Goal: Task Accomplishment & Management: Complete application form

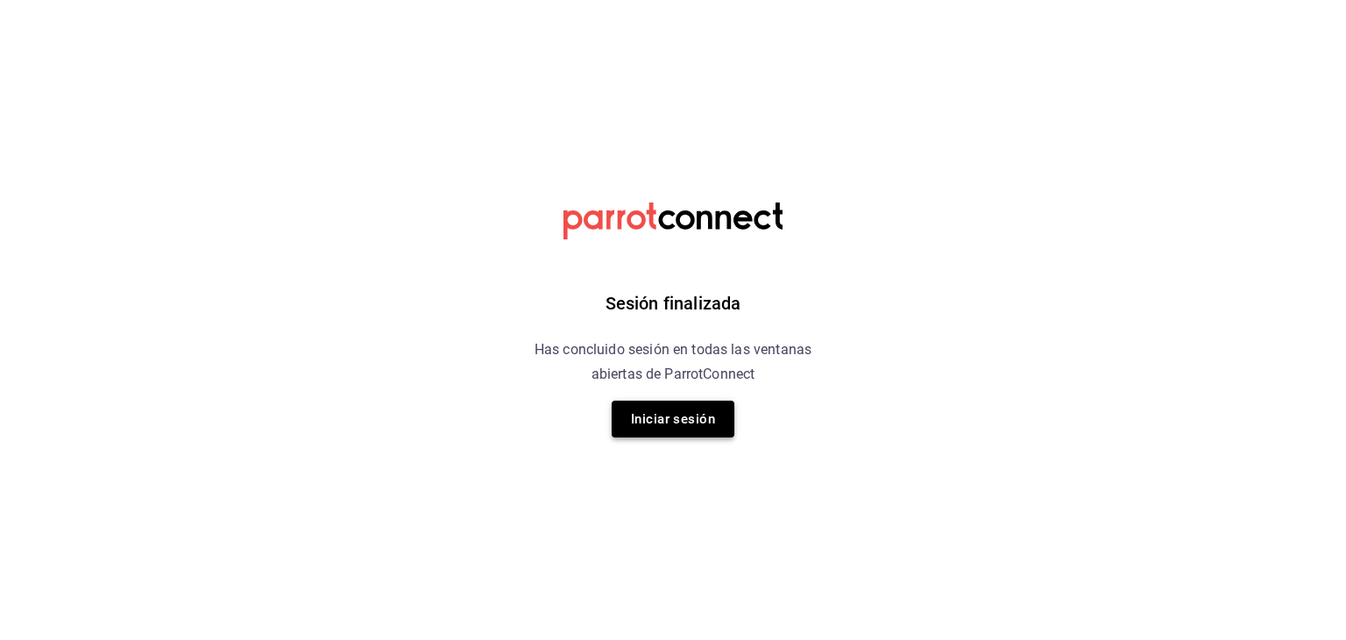
click at [656, 425] on button "Iniciar sesión" at bounding box center [673, 418] width 123 height 37
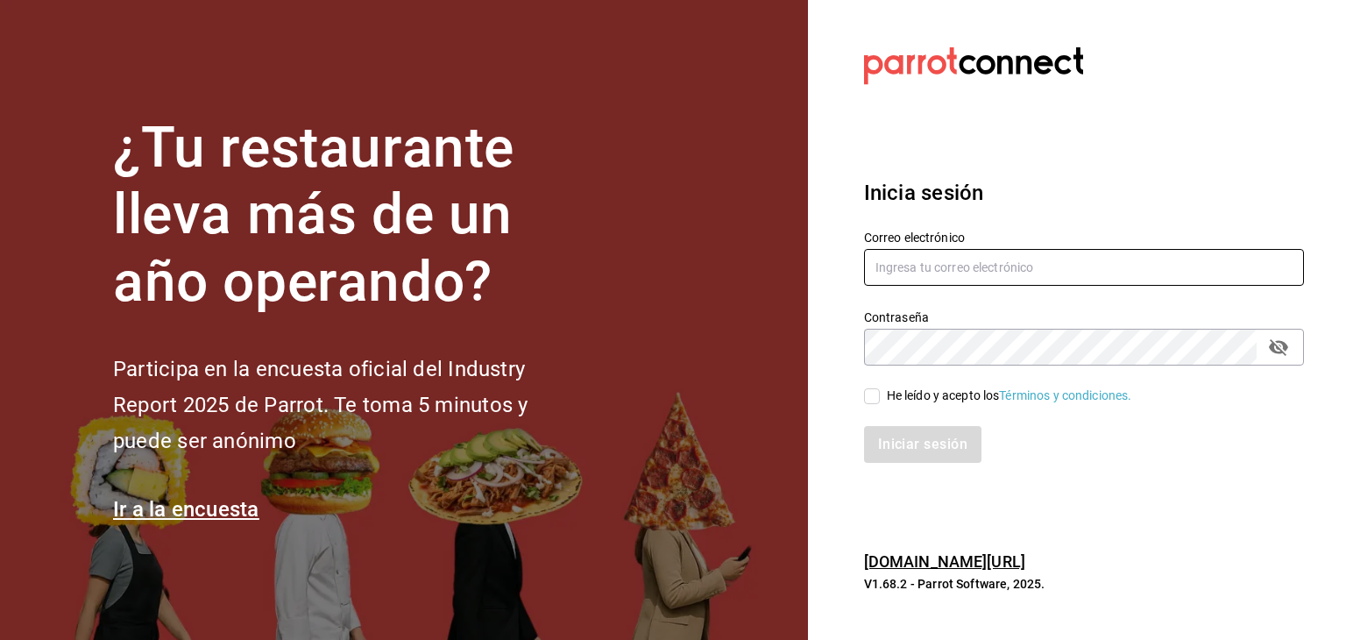
type input "[EMAIL_ADDRESS][DOMAIN_NAME]"
click at [876, 388] on input "He leído y acepto los Términos y condiciones." at bounding box center [872, 396] width 16 height 16
checkbox input "true"
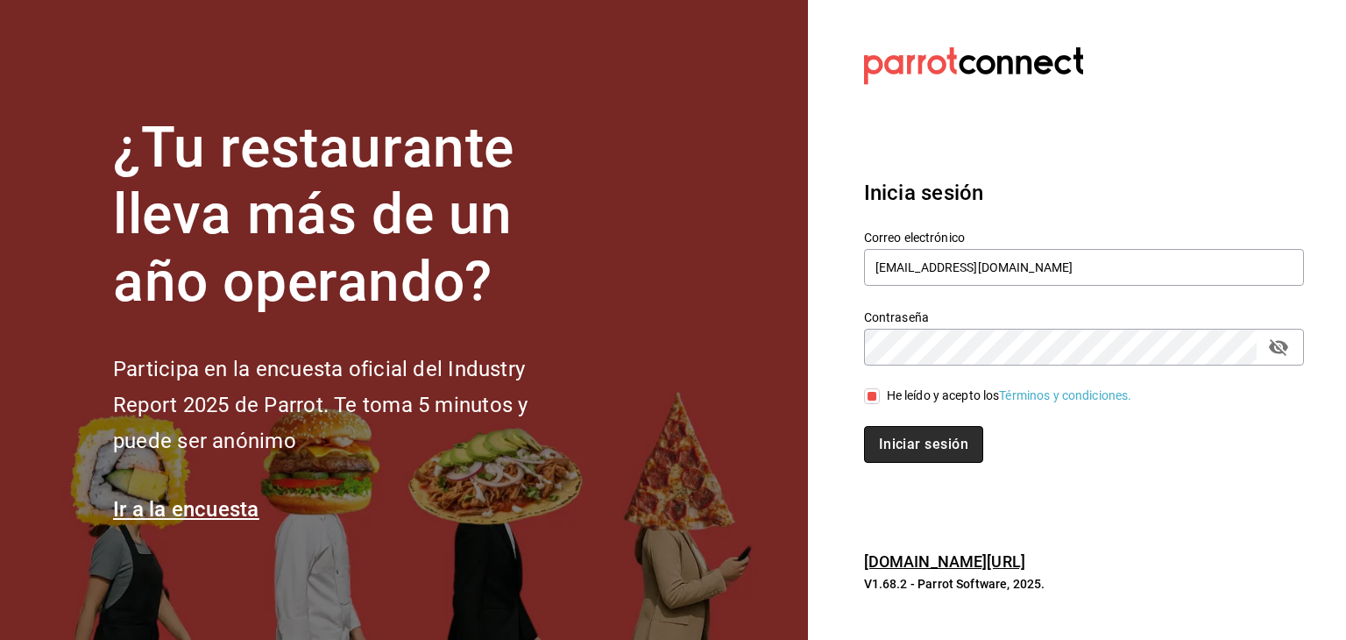
click at [894, 442] on button "Iniciar sesión" at bounding box center [923, 444] width 119 height 37
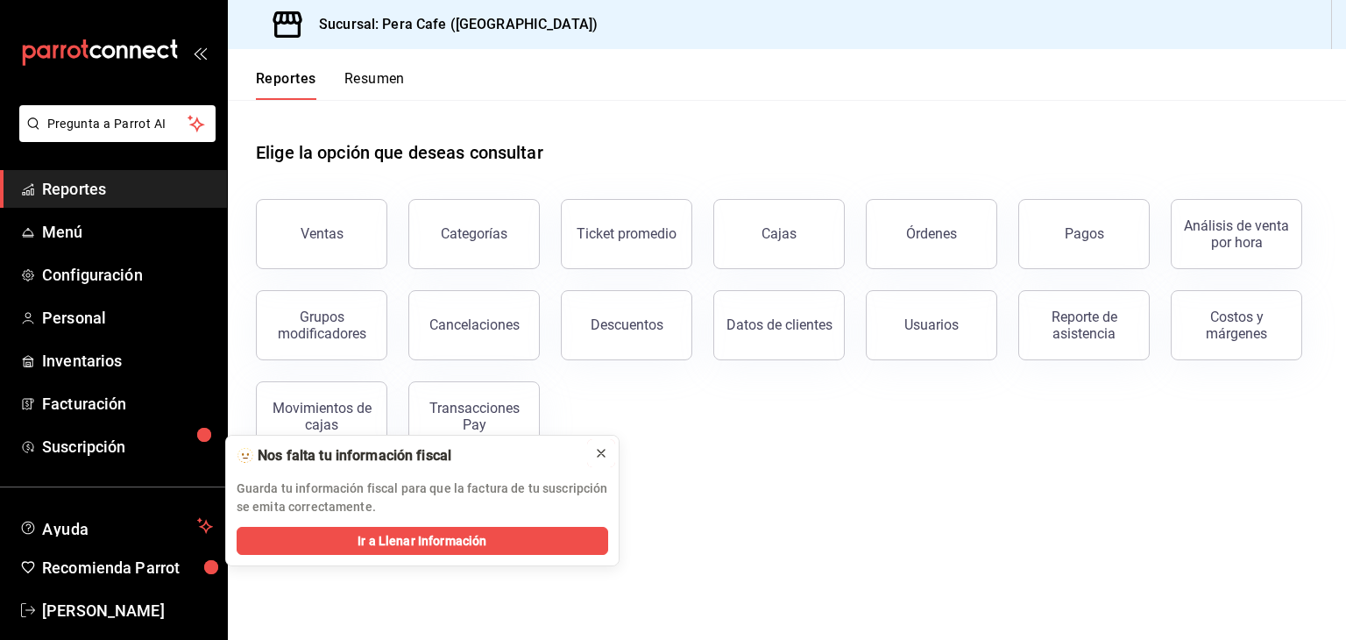
click at [603, 442] on button at bounding box center [601, 453] width 28 height 28
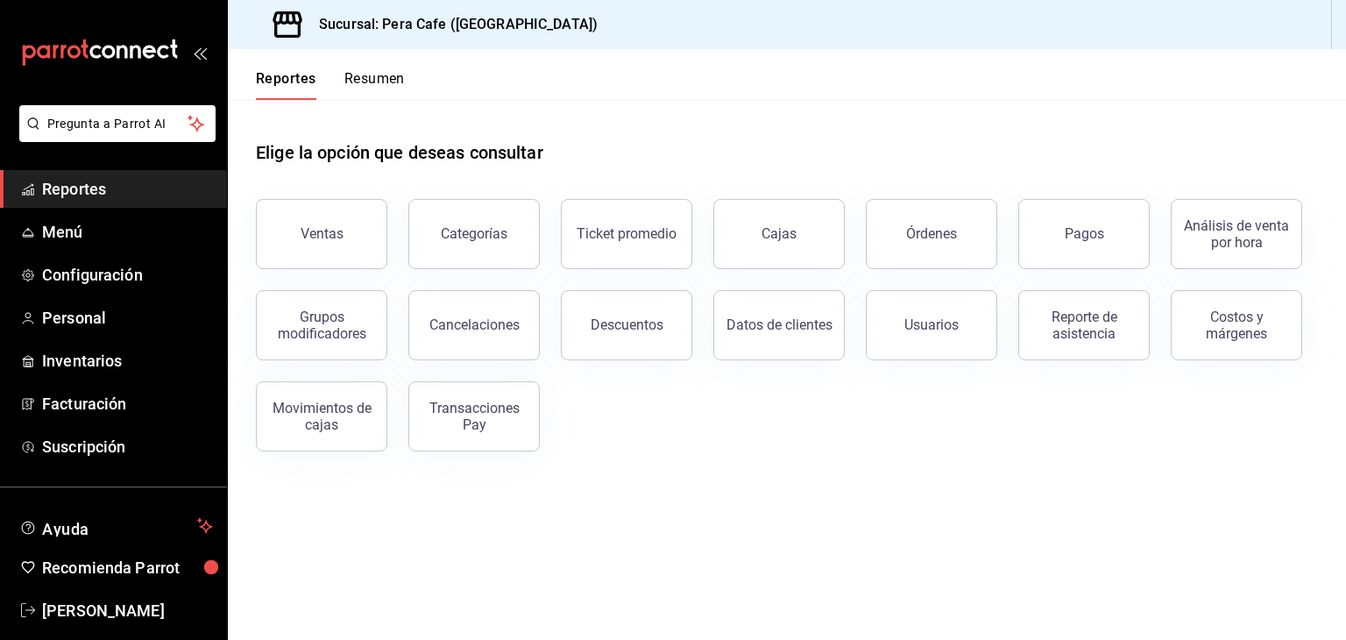
click at [603, 442] on div "Ventas Categorías Ticket promedio Cajas Órdenes Pagos Análisis de venta por hor…" at bounding box center [776, 314] width 1083 height 273
click at [980, 369] on div "Ventas Categorías Ticket promedio Cajas Órdenes Pagos Análisis de venta por hor…" at bounding box center [776, 314] width 1083 height 273
click at [948, 341] on button "Usuarios" at bounding box center [931, 325] width 131 height 70
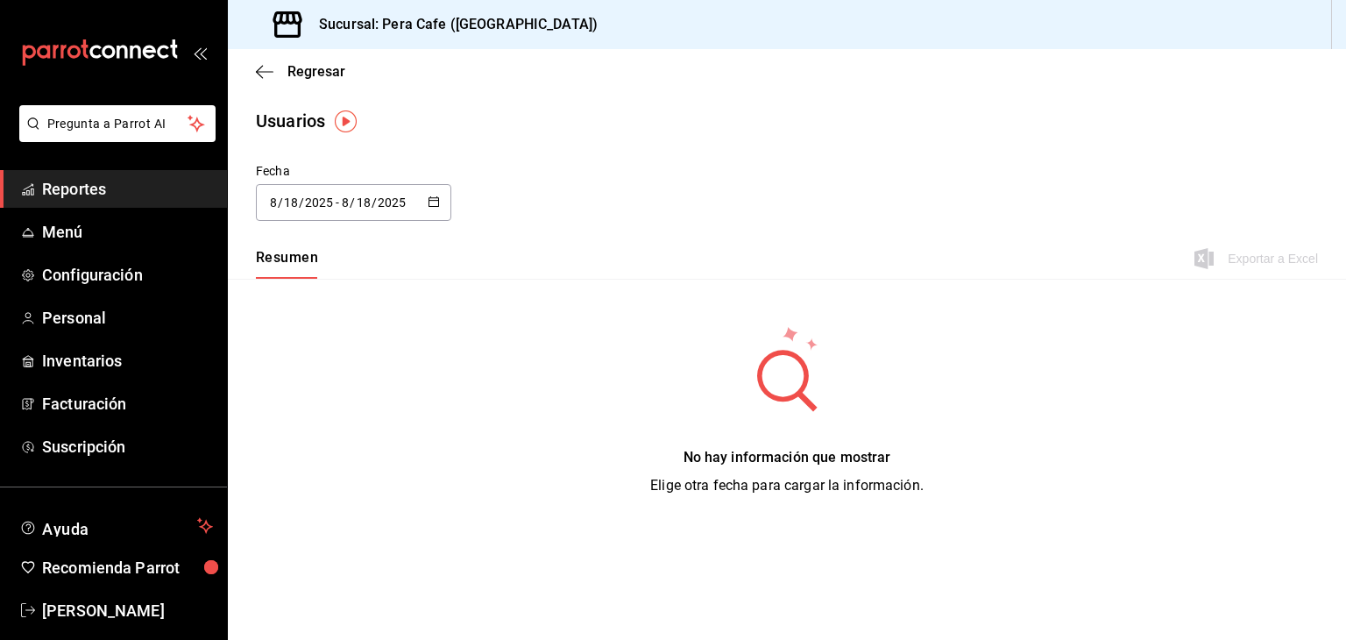
click at [254, 77] on div "Regresar" at bounding box center [787, 71] width 1118 height 45
click at [263, 74] on icon "button" at bounding box center [265, 72] width 18 height 16
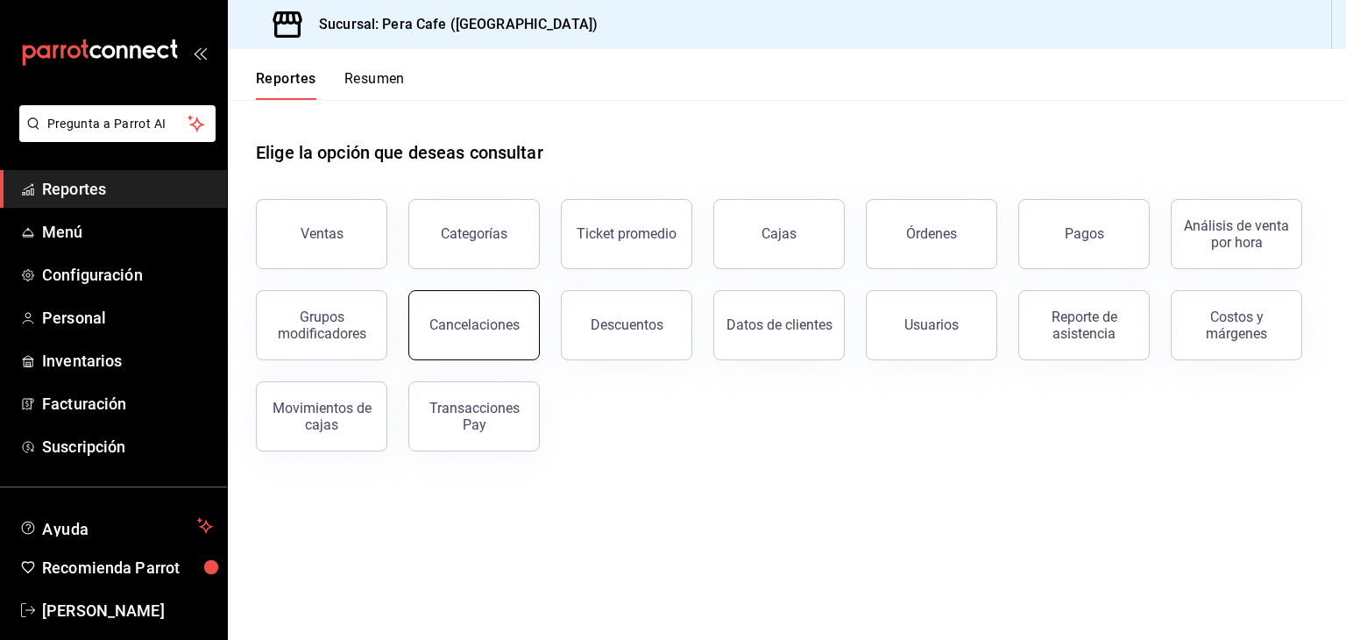
click at [508, 341] on button "Cancelaciones" at bounding box center [473, 325] width 131 height 70
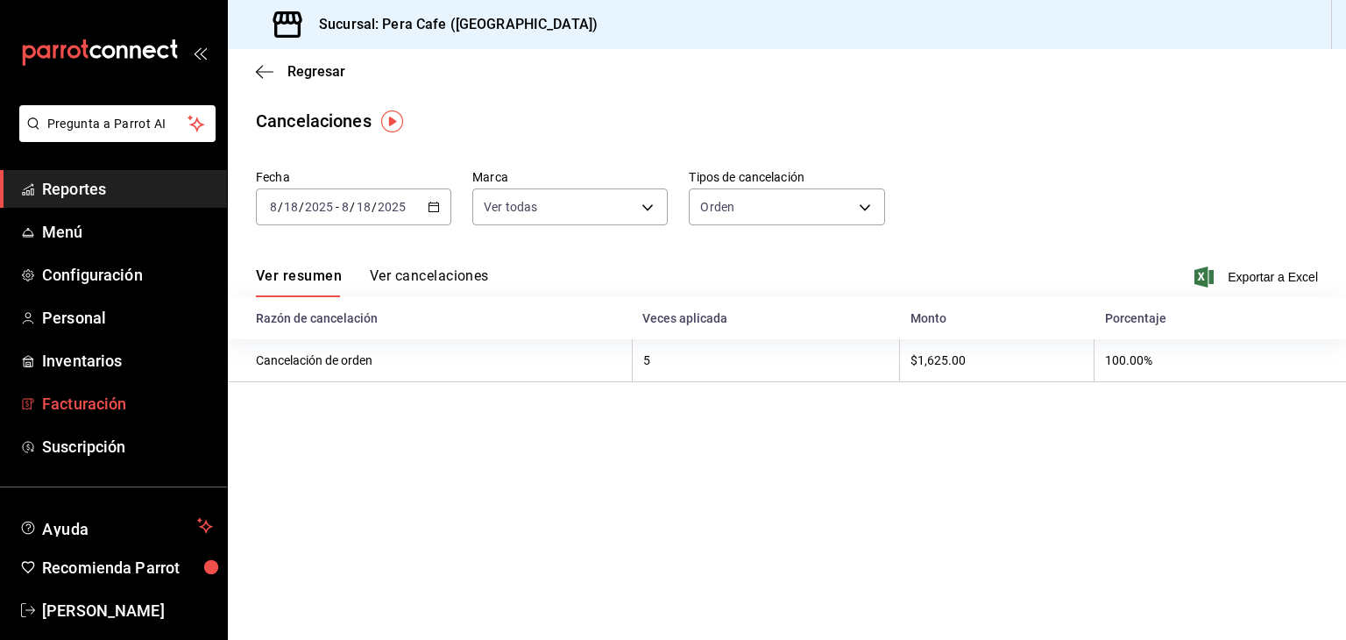
click at [112, 407] on span "Facturación" at bounding box center [127, 404] width 171 height 24
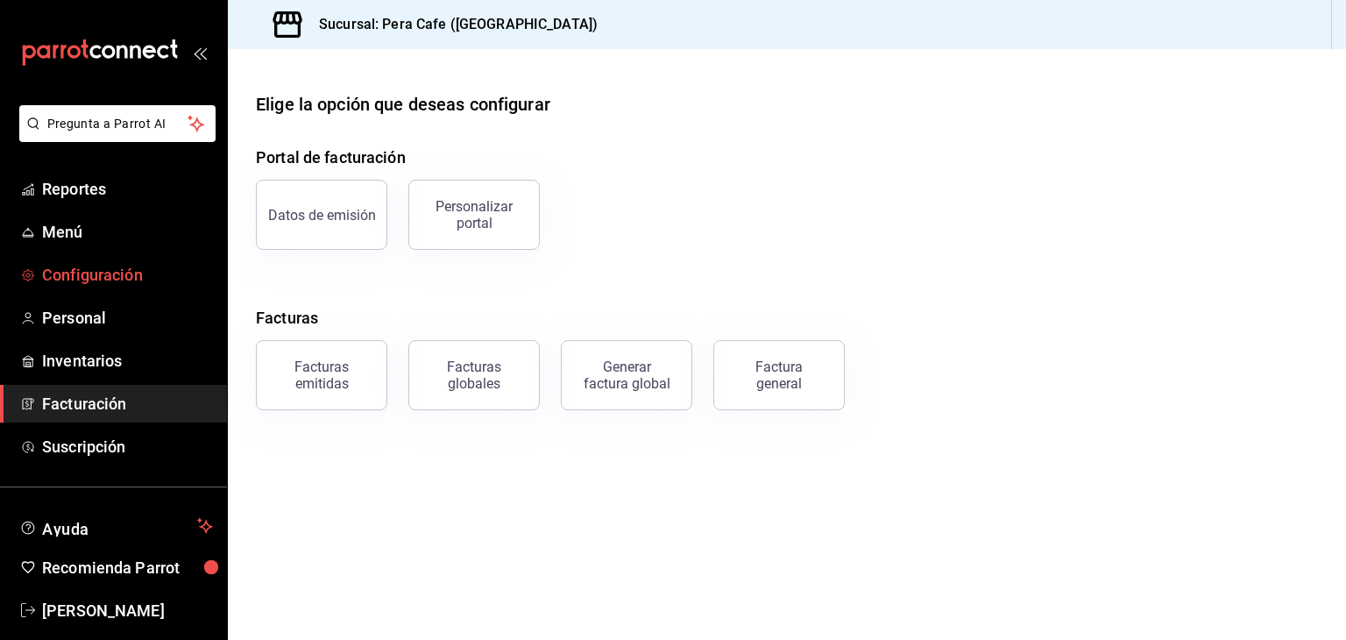
click at [98, 275] on span "Configuración" at bounding box center [127, 275] width 171 height 24
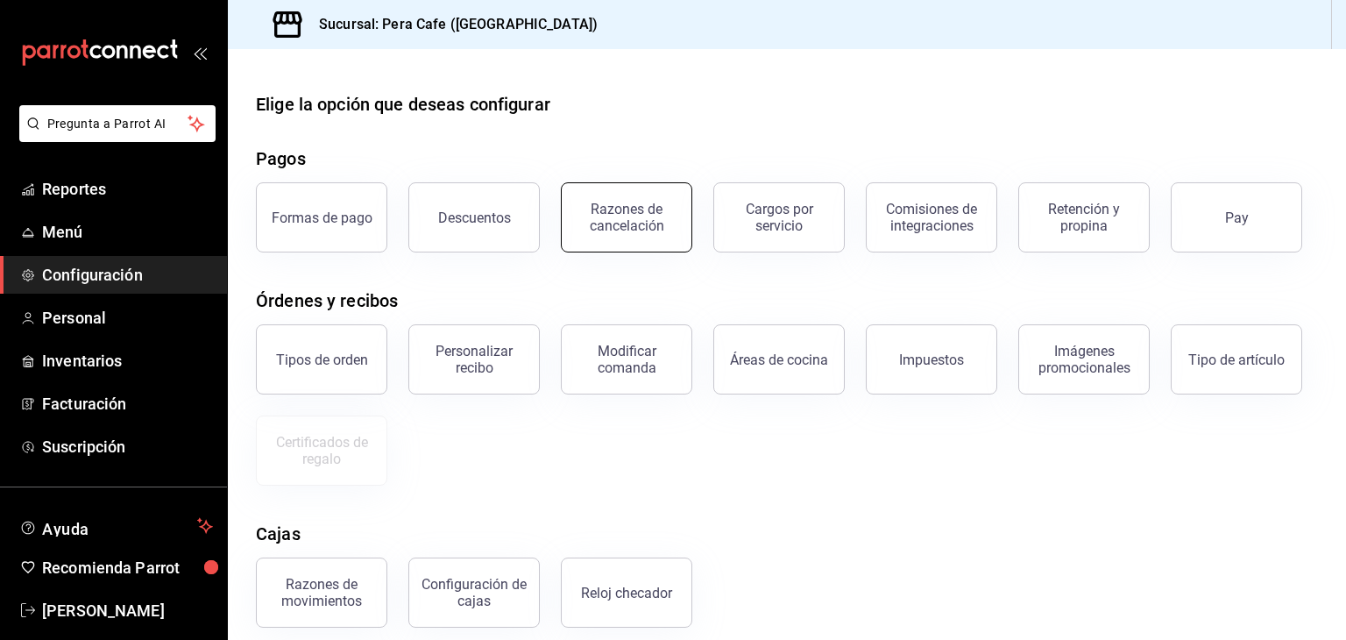
click at [598, 205] on div "Razones de cancelación" at bounding box center [626, 217] width 109 height 33
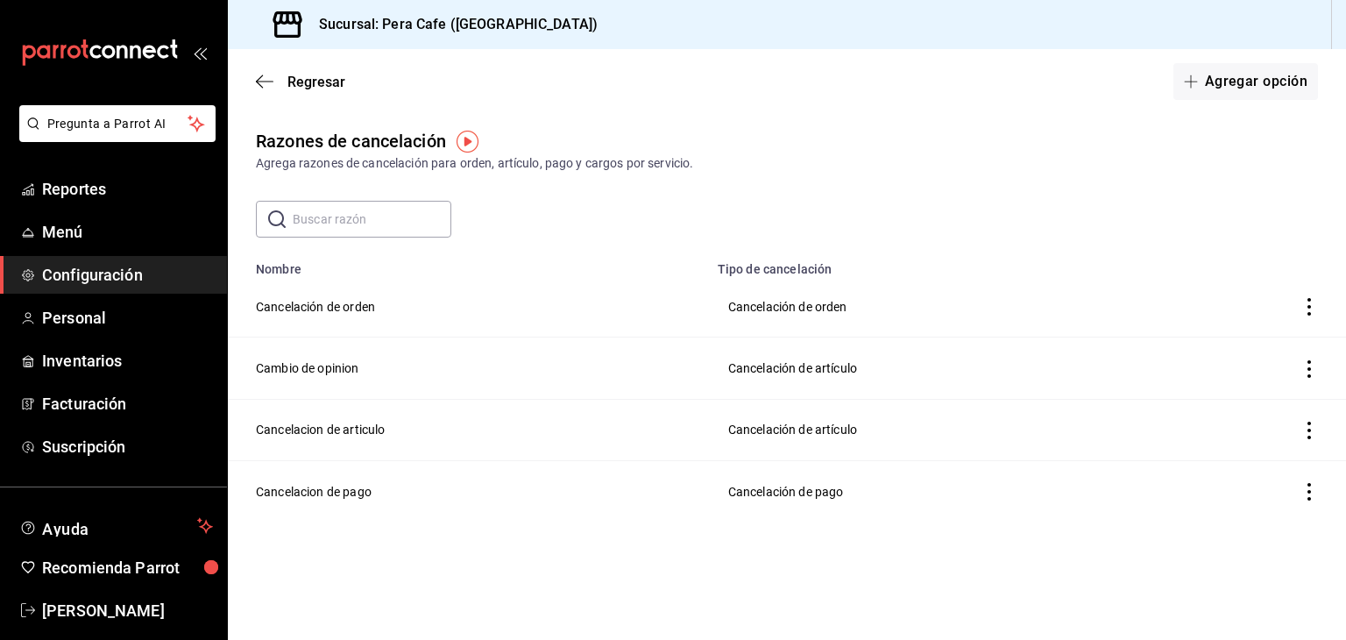
click at [1312, 426] on icon "actions" at bounding box center [1309, 430] width 18 height 18
click at [1276, 428] on li "Eliminar" at bounding box center [1244, 431] width 147 height 49
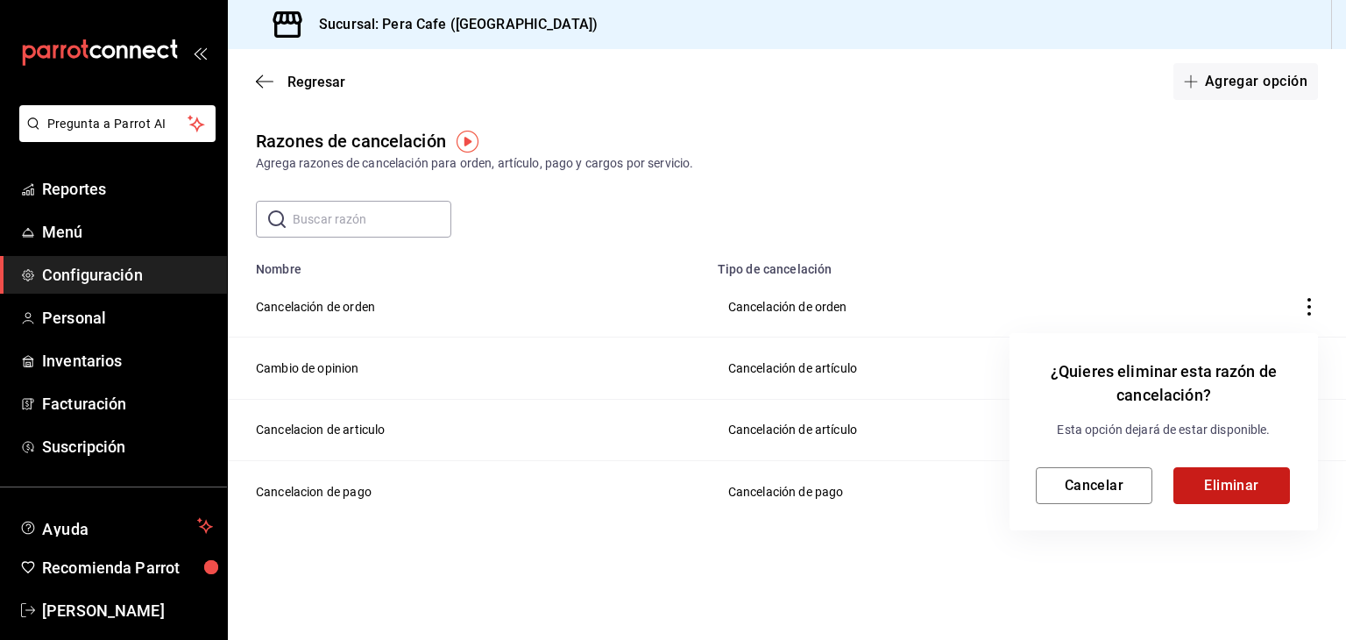
click at [1226, 478] on button "Eliminar" at bounding box center [1231, 485] width 117 height 37
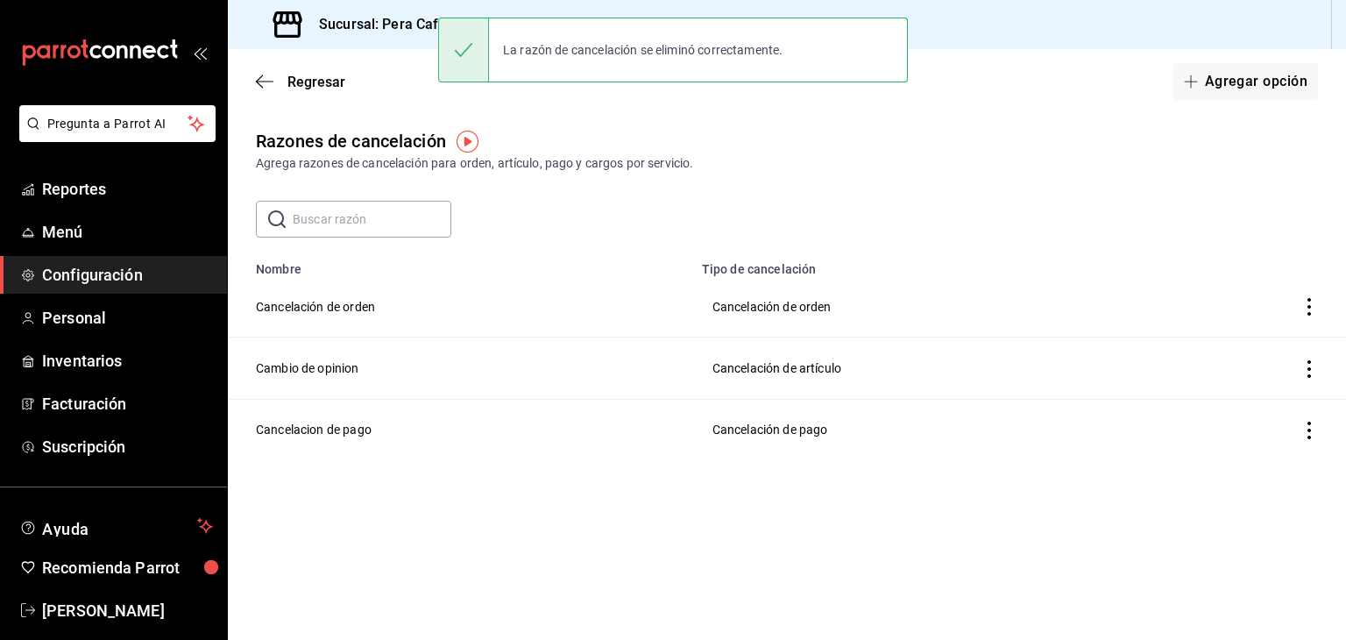
click at [1226, 478] on div "Razones de cancelación Agrega razones de cancelación para orden, artículo, pago…" at bounding box center [787, 329] width 1118 height 402
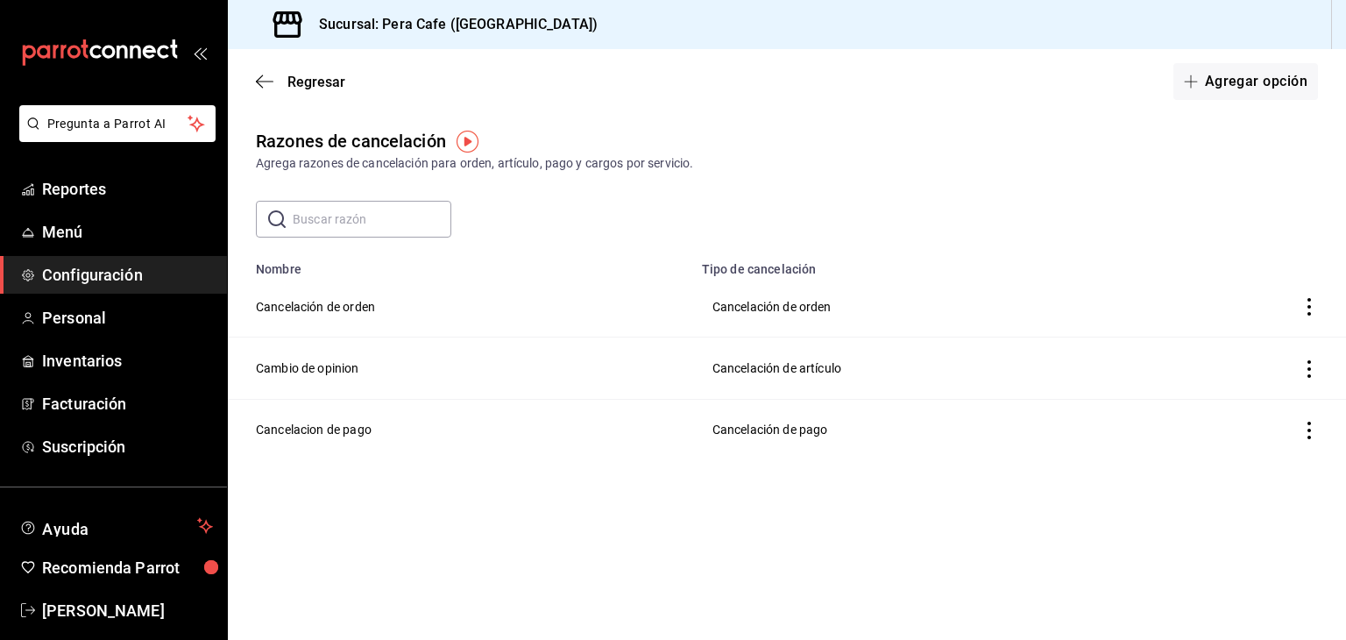
click at [1305, 428] on icon "actions" at bounding box center [1309, 430] width 18 height 18
click at [1277, 428] on li "Eliminar" at bounding box center [1244, 431] width 147 height 49
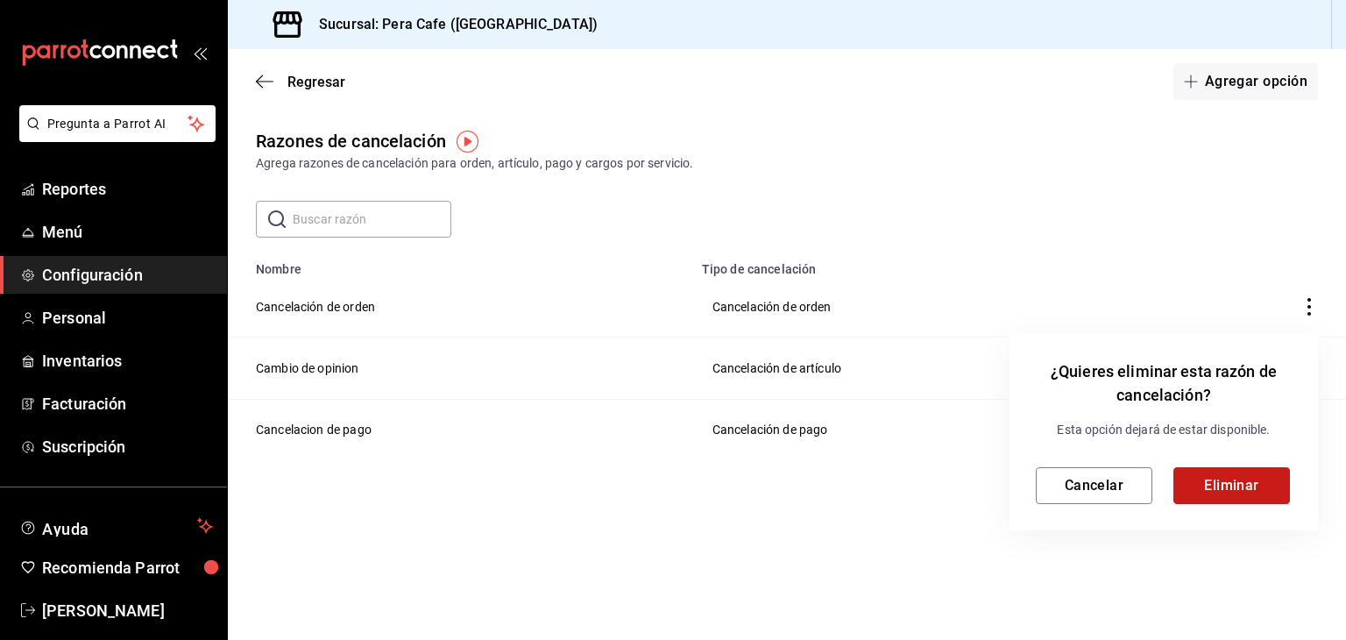
click at [1235, 479] on button "Eliminar" at bounding box center [1231, 485] width 117 height 37
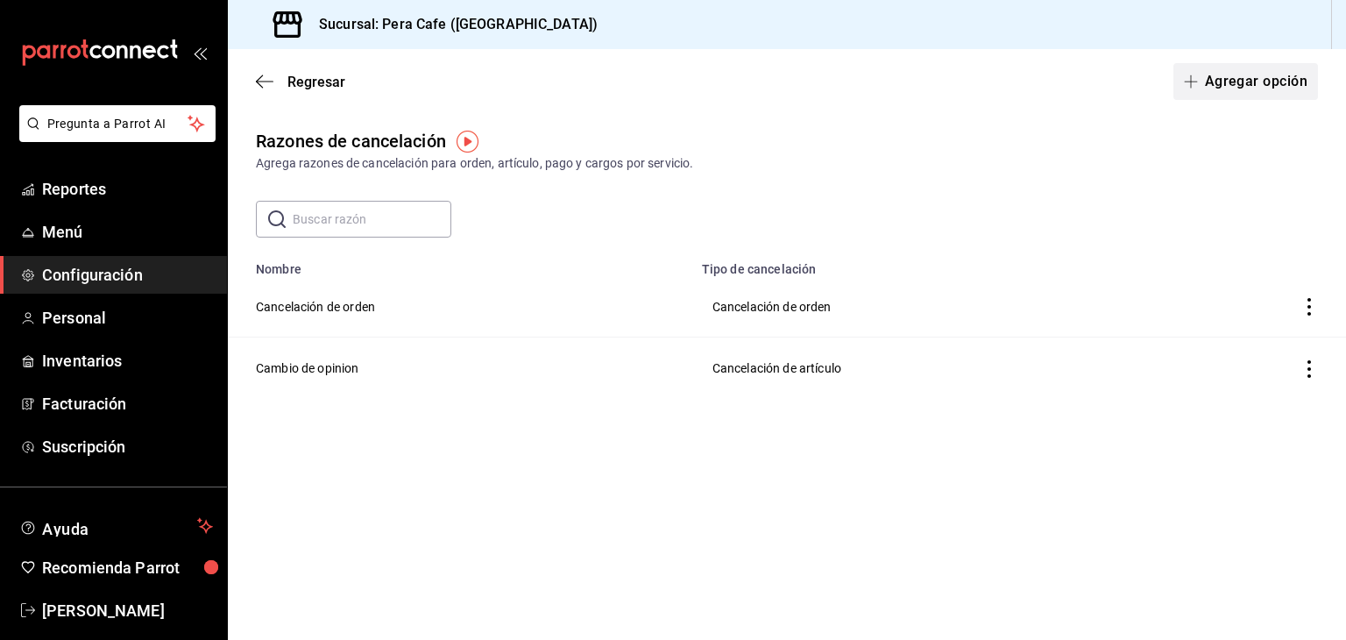
click at [1195, 83] on icon "button" at bounding box center [1191, 81] width 14 height 14
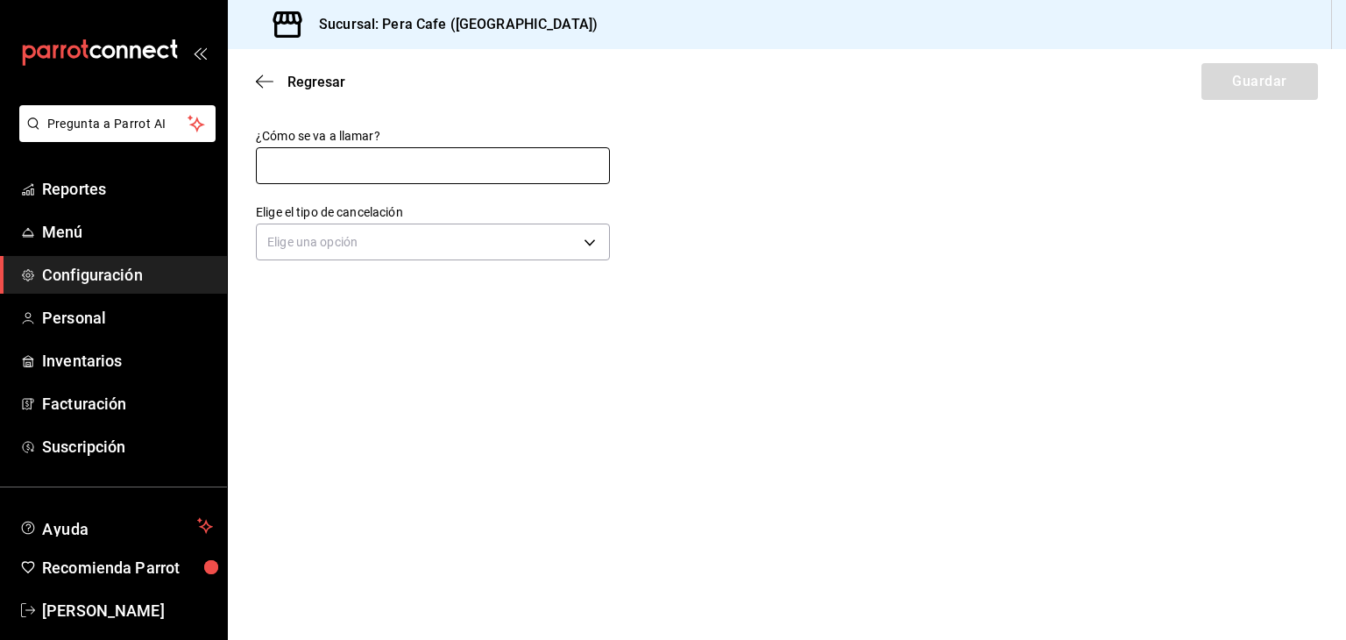
click at [557, 163] on input "text" at bounding box center [433, 165] width 354 height 37
click at [304, 172] on input "No habia" at bounding box center [433, 165] width 354 height 37
drag, startPoint x: 304, startPoint y: 172, endPoint x: 433, endPoint y: 156, distance: 129.8
click at [433, 156] on input "No habia" at bounding box center [433, 165] width 354 height 37
type input "No habia existencia del producto"
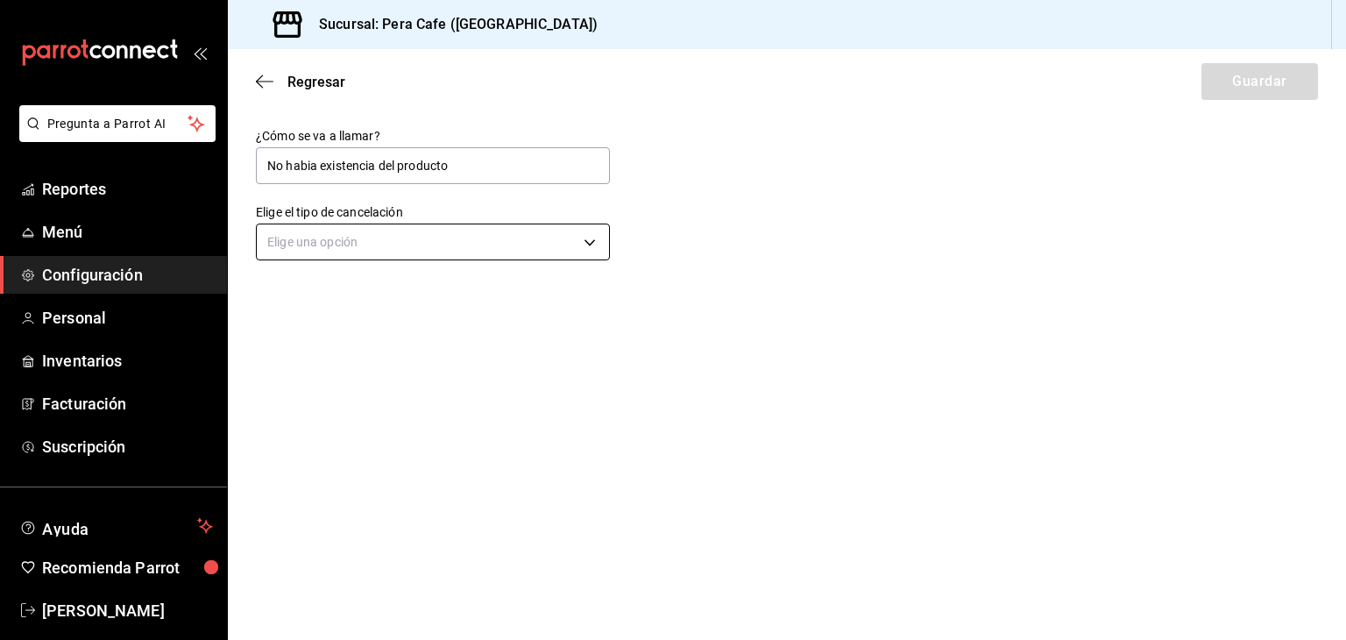
click at [384, 249] on body "Pregunta a Parrot AI Reportes Menú Configuración Personal Inventarios Facturaci…" at bounding box center [673, 320] width 1346 height 640
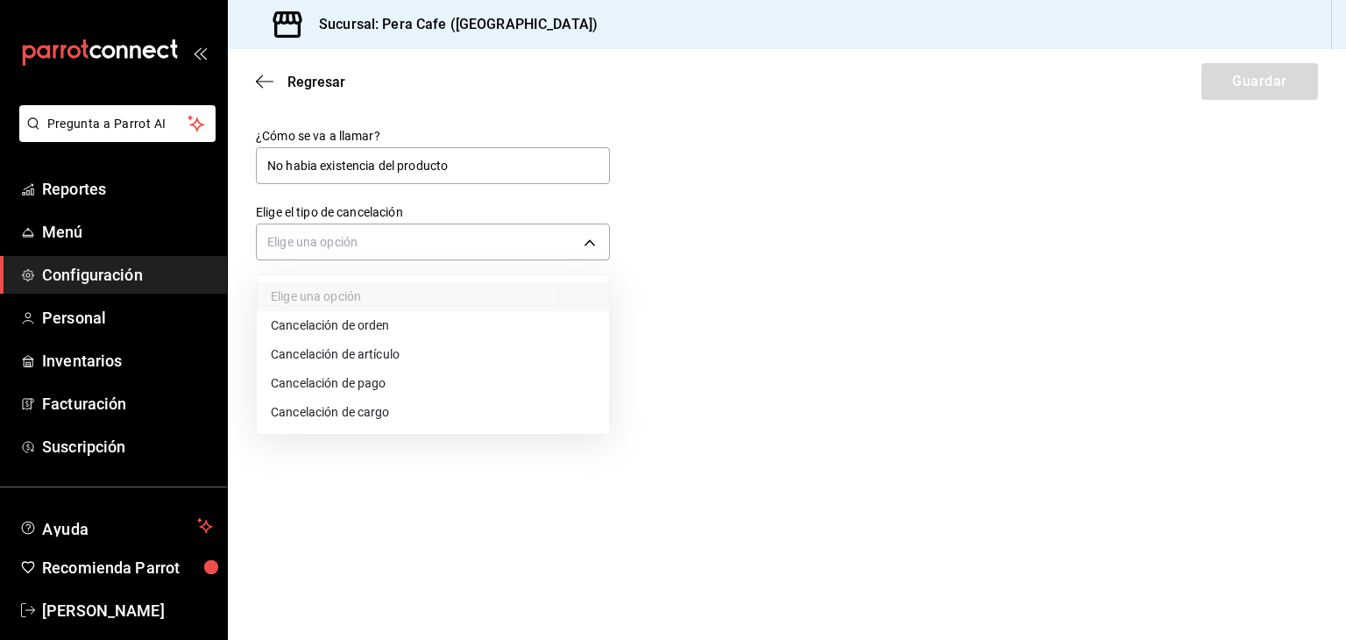
click at [386, 357] on li "Cancelación de artículo" at bounding box center [433, 354] width 352 height 29
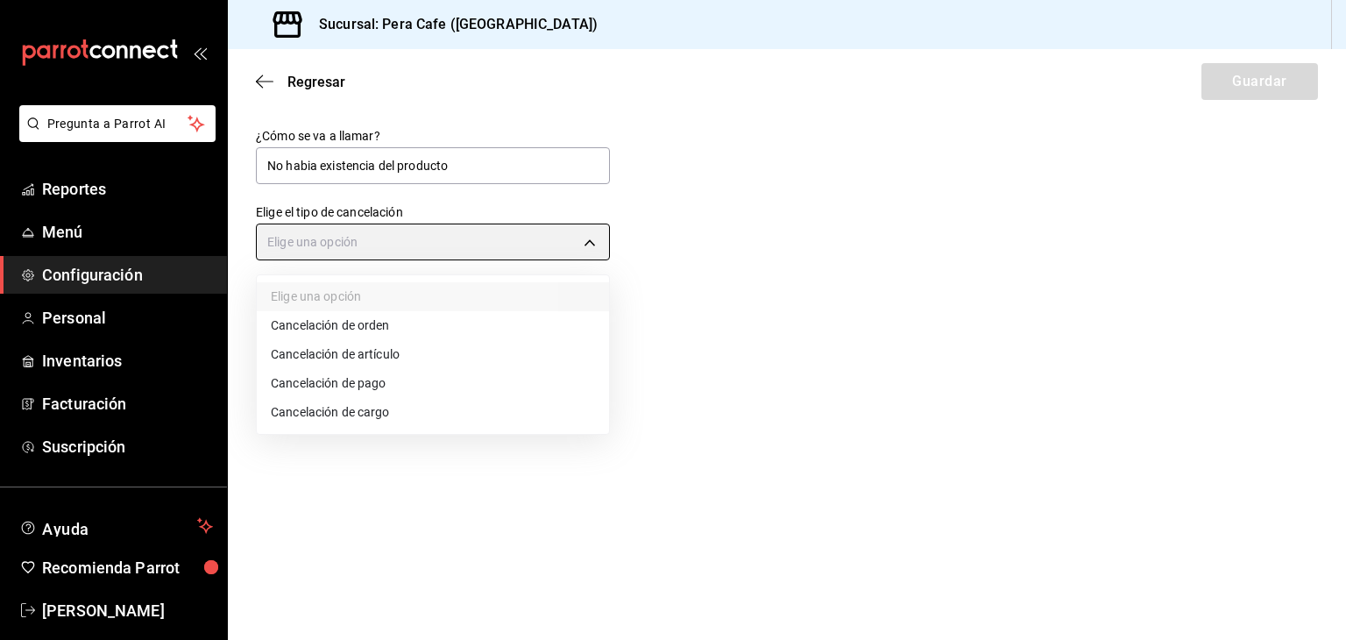
type input "ORDER_ITEM"
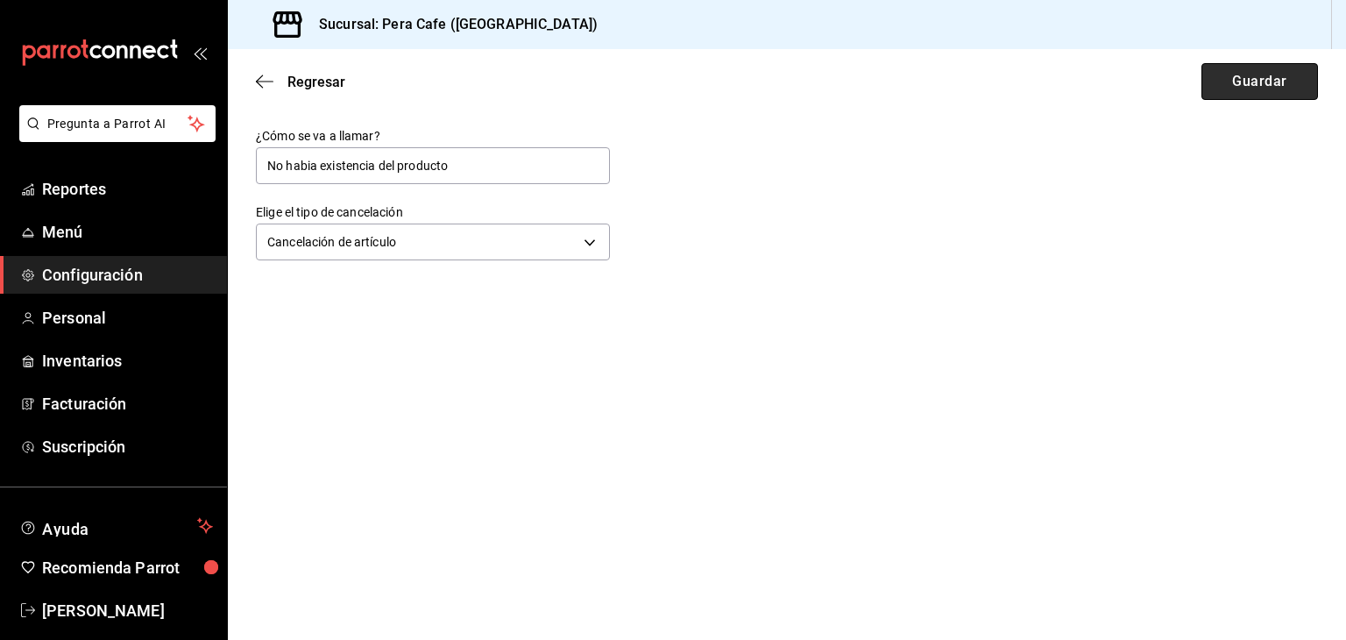
click at [1279, 87] on button "Guardar" at bounding box center [1259, 81] width 117 height 37
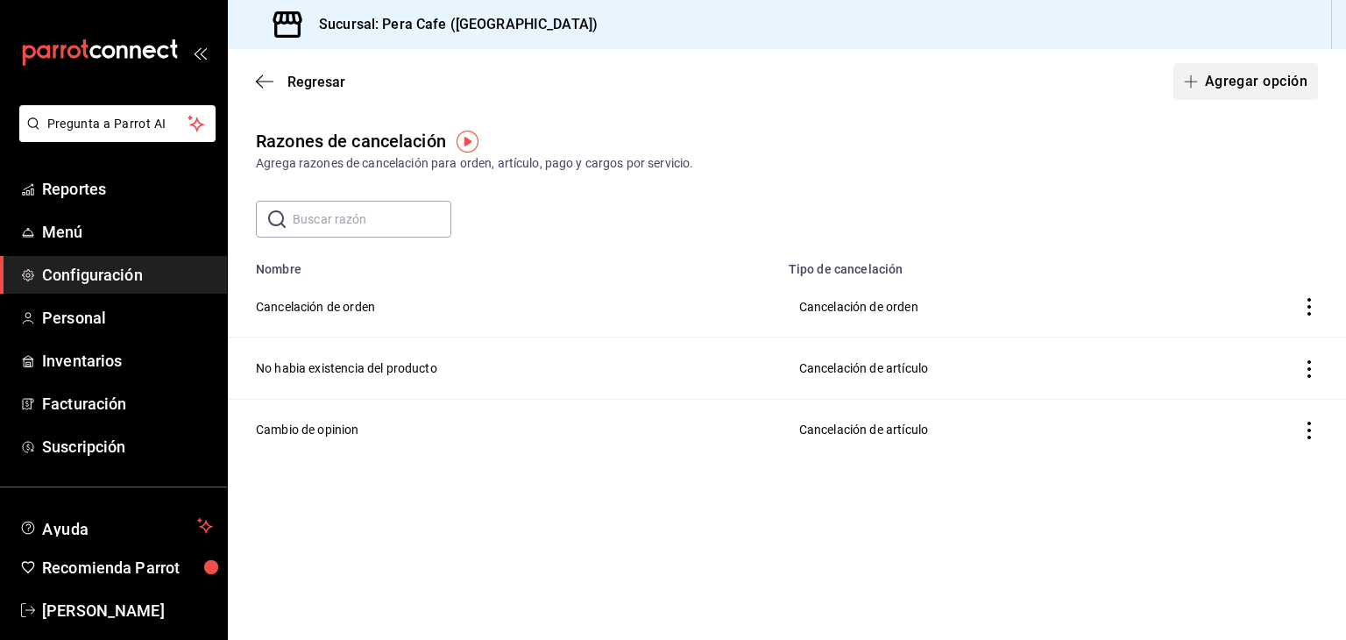
click at [1240, 81] on button "Agregar opción" at bounding box center [1245, 81] width 145 height 37
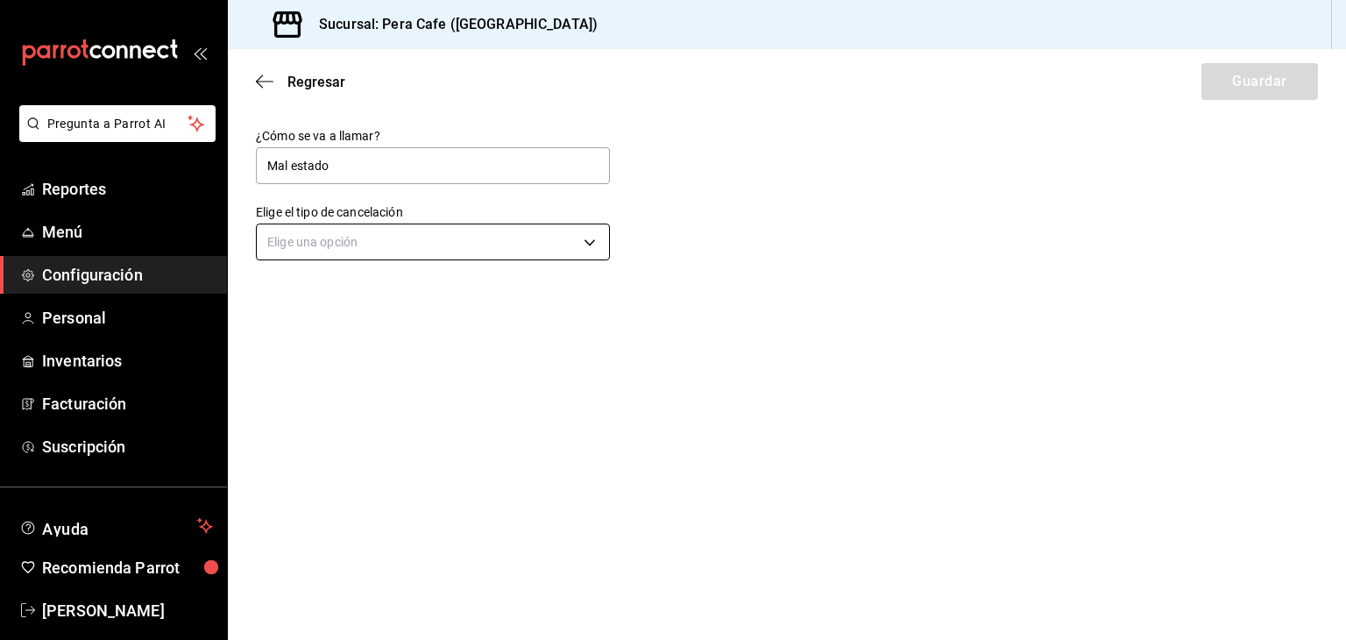
type input "Mal estado"
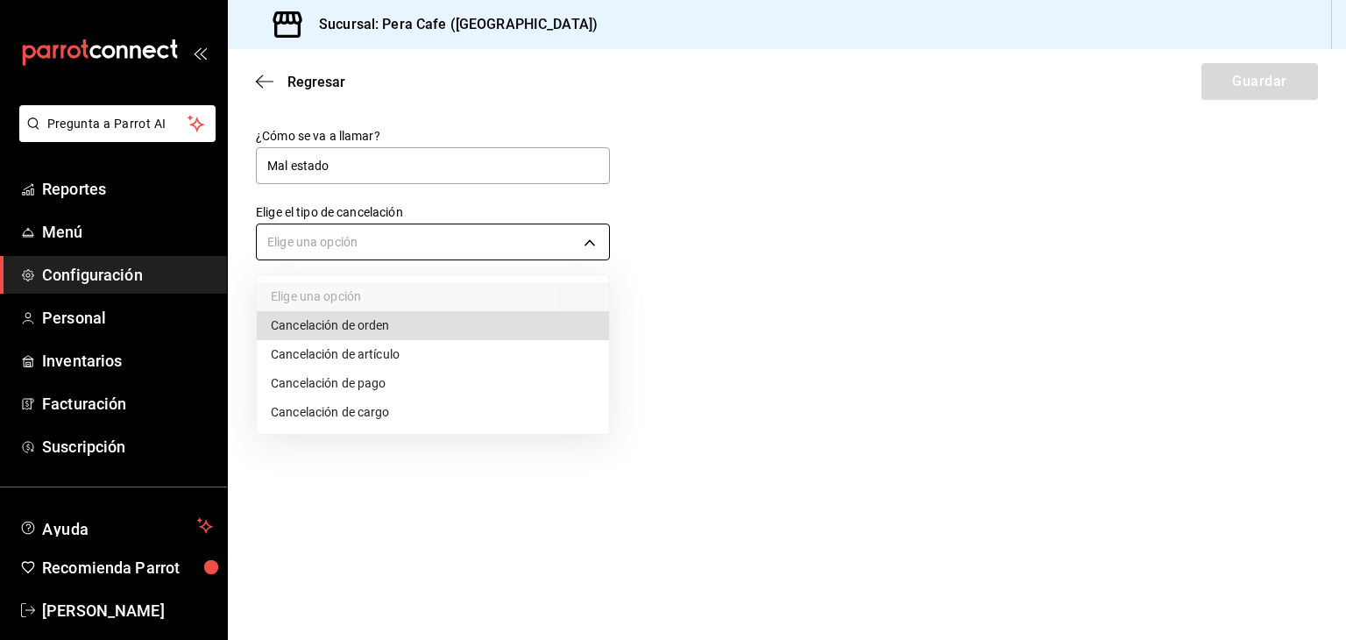
click at [513, 257] on body "Pregunta a Parrot AI Reportes Menú Configuración Personal Inventarios Facturaci…" at bounding box center [673, 320] width 1346 height 640
click at [458, 348] on li "Cancelación de artículo" at bounding box center [433, 354] width 352 height 29
type input "ORDER_ITEM"
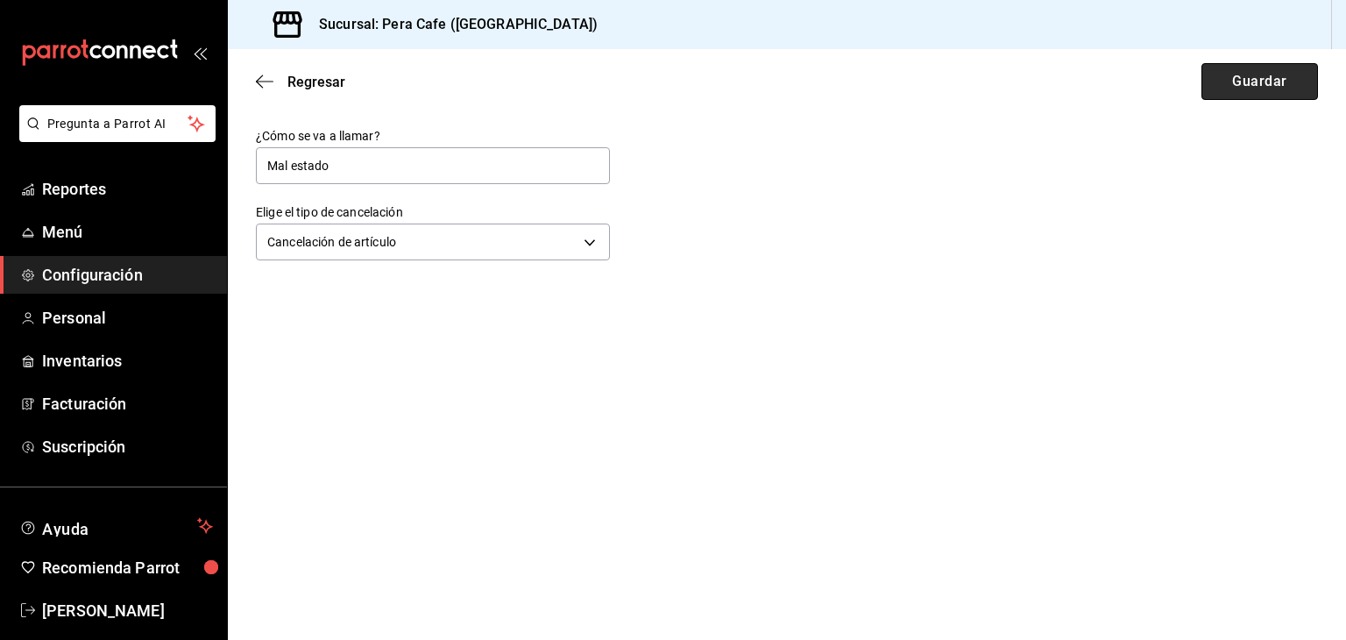
click at [1286, 73] on button "Guardar" at bounding box center [1259, 81] width 117 height 37
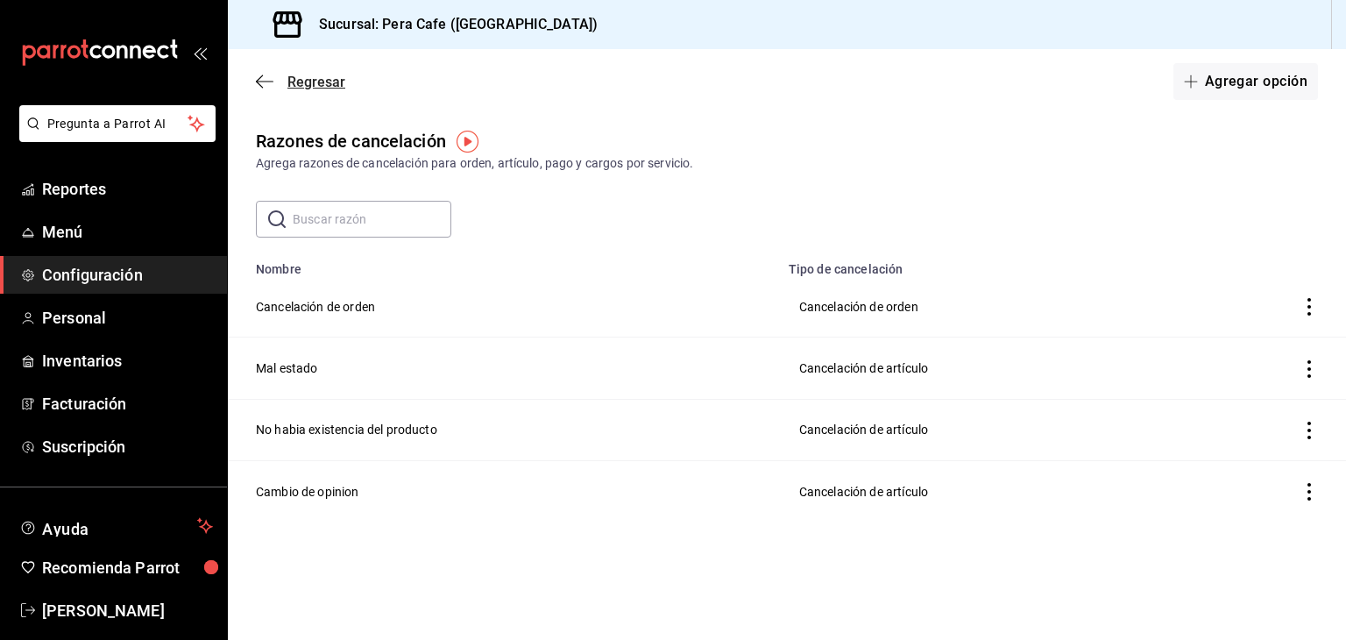
click at [266, 78] on icon "button" at bounding box center [265, 82] width 18 height 16
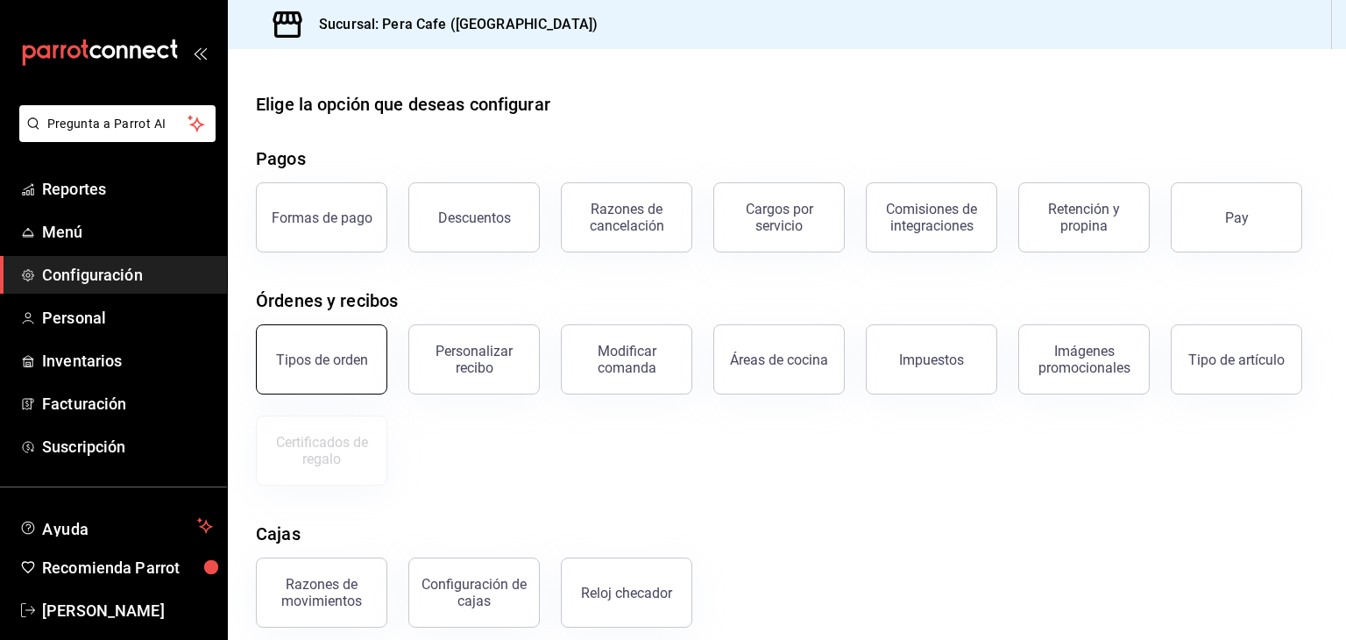
click at [349, 384] on button "Tipos de orden" at bounding box center [321, 359] width 131 height 70
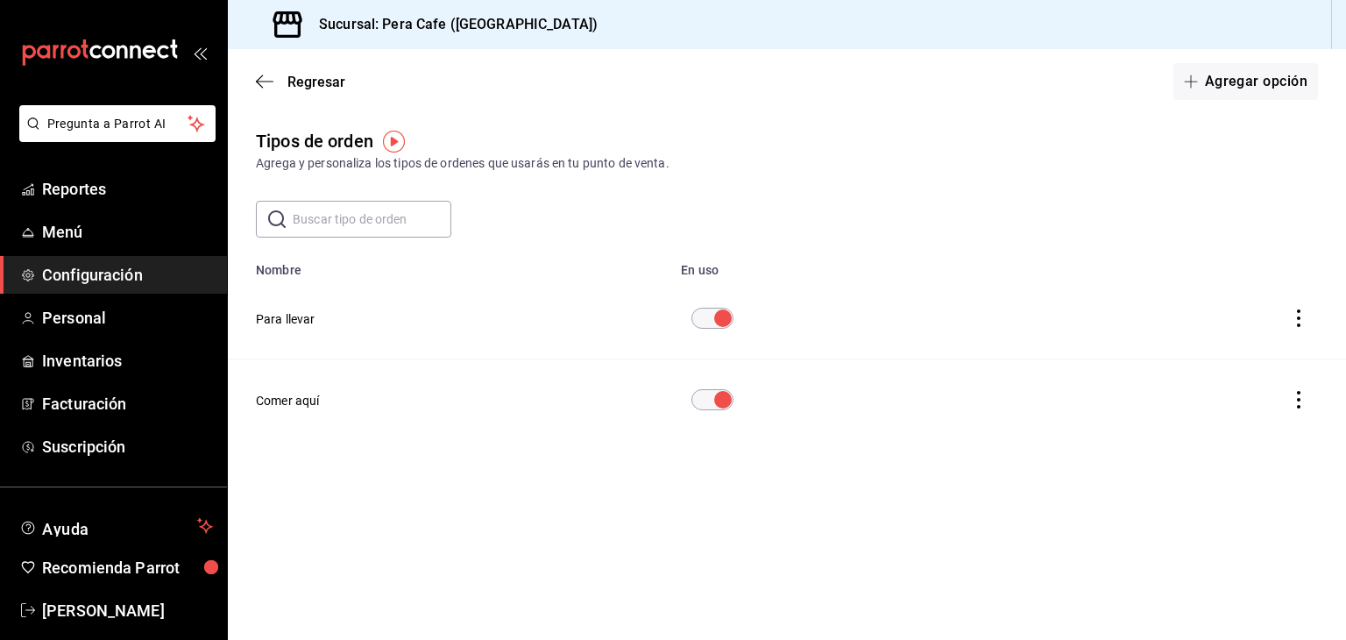
click at [1297, 316] on icon "actions" at bounding box center [1299, 318] width 18 height 18
click at [1040, 414] on div at bounding box center [673, 320] width 1346 height 640
click at [271, 88] on icon "button" at bounding box center [265, 82] width 18 height 16
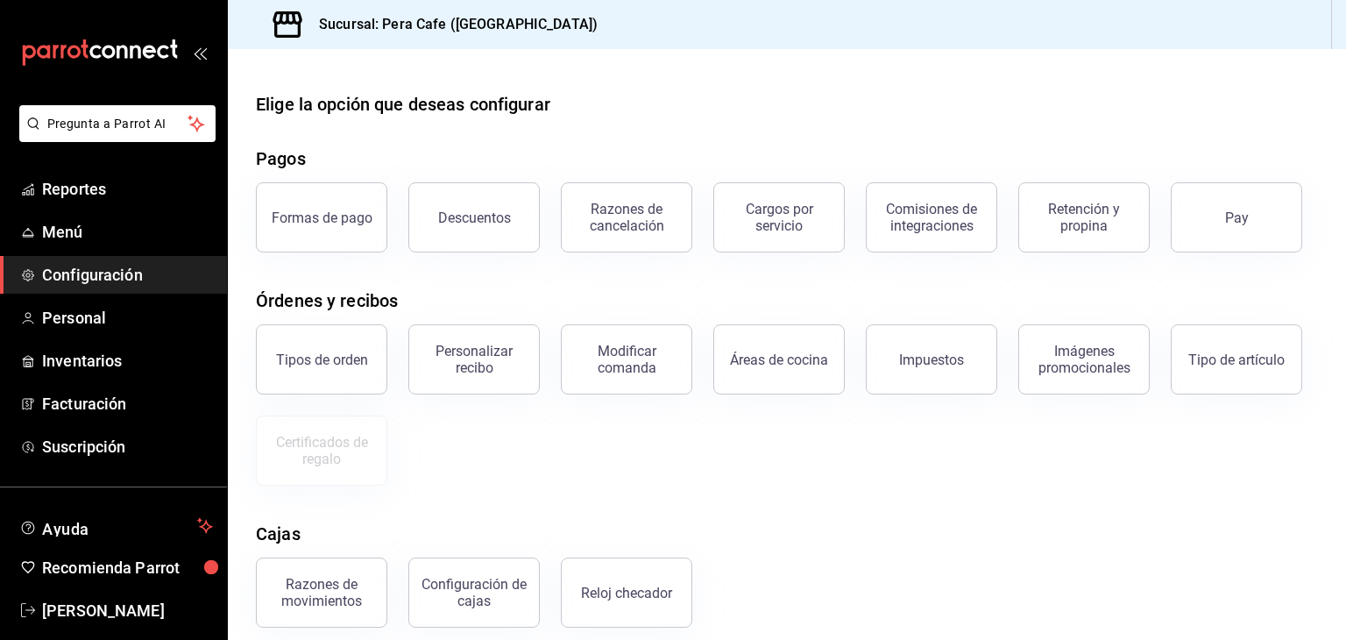
click at [271, 88] on main "Elige la opción que deseas configurar Pagos Formas de pago Descuentos Razones d…" at bounding box center [787, 423] width 1118 height 748
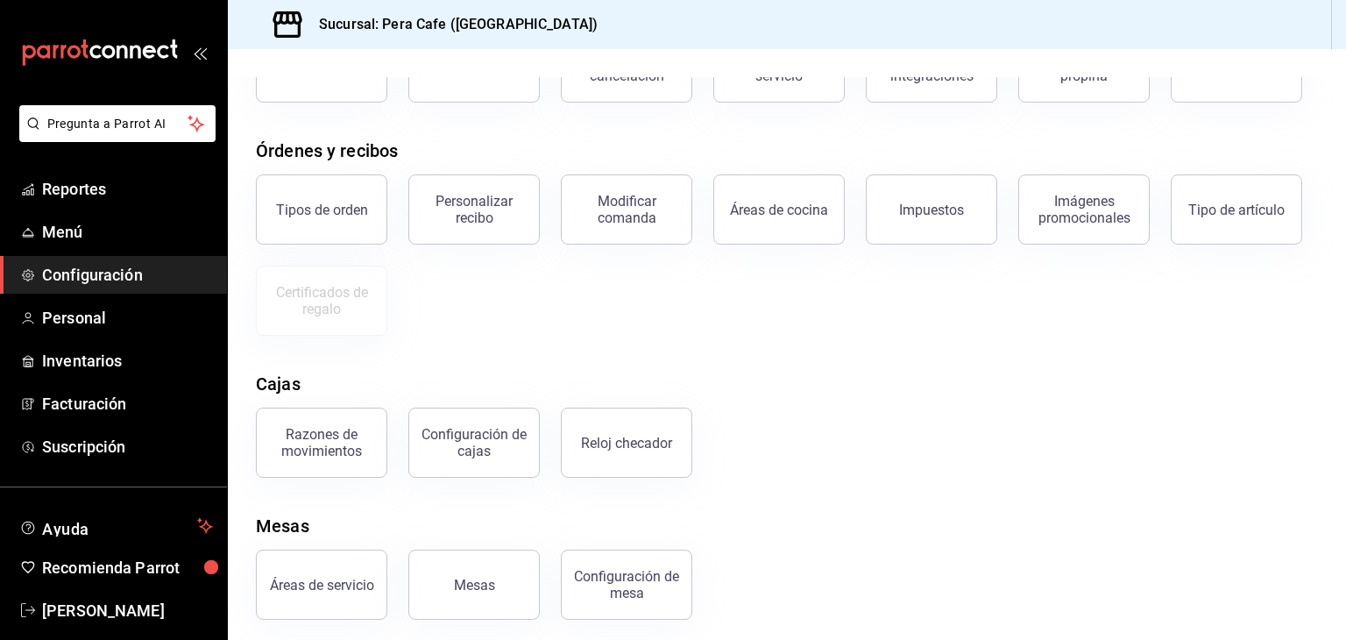
scroll to position [158, 0]
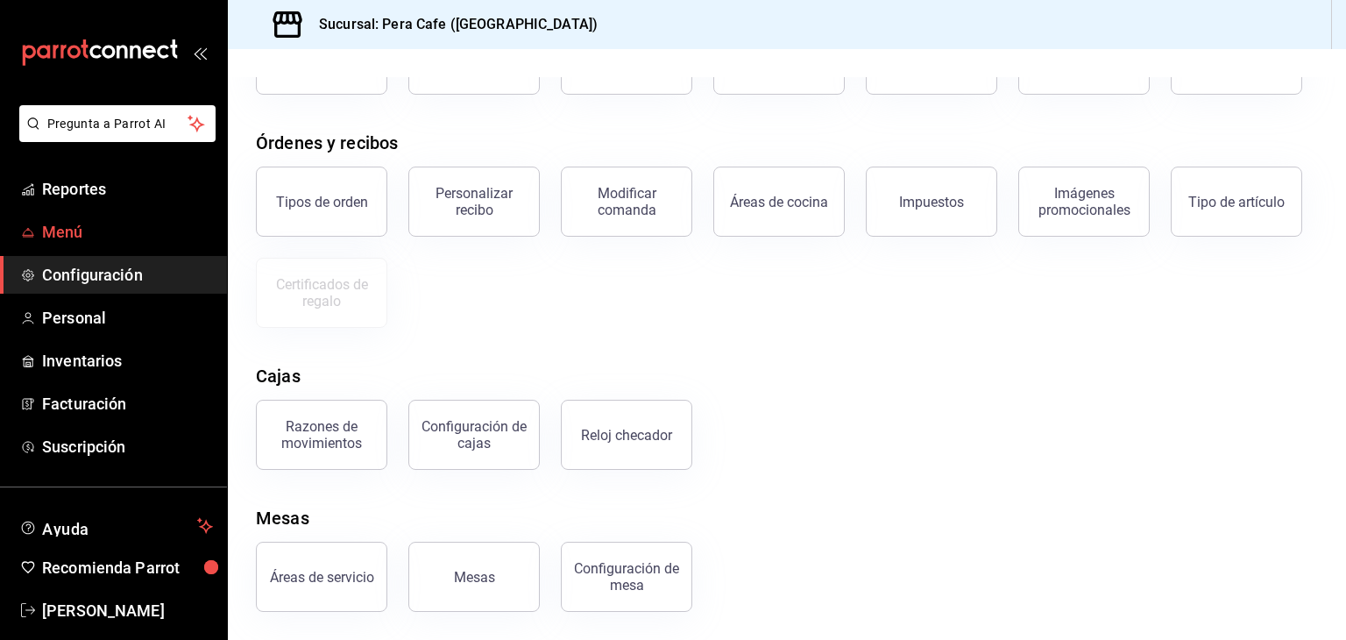
click at [105, 225] on span "Menú" at bounding box center [127, 232] width 171 height 24
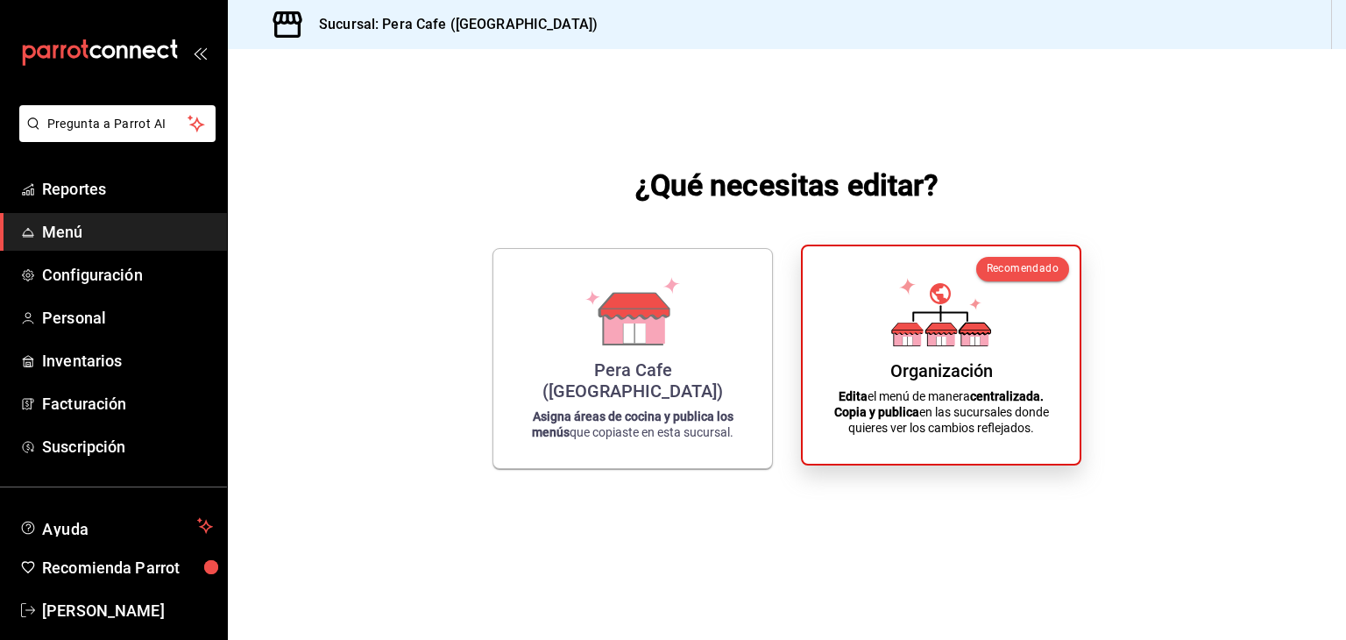
click at [942, 379] on div "Organización" at bounding box center [941, 370] width 103 height 21
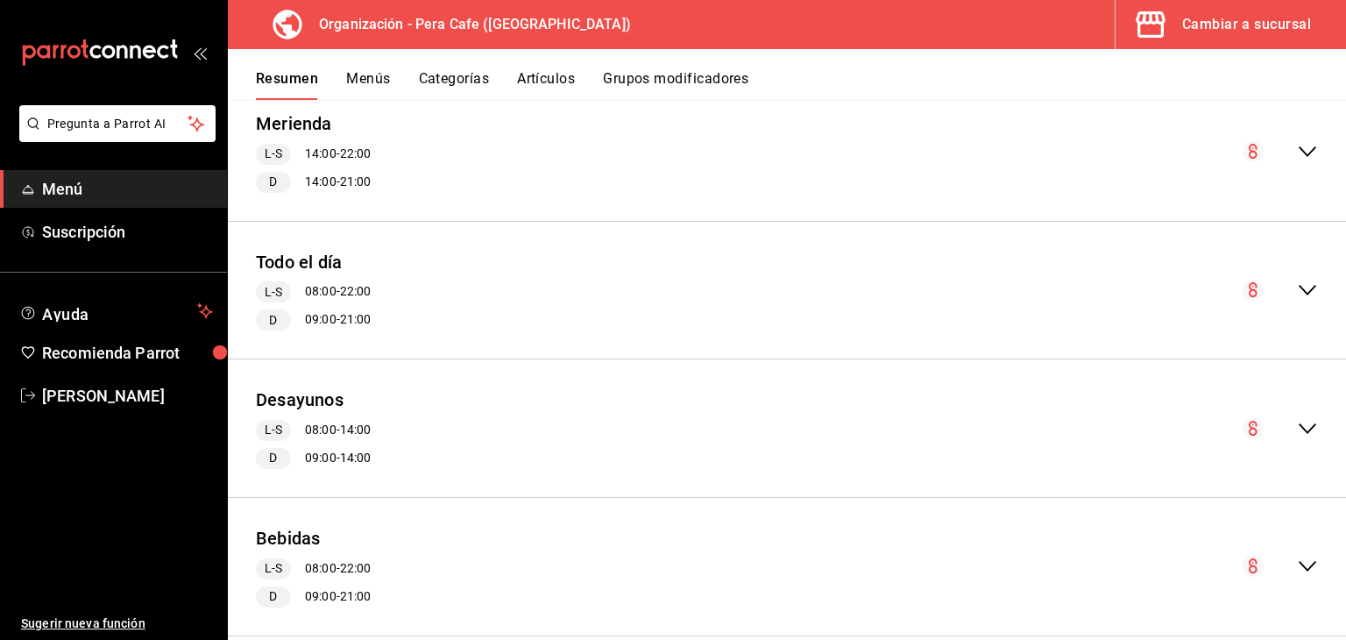
scroll to position [1511, 0]
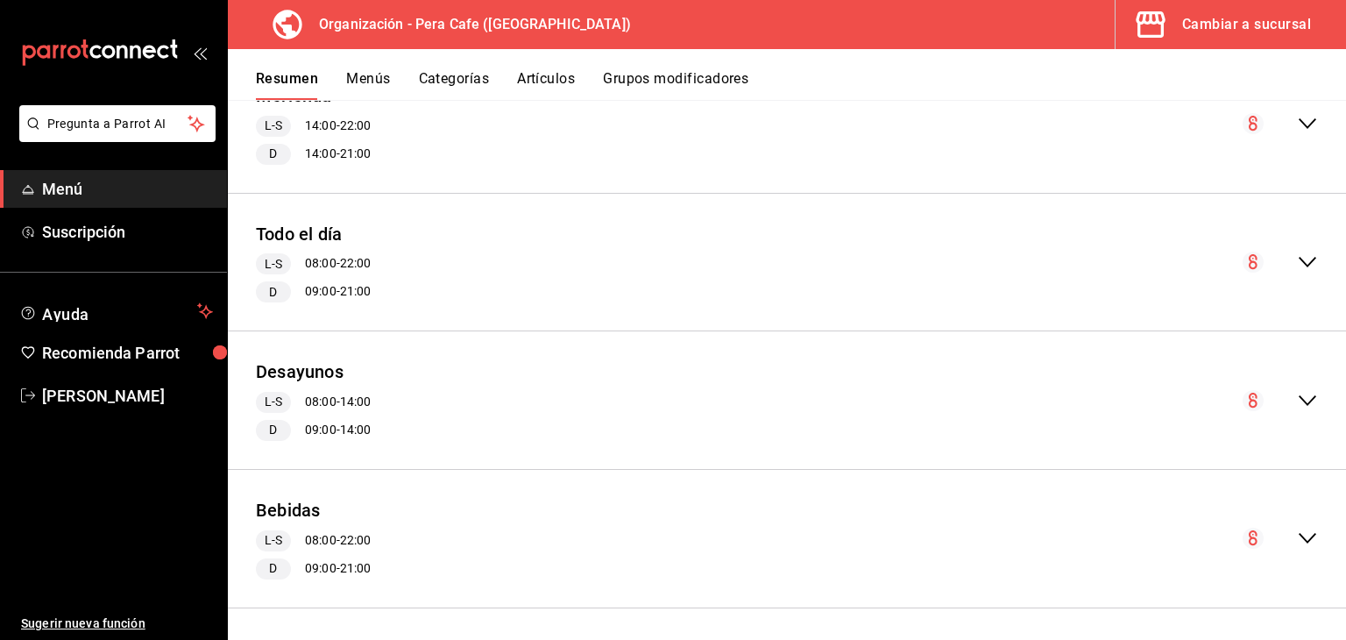
click at [1297, 541] on icon "collapse-menu-row" at bounding box center [1307, 537] width 21 height 21
click at [350, 83] on button "Menús" at bounding box center [368, 85] width 44 height 30
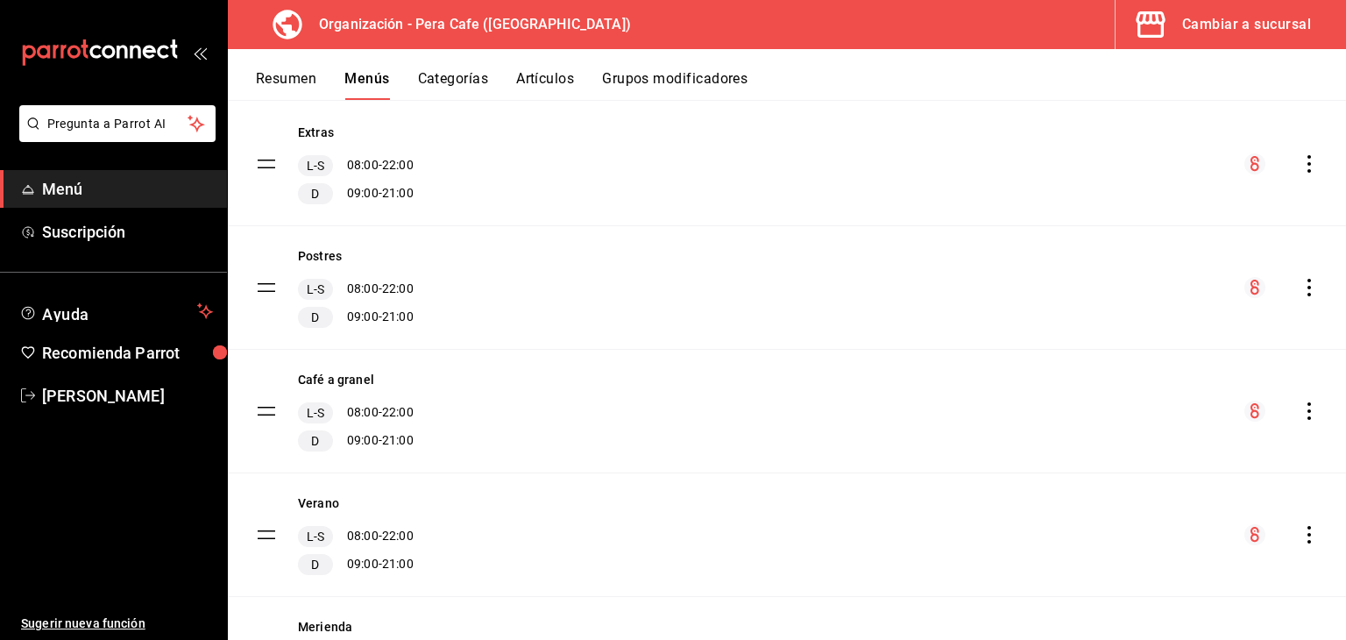
scroll to position [648, 0]
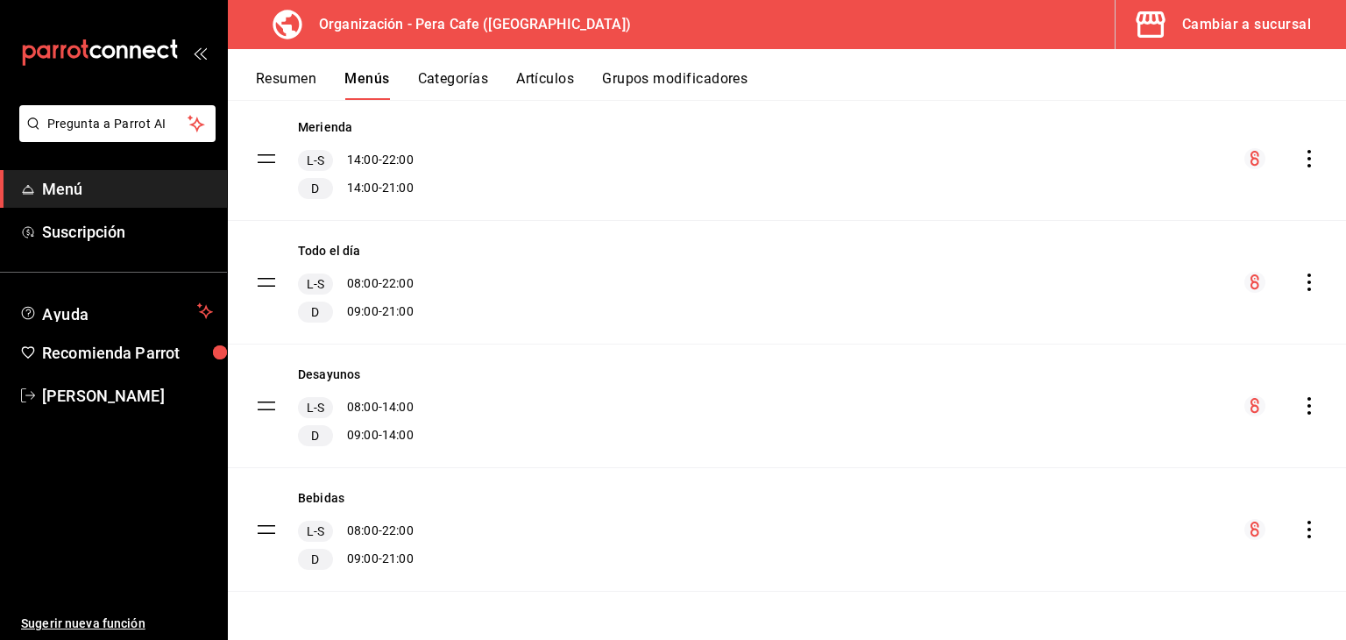
click at [1300, 534] on icon "actions" at bounding box center [1309, 529] width 18 height 18
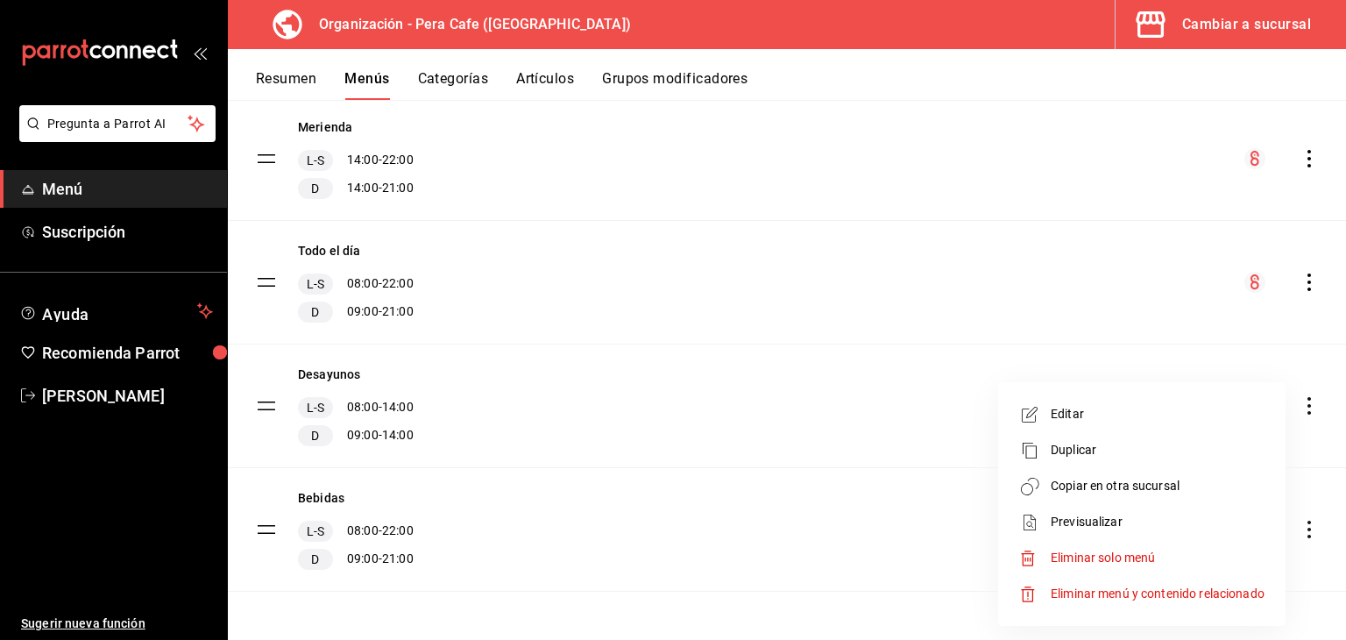
click at [874, 528] on div at bounding box center [673, 320] width 1346 height 640
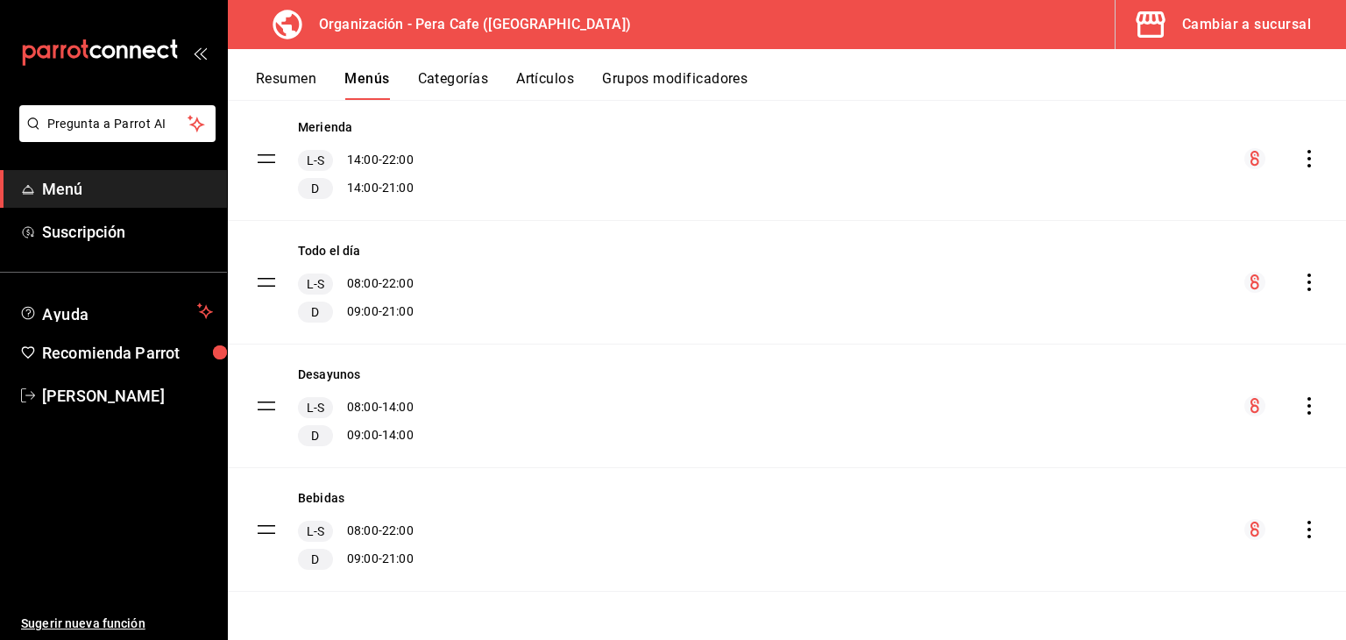
click at [266, 529] on tbody "Extras L-S 08:00 - 22:00 D 09:00 - 21:00 Postres L-S 08:00 - 22:00 D 09:00 - 21…" at bounding box center [787, 97] width 1118 height 988
click at [263, 523] on tbody "Extras L-S 08:00 - 22:00 D 09:00 - 21:00 Postres L-S 08:00 - 22:00 D 09:00 - 21…" at bounding box center [787, 97] width 1118 height 988
click at [1300, 523] on icon "actions" at bounding box center [1309, 529] width 18 height 18
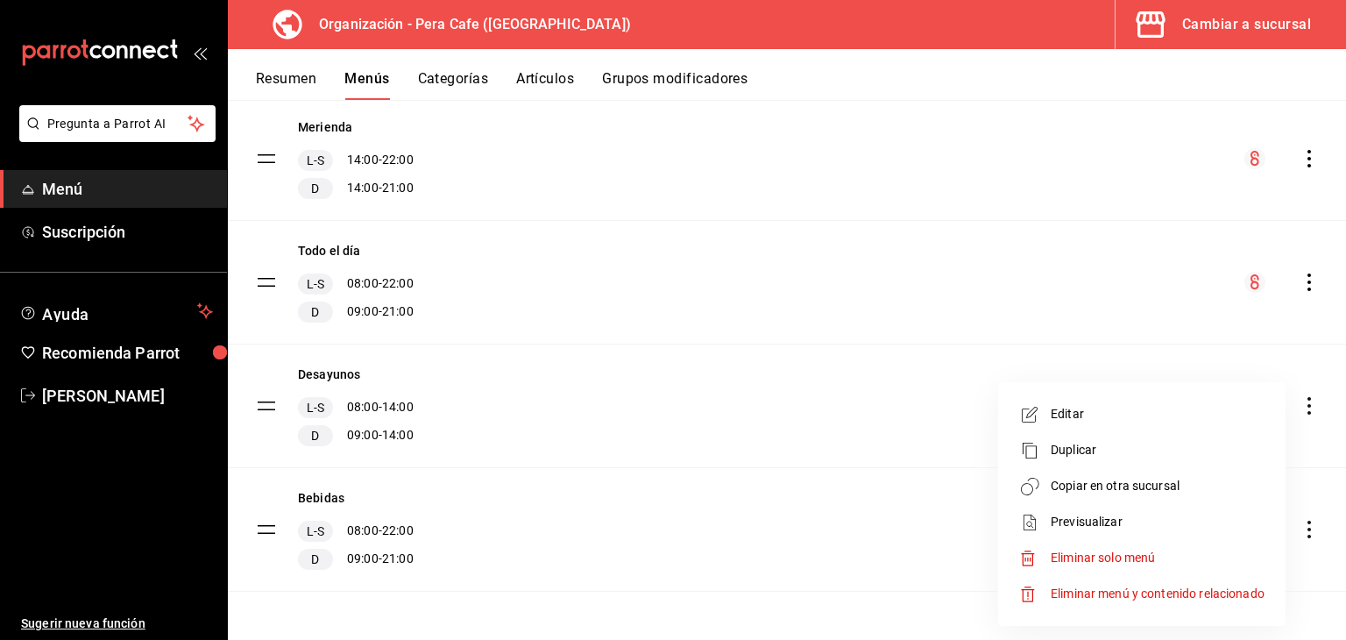
click at [1111, 421] on span "Editar" at bounding box center [1158, 414] width 214 height 18
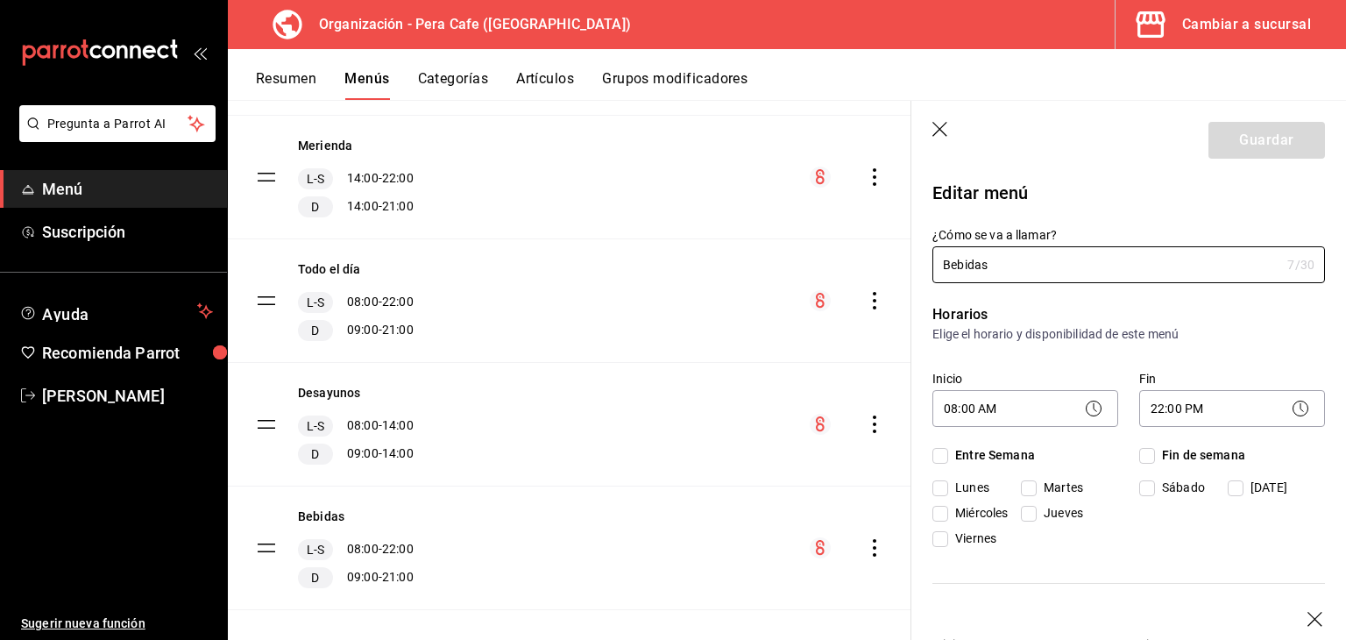
checkbox input "true"
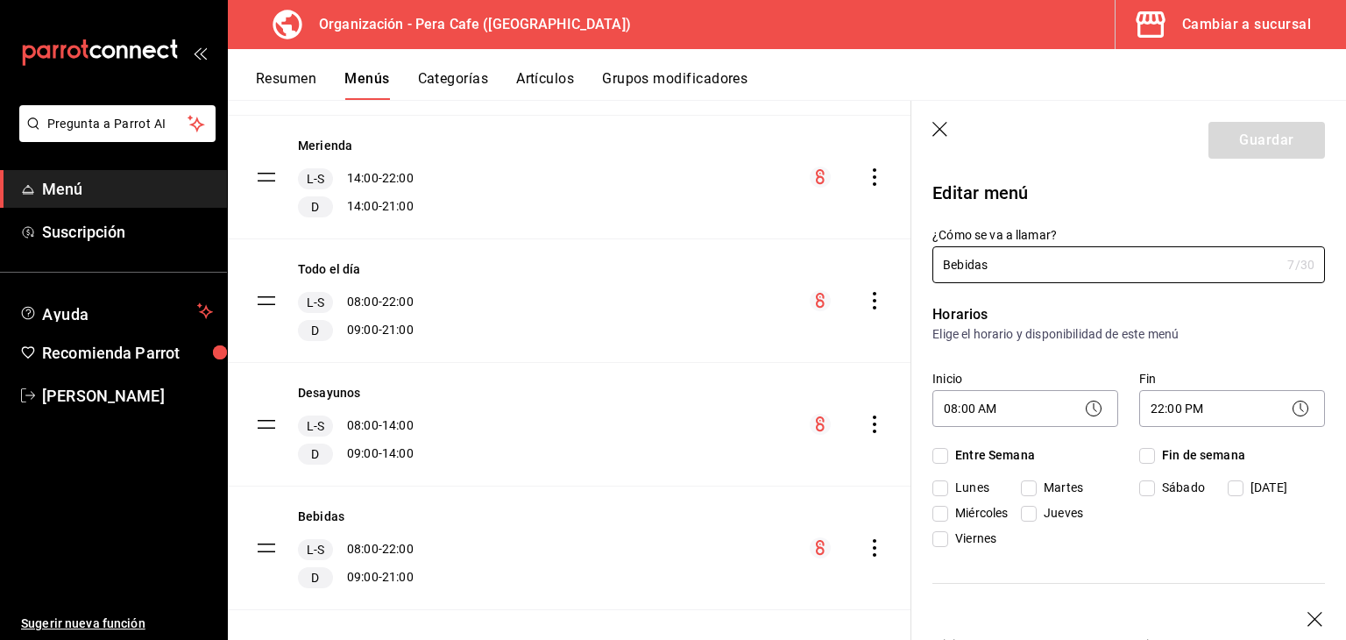
checkbox input "true"
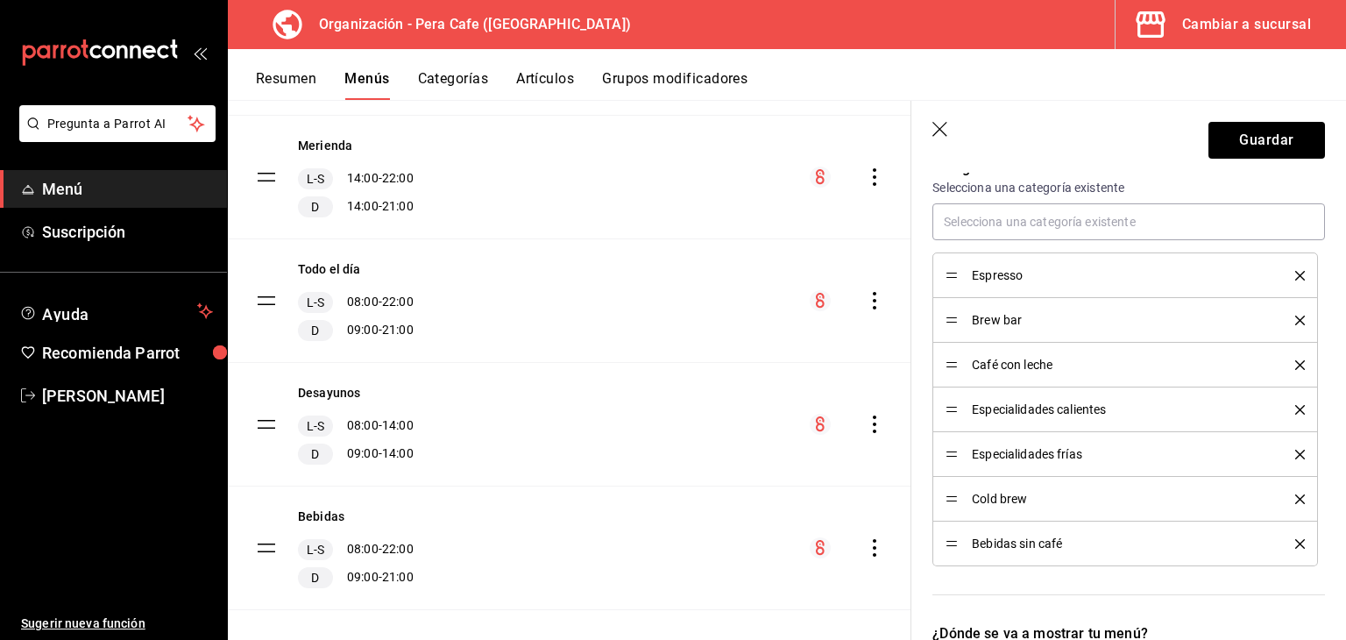
scroll to position [770, 0]
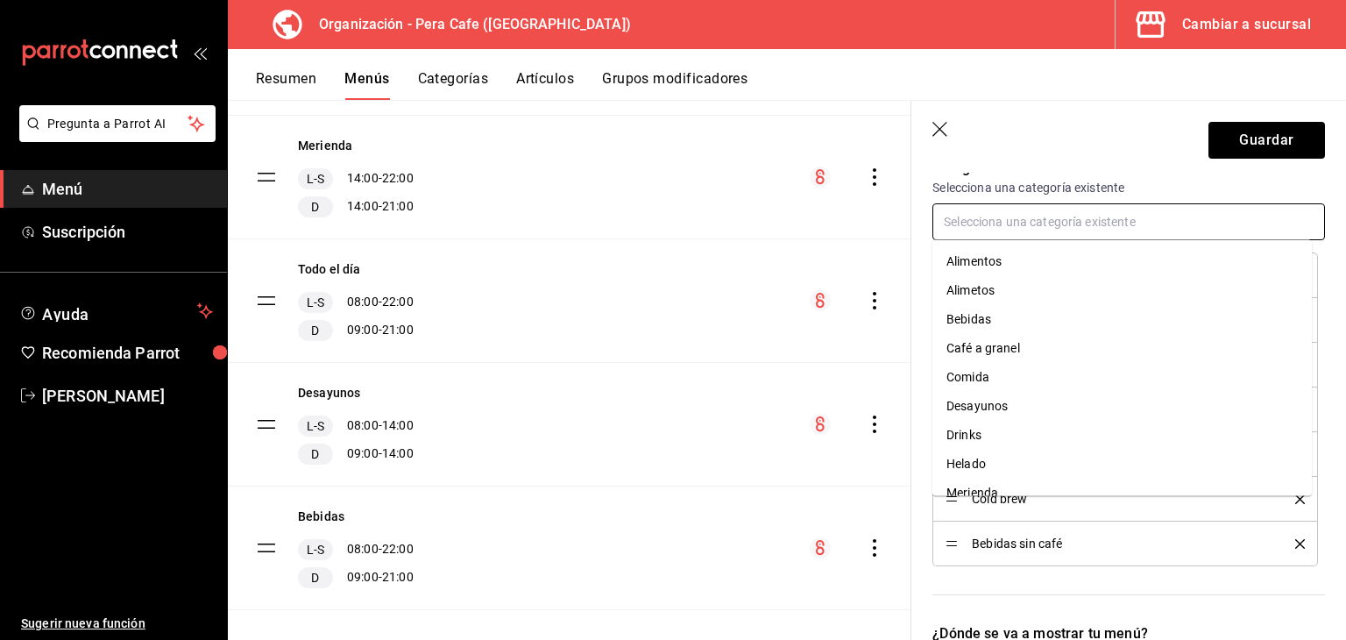
click at [1023, 212] on input "text" at bounding box center [1128, 221] width 393 height 37
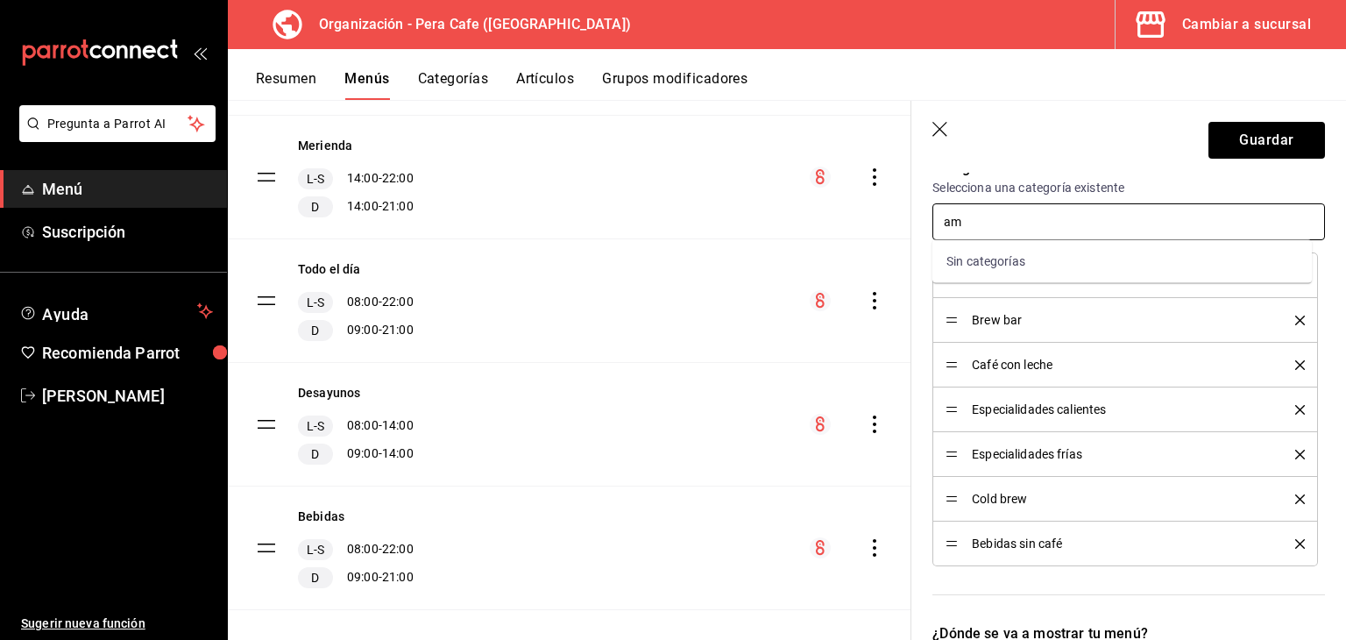
type input "a"
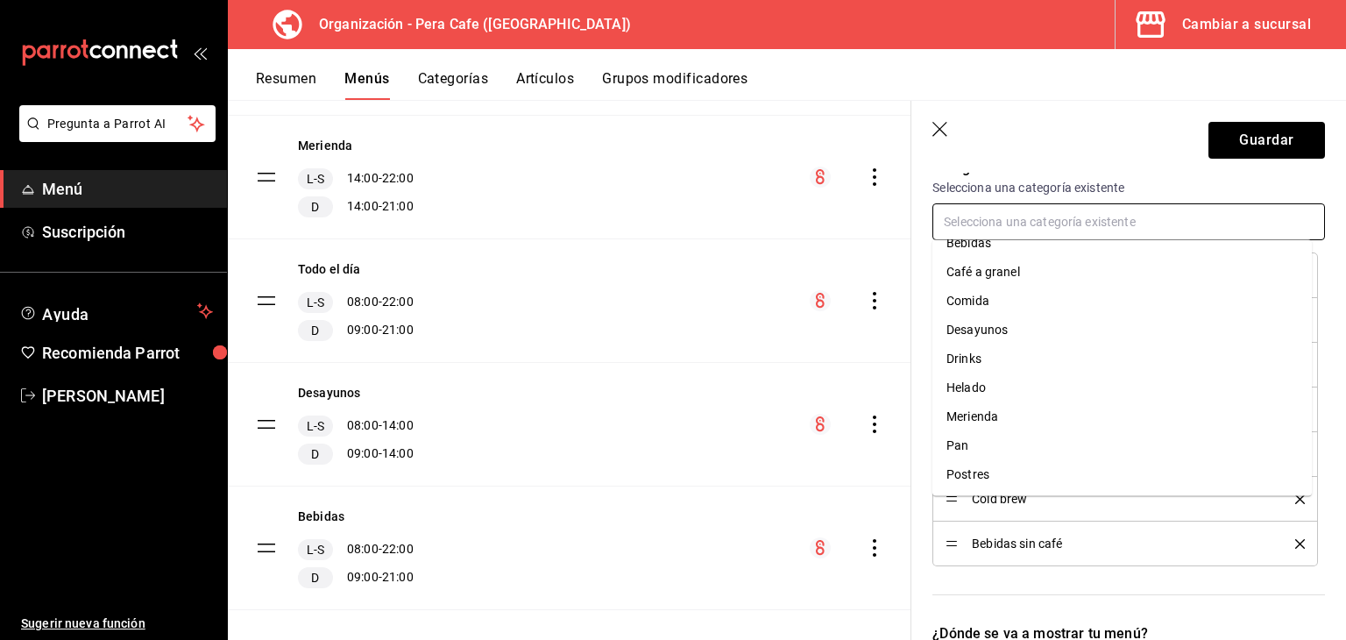
scroll to position [0, 0]
click at [1020, 314] on li "Bebidas" at bounding box center [1121, 319] width 379 height 29
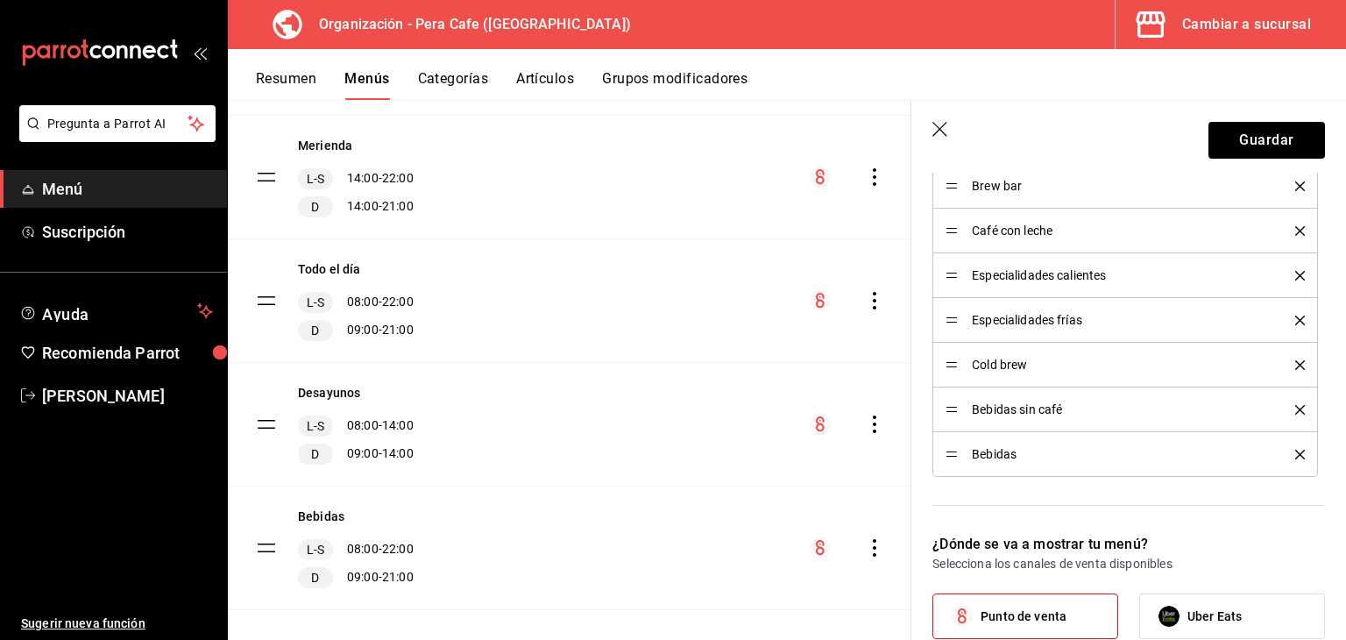
scroll to position [754, 0]
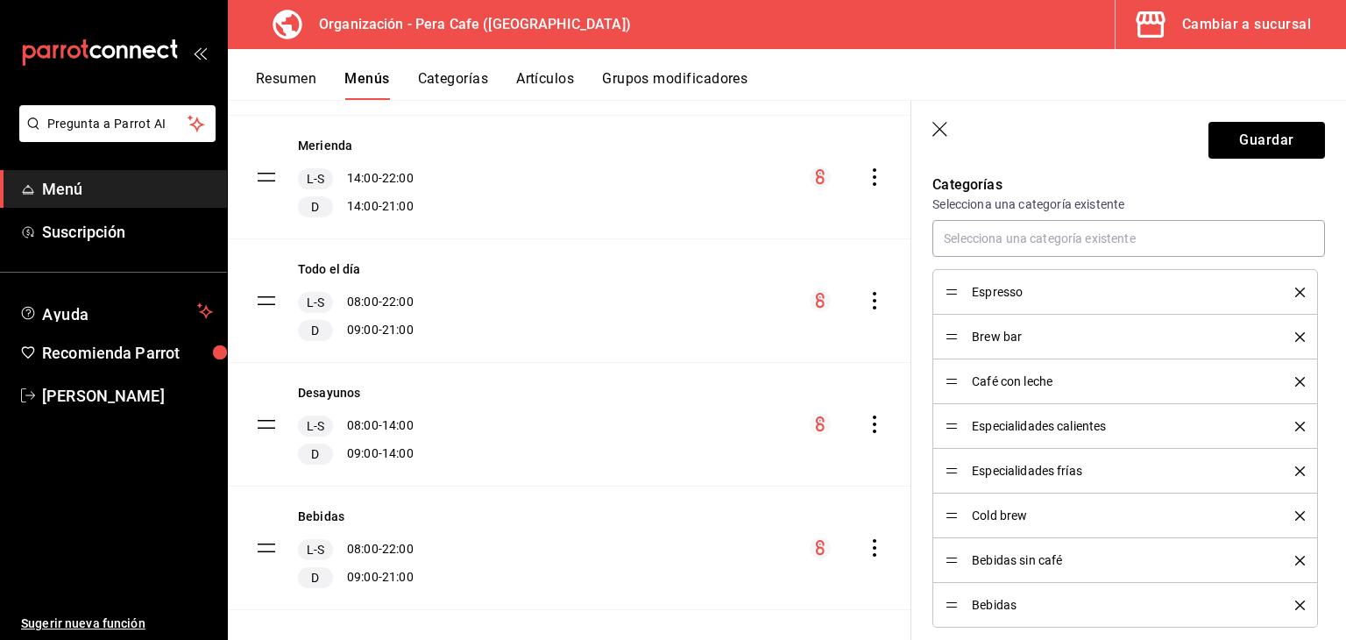
click at [1295, 601] on icon "delete" at bounding box center [1300, 605] width 10 height 10
click at [1269, 140] on button "Guardar" at bounding box center [1266, 140] width 117 height 37
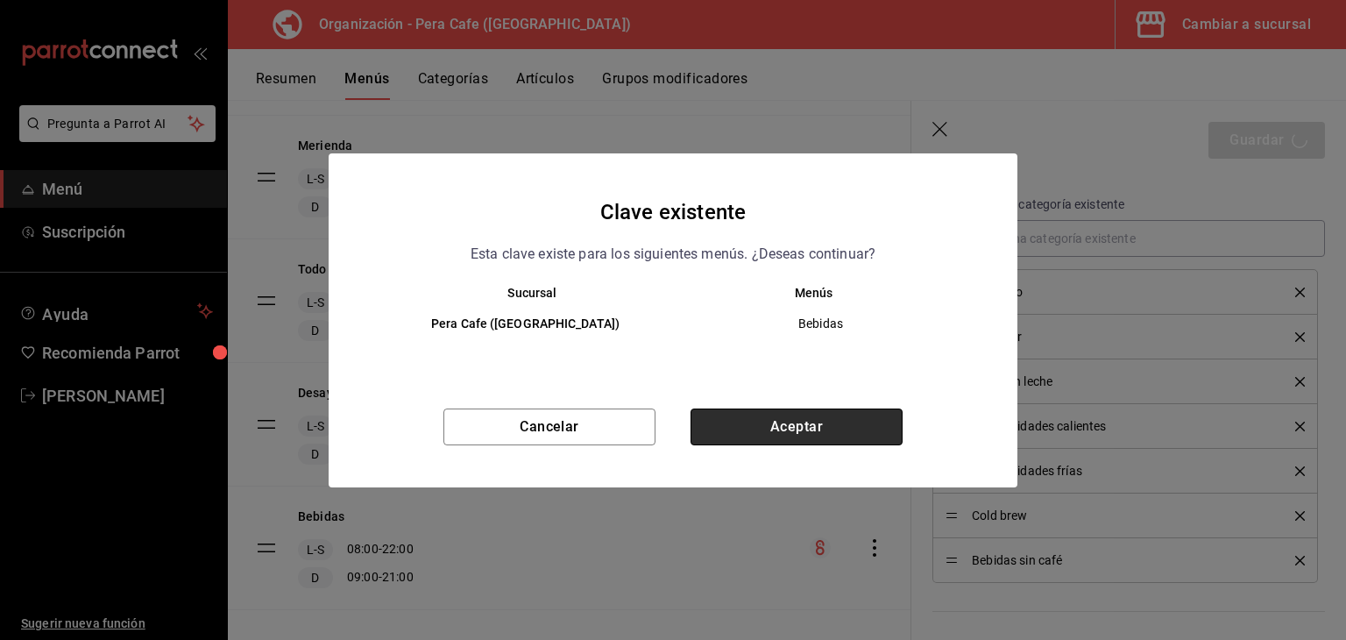
click at [825, 409] on button "Aceptar" at bounding box center [796, 426] width 212 height 37
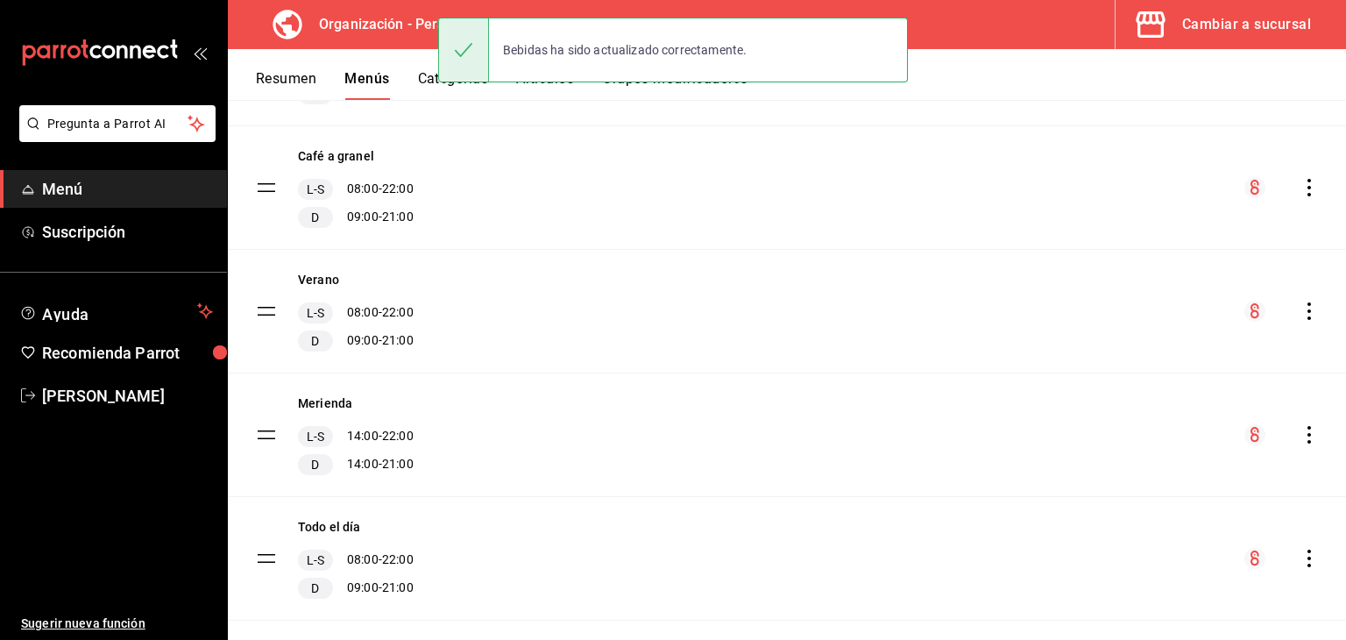
scroll to position [648, 0]
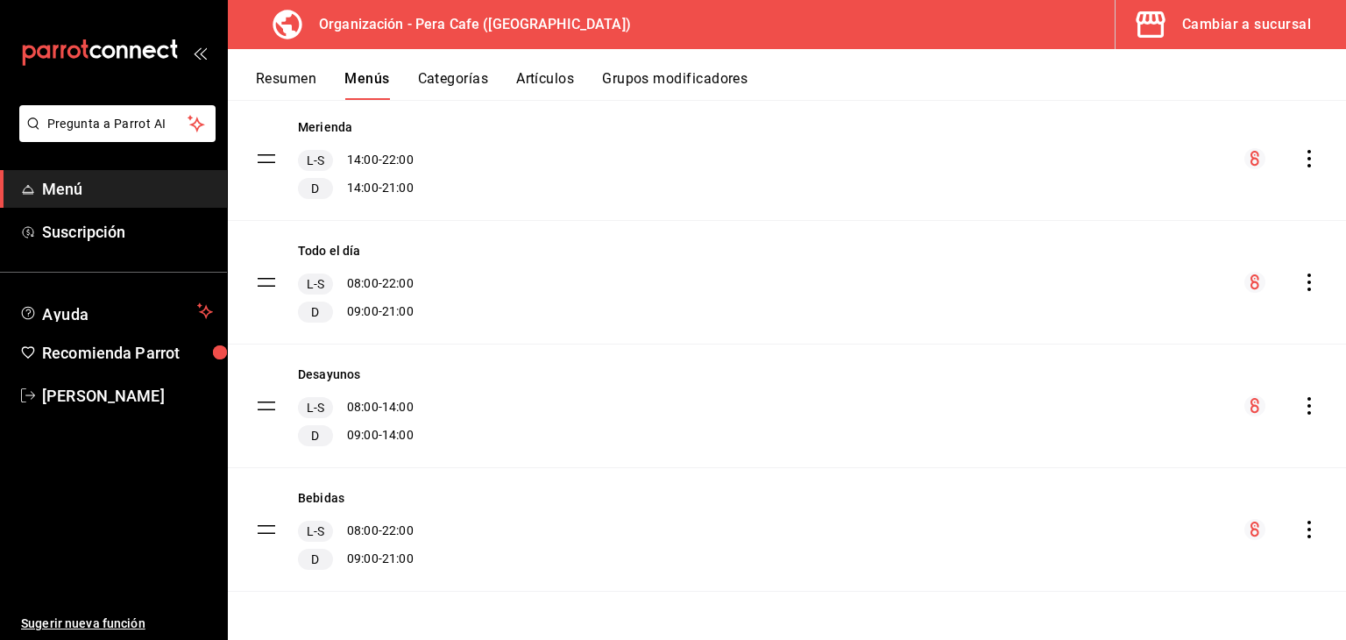
click at [264, 530] on tbody "Extras L-S 08:00 - 22:00 D 09:00 - 21:00 Postres L-S 08:00 - 22:00 D 09:00 - 21…" at bounding box center [787, 97] width 1118 height 988
click at [547, 79] on button "Artículos" at bounding box center [545, 85] width 58 height 30
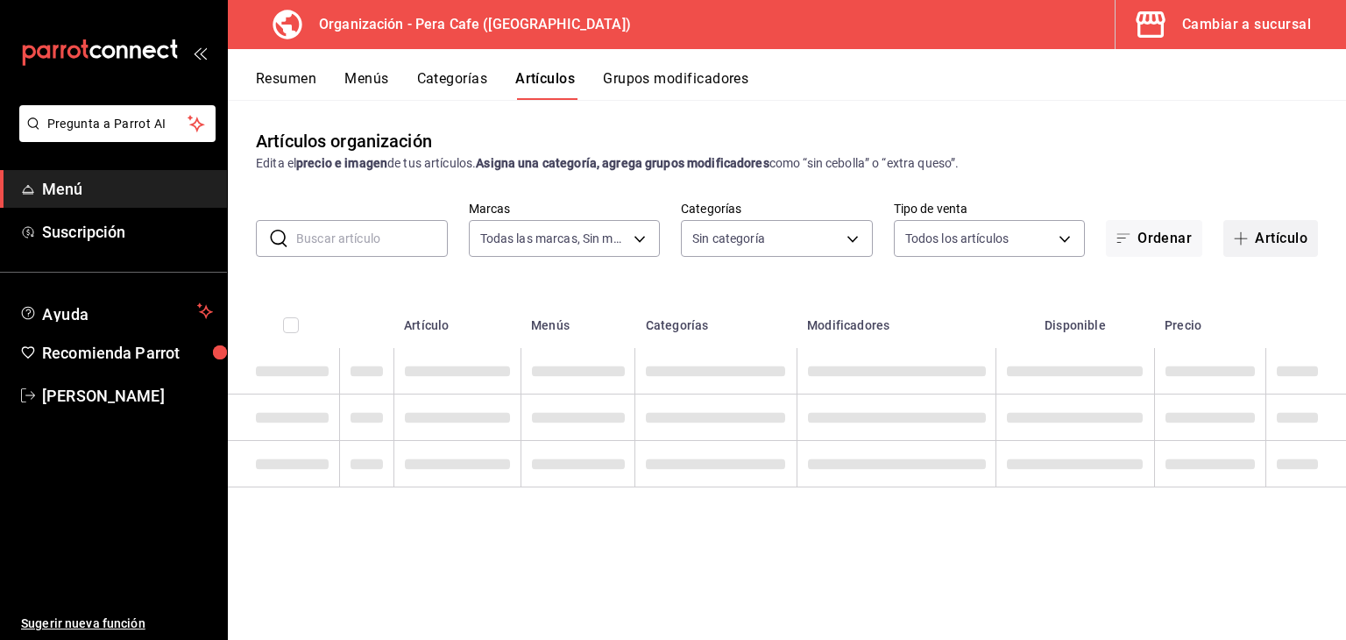
type input "ada2079d-fc08-43d5-b941-5b394cdf255a"
type input "19916d35-f607-40f7-96f1-5032549ed3f5,6cc4be6b-cb37-478d-be98-5d5842066b0c,64d02…"
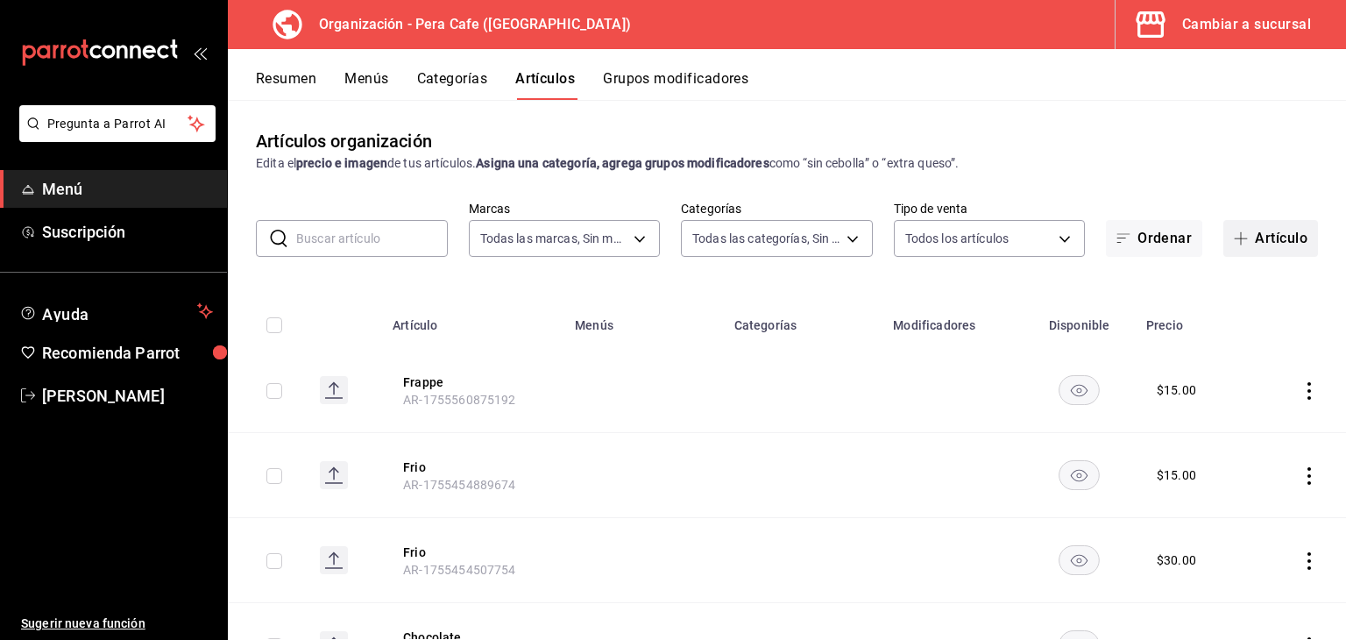
click at [1251, 241] on button "Artículo" at bounding box center [1270, 238] width 95 height 37
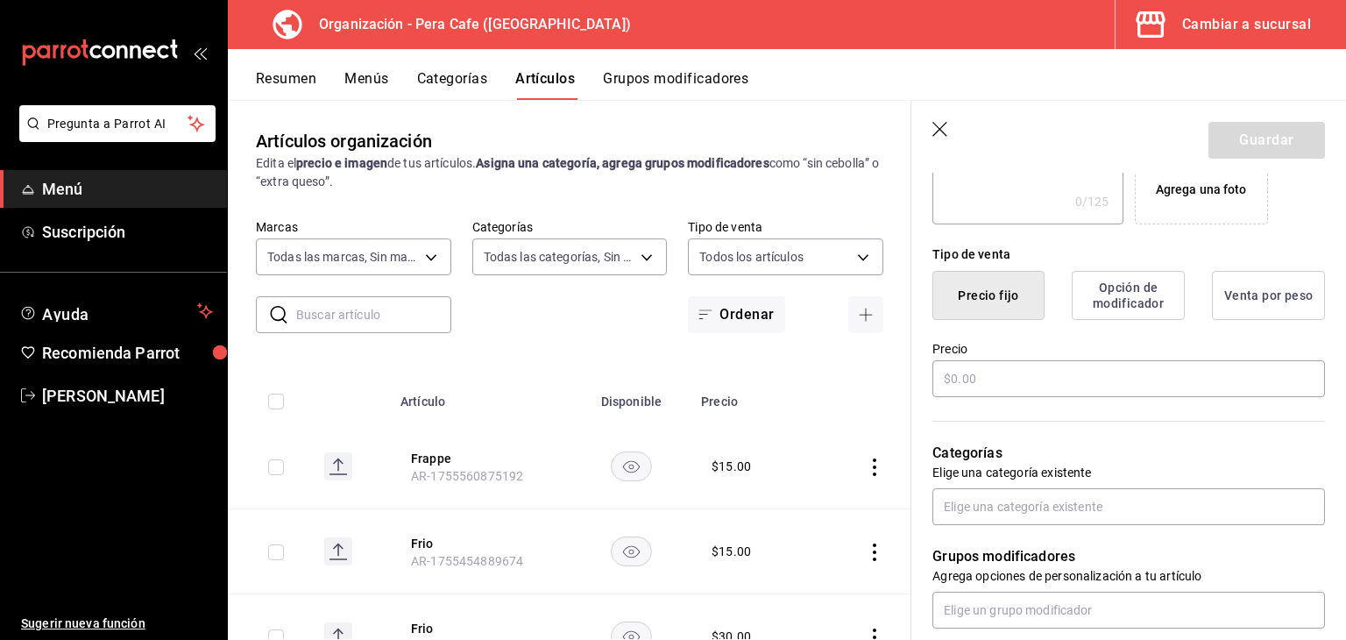
scroll to position [365, 0]
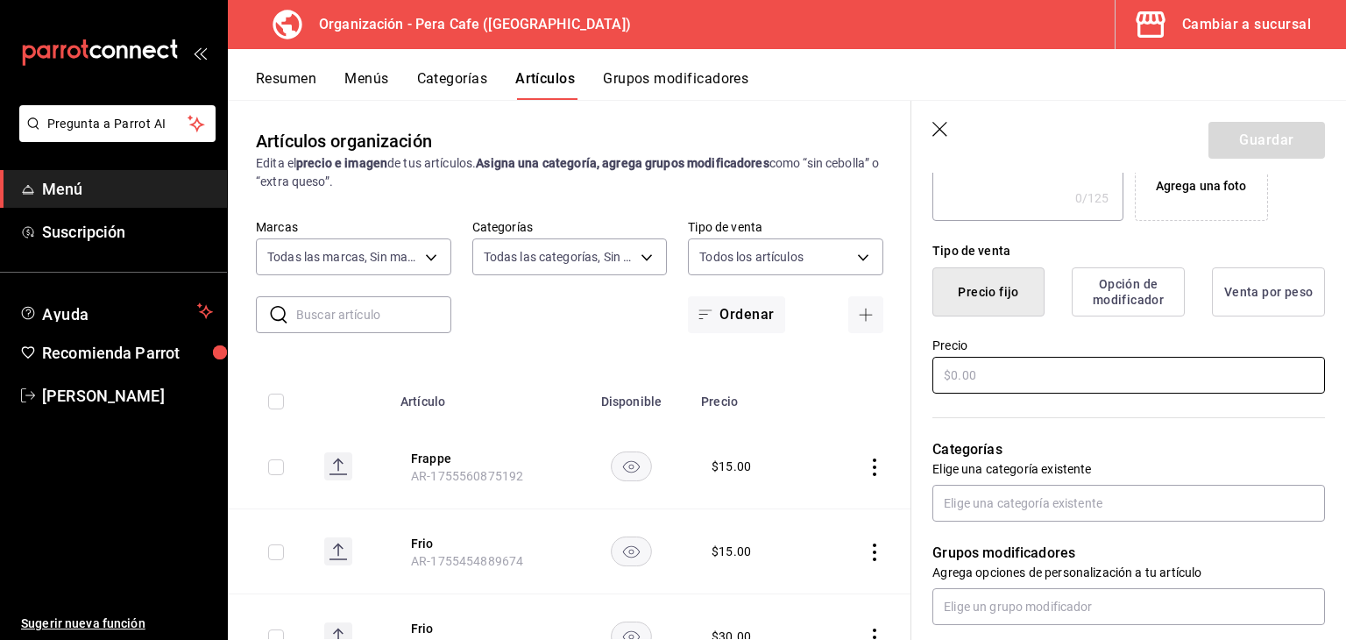
type input "Americano frio"
click at [1007, 379] on input "text" at bounding box center [1128, 375] width 393 height 37
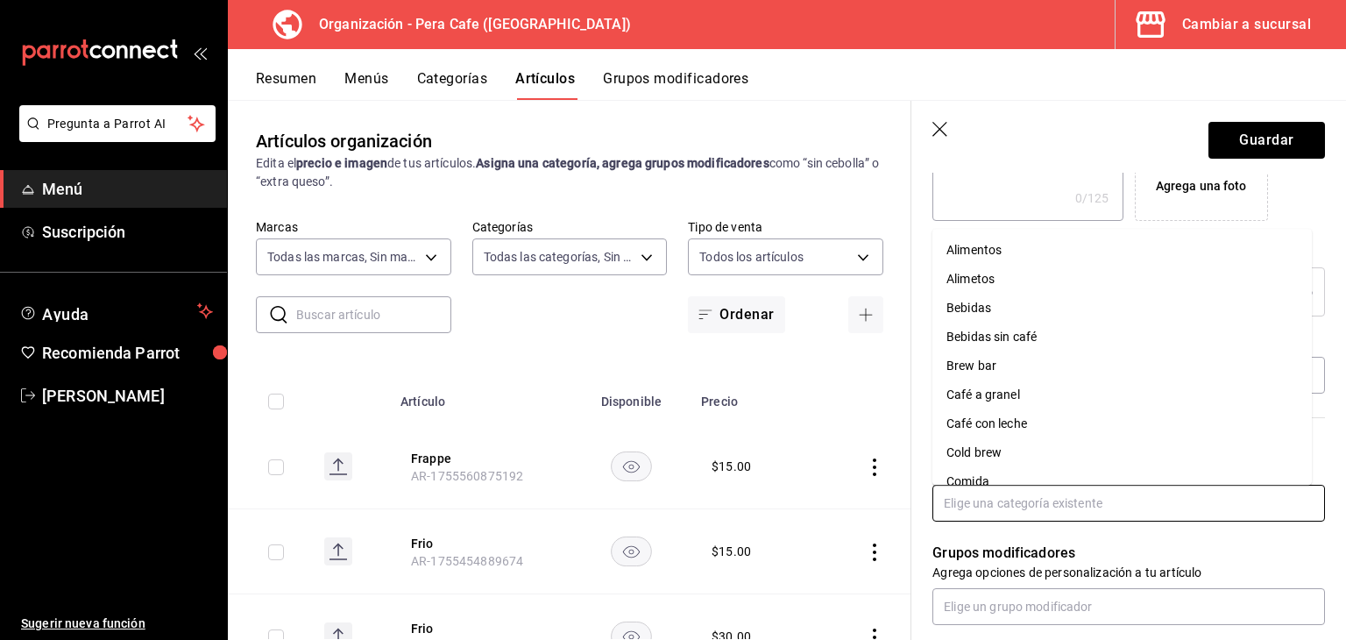
click at [1067, 513] on input "text" at bounding box center [1128, 503] width 393 height 37
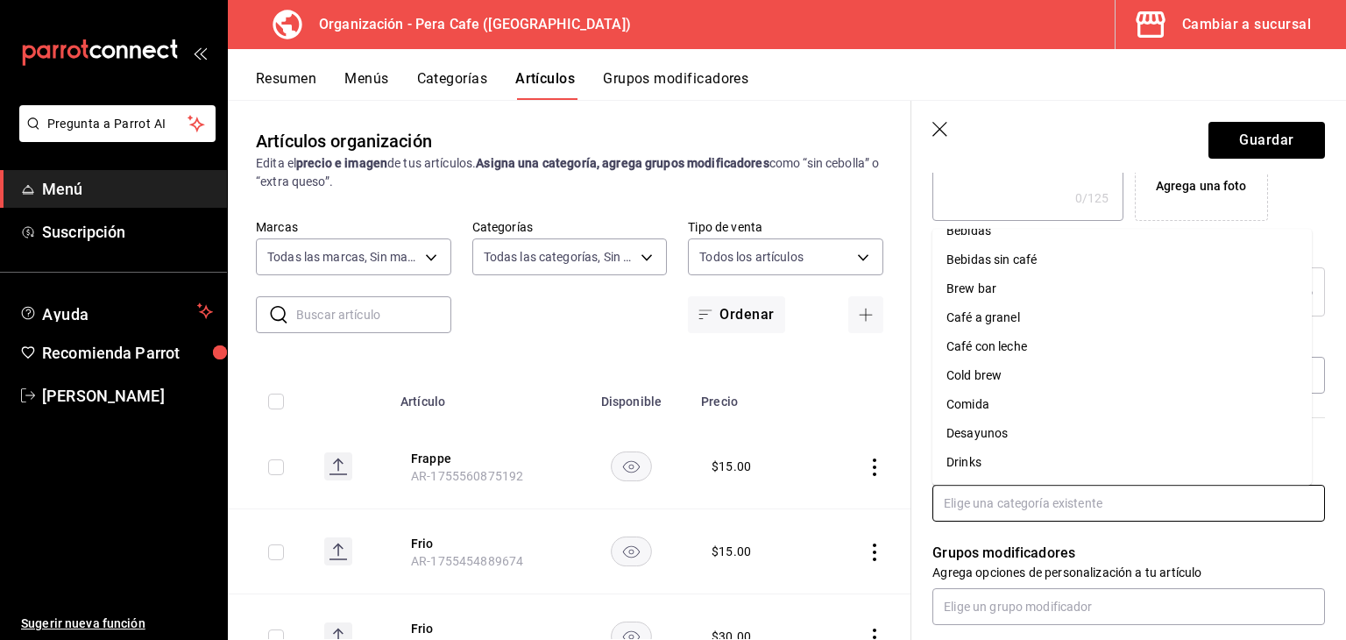
scroll to position [161, 0]
click at [1030, 442] on li "Especialidades frías" at bounding box center [1121, 435] width 379 height 29
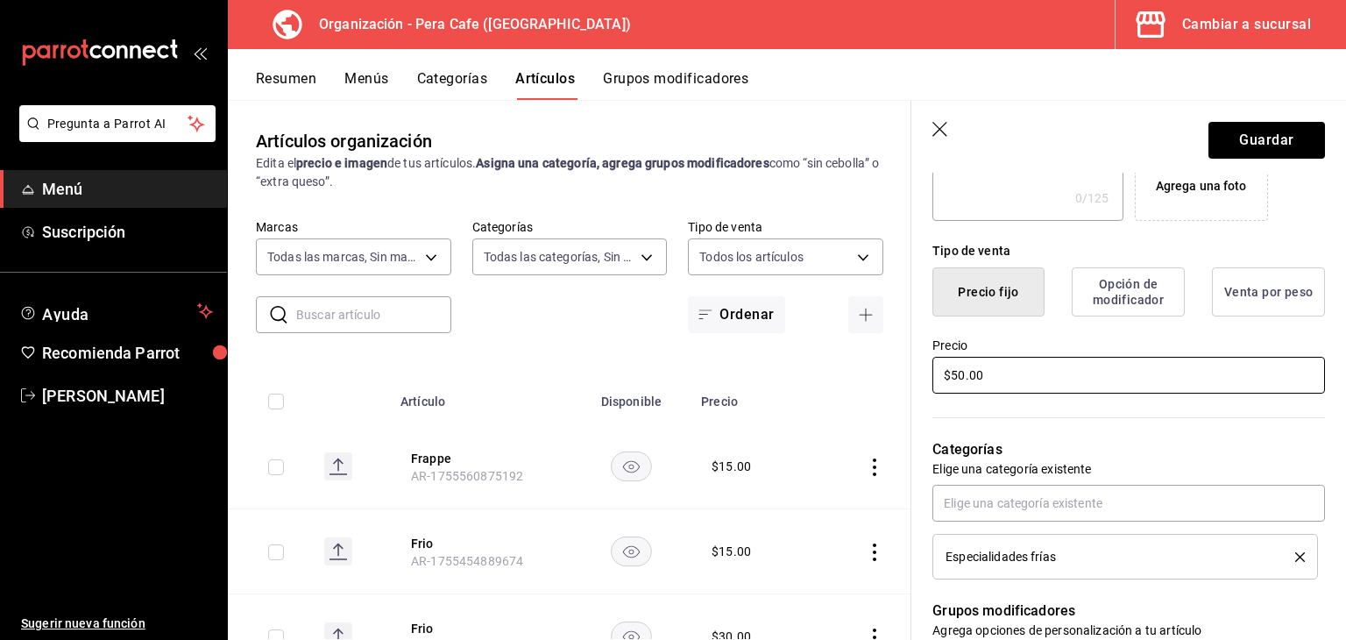
click at [960, 376] on input "$50.00" at bounding box center [1128, 375] width 393 height 37
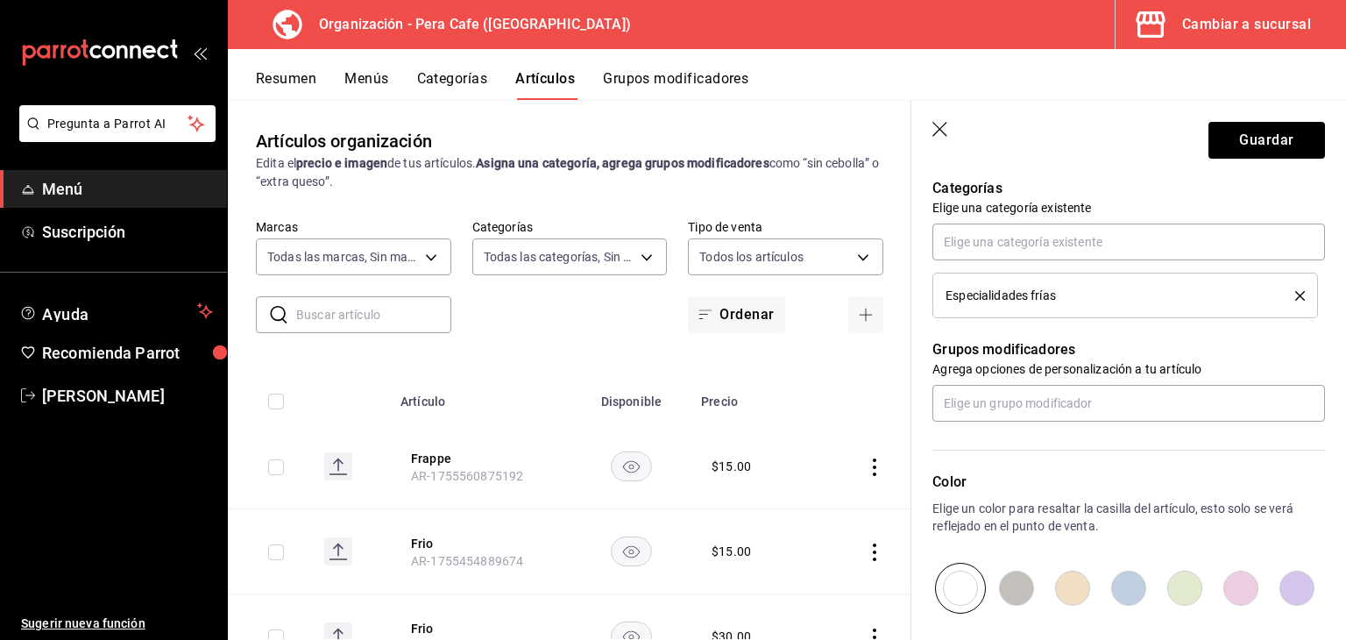
scroll to position [627, 0]
type input "$55.00"
click at [1209, 152] on button "Guardar" at bounding box center [1266, 140] width 117 height 37
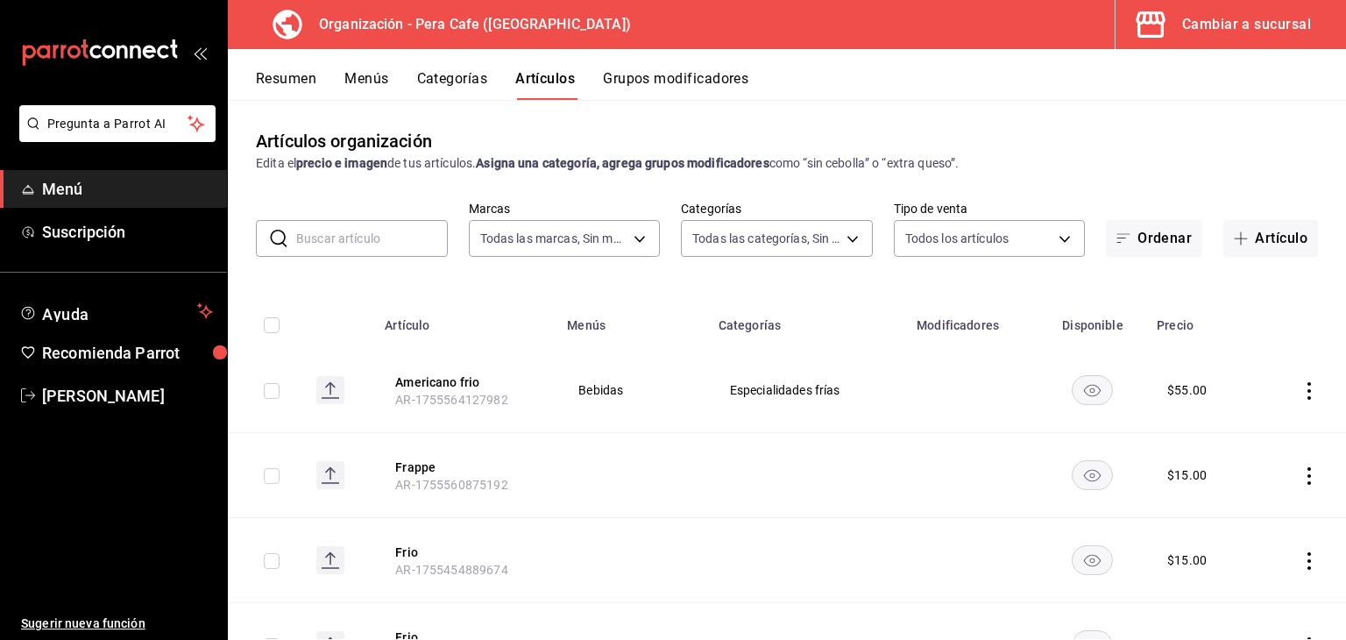
click at [1300, 393] on icon "actions" at bounding box center [1309, 391] width 18 height 18
click at [1249, 354] on div at bounding box center [673, 320] width 1346 height 640
click at [136, 394] on span "[PERSON_NAME]" at bounding box center [127, 396] width 171 height 24
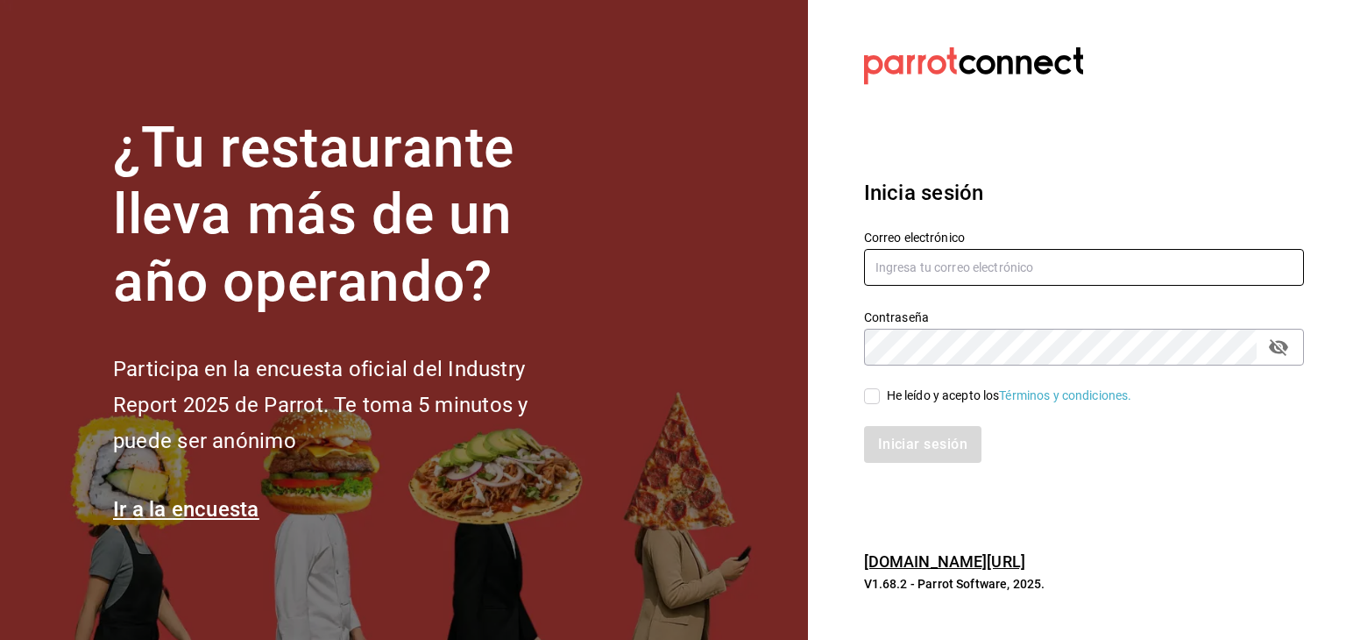
type input "[EMAIL_ADDRESS][DOMAIN_NAME]"
click at [869, 400] on input "He leído y acepto los Términos y condiciones." at bounding box center [872, 396] width 16 height 16
checkbox input "true"
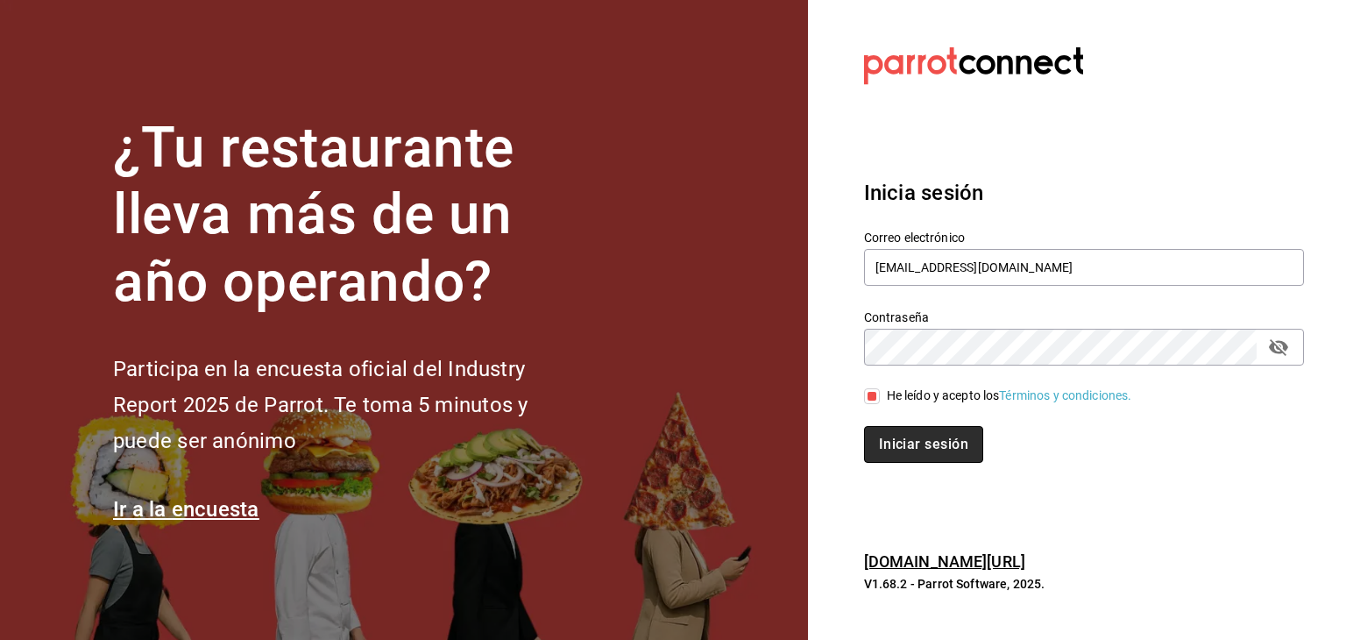
click at [895, 445] on button "Iniciar sesión" at bounding box center [923, 444] width 119 height 37
click at [895, 445] on div "Iniciar sesión" at bounding box center [1084, 444] width 440 height 37
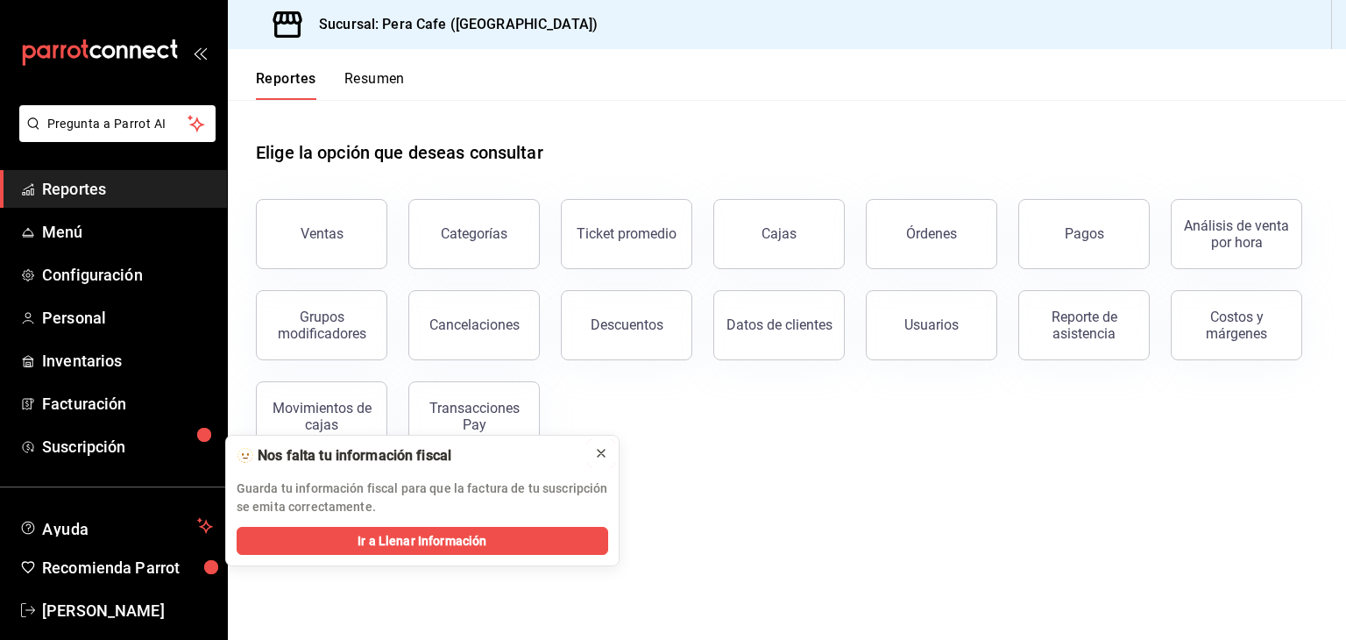
click at [598, 454] on icon at bounding box center [601, 453] width 14 height 14
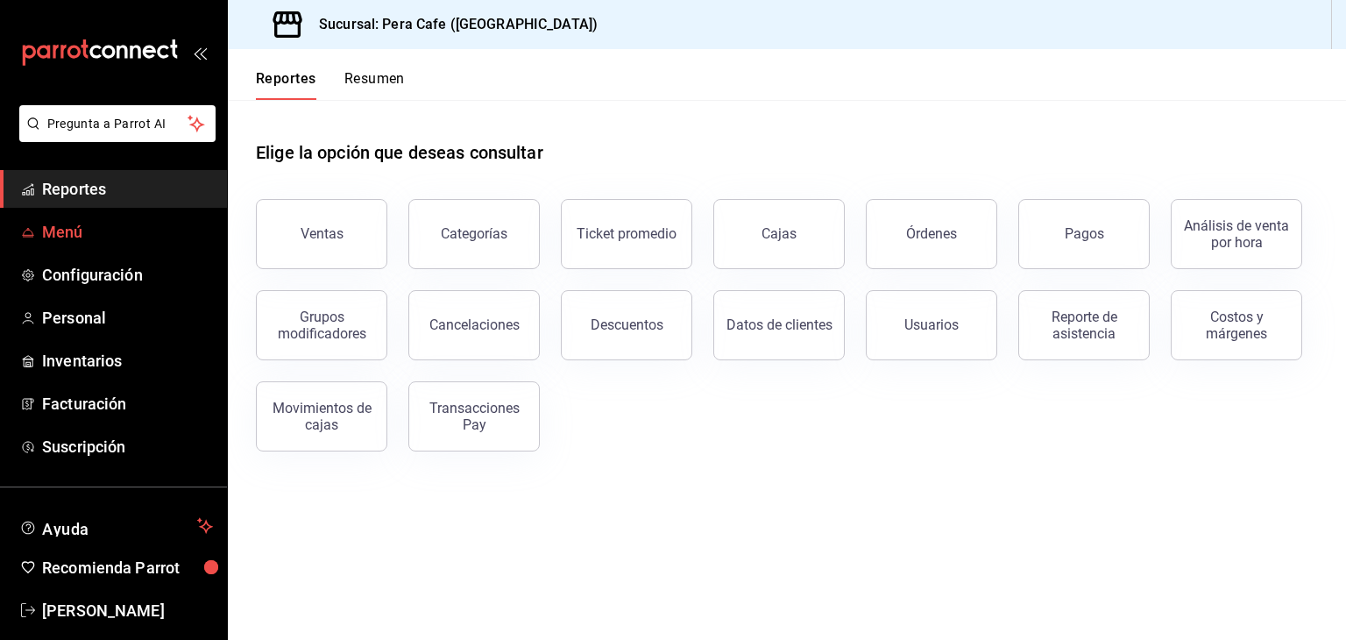
click at [103, 237] on span "Menú" at bounding box center [127, 232] width 171 height 24
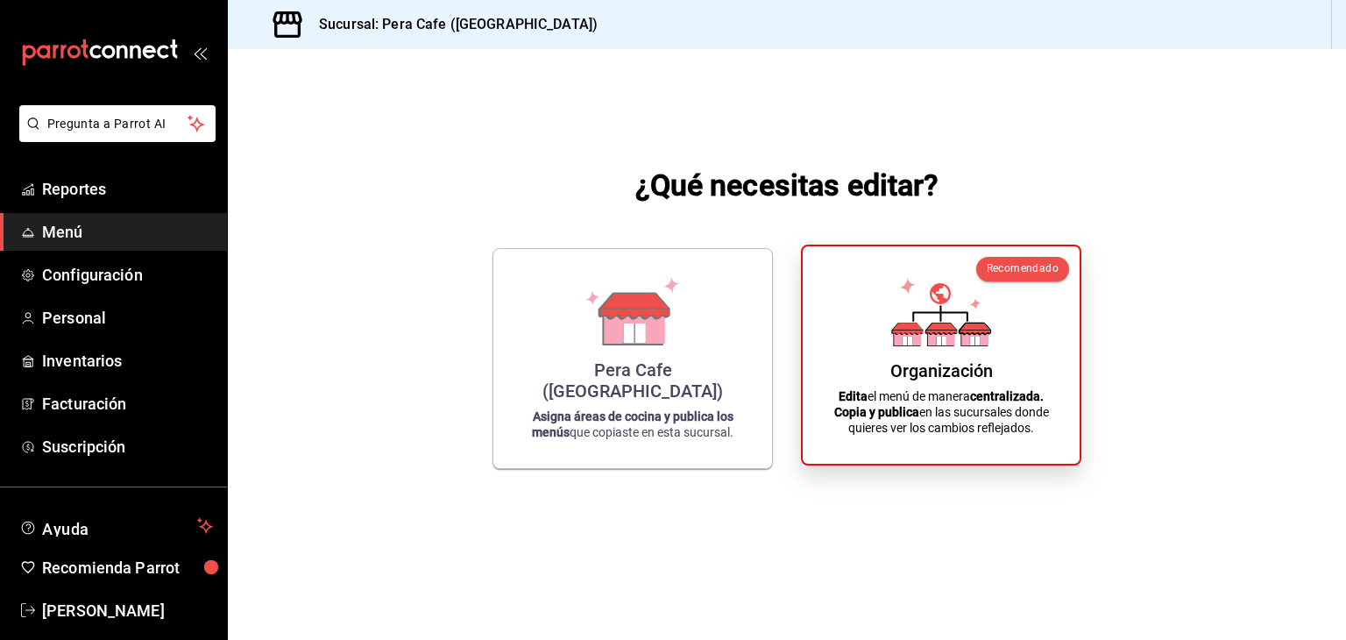
click at [902, 372] on div "Organización" at bounding box center [941, 370] width 103 height 21
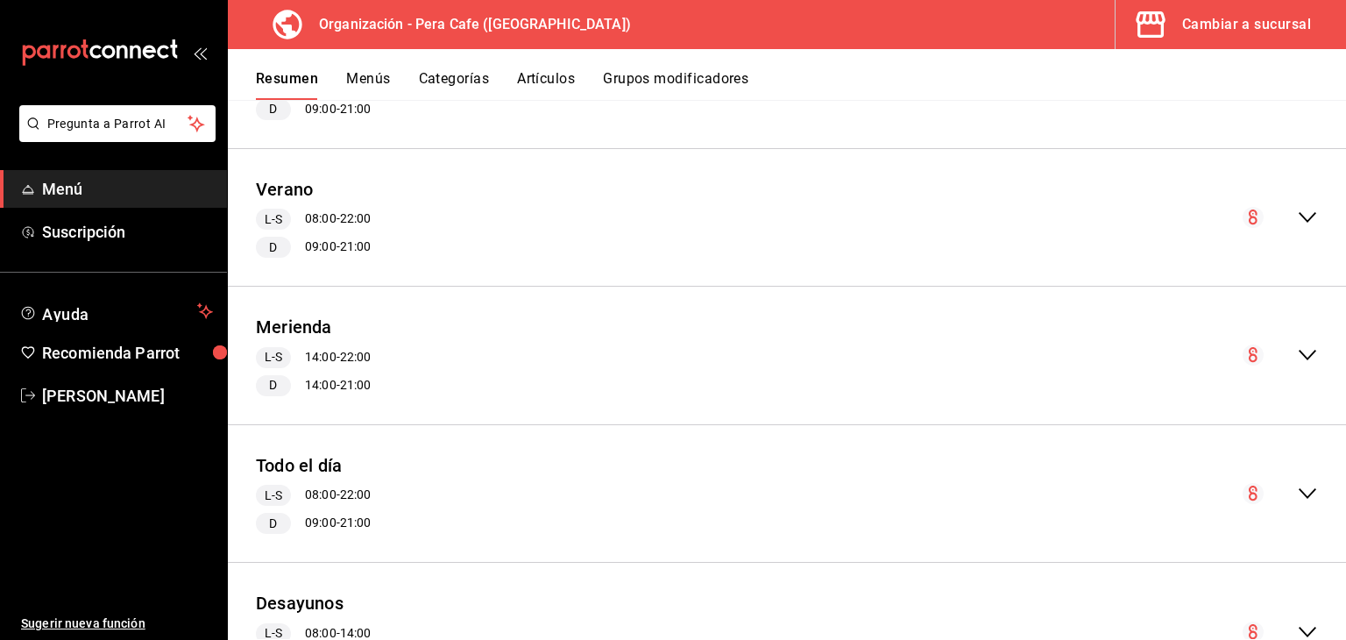
scroll to position [1511, 0]
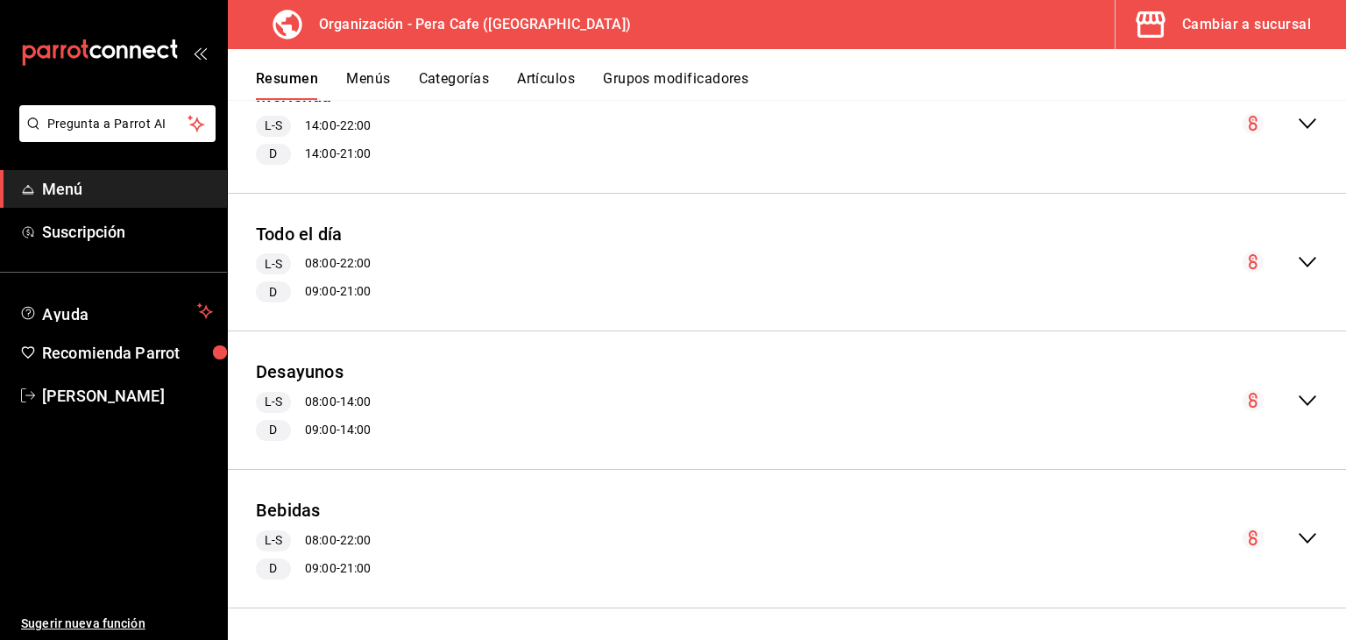
click at [1297, 534] on icon "collapse-menu-row" at bounding box center [1307, 537] width 21 height 21
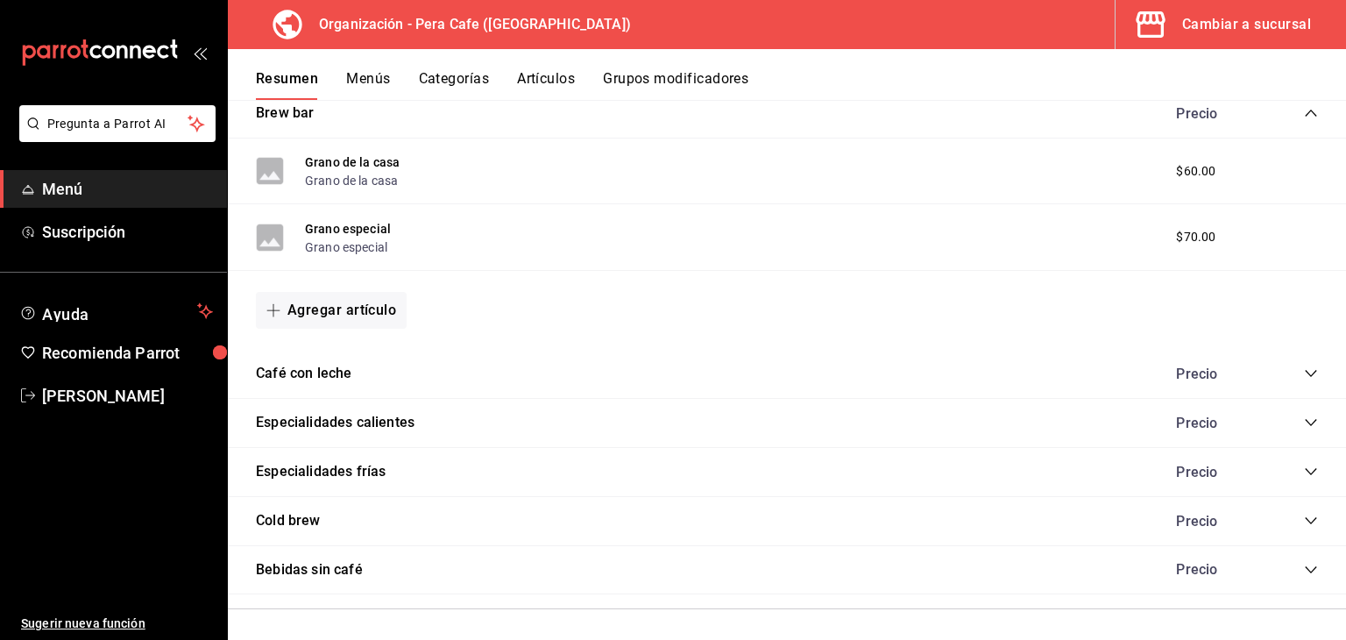
scroll to position [2373, 0]
click at [790, 467] on div "Especialidades frías Precio" at bounding box center [787, 472] width 1118 height 49
click at [1305, 468] on icon "collapse-category-row" at bounding box center [1310, 471] width 11 height 7
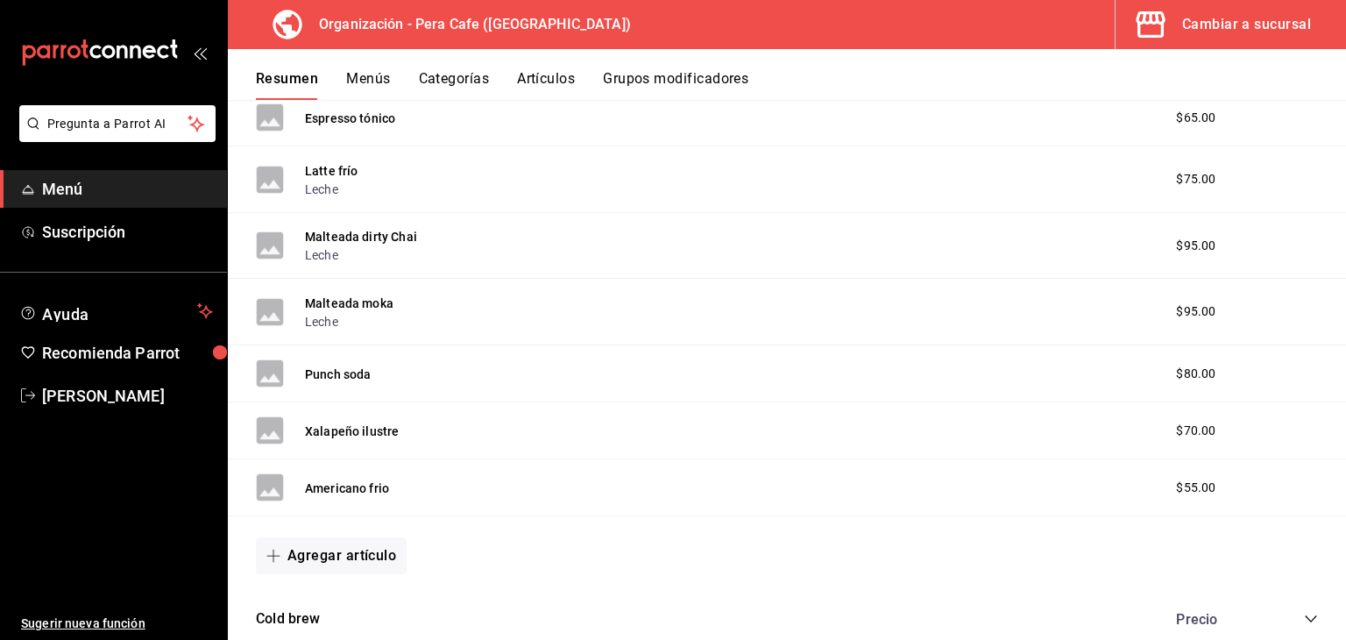
scroll to position [2904, 0]
click at [347, 479] on button "Americano frio" at bounding box center [347, 487] width 84 height 18
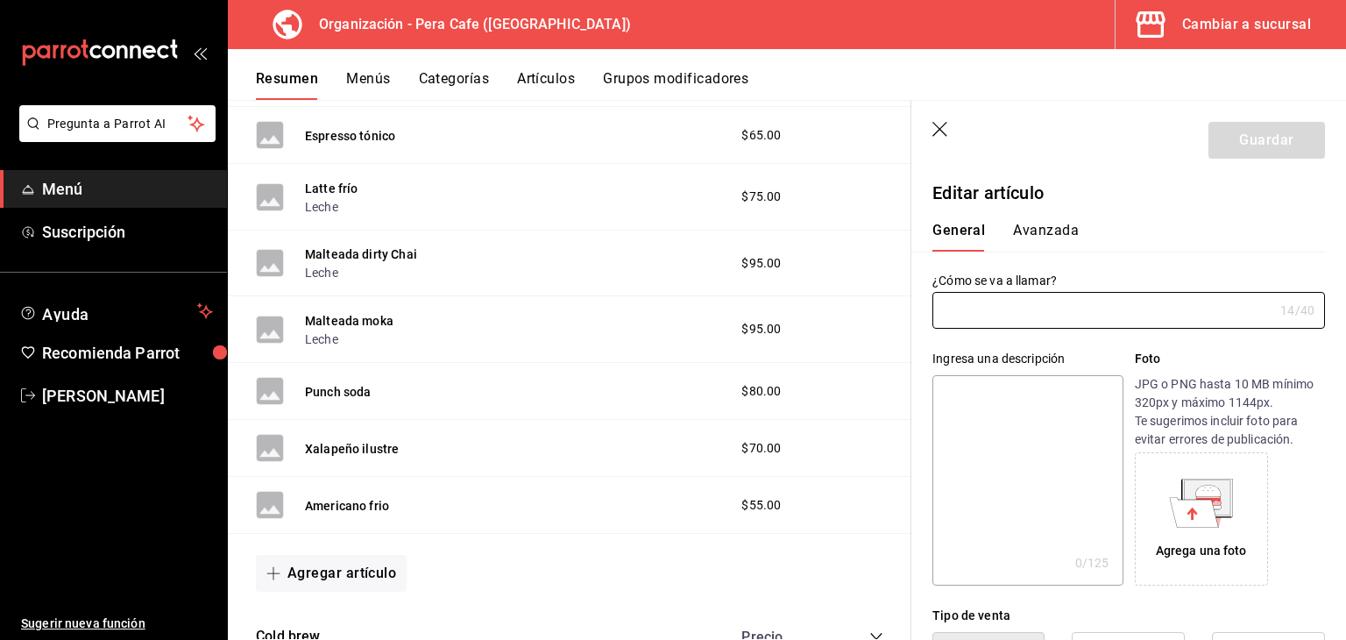
type input "Americano frio"
type input "AR-1755564127982"
type input "$55.00"
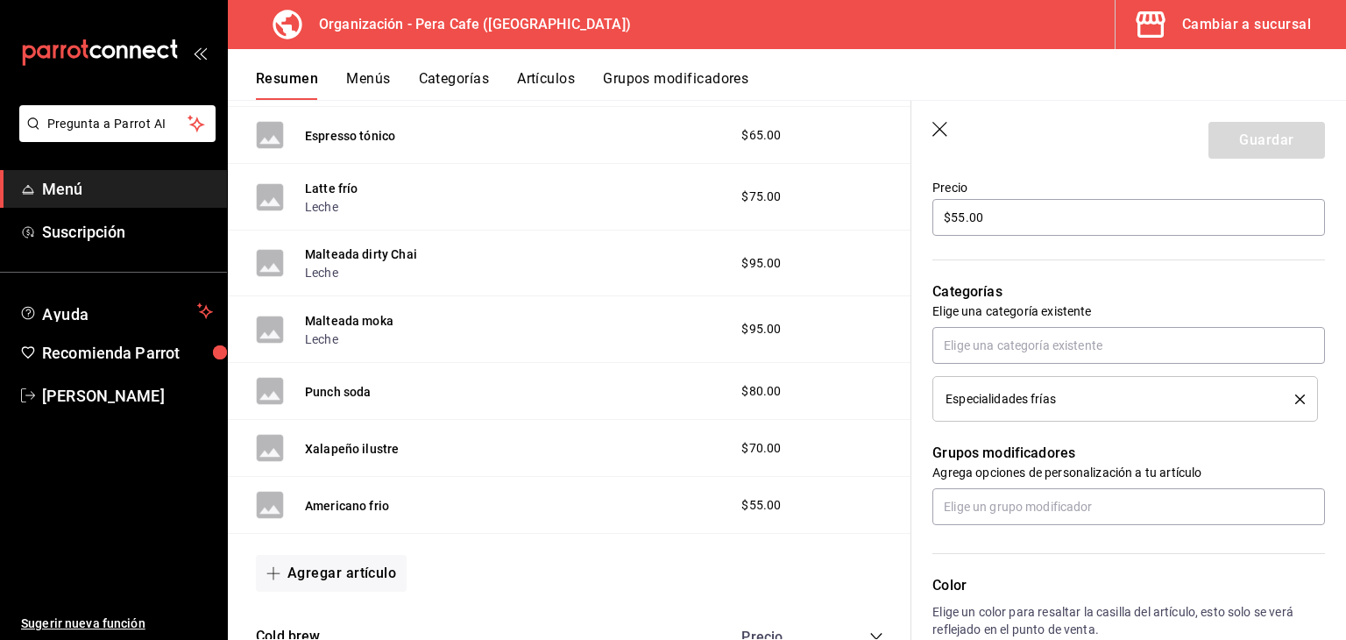
scroll to position [524, 0]
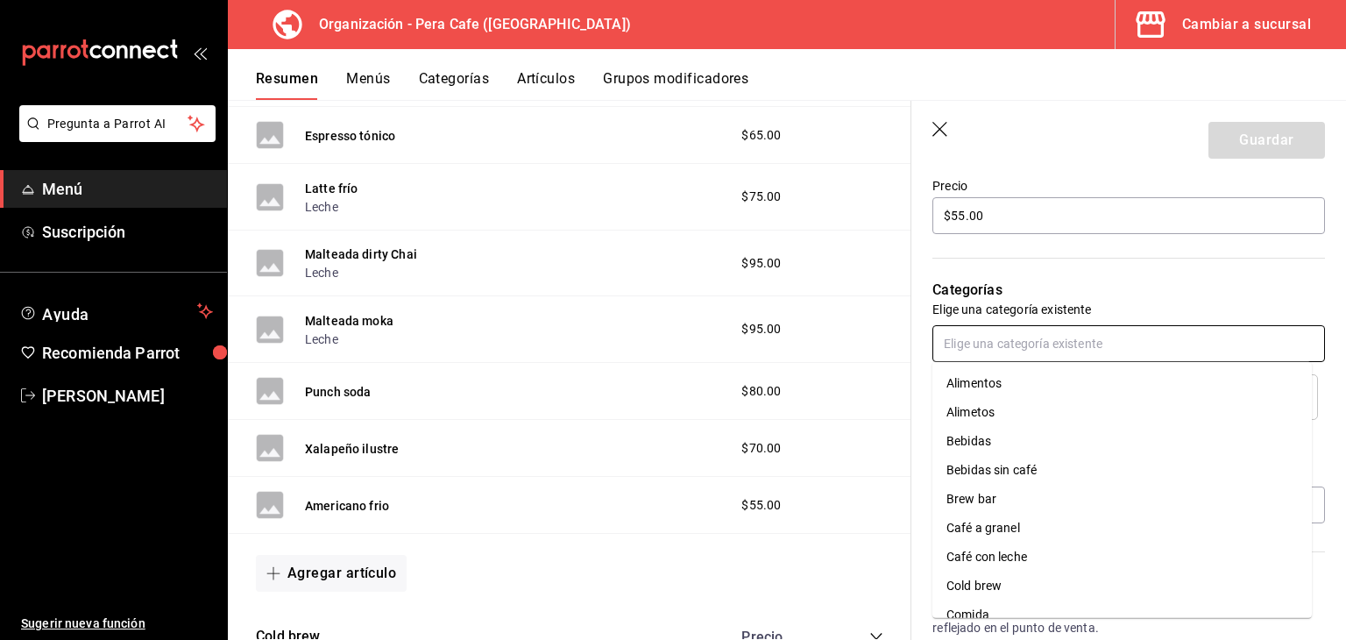
click at [1193, 343] on input "text" at bounding box center [1128, 343] width 393 height 37
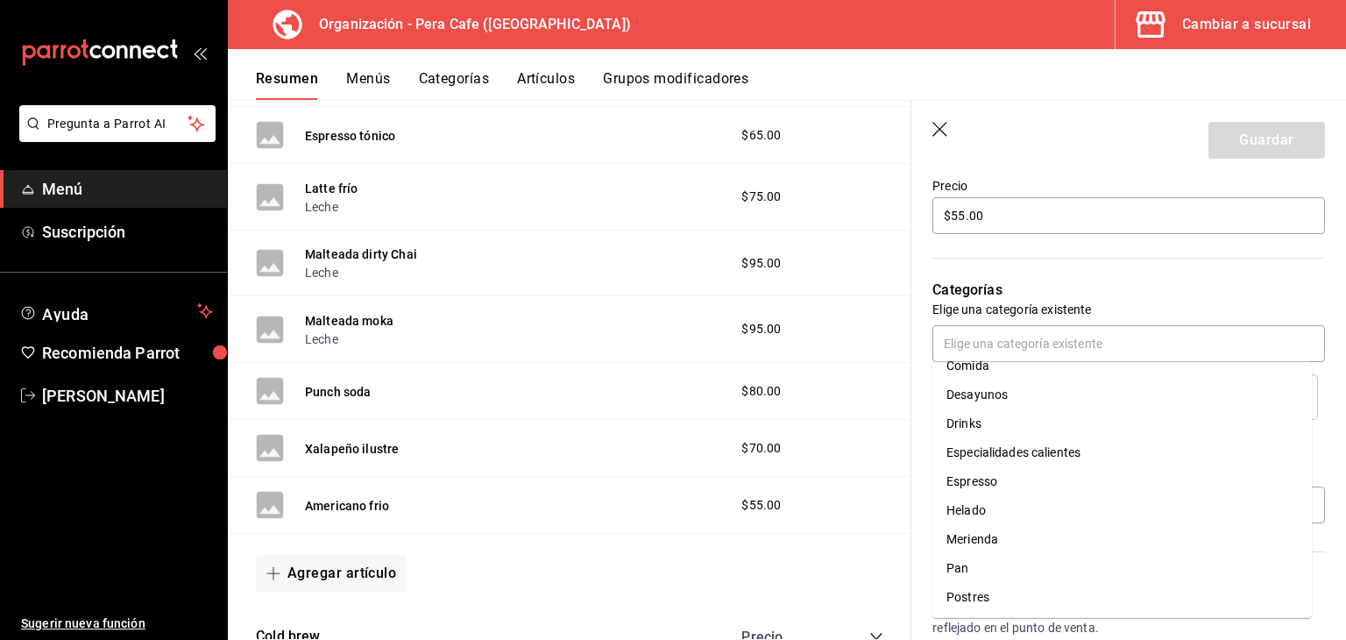
click at [924, 475] on div "Grupos modificadores Agrega opciones de personalización a tu artículo" at bounding box center [1118, 471] width 414 height 103
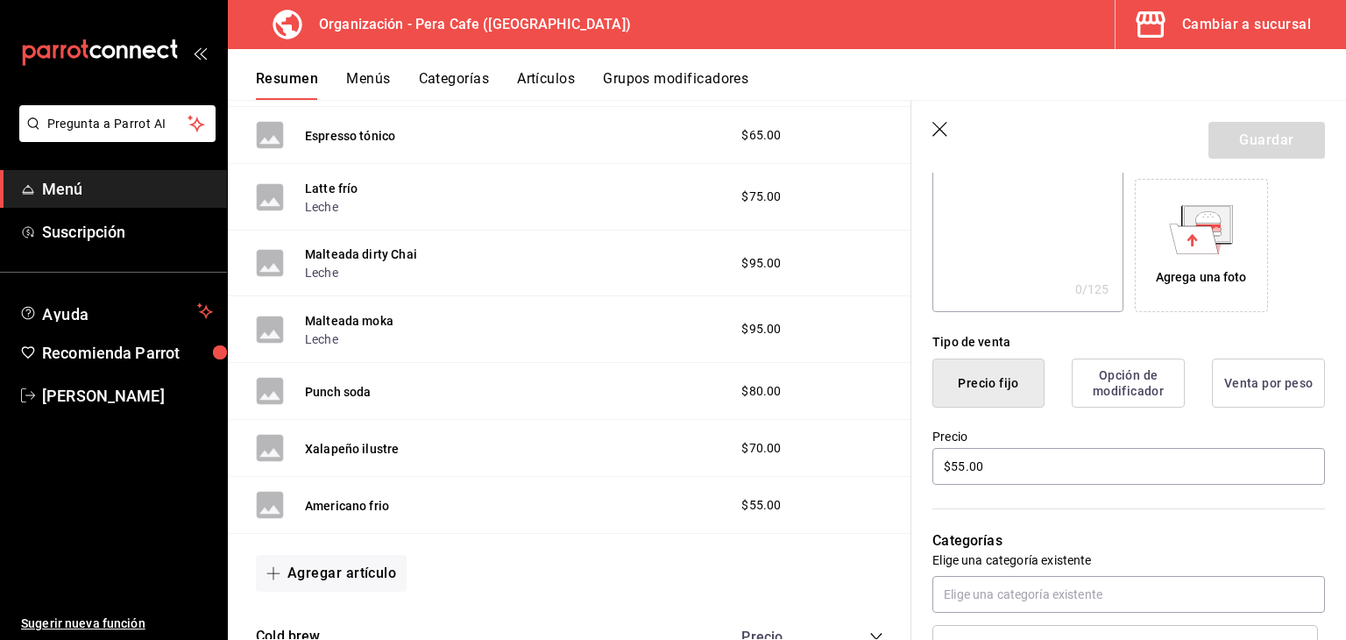
scroll to position [273, 0]
click at [1040, 608] on input "text" at bounding box center [1128, 594] width 393 height 37
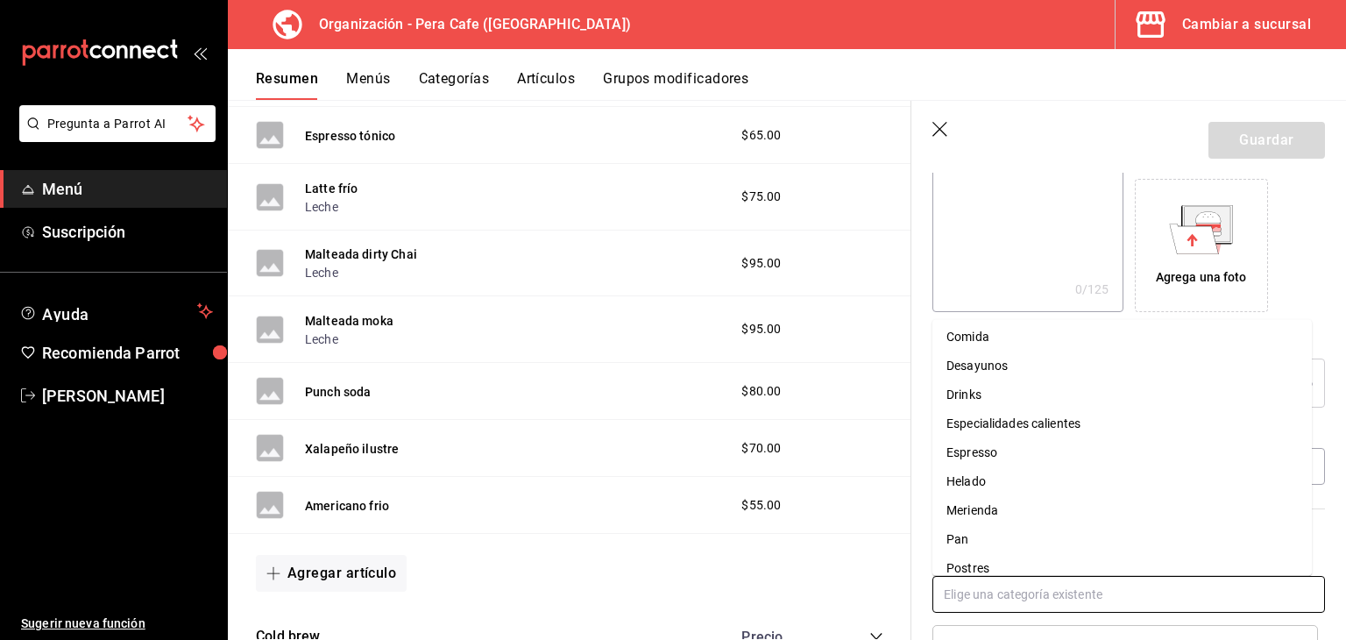
scroll to position [249, 0]
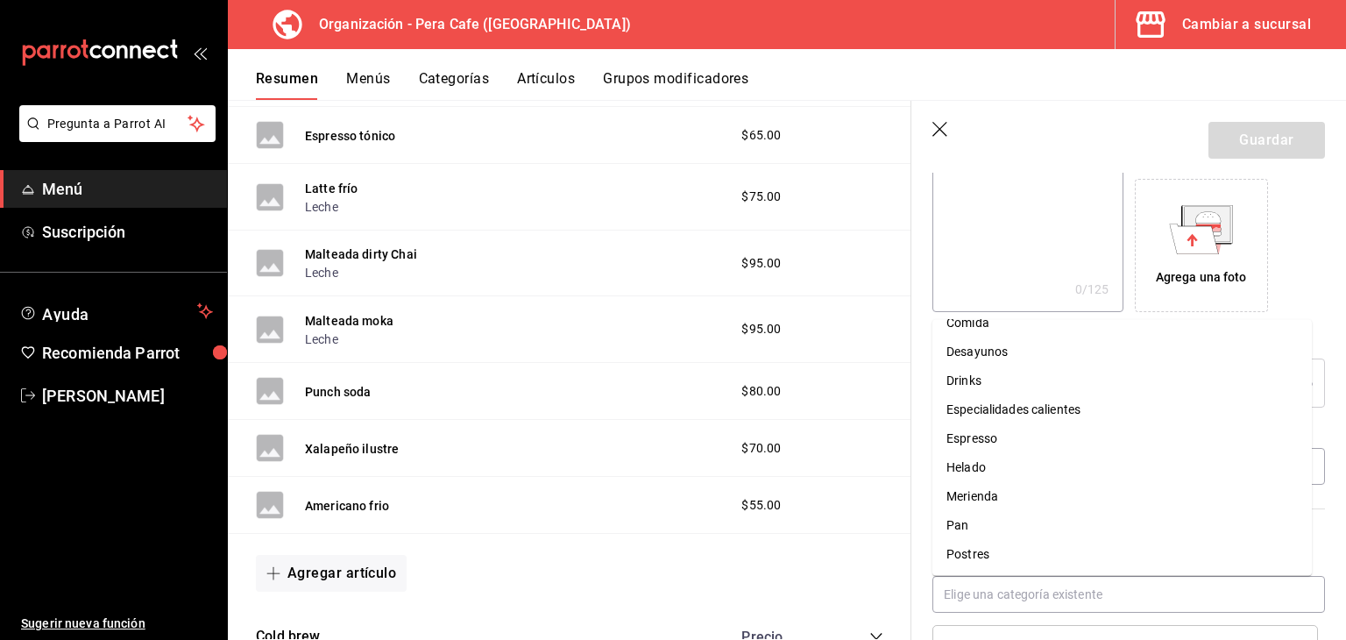
click at [924, 526] on div "Categorías Elige una categoría existente Especialidades frías" at bounding box center [1118, 578] width 414 height 183
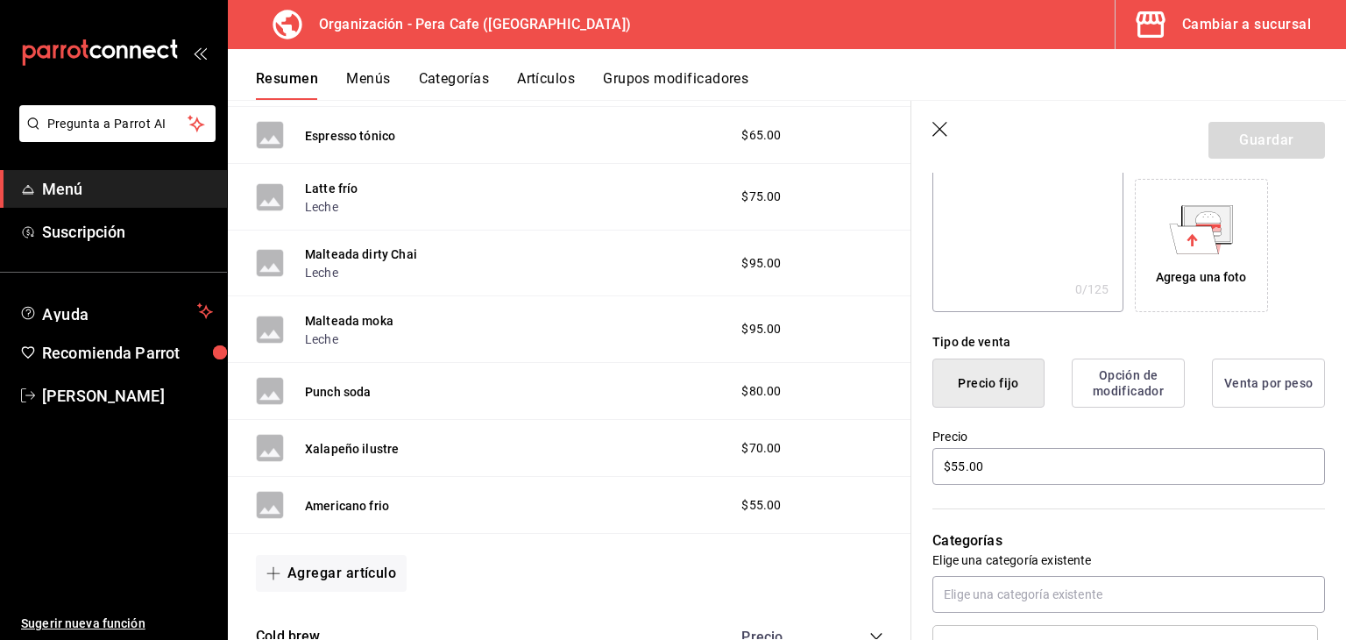
click at [938, 141] on header "Guardar" at bounding box center [1128, 137] width 435 height 72
click at [939, 132] on icon "button" at bounding box center [941, 131] width 18 height 18
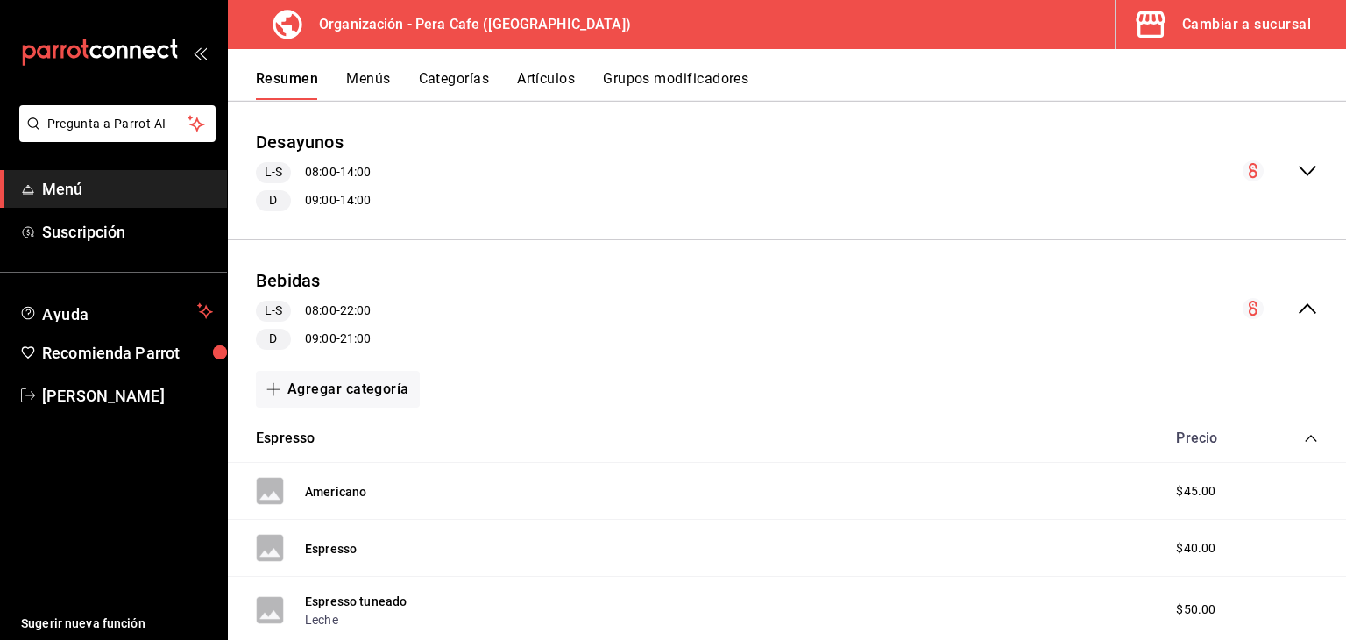
scroll to position [1738, 0]
click at [1304, 305] on icon "collapse-menu-row" at bounding box center [1307, 310] width 21 height 21
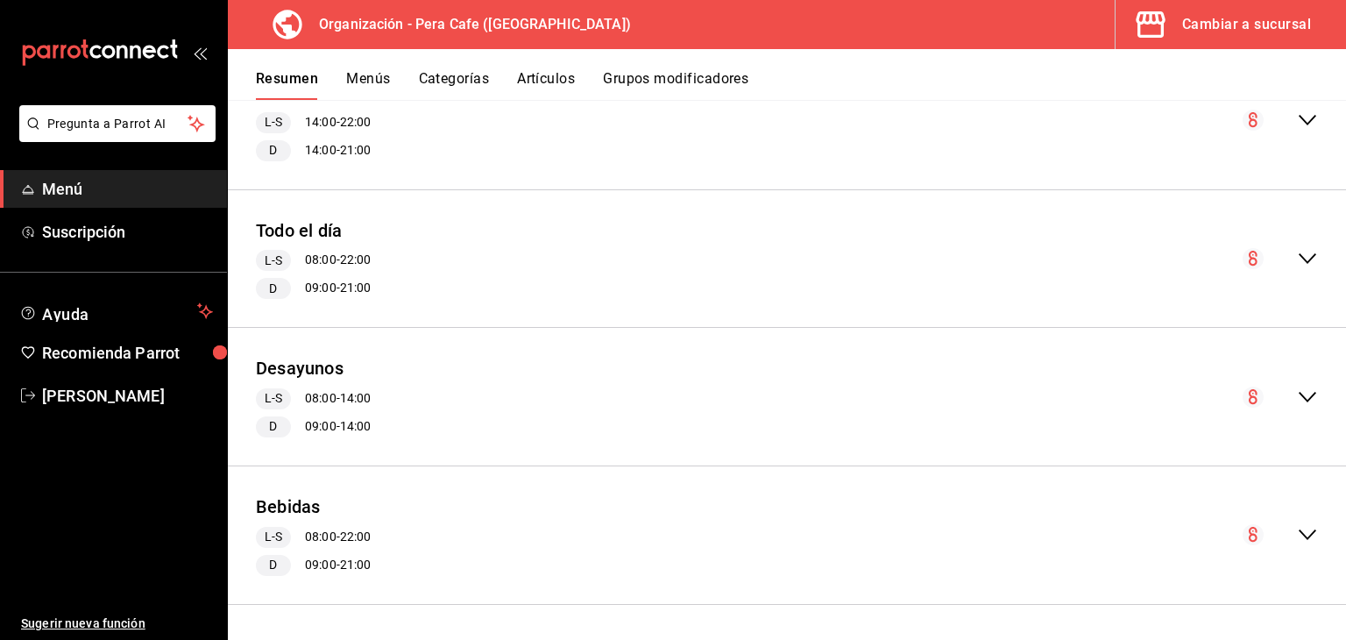
scroll to position [1511, 0]
click at [1243, 540] on circle "collapse-menu-row" at bounding box center [1252, 537] width 21 height 21
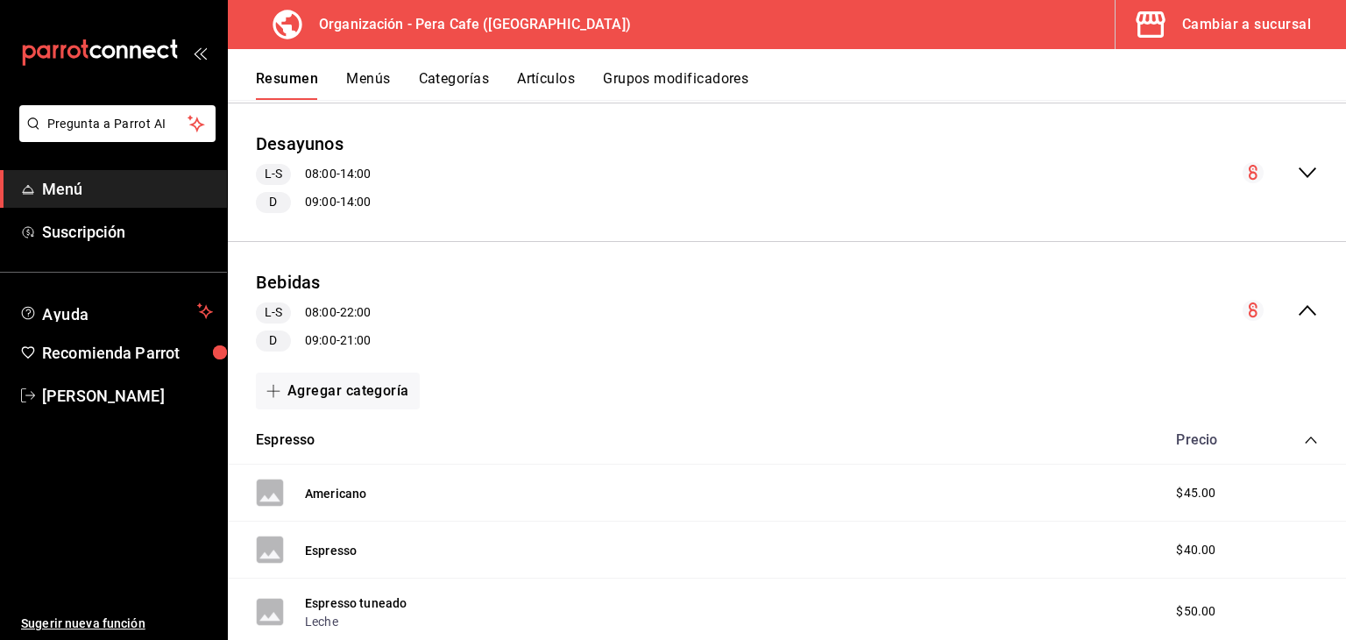
click at [368, 77] on button "Menús" at bounding box center [368, 85] width 44 height 30
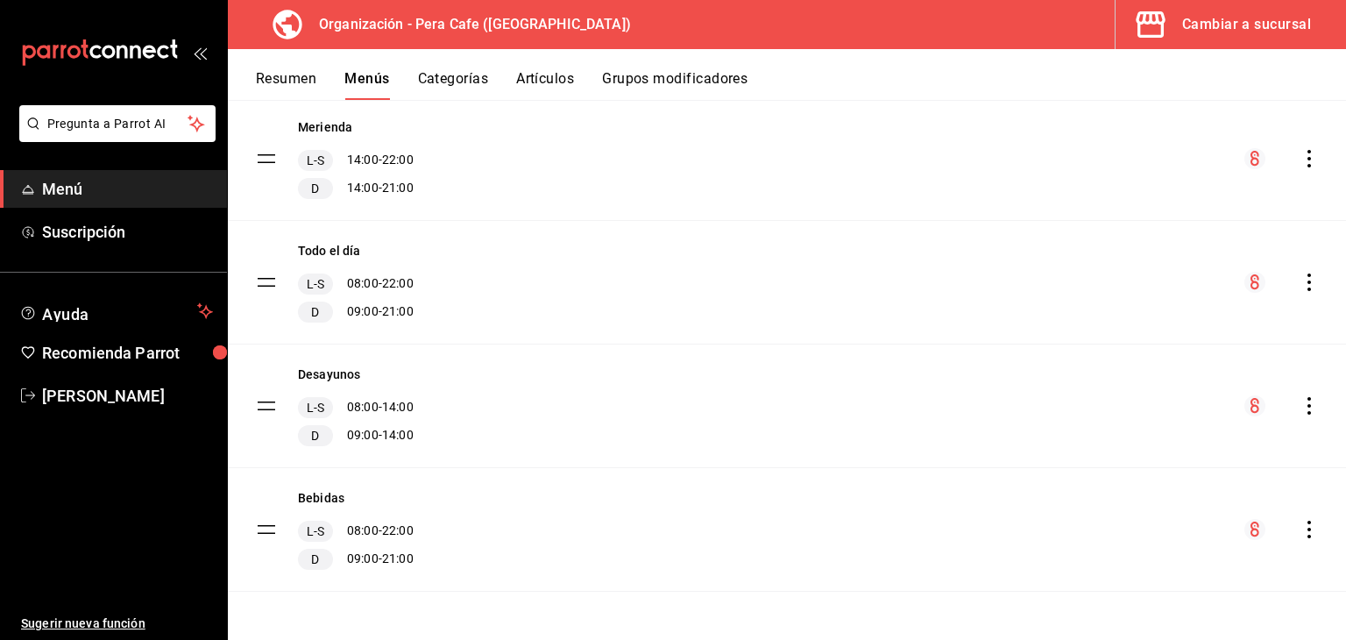
scroll to position [648, 0]
click at [1300, 526] on icon "actions" at bounding box center [1309, 529] width 18 height 18
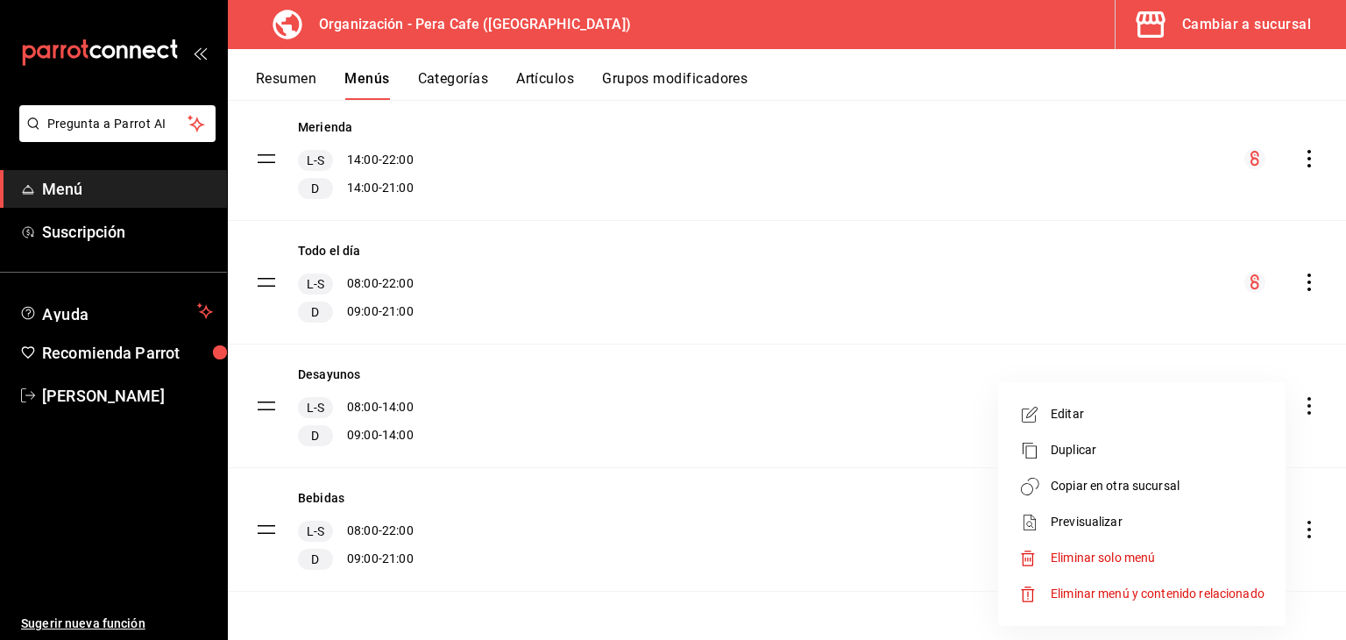
click at [1125, 492] on span "Copiar en otra sucursal" at bounding box center [1158, 486] width 214 height 18
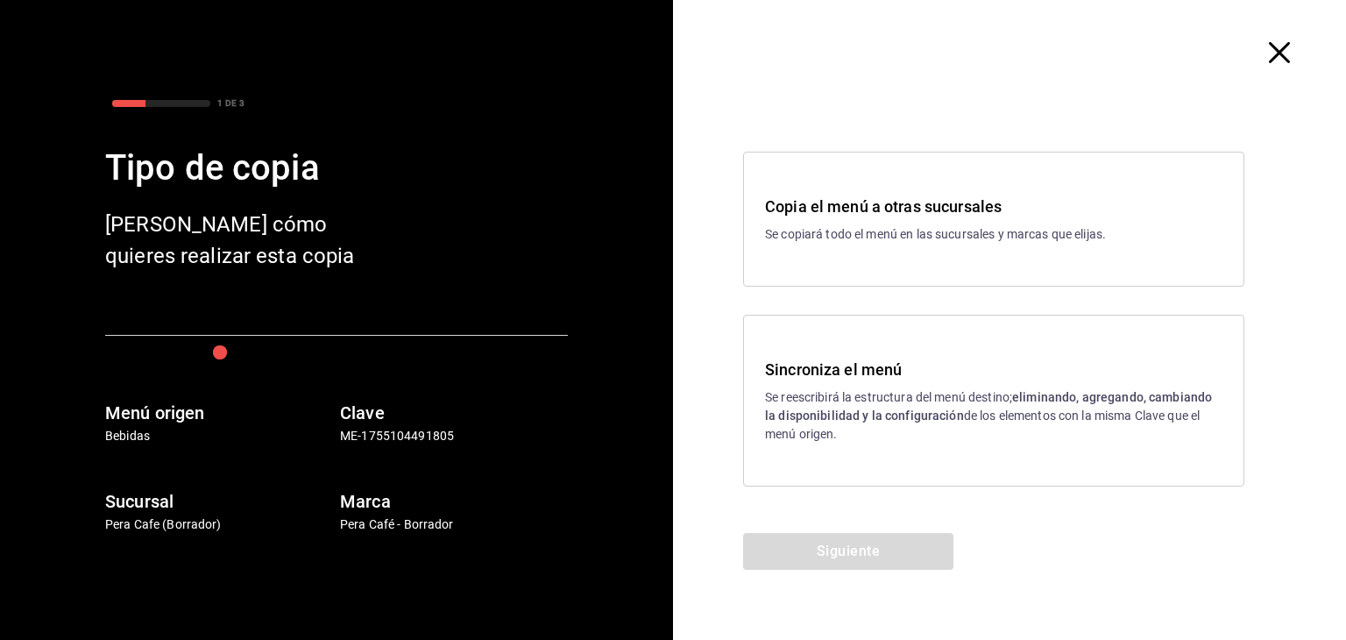
click at [998, 407] on p "Se reescribirá la estructura del menú destino; eliminando, agregando, cambiando…" at bounding box center [993, 415] width 457 height 55
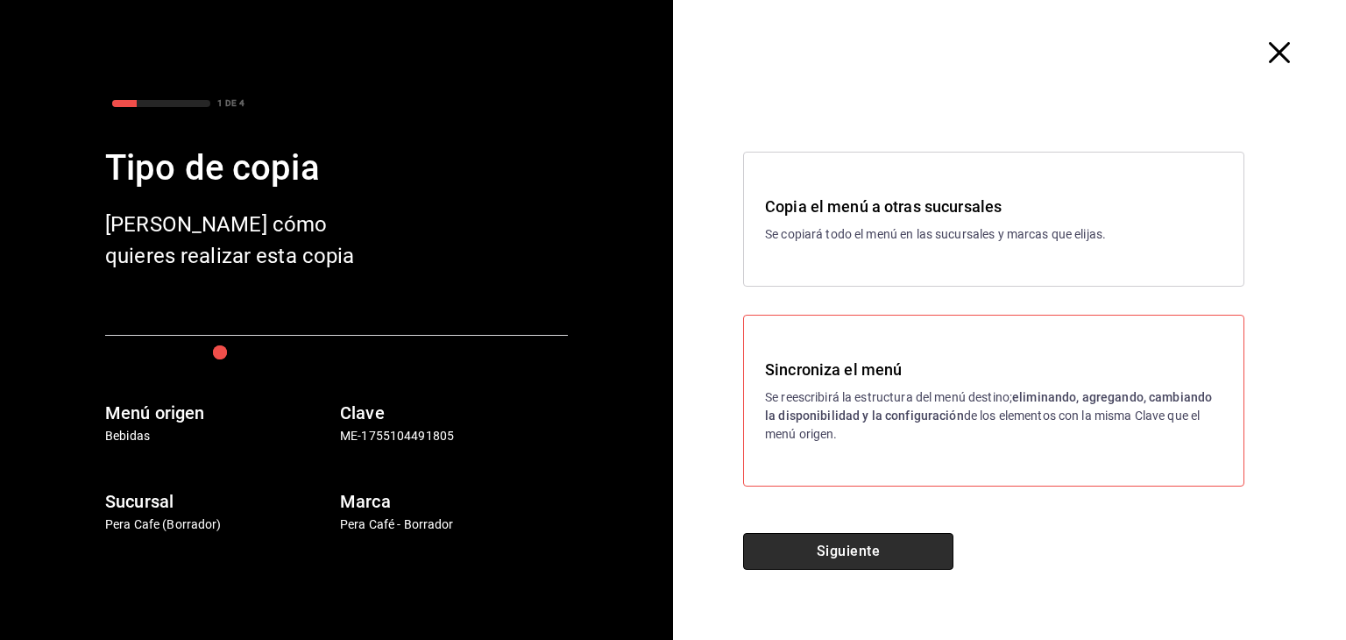
click at [859, 546] on button "Siguiente" at bounding box center [848, 551] width 210 height 37
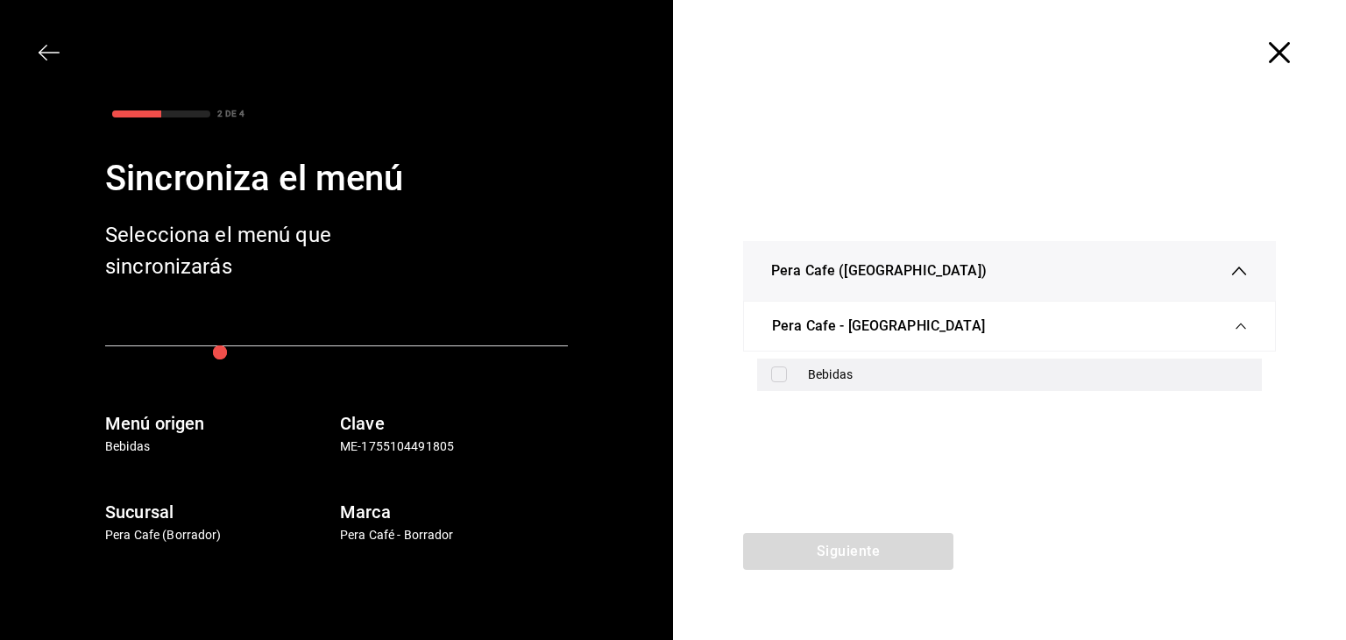
click at [782, 382] on div "Bebidas" at bounding box center [1009, 374] width 505 height 32
checkbox input "true"
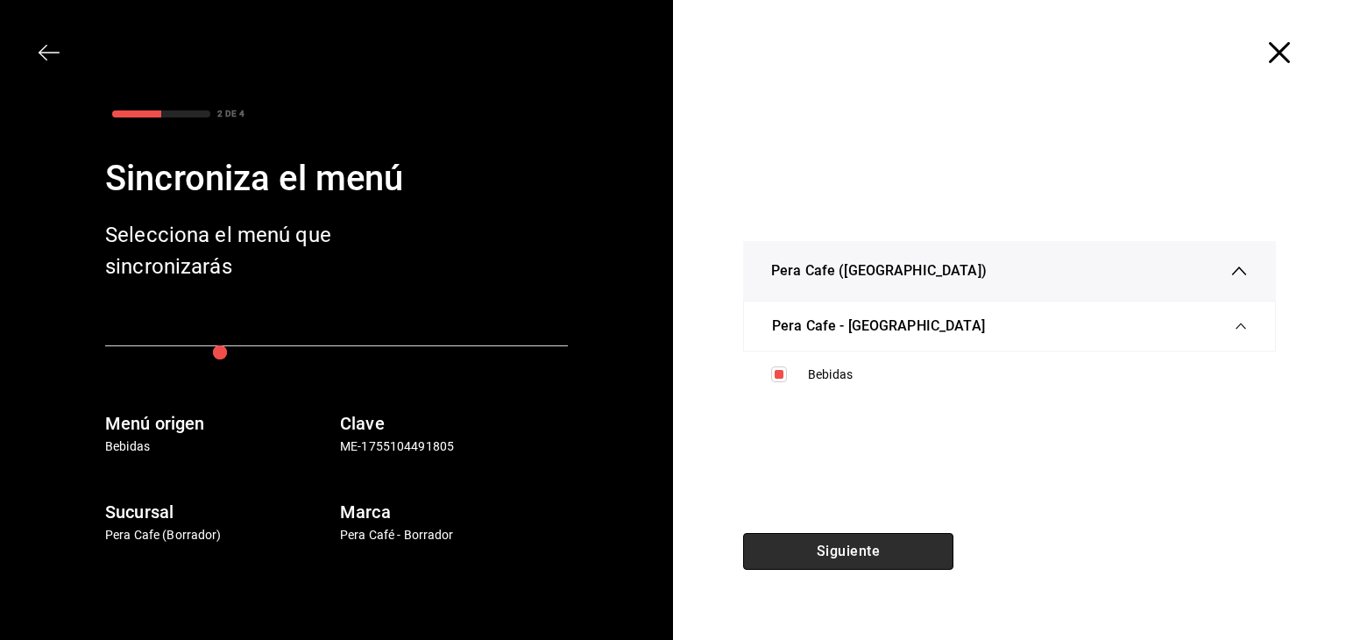
click at [834, 558] on button "Siguiente" at bounding box center [848, 551] width 210 height 37
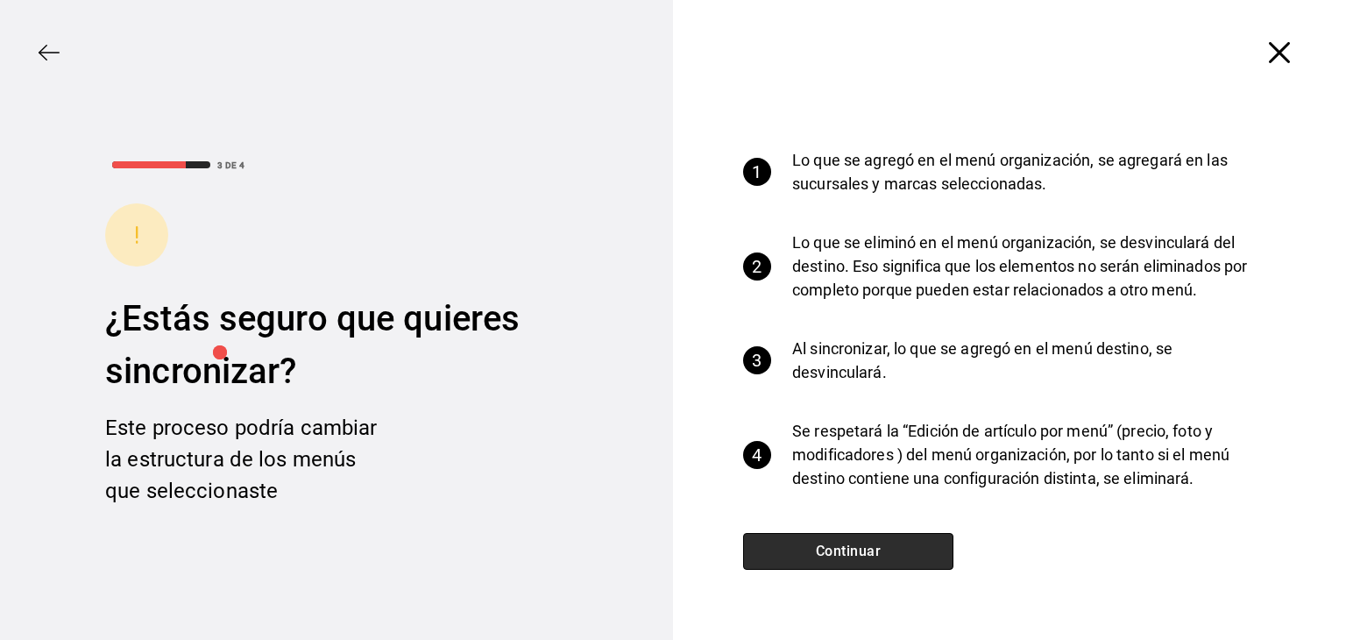
click at [834, 558] on button "Continuar" at bounding box center [848, 551] width 210 height 37
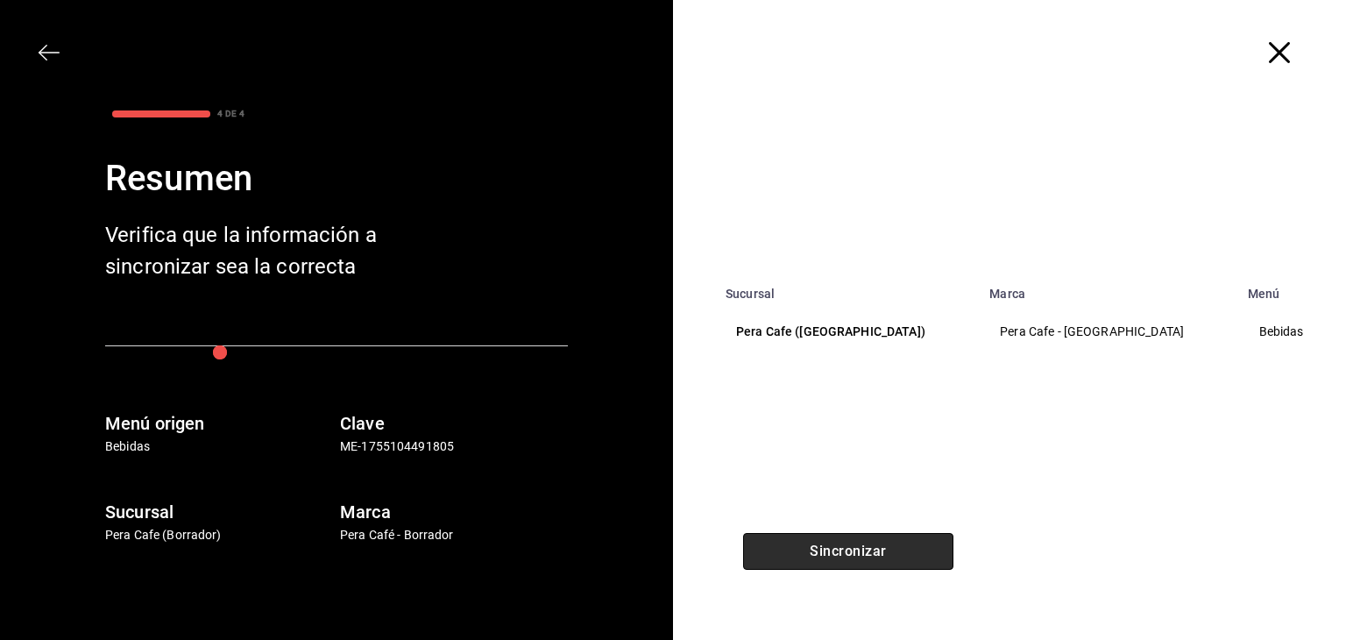
click at [834, 558] on button "Sincronizar" at bounding box center [848, 551] width 210 height 37
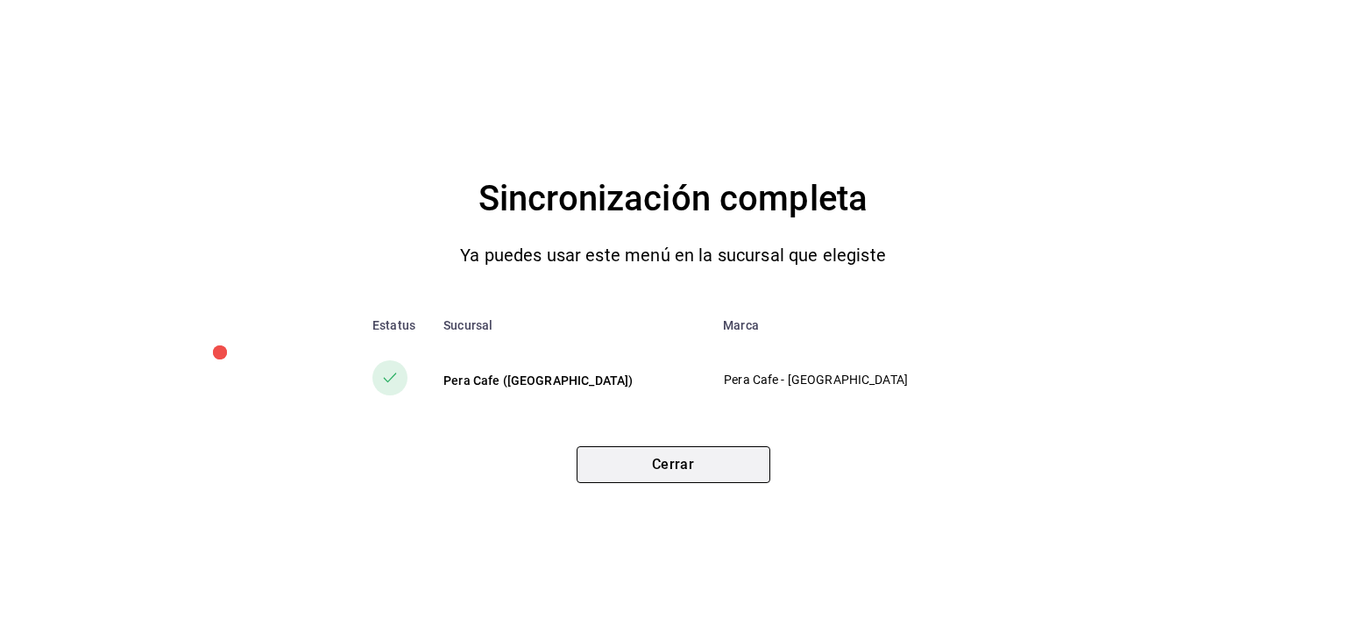
click at [730, 460] on button "Cerrar" at bounding box center [674, 464] width 194 height 37
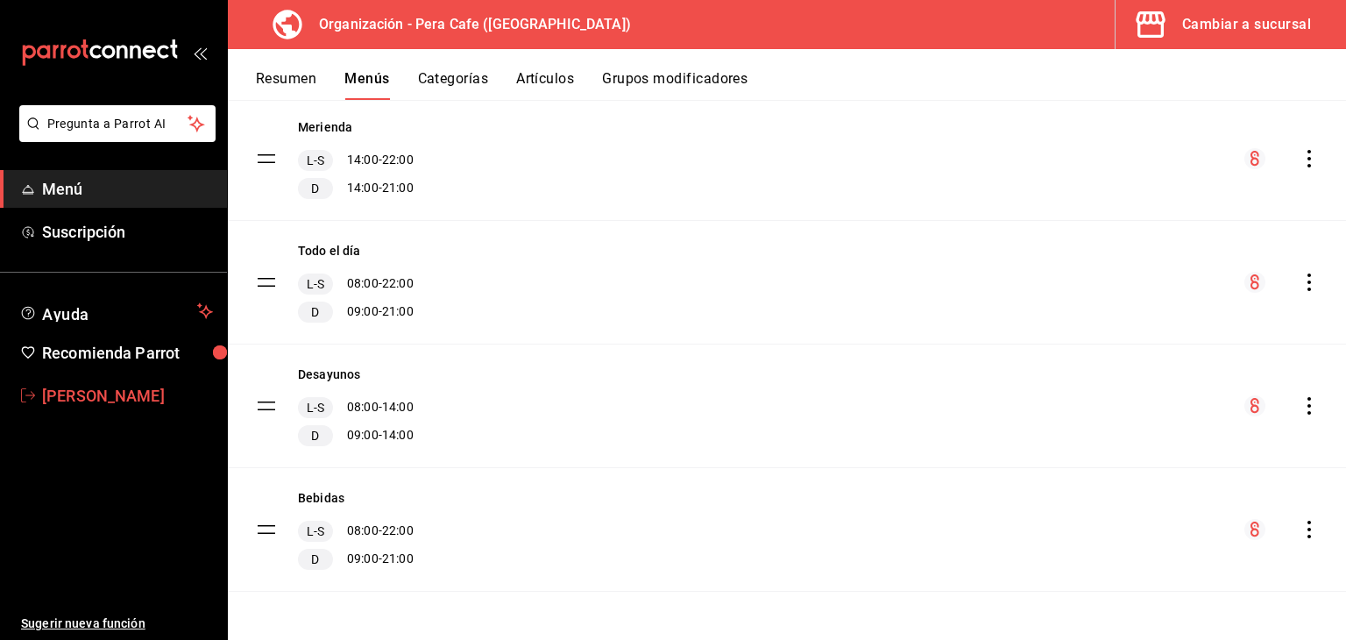
click at [63, 393] on span "[PERSON_NAME]" at bounding box center [127, 396] width 171 height 24
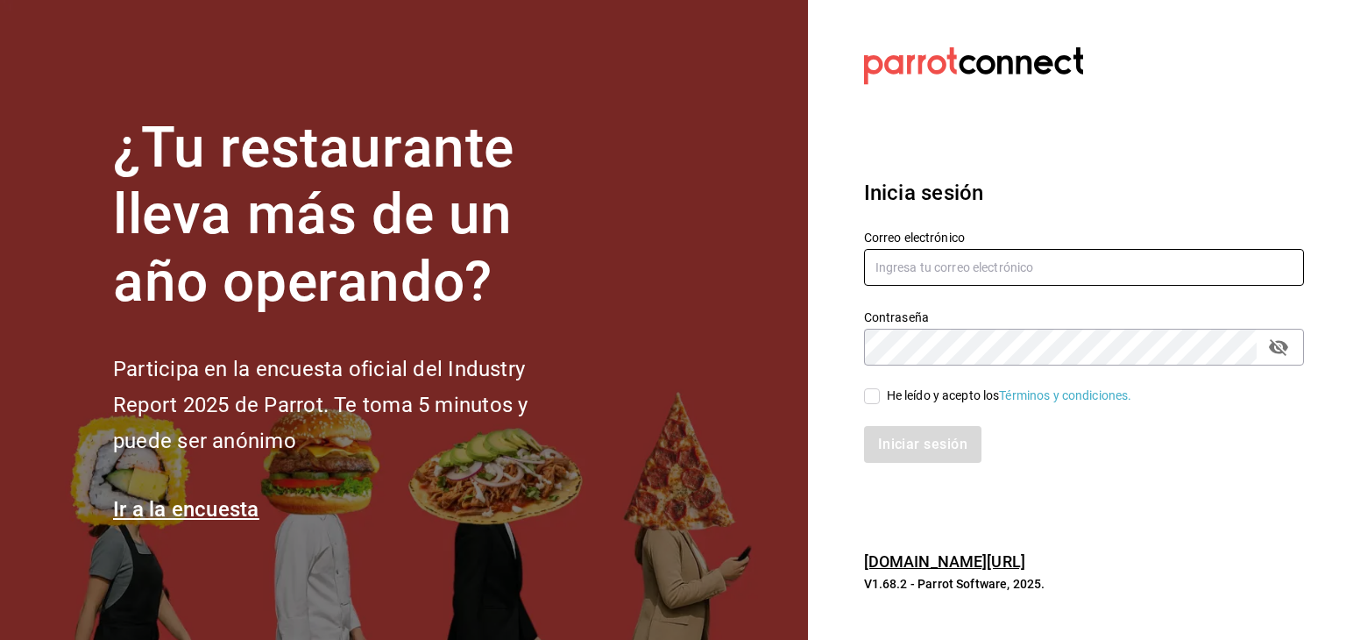
type input "[EMAIL_ADDRESS][DOMAIN_NAME]"
click at [869, 393] on input "He leído y acepto los Términos y condiciones." at bounding box center [872, 396] width 16 height 16
checkbox input "true"
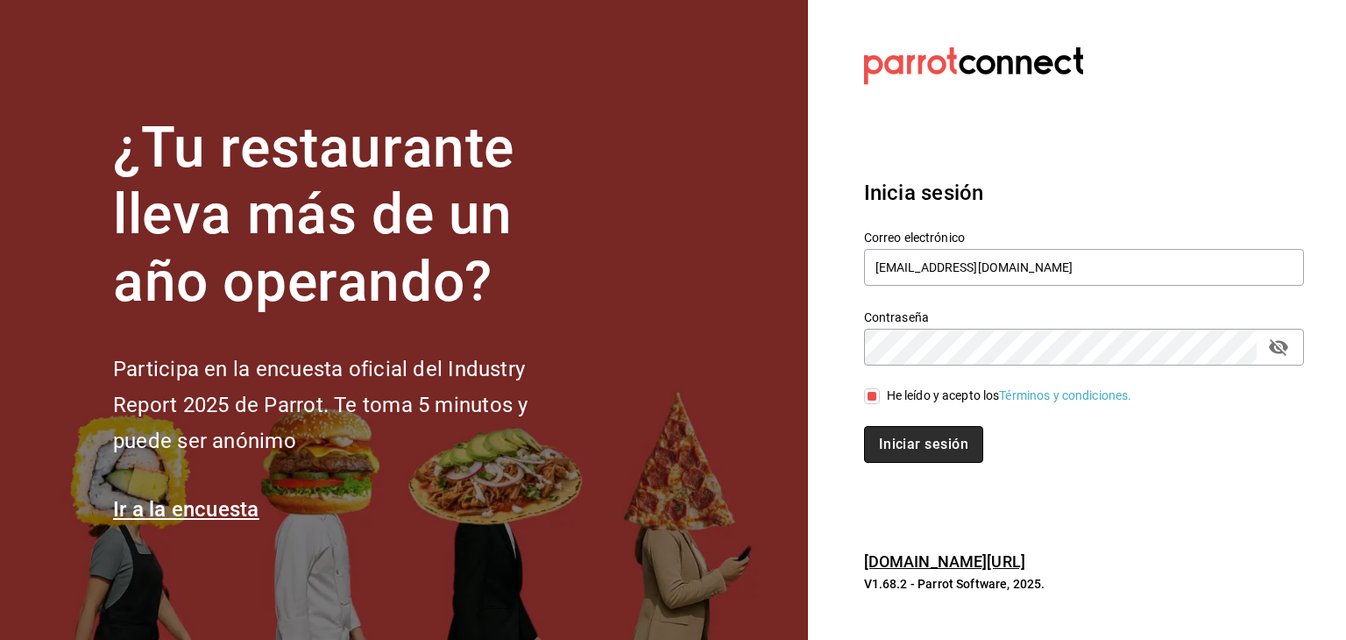
click at [887, 441] on button "Iniciar sesión" at bounding box center [923, 444] width 119 height 37
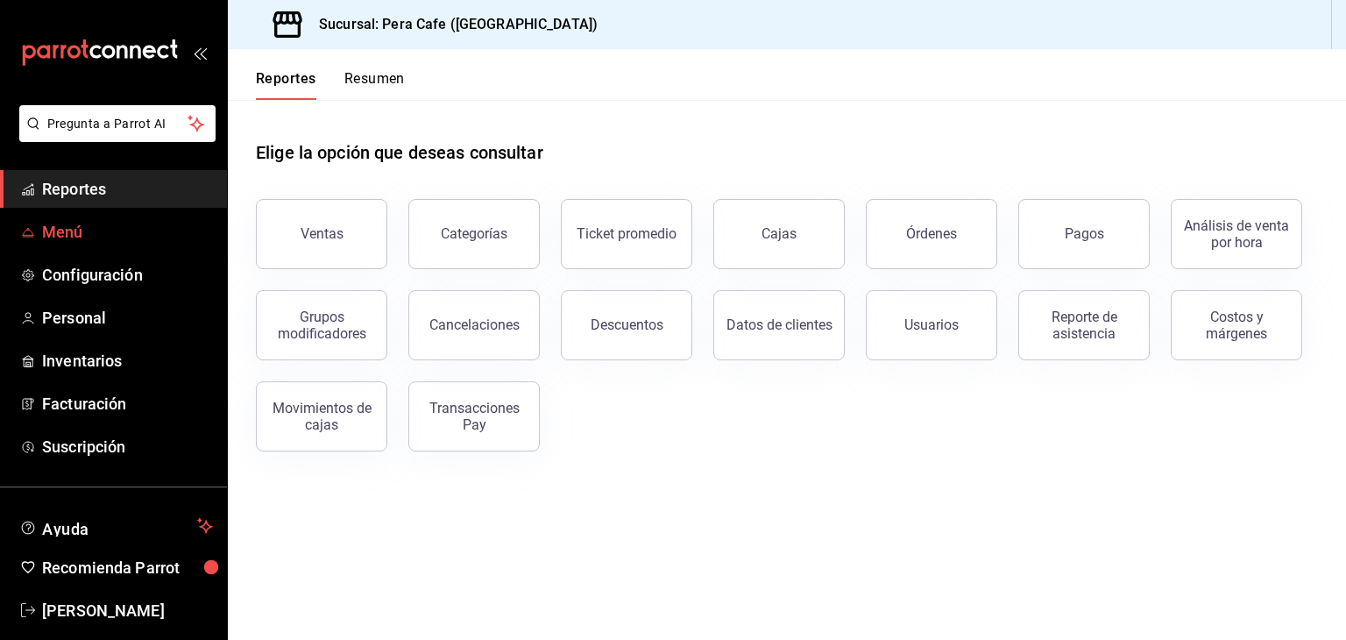
click at [105, 244] on link "Menú" at bounding box center [113, 232] width 227 height 38
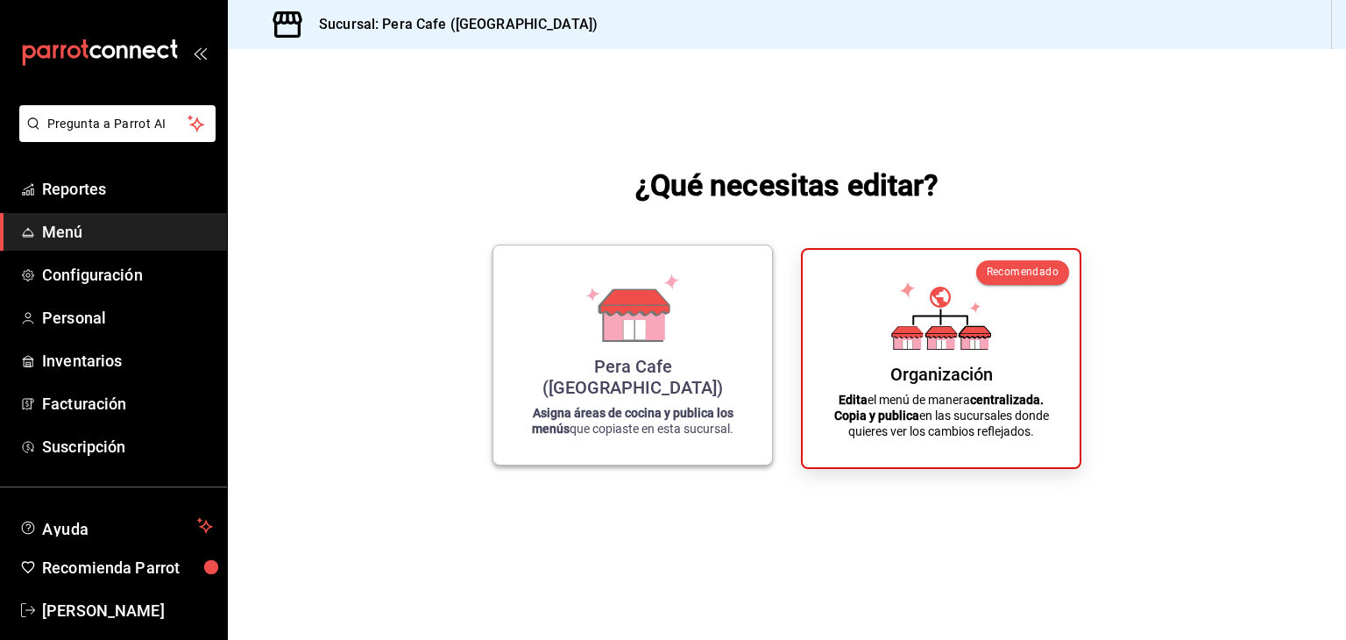
click at [598, 414] on strong "Asigna áreas de cocina y publica los menús" at bounding box center [633, 421] width 202 height 30
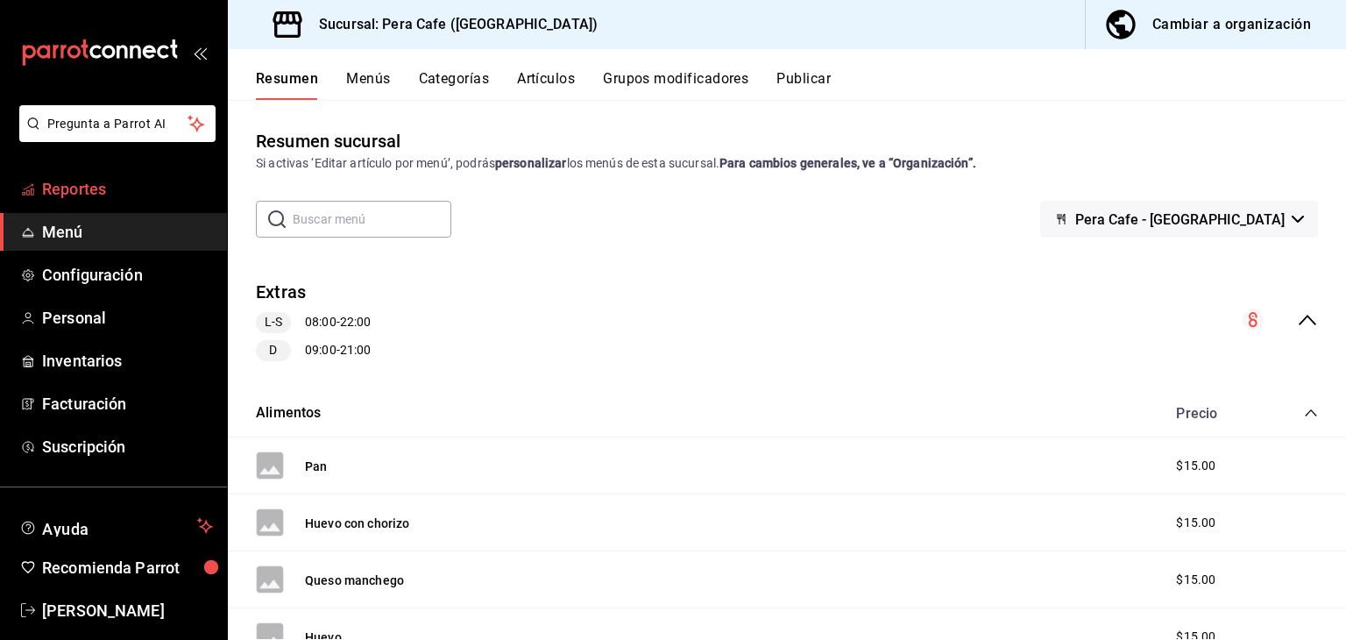
click at [78, 176] on link "Reportes" at bounding box center [113, 189] width 227 height 38
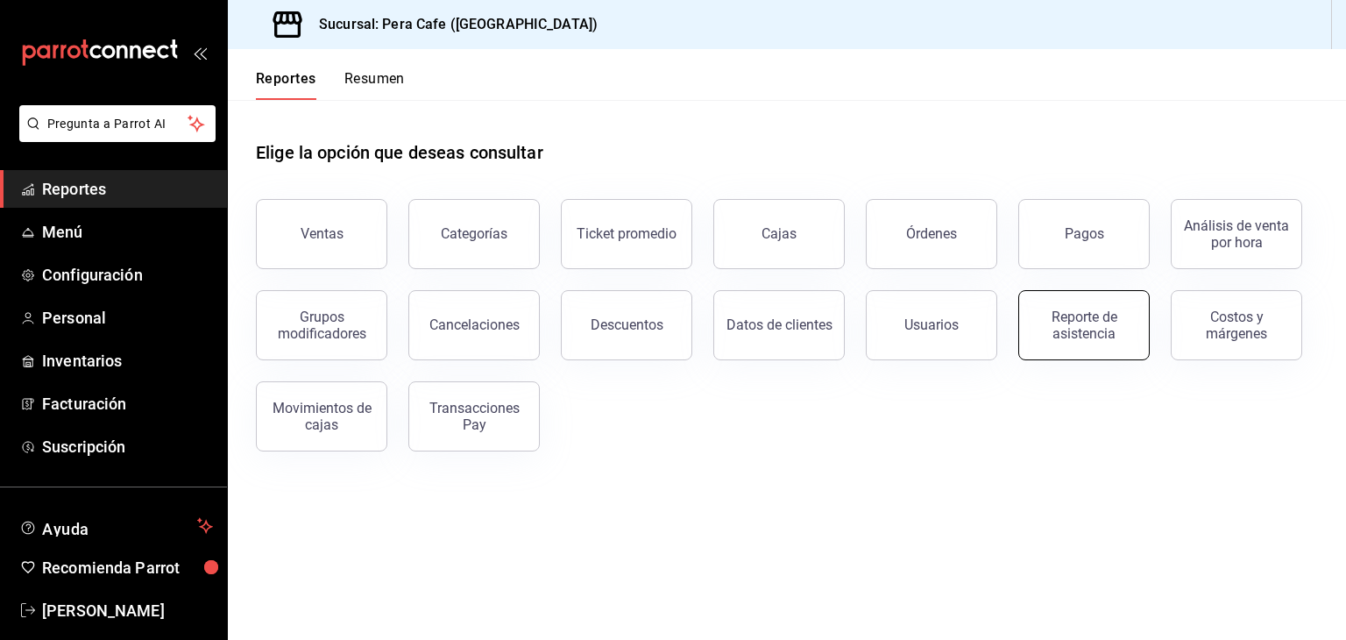
click at [1058, 325] on div "Reporte de asistencia" at bounding box center [1084, 324] width 109 height 33
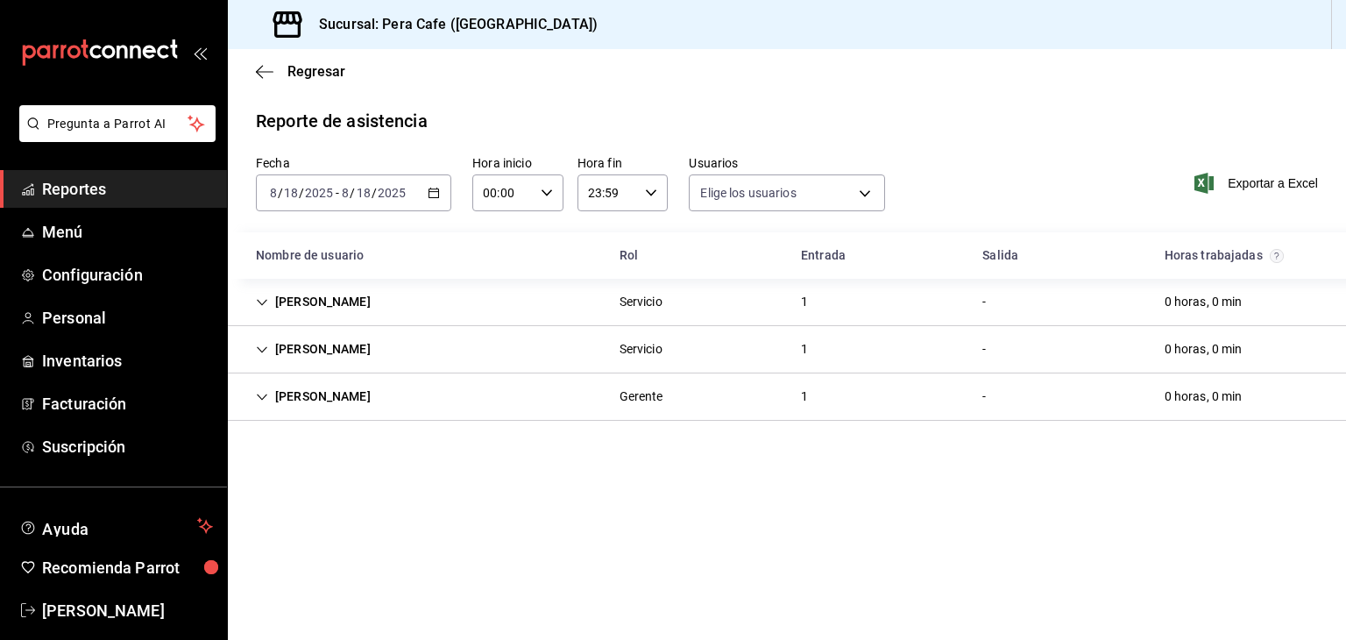
type input "be8272f6-77a4-4d14-bc93-d9fdab56ddbe,aac0b3cb-8b74-46c0-8e83-9afc3dccfb26,f918b…"
click at [126, 318] on span "Personal" at bounding box center [127, 318] width 171 height 24
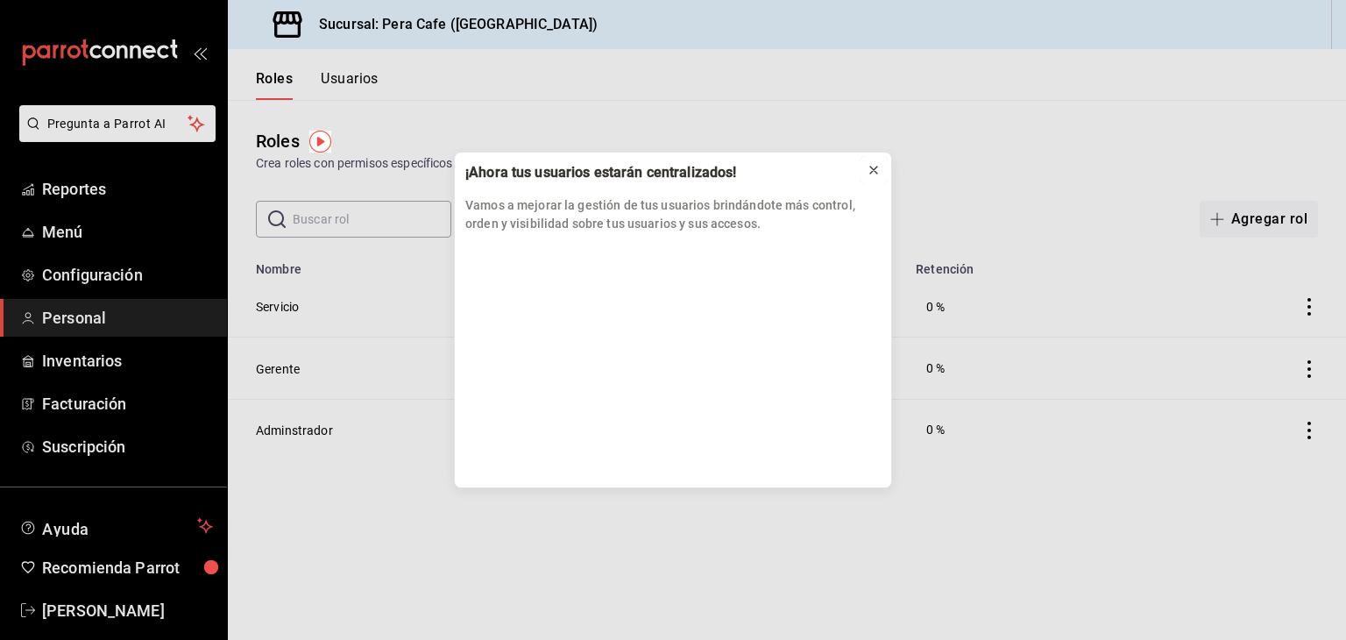
click at [875, 164] on icon at bounding box center [874, 170] width 14 height 14
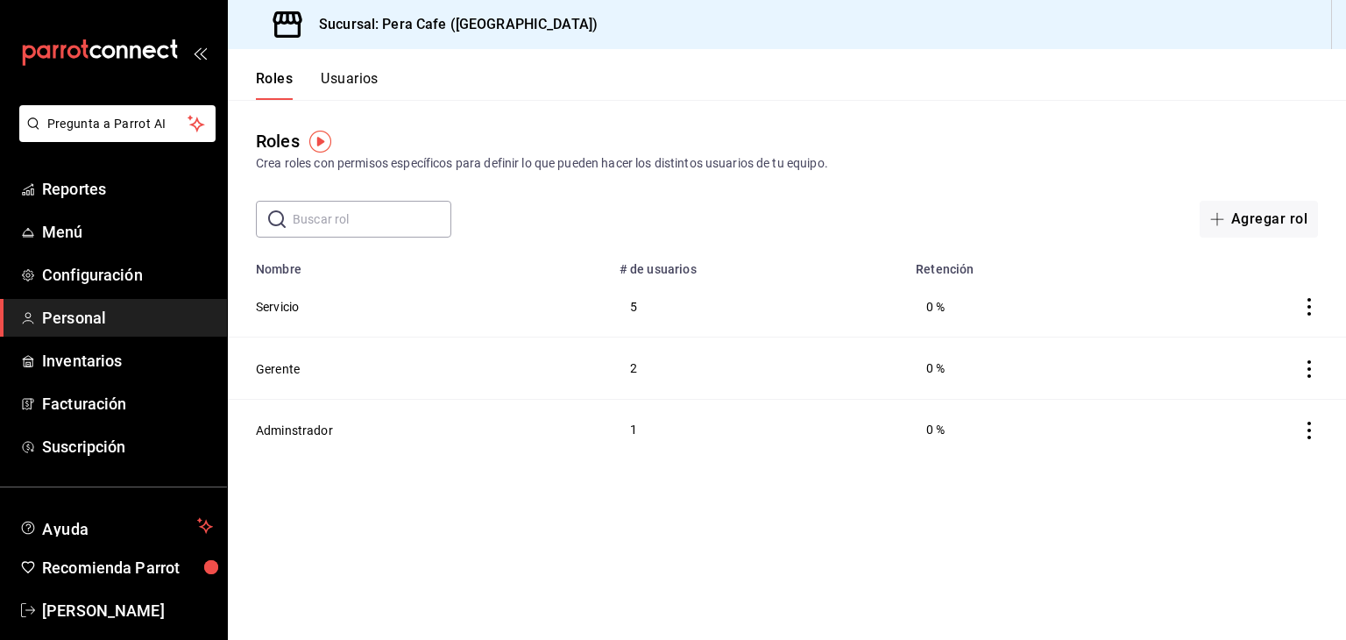
click at [502, 320] on td "Servicio" at bounding box center [418, 306] width 381 height 61
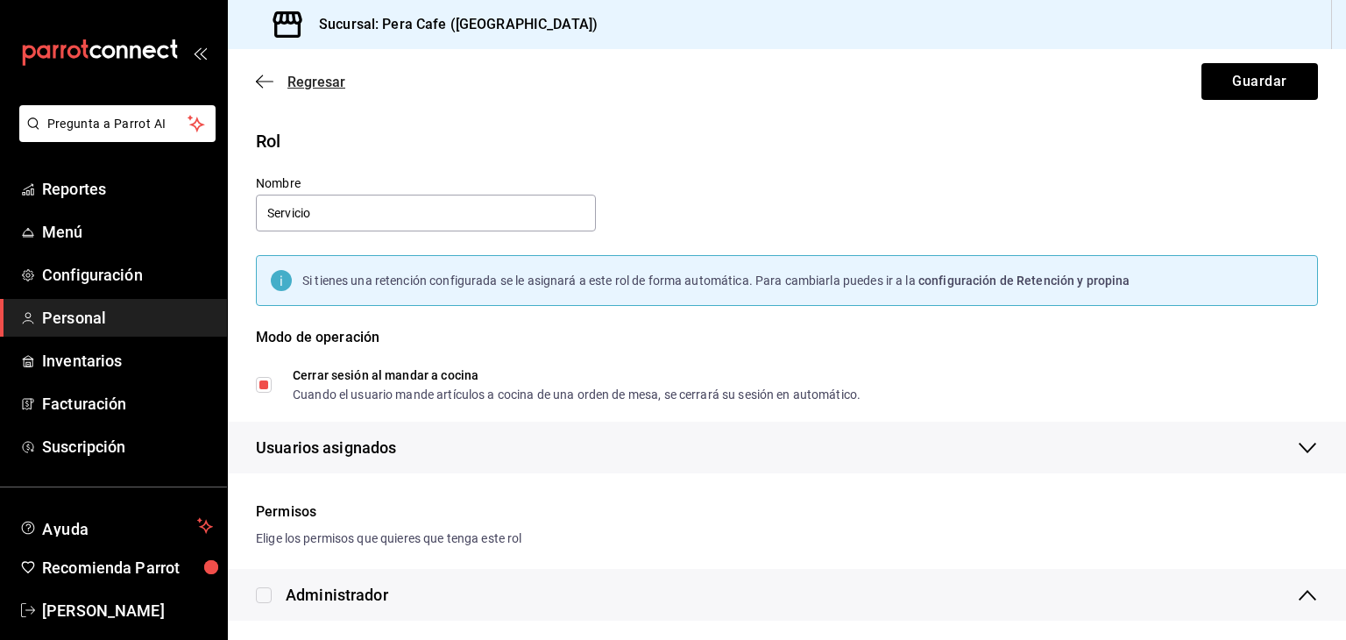
click at [256, 74] on icon "button" at bounding box center [265, 82] width 18 height 16
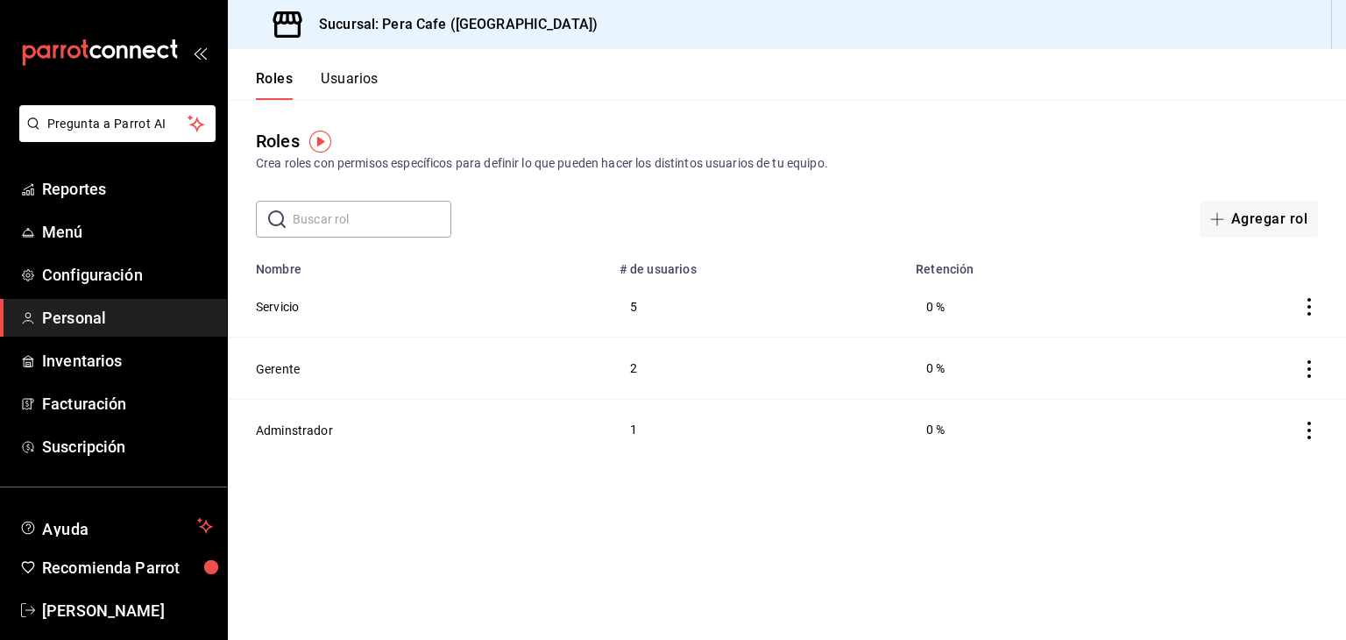
click at [1307, 309] on icon "actions" at bounding box center [1309, 307] width 18 height 18
click at [645, 306] on div at bounding box center [673, 320] width 1346 height 640
click at [633, 305] on td "5" at bounding box center [757, 306] width 296 height 61
click at [107, 323] on span "Personal" at bounding box center [127, 318] width 171 height 24
click at [322, 85] on button "Usuarios" at bounding box center [350, 85] width 58 height 30
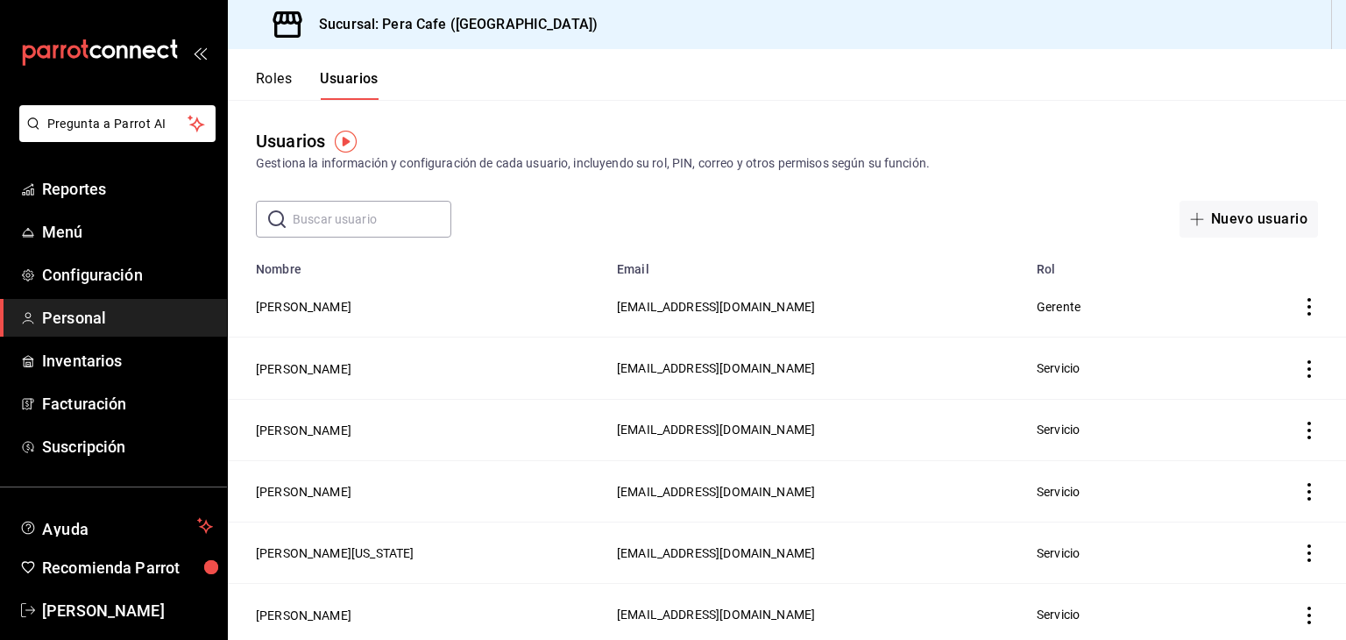
click at [1098, 551] on td "Servicio" at bounding box center [1125, 552] width 198 height 61
click at [1242, 227] on button "Nuevo usuario" at bounding box center [1248, 219] width 138 height 37
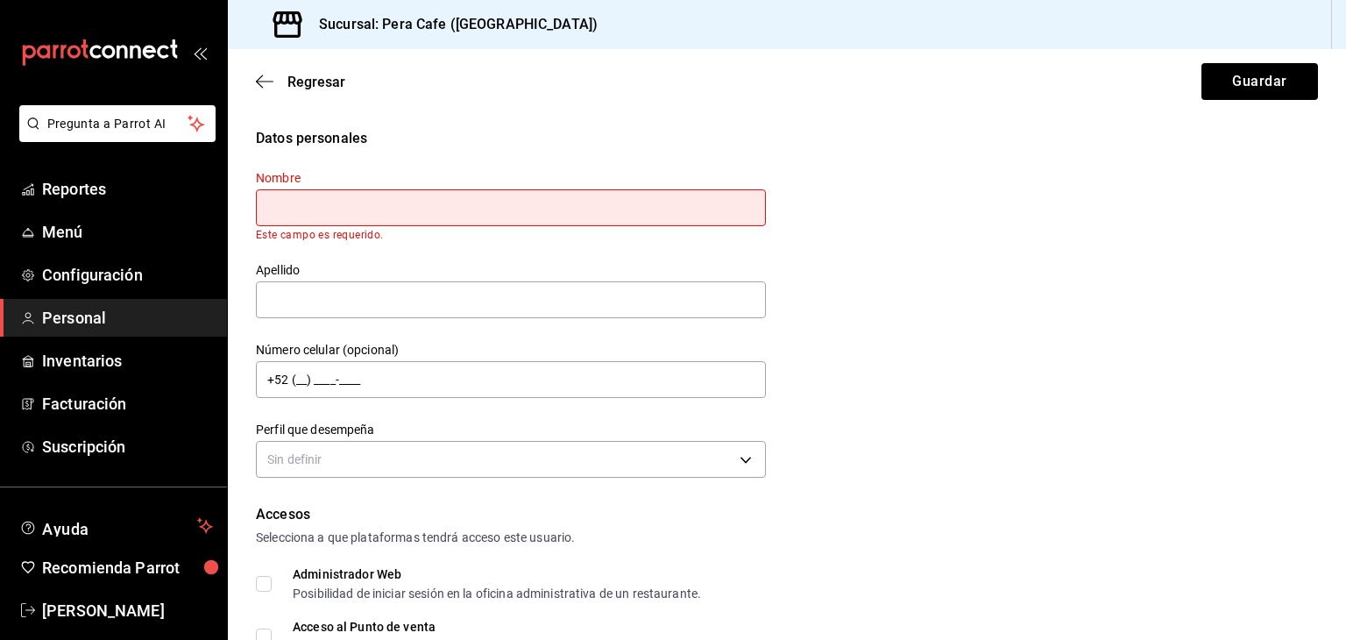
click at [551, 218] on input "text" at bounding box center [511, 207] width 510 height 37
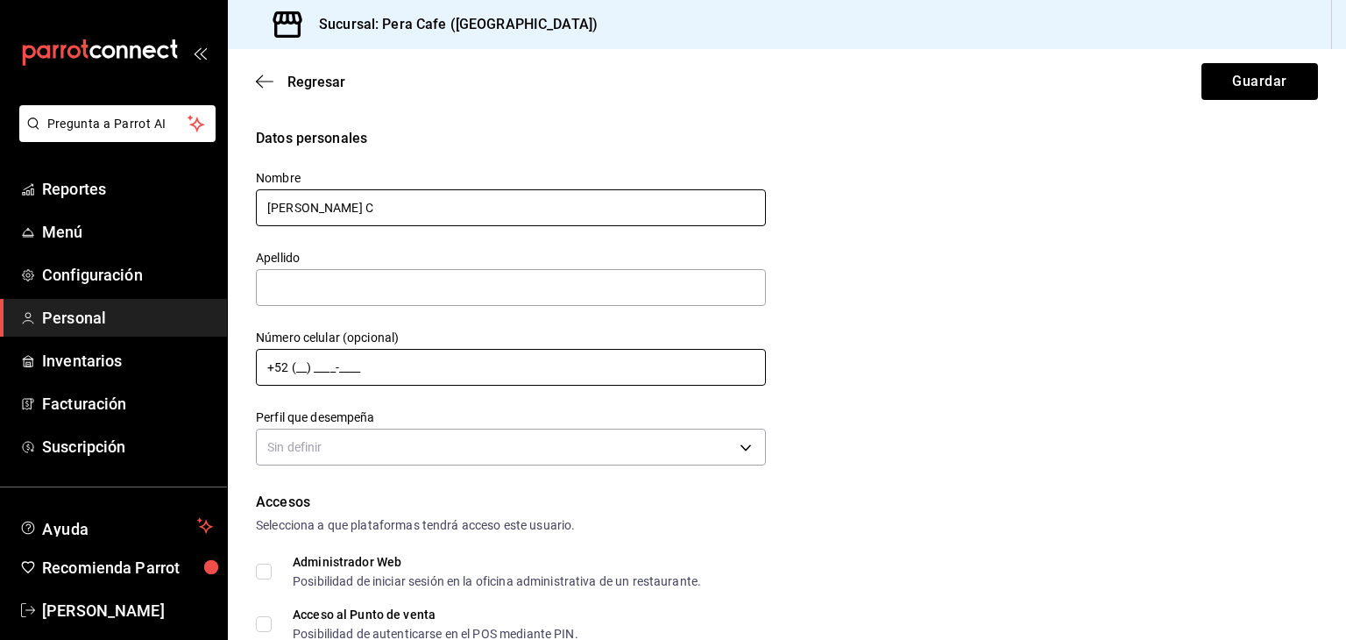
type input "Jafet"
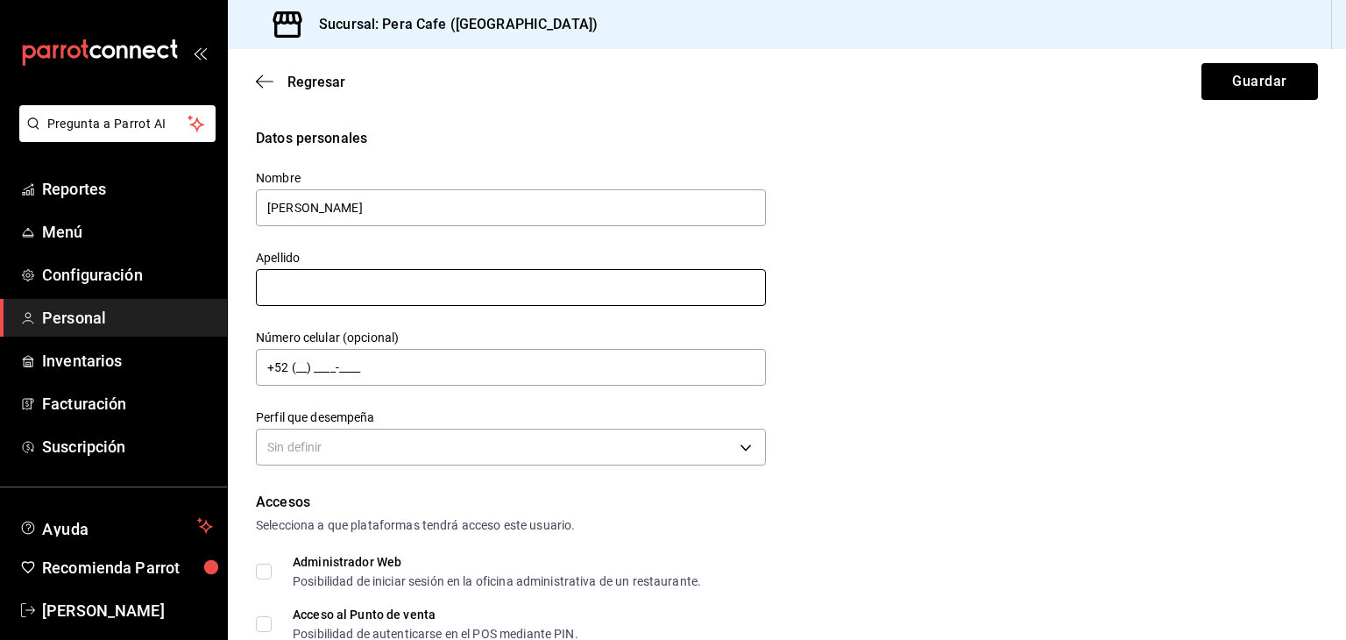
click at [596, 290] on input "text" at bounding box center [511, 287] width 510 height 37
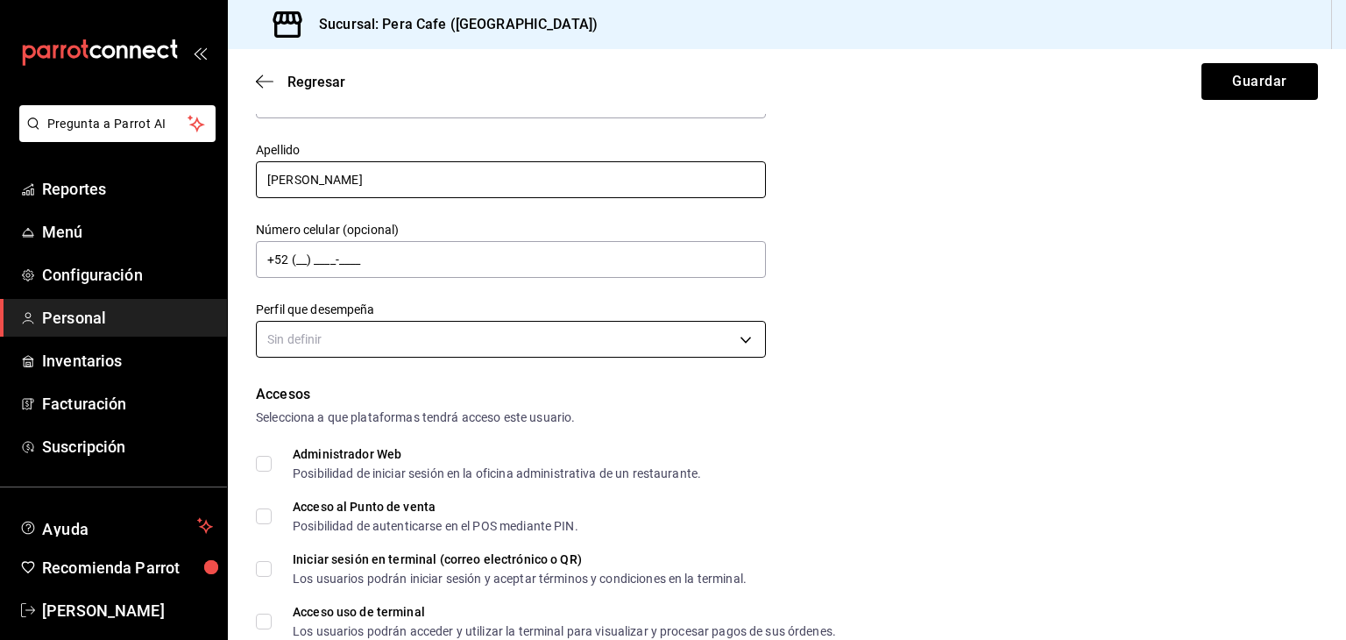
scroll to position [110, 0]
type input "Contreras"
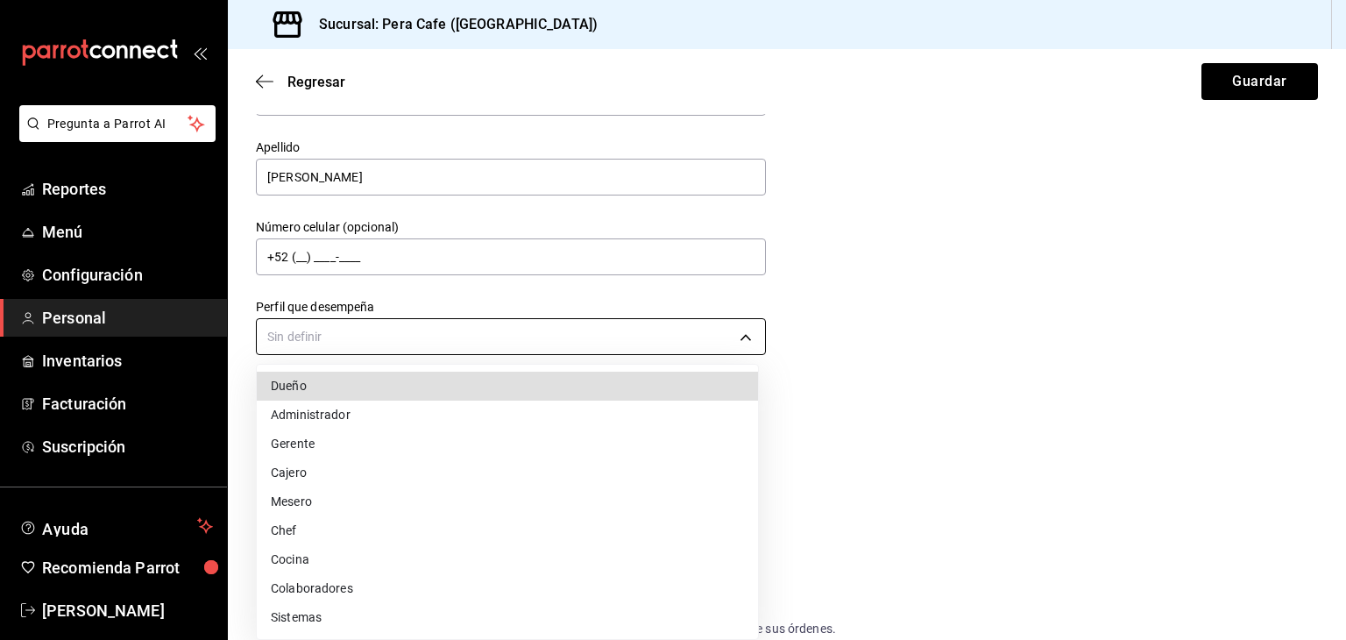
click at [463, 342] on body "Pregunta a Parrot AI Reportes Menú Configuración Personal Inventarios Facturaci…" at bounding box center [673, 320] width 1346 height 640
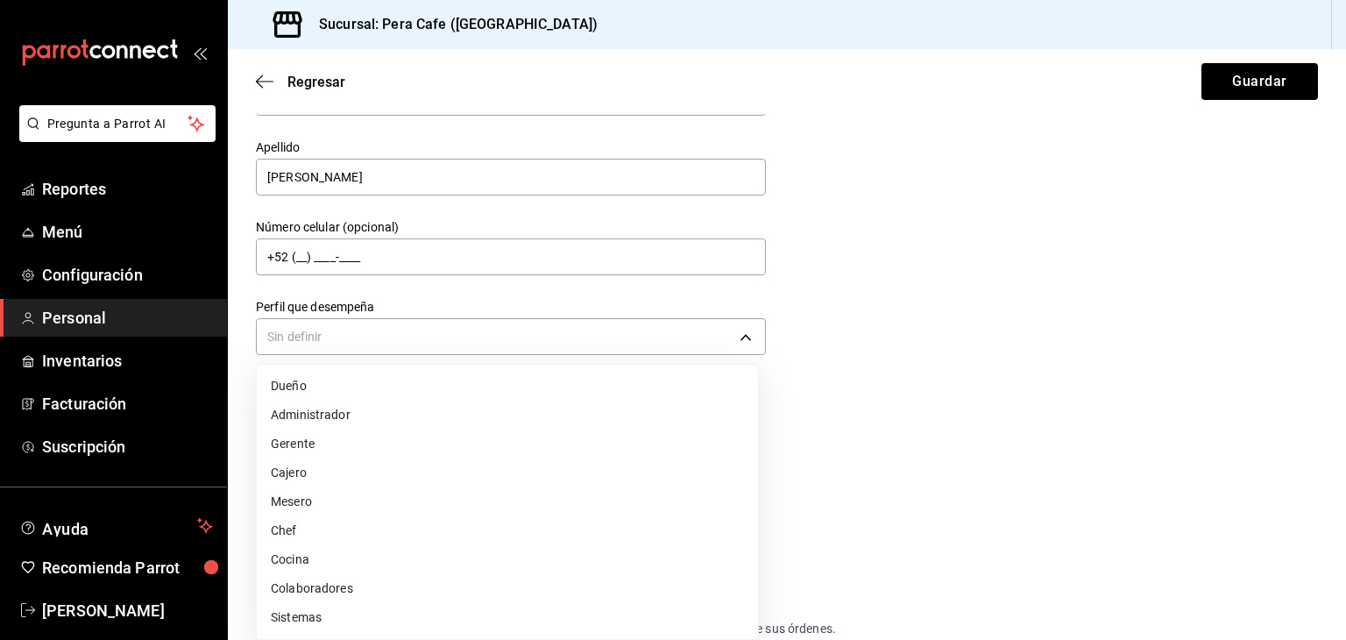
click at [379, 556] on li "Cocina" at bounding box center [507, 559] width 501 height 29
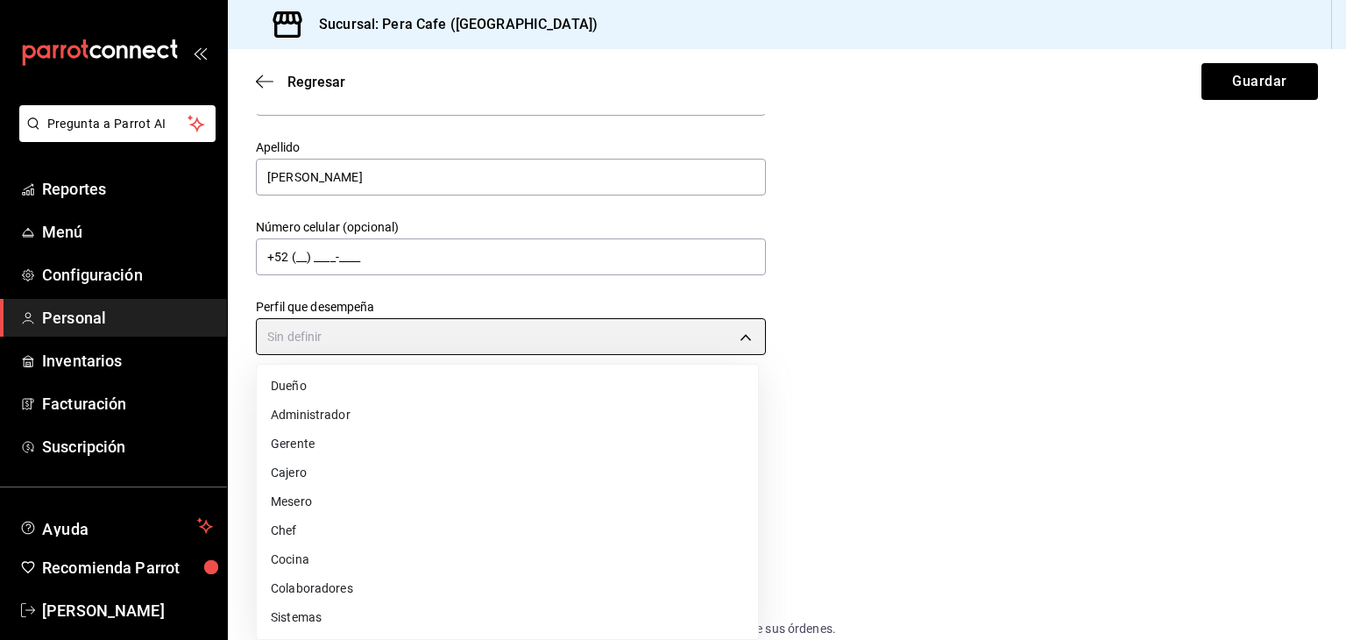
type input "KITCHEN"
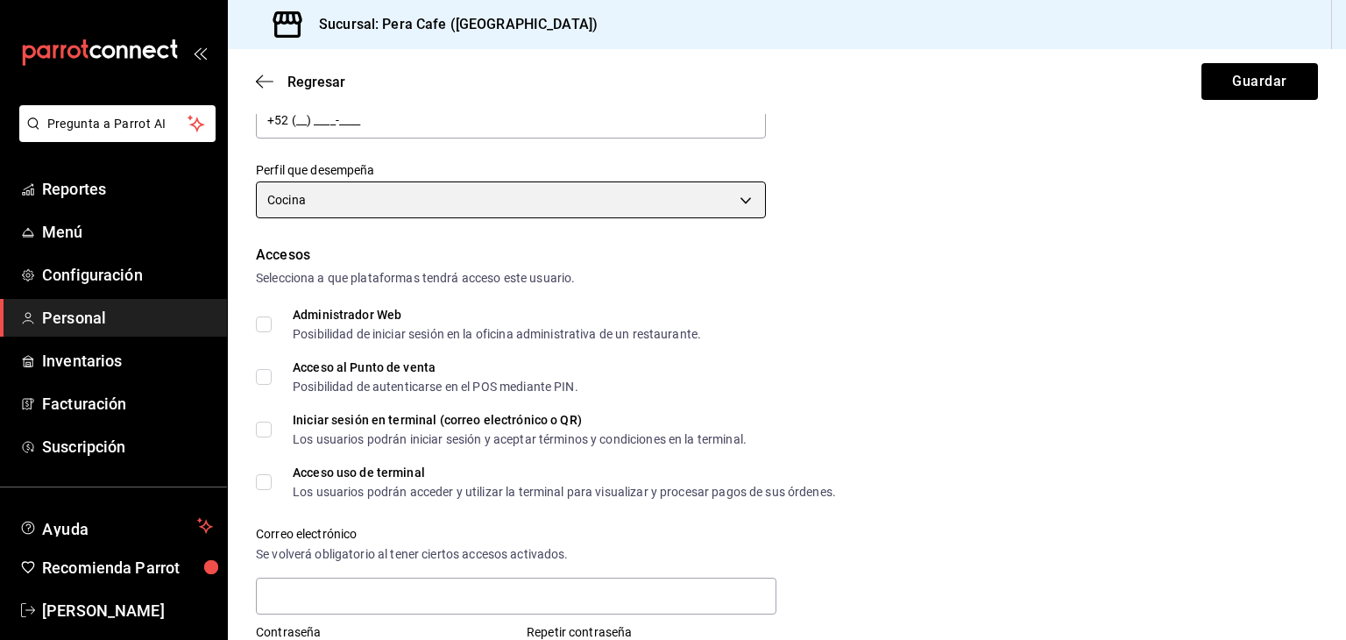
scroll to position [247, 0]
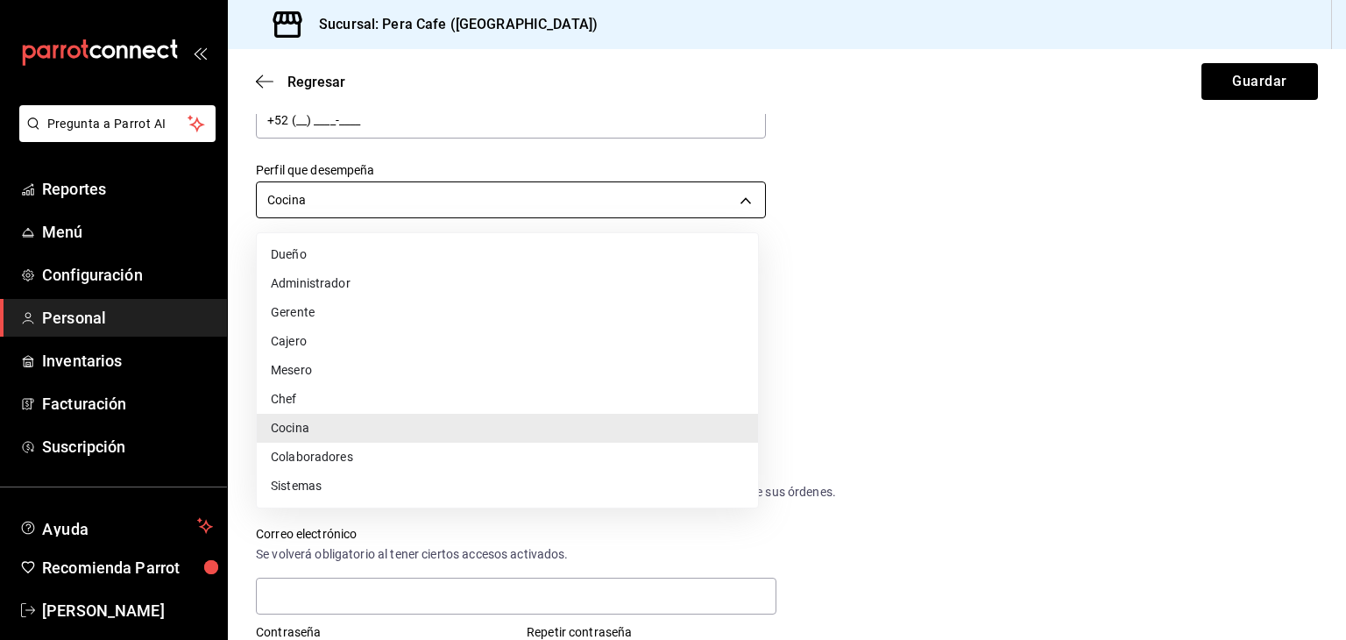
click at [543, 200] on body "Pregunta a Parrot AI Reportes Menú Configuración Personal Inventarios Facturaci…" at bounding box center [673, 320] width 1346 height 640
click at [498, 433] on li "Cocina" at bounding box center [507, 428] width 501 height 29
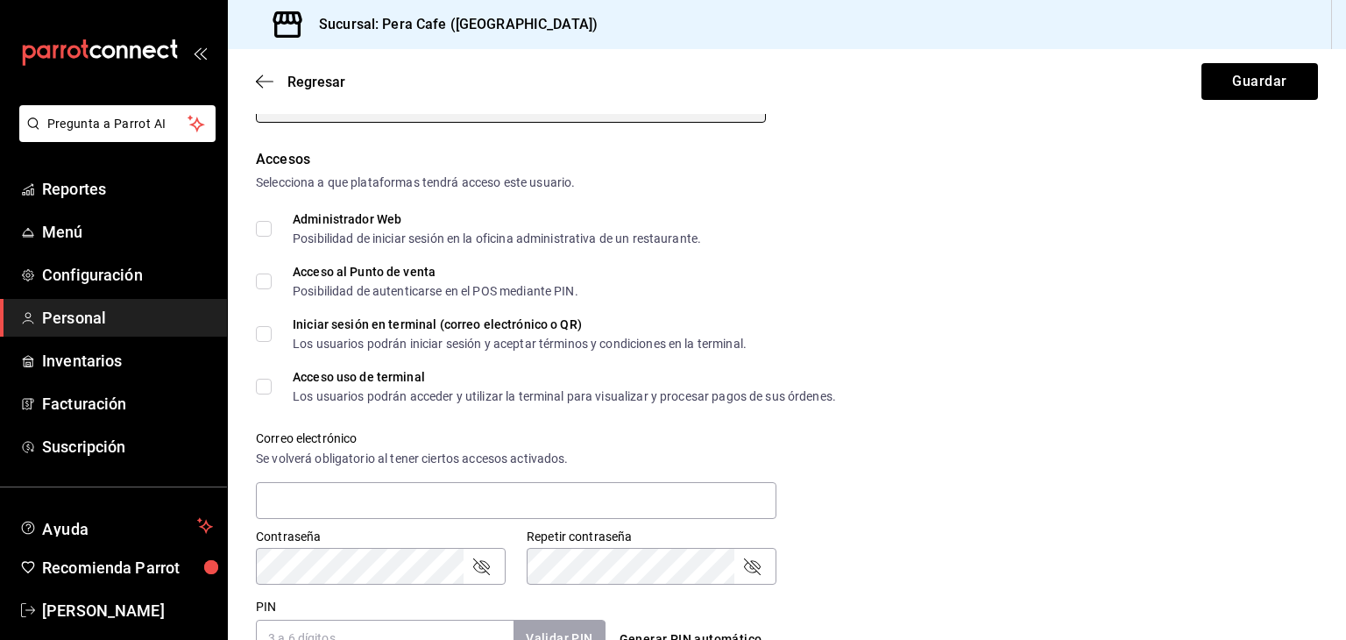
scroll to position [343, 0]
click at [266, 281] on input "Acceso al Punto de venta Posibilidad de autenticarse en el POS mediante PIN." at bounding box center [264, 281] width 16 height 16
checkbox input "true"
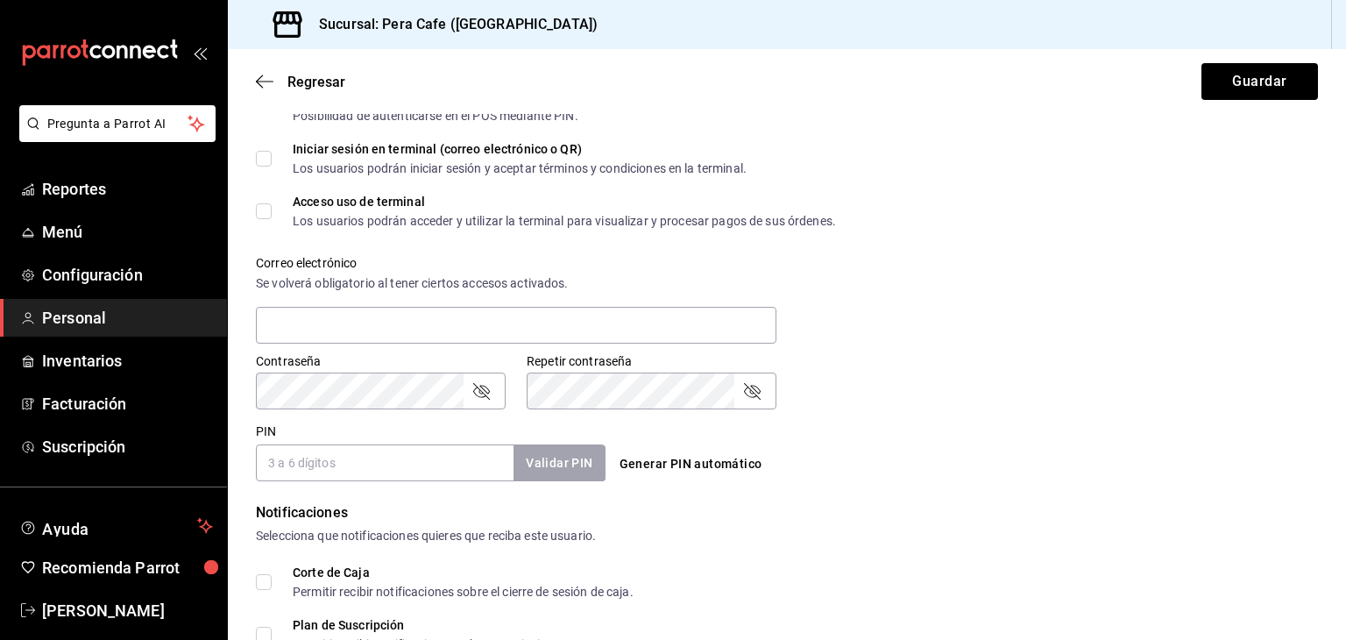
scroll to position [519, 0]
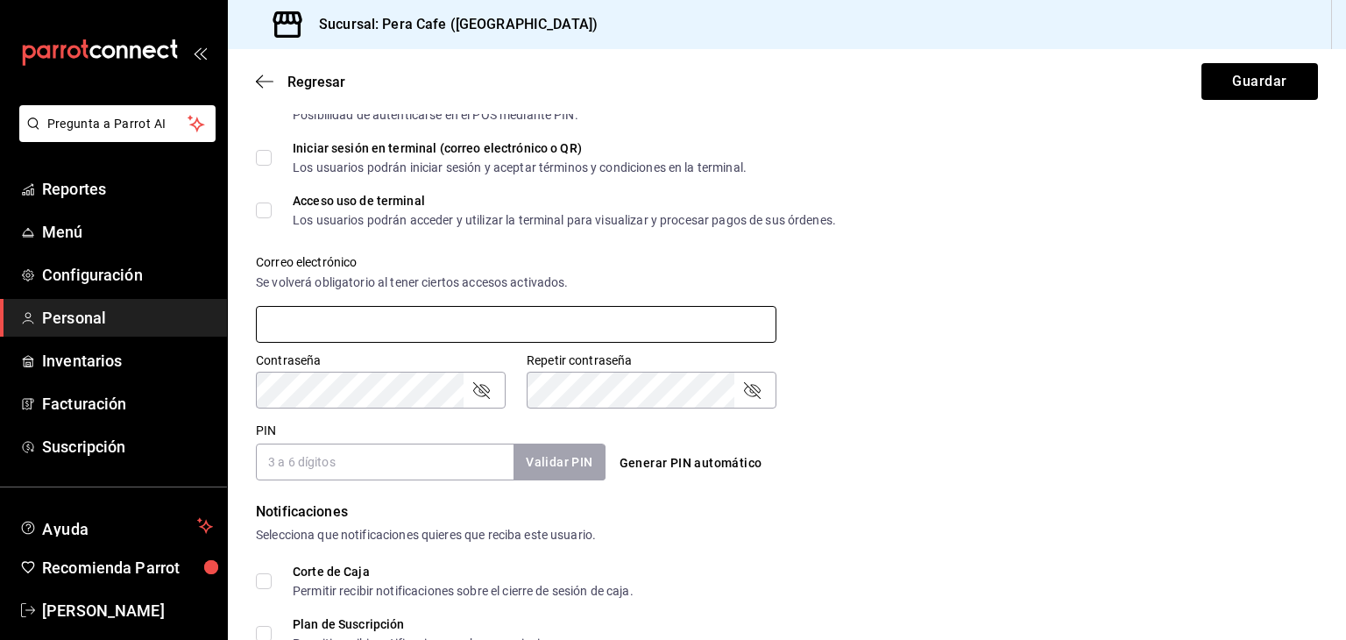
click at [435, 313] on input "text" at bounding box center [516, 324] width 520 height 37
paste input "Jafet3035@gmail.com"
type input "Jafet3035@gmail.com"
click at [454, 462] on input "PIN" at bounding box center [385, 461] width 258 height 37
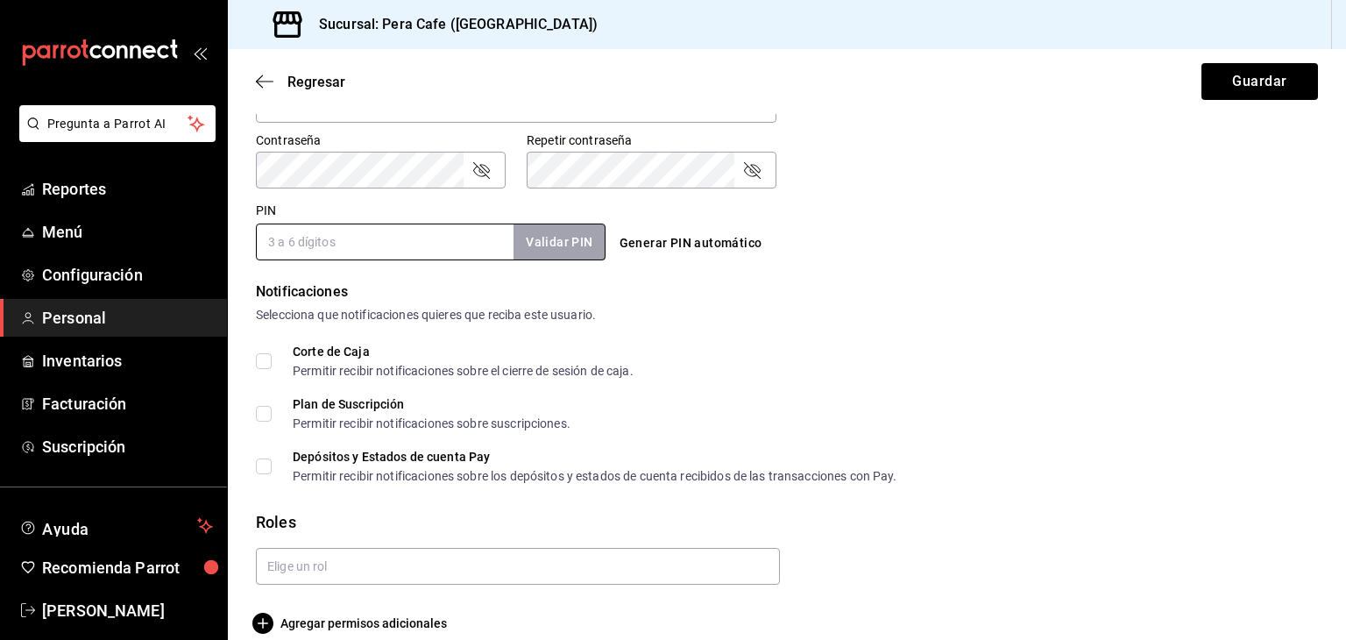
scroll to position [761, 0]
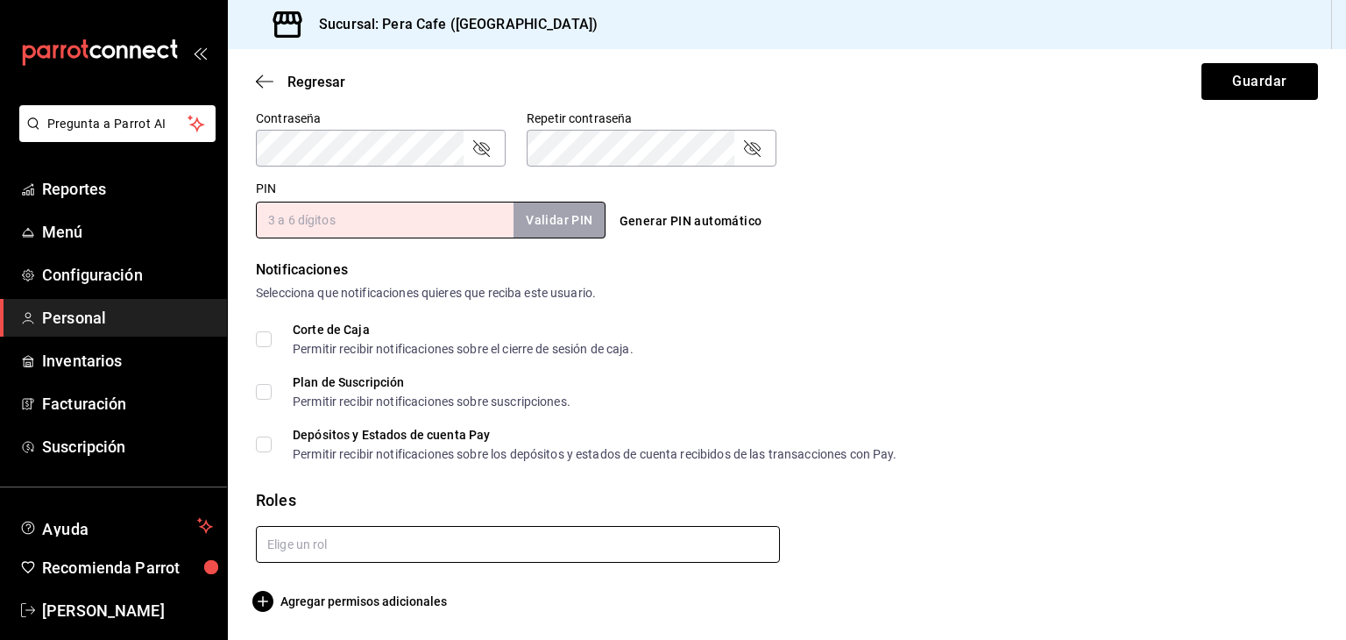
click at [473, 553] on input "text" at bounding box center [518, 544] width 524 height 37
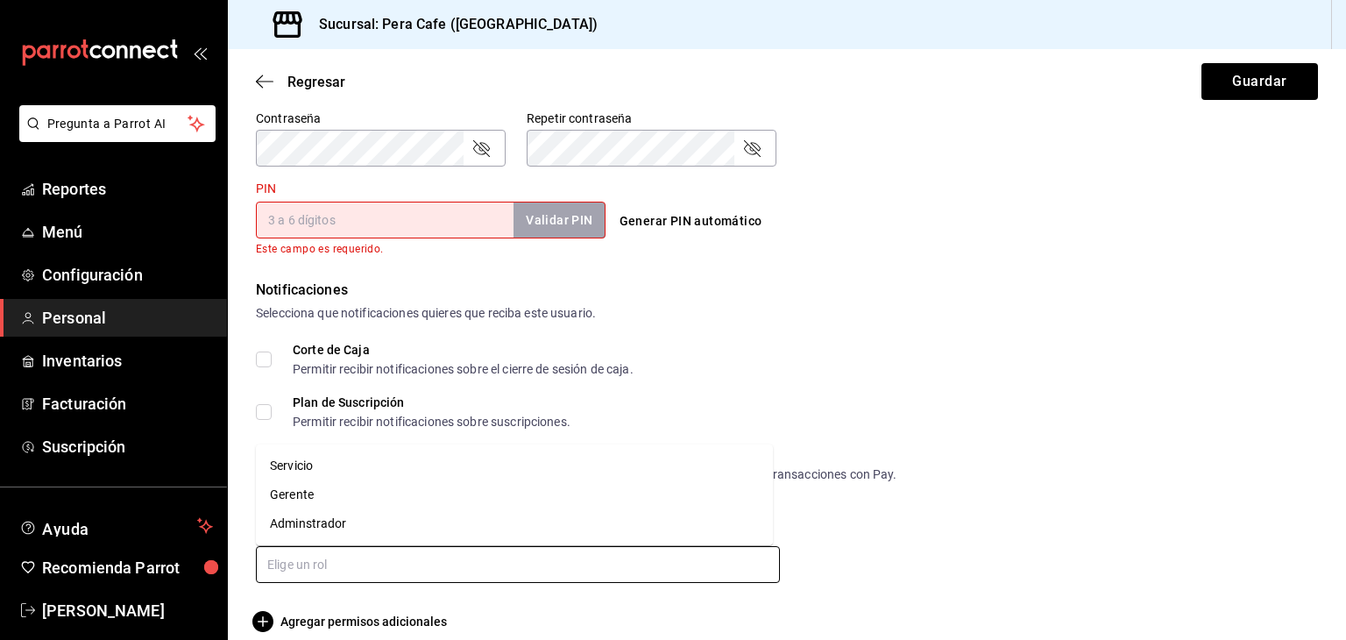
type input "s"
click at [459, 482] on li "Servicio" at bounding box center [514, 494] width 517 height 29
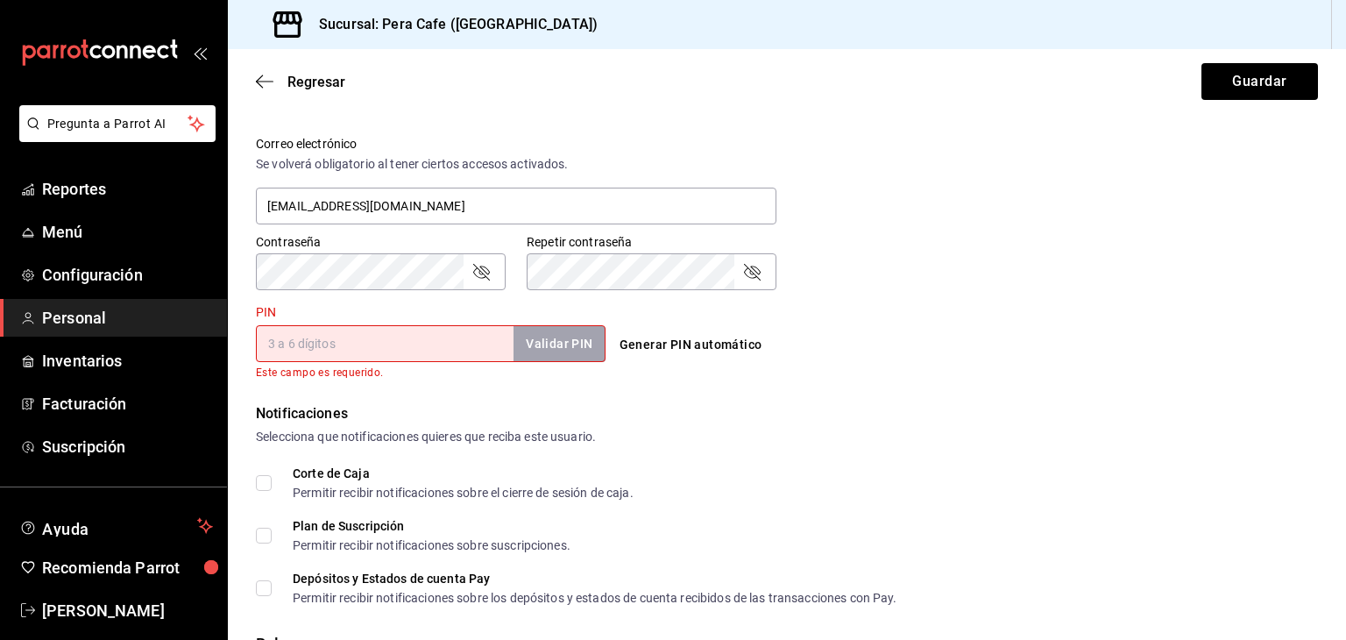
scroll to position [634, 0]
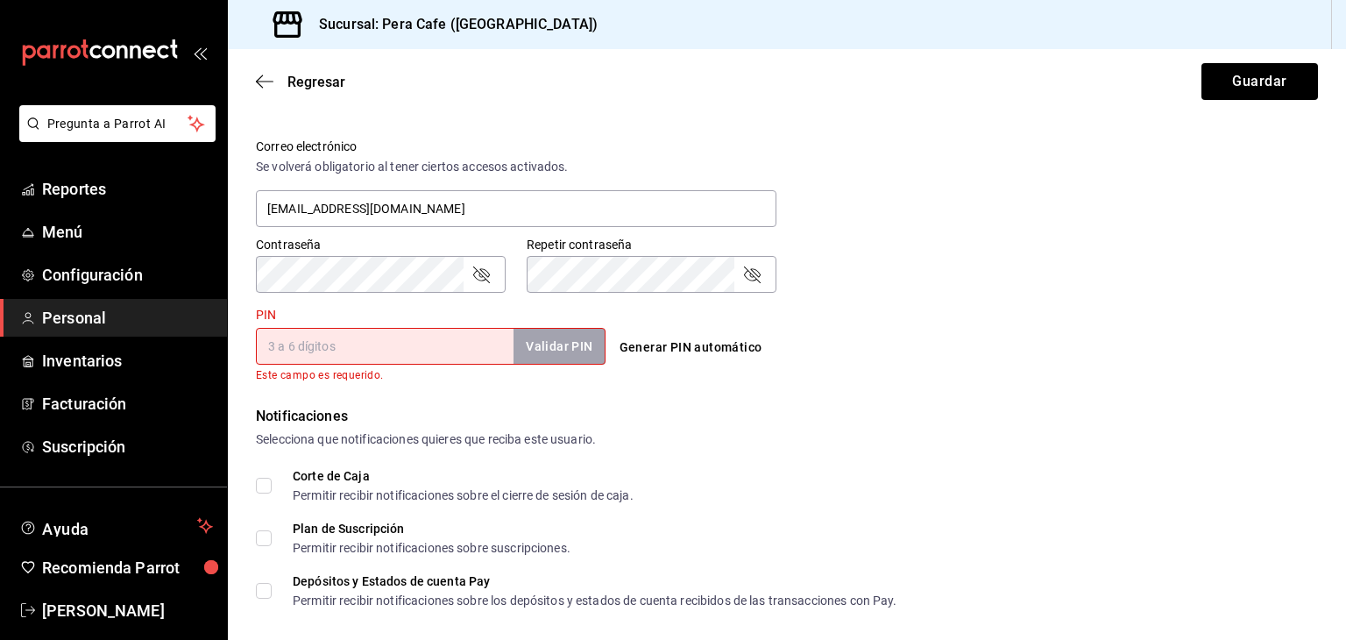
click at [429, 344] on input "PIN" at bounding box center [385, 346] width 258 height 37
type input "1973"
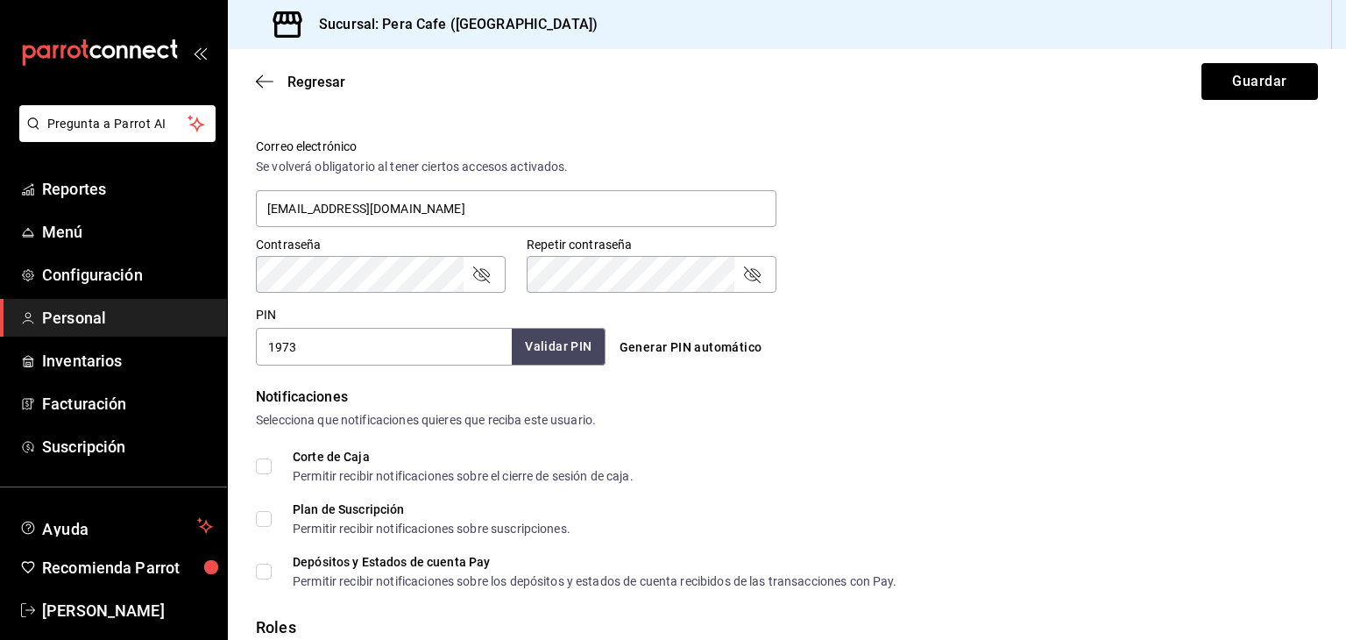
click at [567, 344] on button "Validar PIN" at bounding box center [558, 347] width 93 height 38
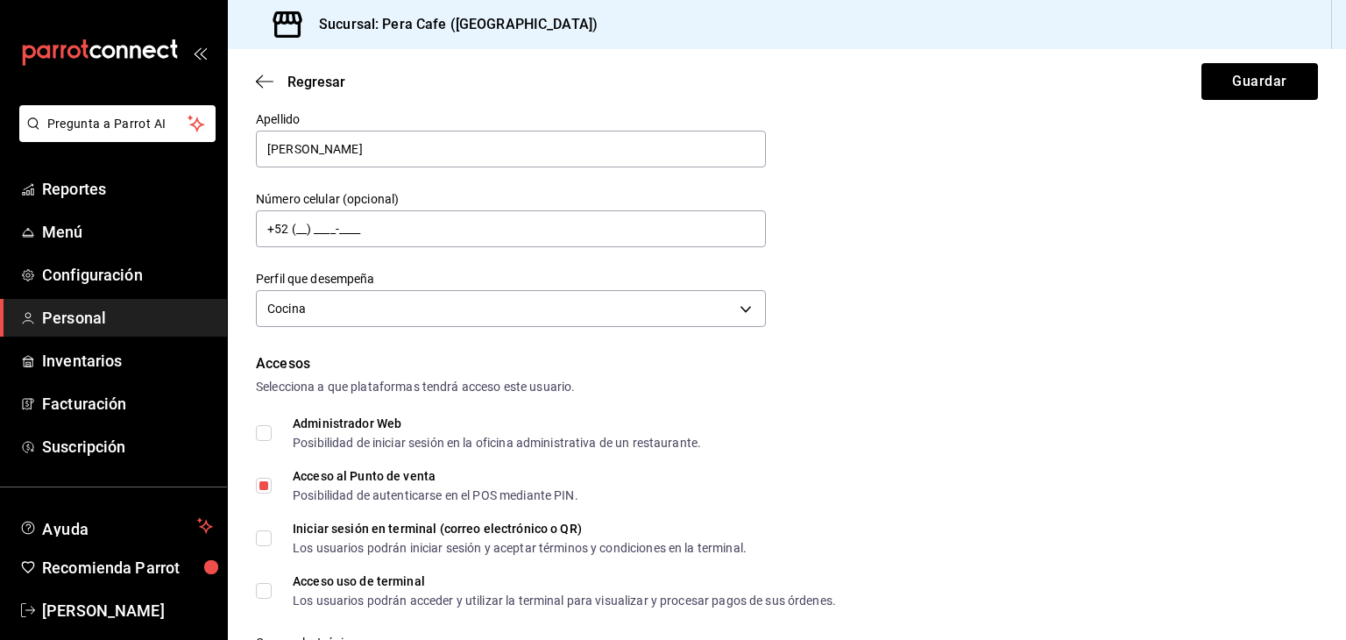
scroll to position [0, 0]
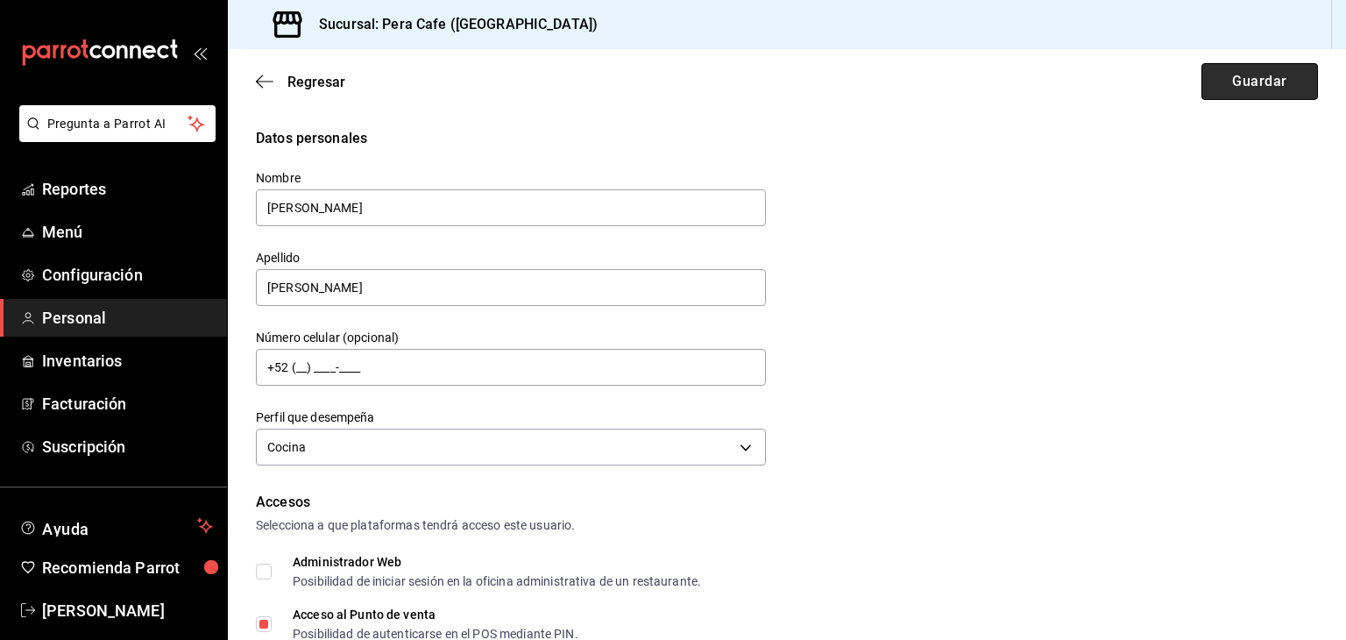
click at [1220, 81] on button "Guardar" at bounding box center [1259, 81] width 117 height 37
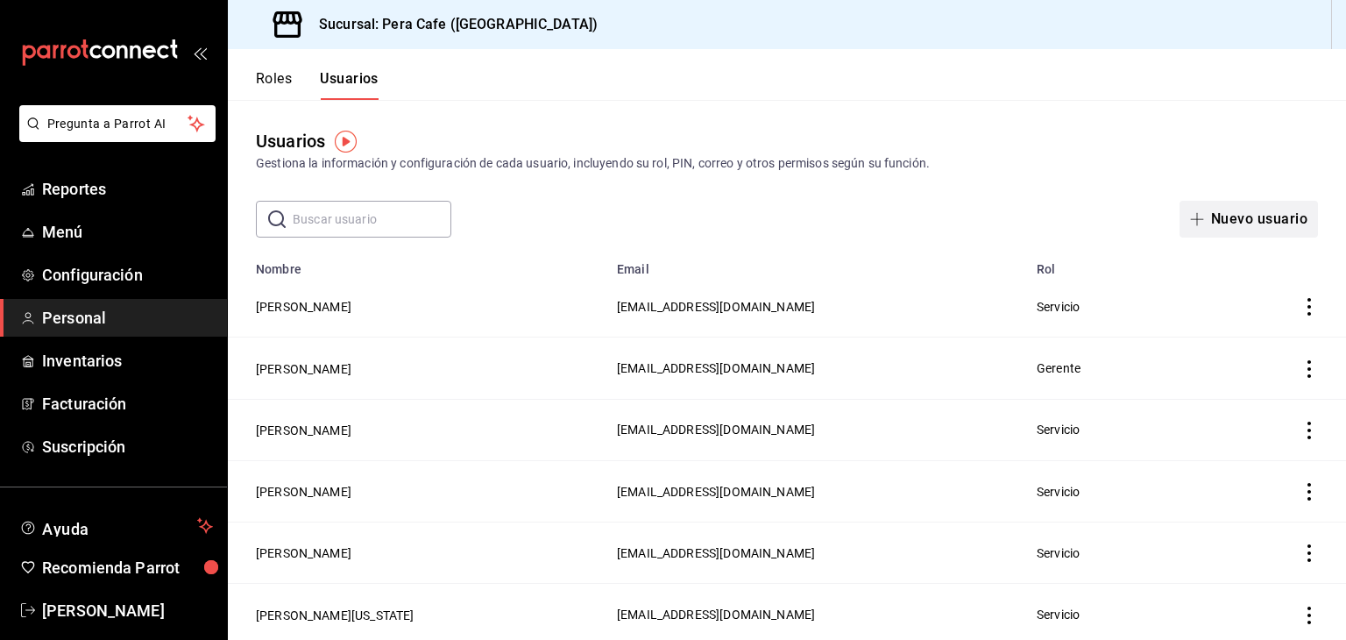
click at [1200, 225] on button "Nuevo usuario" at bounding box center [1248, 219] width 138 height 37
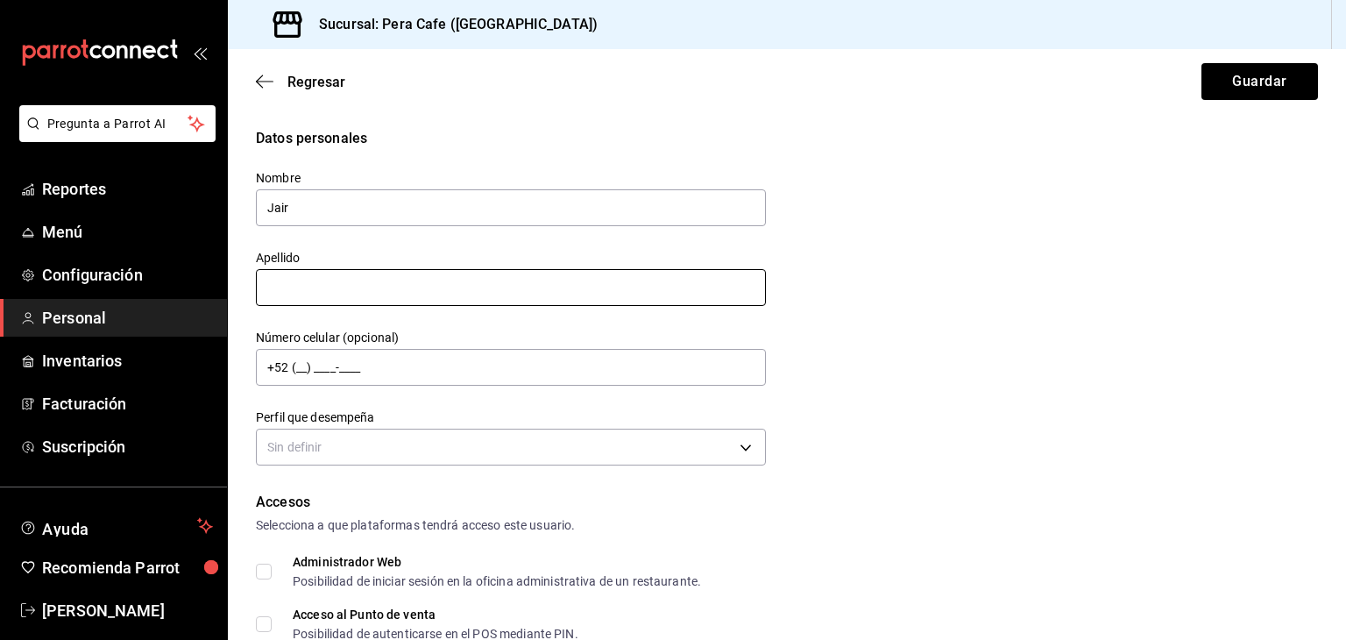
type input "Jair"
click at [671, 290] on input "text" at bounding box center [511, 287] width 510 height 37
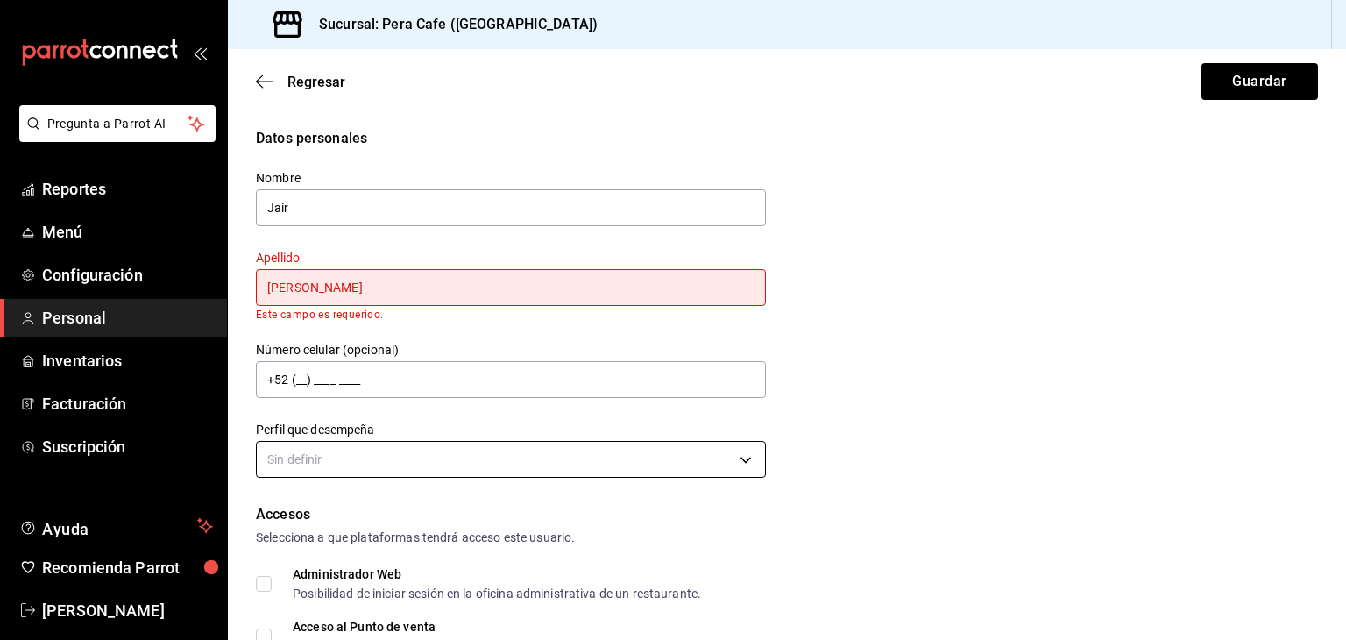
scroll to position [59, 0]
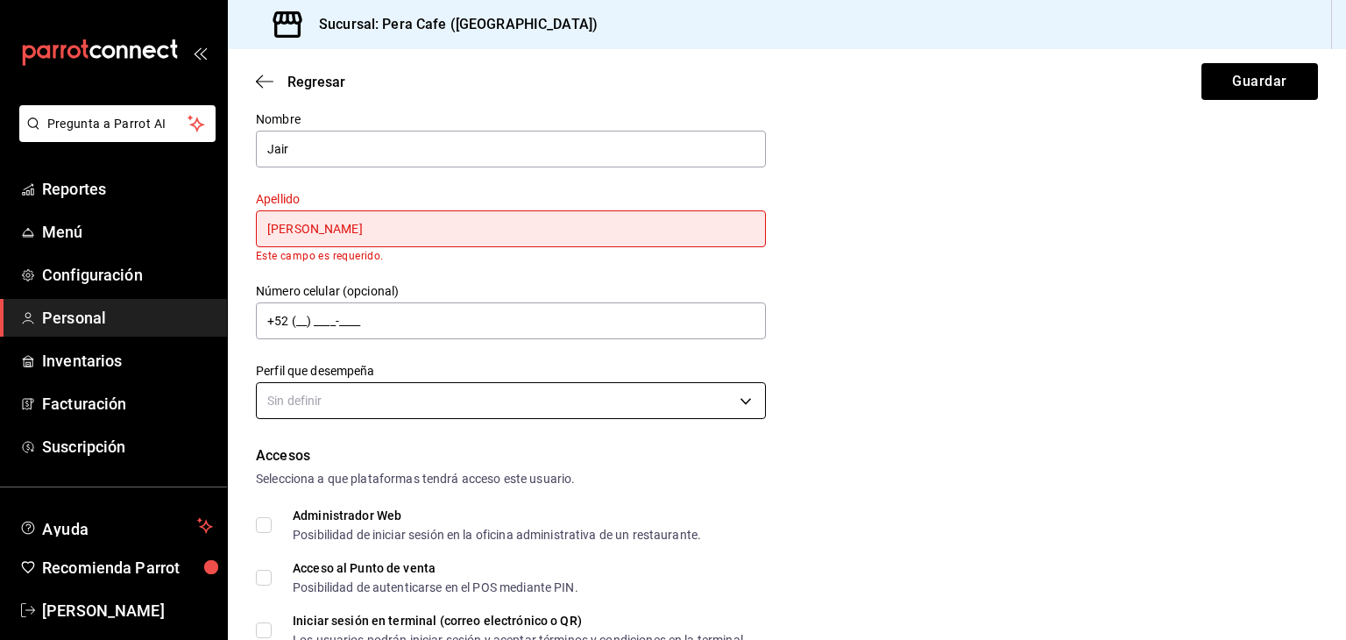
type input "Aburto"
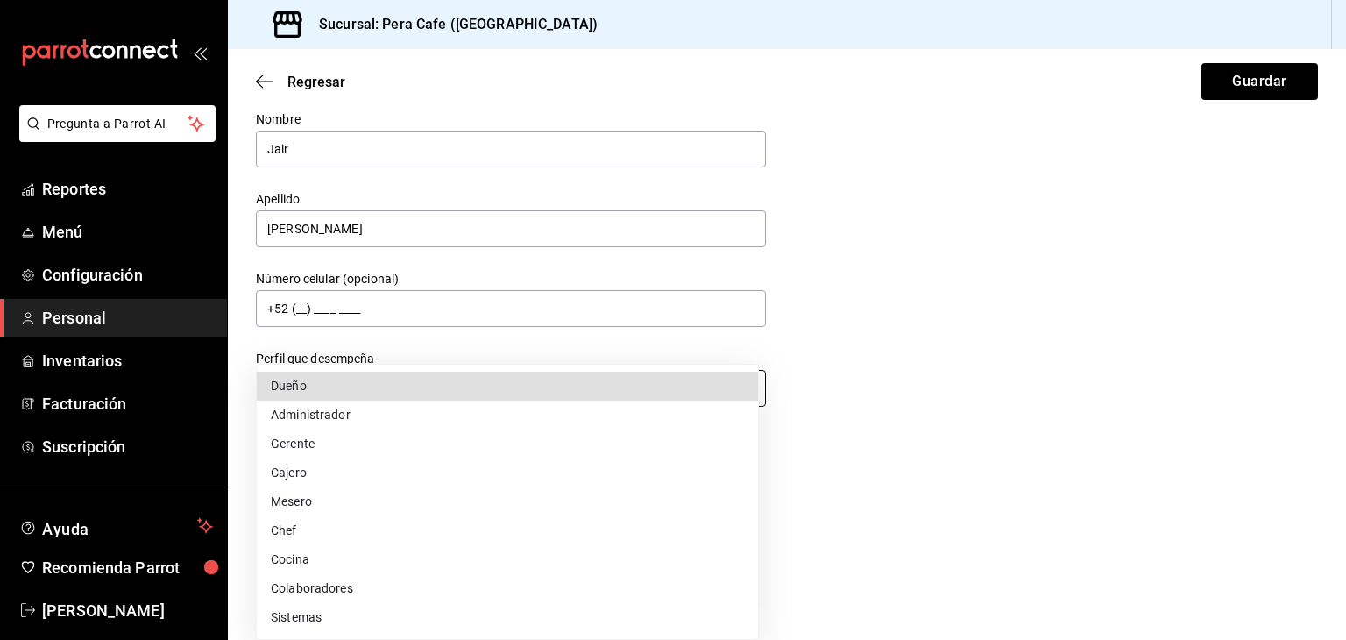
click at [452, 409] on body "Pregunta a Parrot AI Reportes Menú Configuración Personal Inventarios Facturaci…" at bounding box center [673, 320] width 1346 height 640
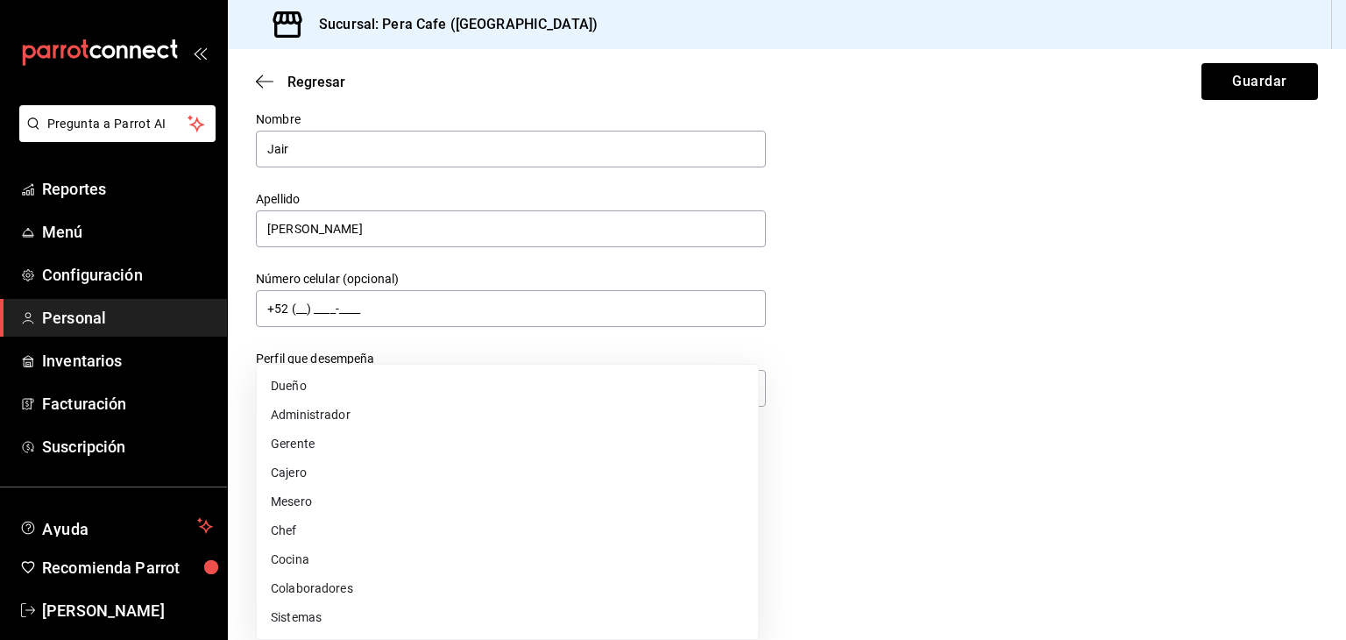
click at [375, 556] on li "Cocina" at bounding box center [507, 559] width 501 height 29
type input "KITCHEN"
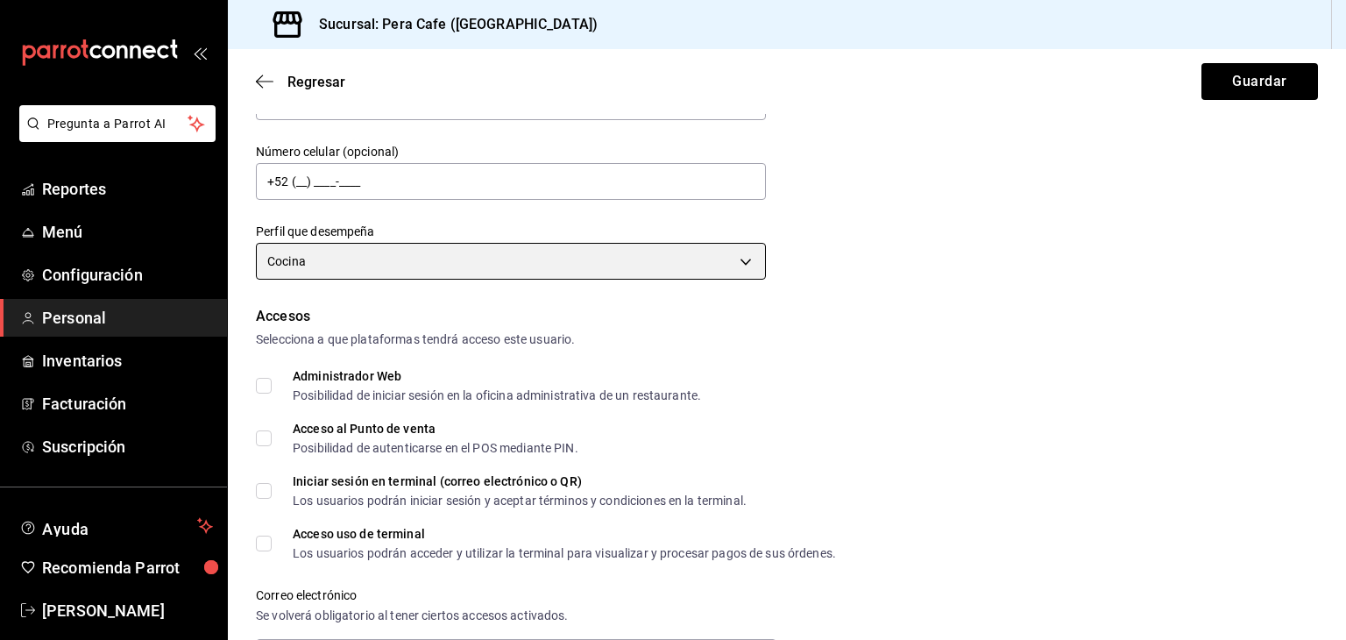
scroll to position [186, 0]
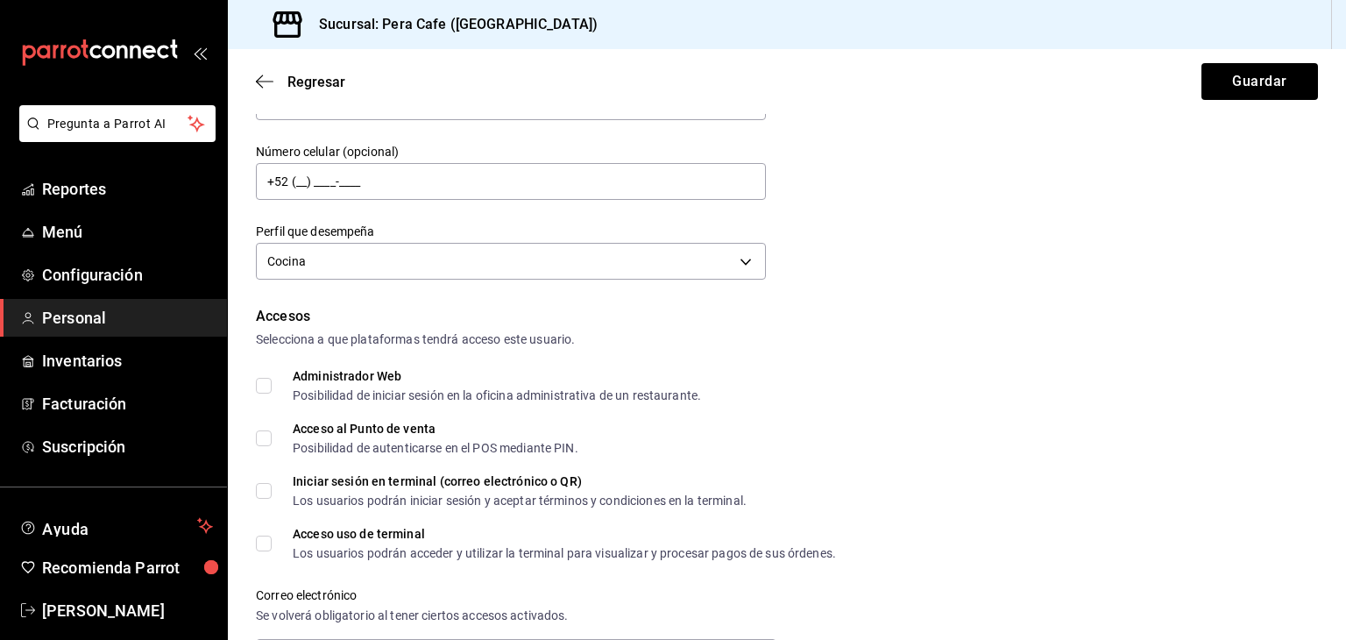
click at [266, 437] on input "Acceso al Punto de venta Posibilidad de autenticarse en el POS mediante PIN." at bounding box center [264, 438] width 16 height 16
checkbox input "true"
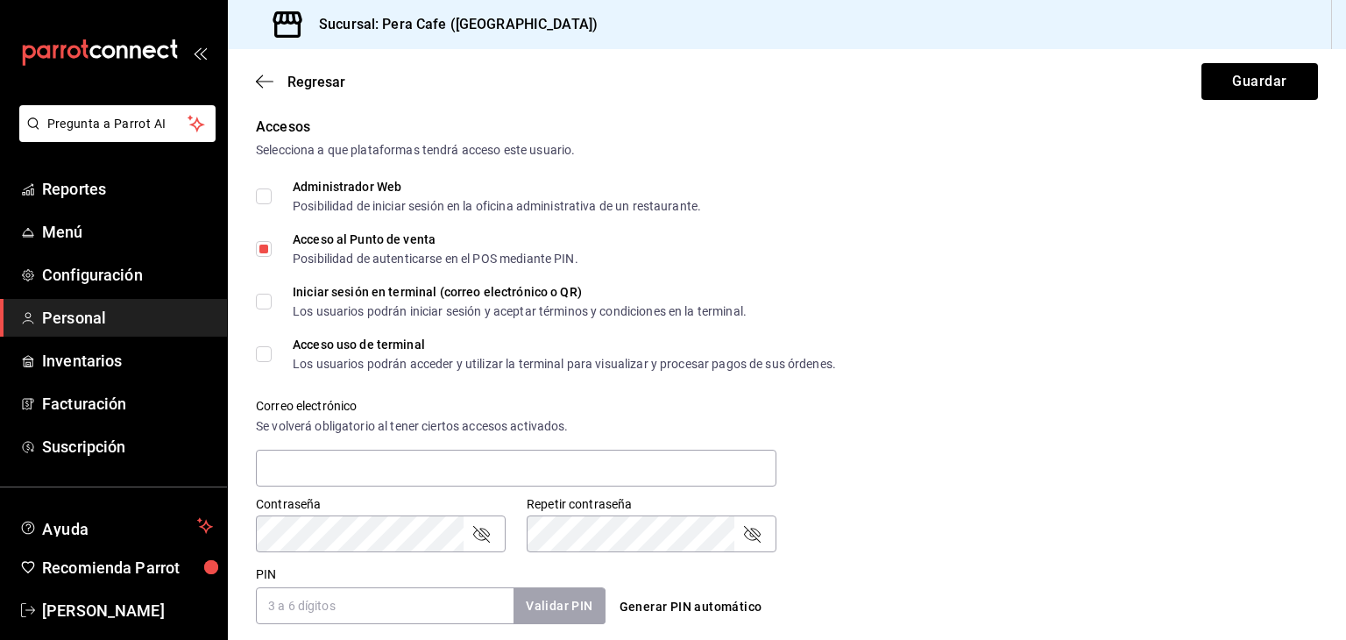
scroll to position [377, 0]
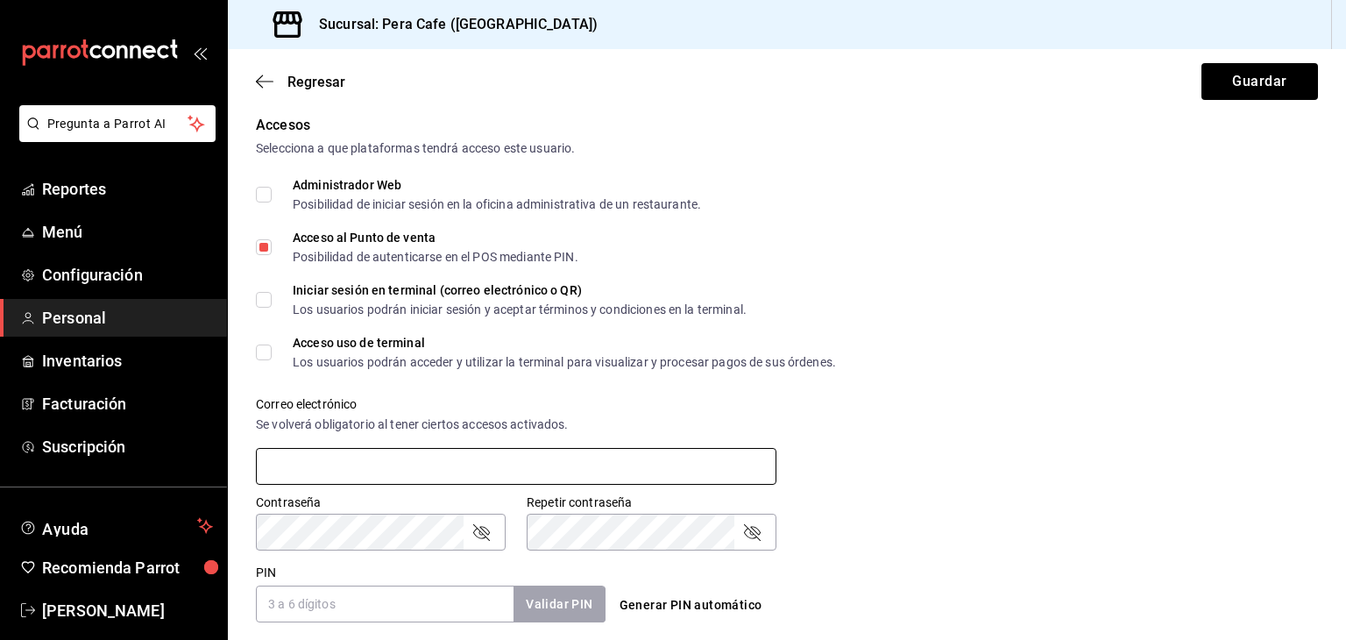
click at [513, 459] on input "text" at bounding box center [516, 466] width 520 height 37
paste input "valentinoaburto@gmail.com"
type input "valentinoaburto@gmail.com"
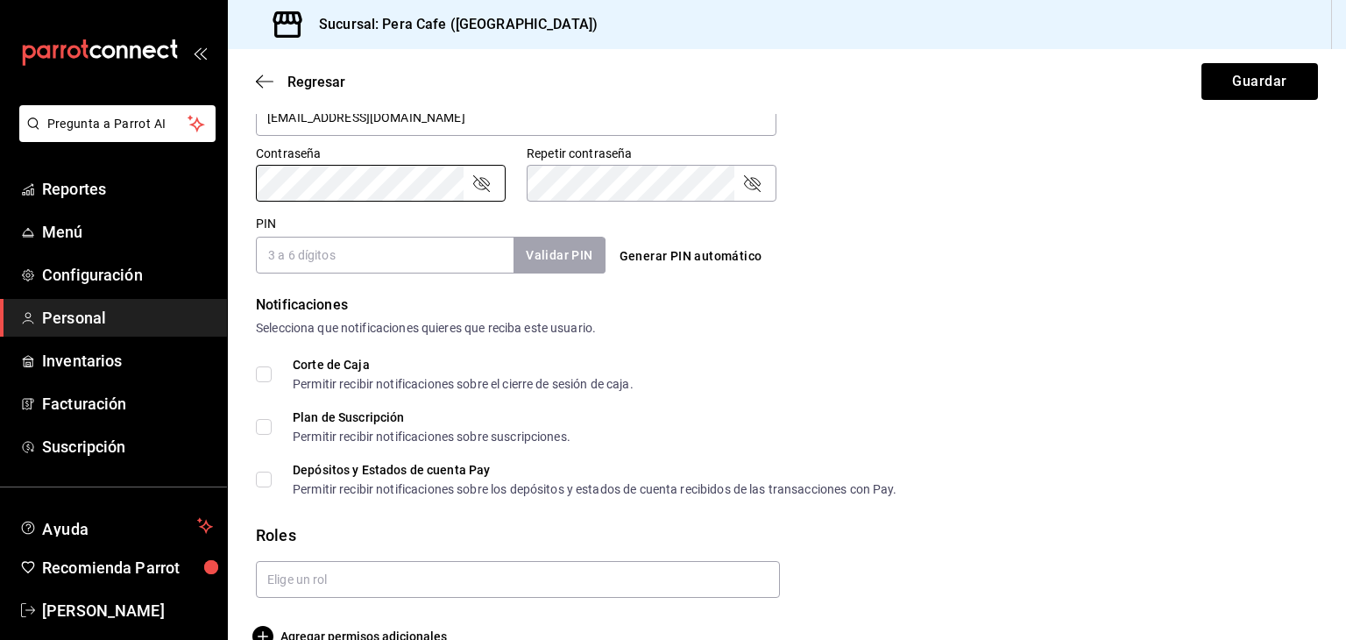
scroll to position [761, 0]
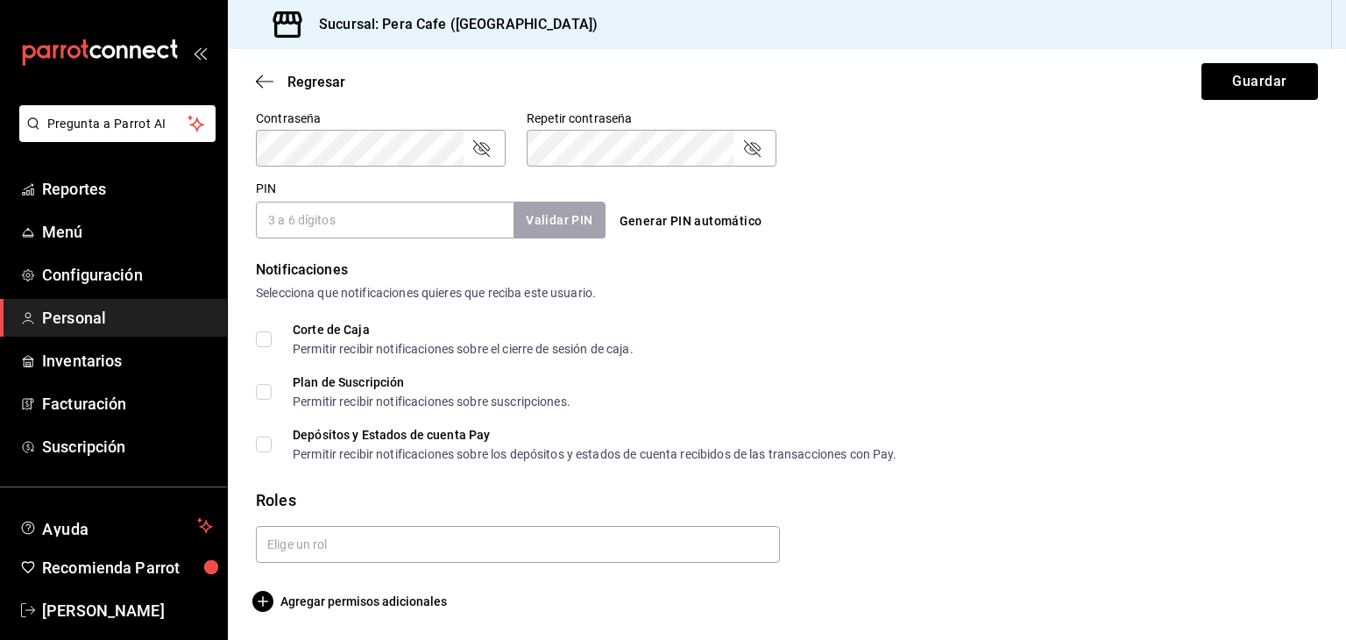
click at [482, 220] on input "PIN" at bounding box center [385, 220] width 258 height 37
type input "2817"
click at [554, 218] on button "Validar PIN" at bounding box center [558, 221] width 93 height 38
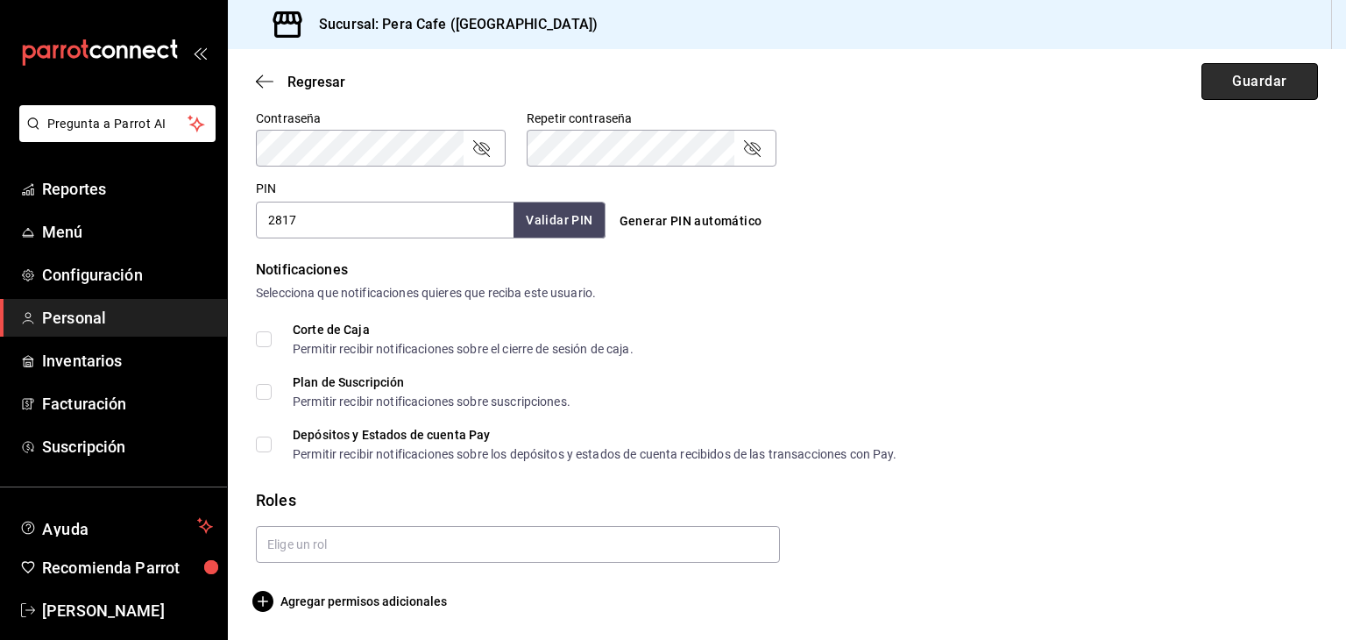
click at [1220, 80] on button "Guardar" at bounding box center [1259, 81] width 117 height 37
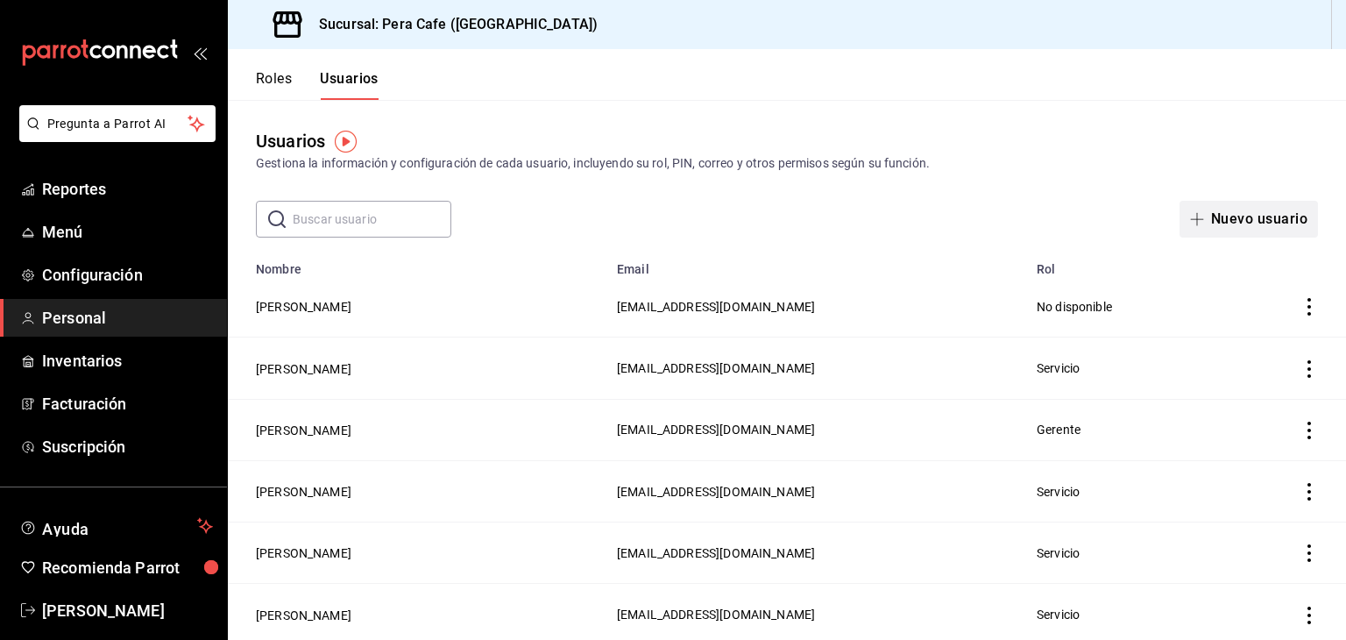
click at [1192, 217] on span "button" at bounding box center [1200, 219] width 21 height 14
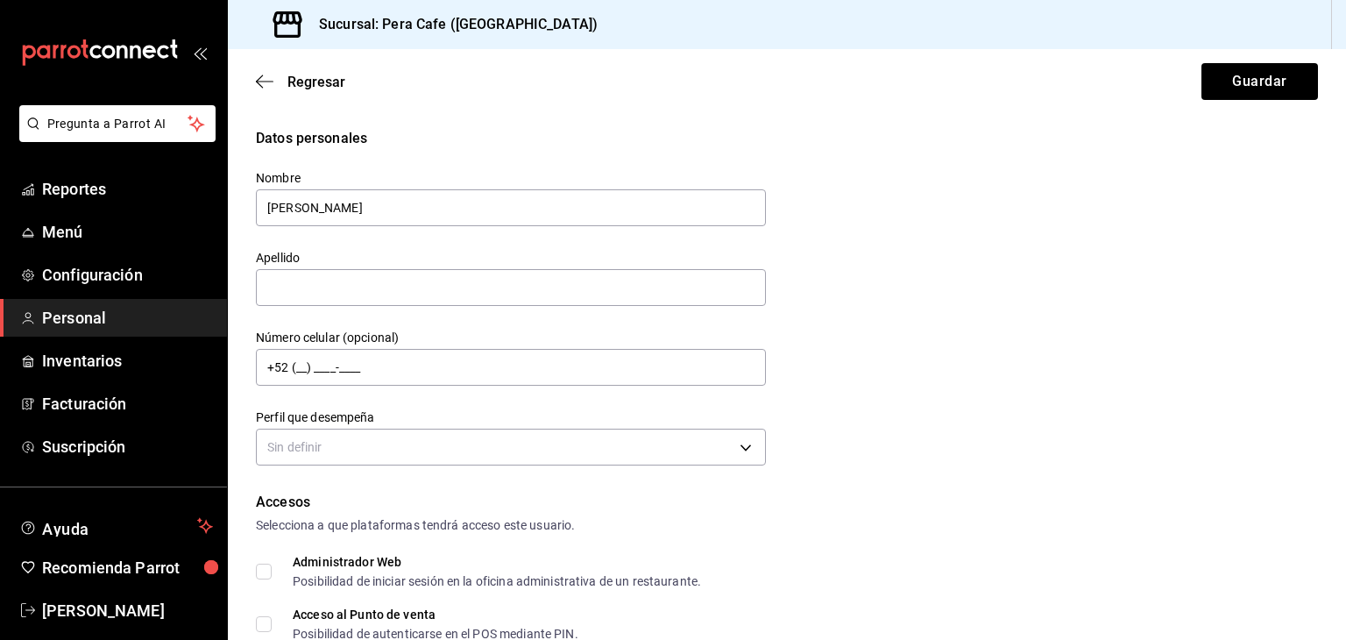
type input "Yeseli"
click at [485, 299] on input "text" at bounding box center [511, 287] width 510 height 37
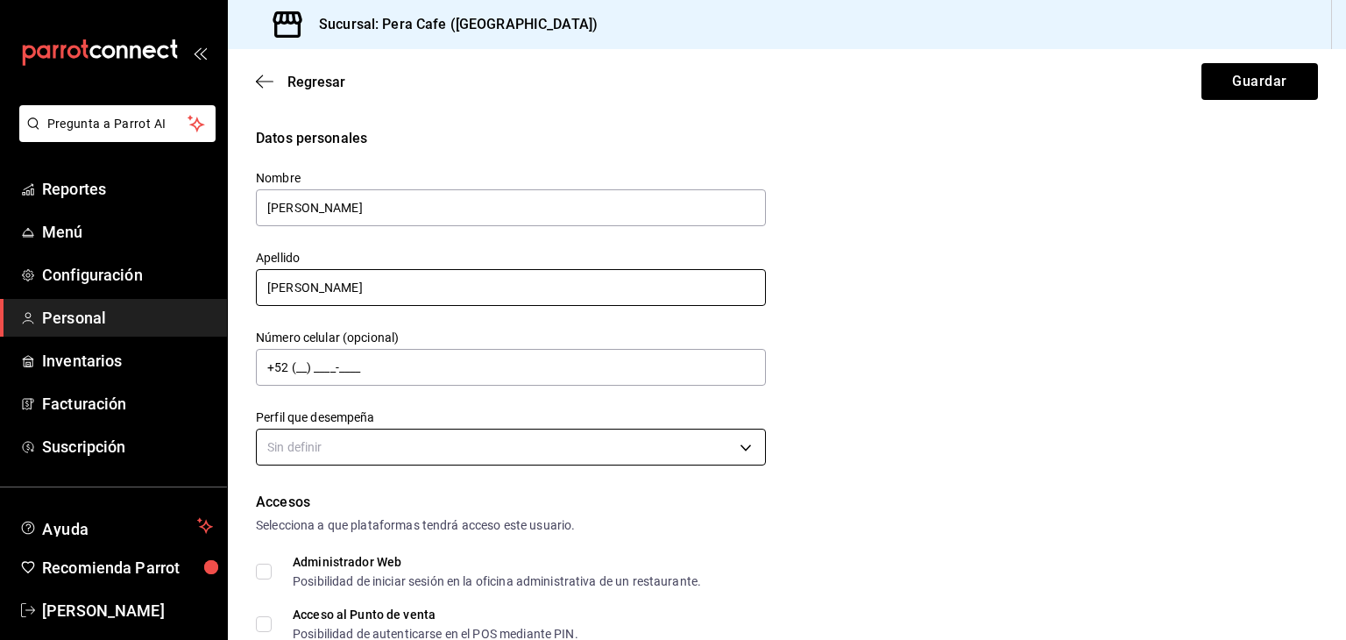
type input "Vasquez"
click at [501, 439] on body "Pregunta a Parrot AI Reportes Menú Configuración Personal Inventarios Facturaci…" at bounding box center [673, 320] width 1346 height 640
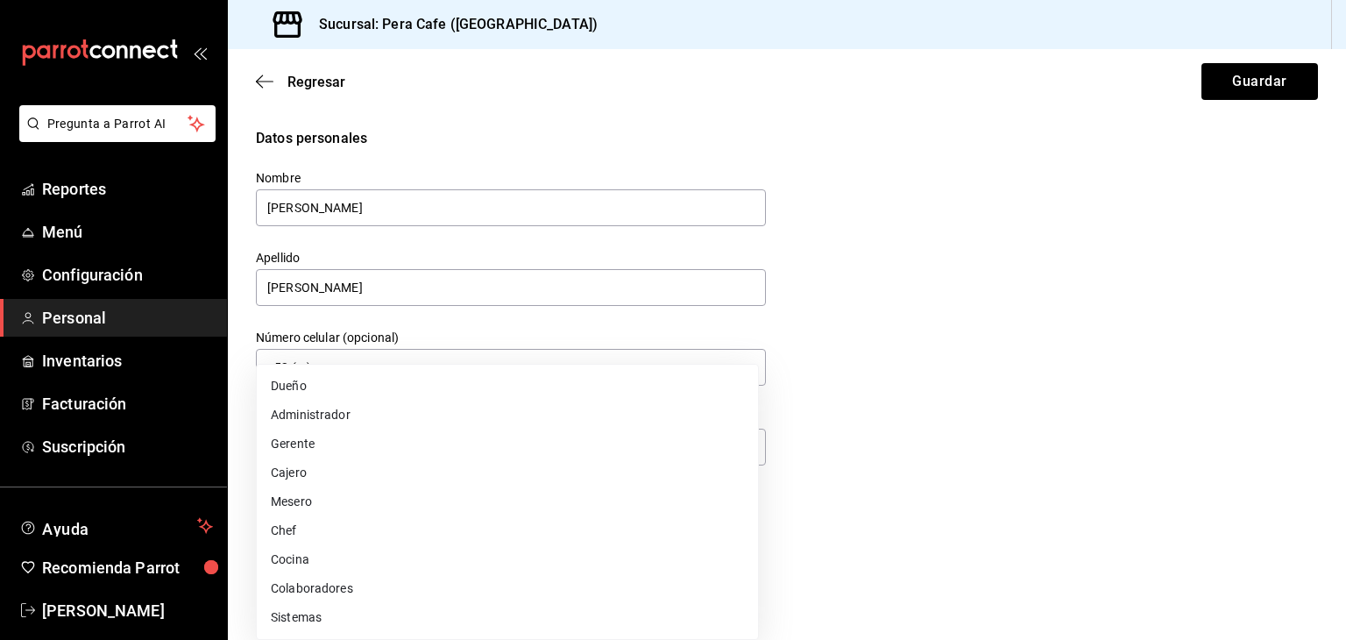
click at [357, 555] on li "Cocina" at bounding box center [507, 559] width 501 height 29
type input "KITCHEN"
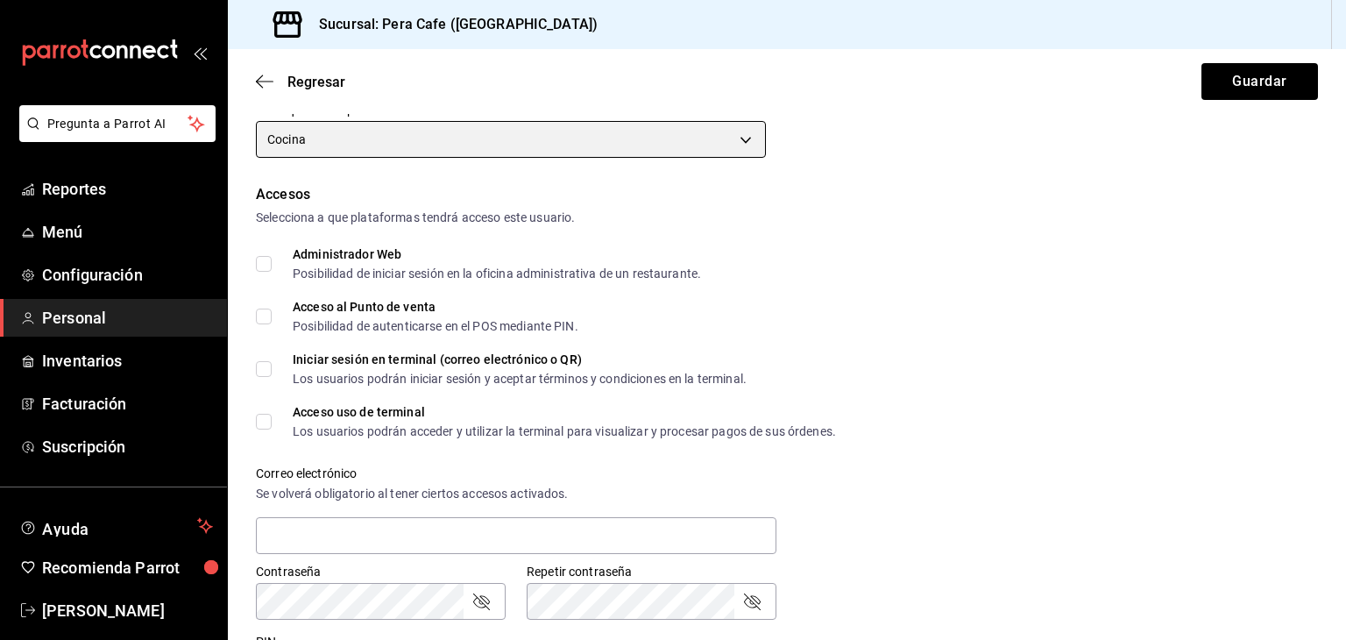
scroll to position [314, 0]
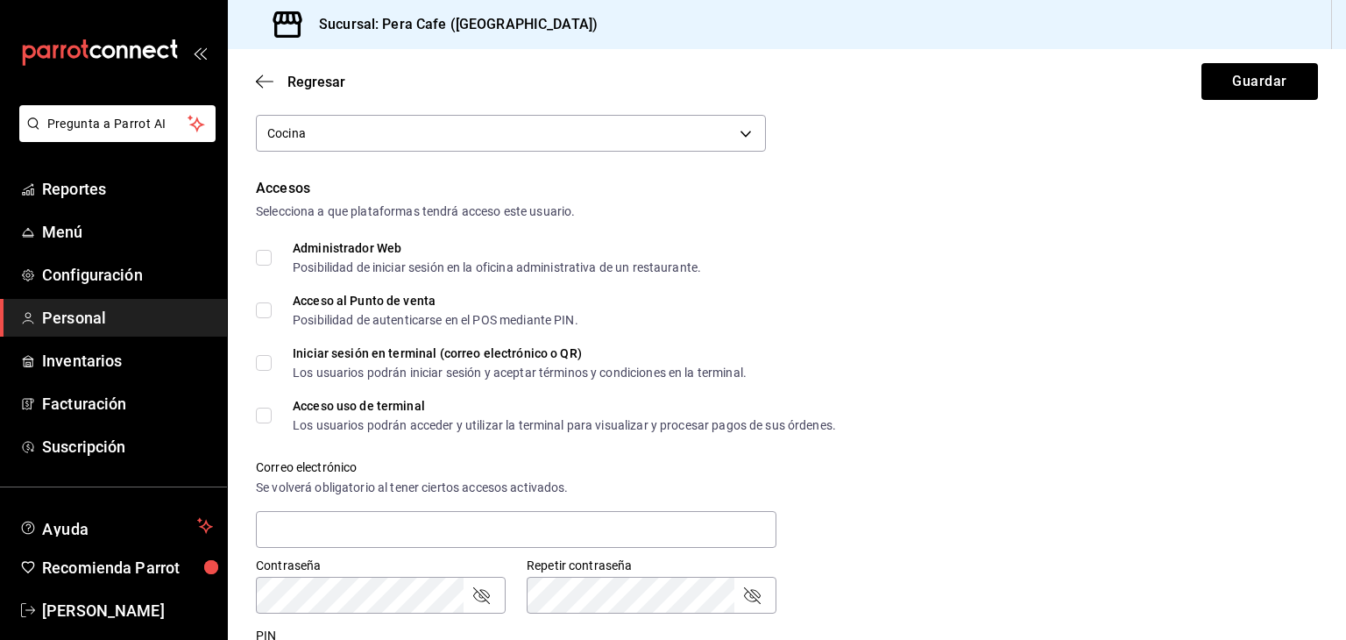
click at [265, 309] on input "Acceso al Punto de venta Posibilidad de autenticarse en el POS mediante PIN." at bounding box center [264, 310] width 16 height 16
checkbox input "true"
click at [325, 529] on input "text" at bounding box center [516, 529] width 520 height 37
paste input "yesivazper@outlook.com"
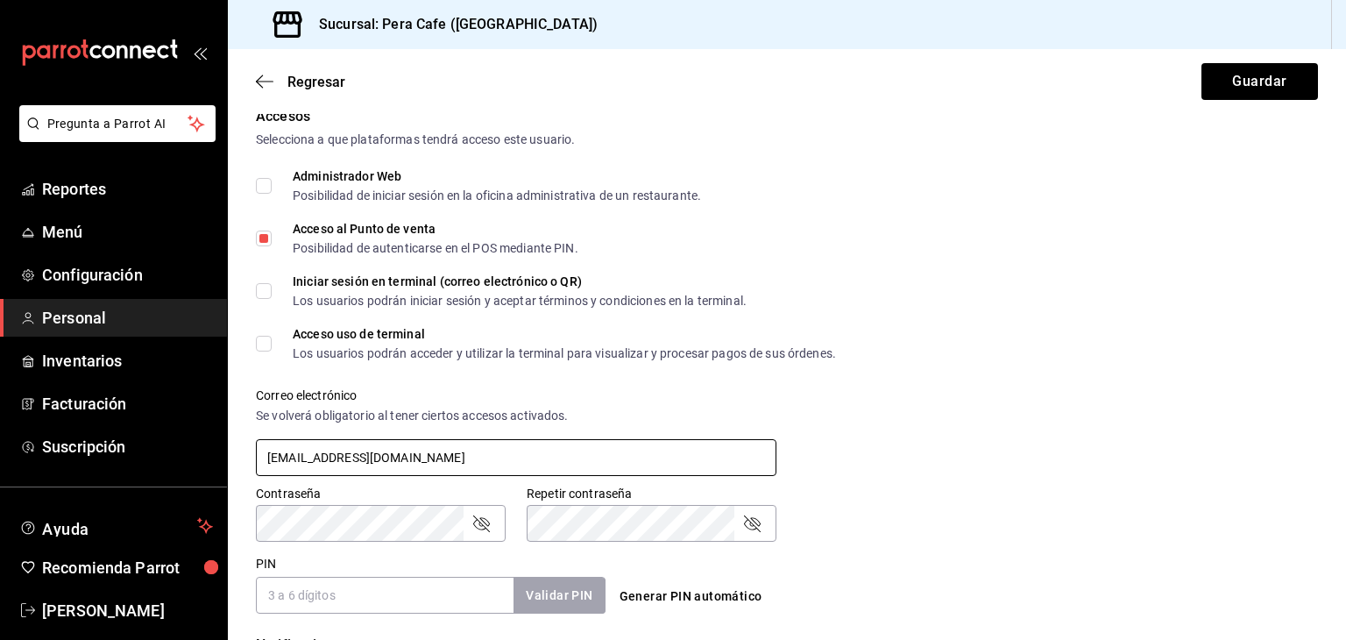
scroll to position [399, 0]
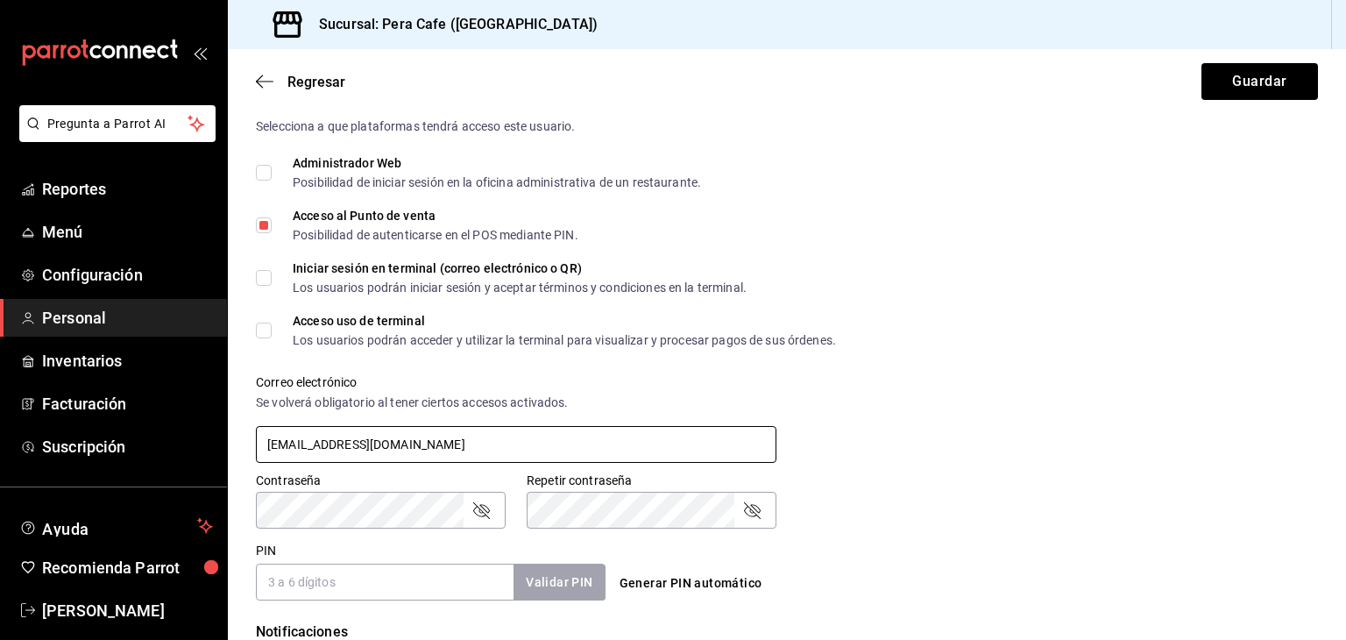
type input "yesivazper@outlook.com"
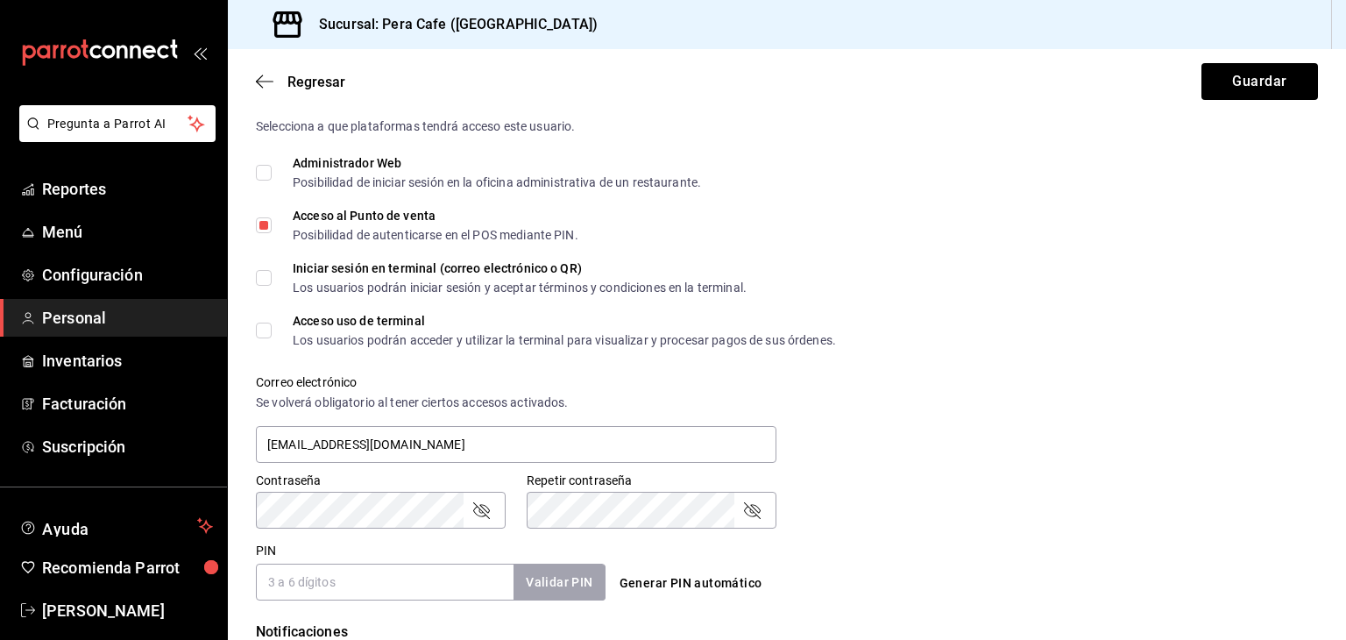
click at [753, 506] on icon "passwordField" at bounding box center [751, 509] width 21 height 21
click at [481, 513] on icon "passwordField" at bounding box center [481, 510] width 17 height 17
click at [407, 576] on input "PIN" at bounding box center [385, 581] width 258 height 37
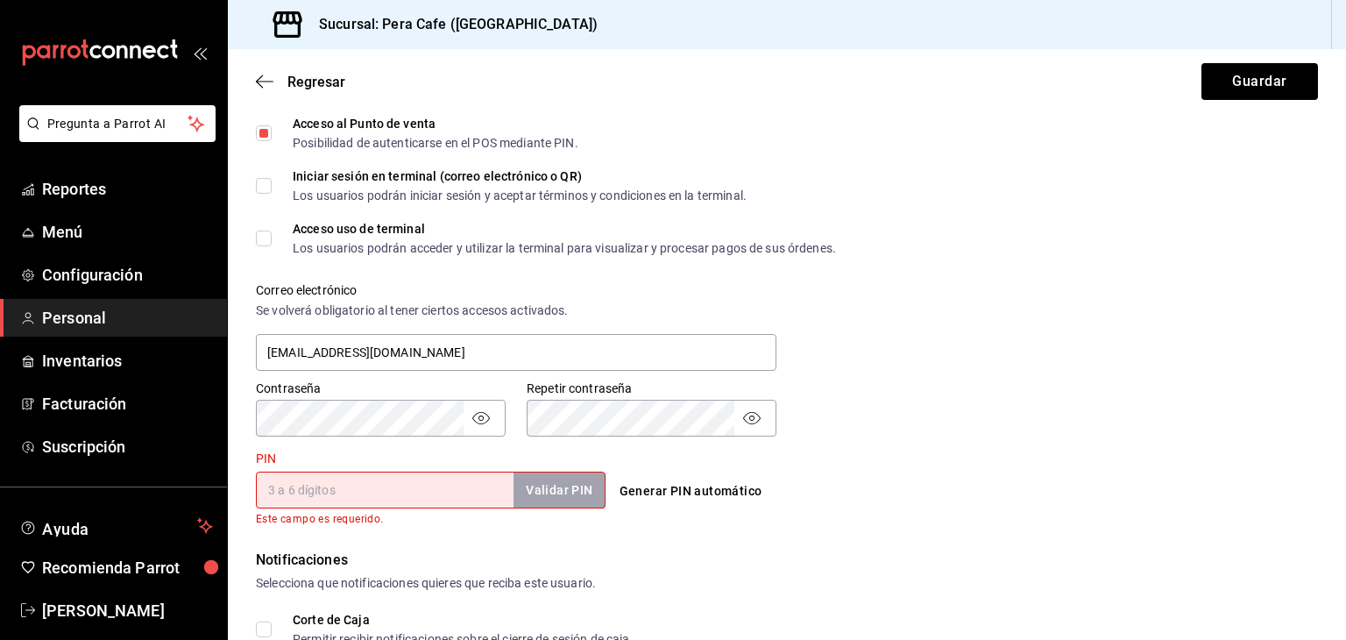
scroll to position [493, 0]
click at [415, 494] on input "PIN" at bounding box center [385, 487] width 258 height 37
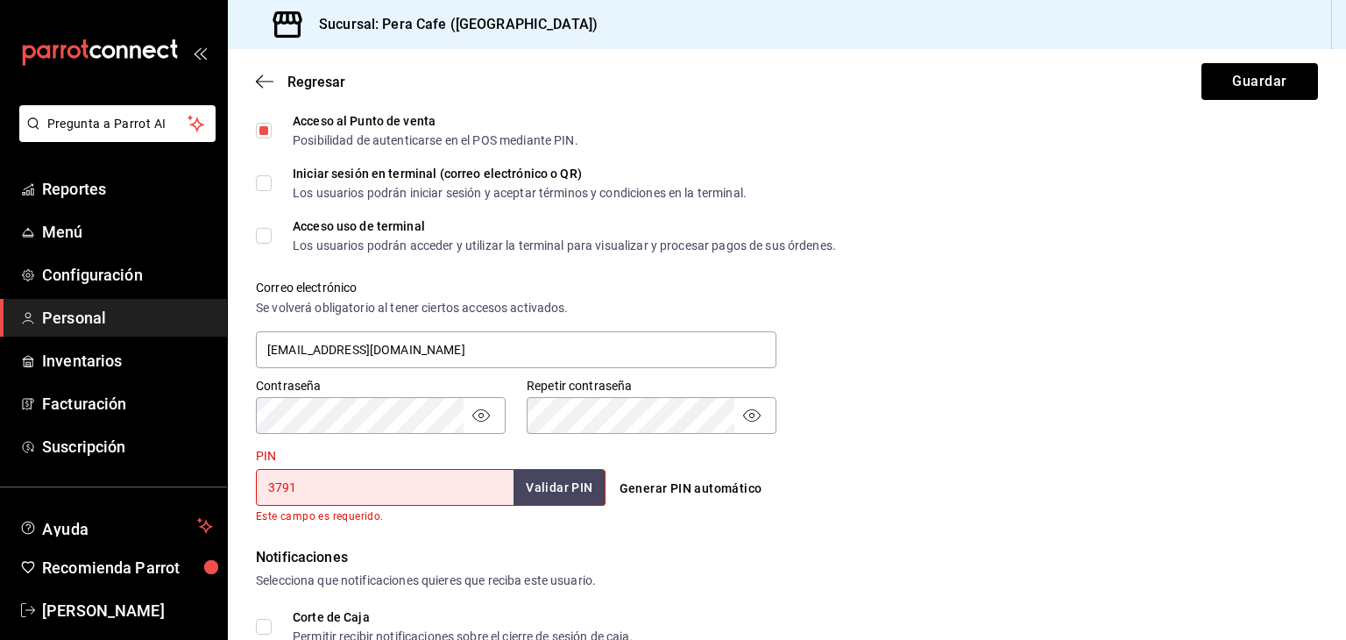
type input "3791"
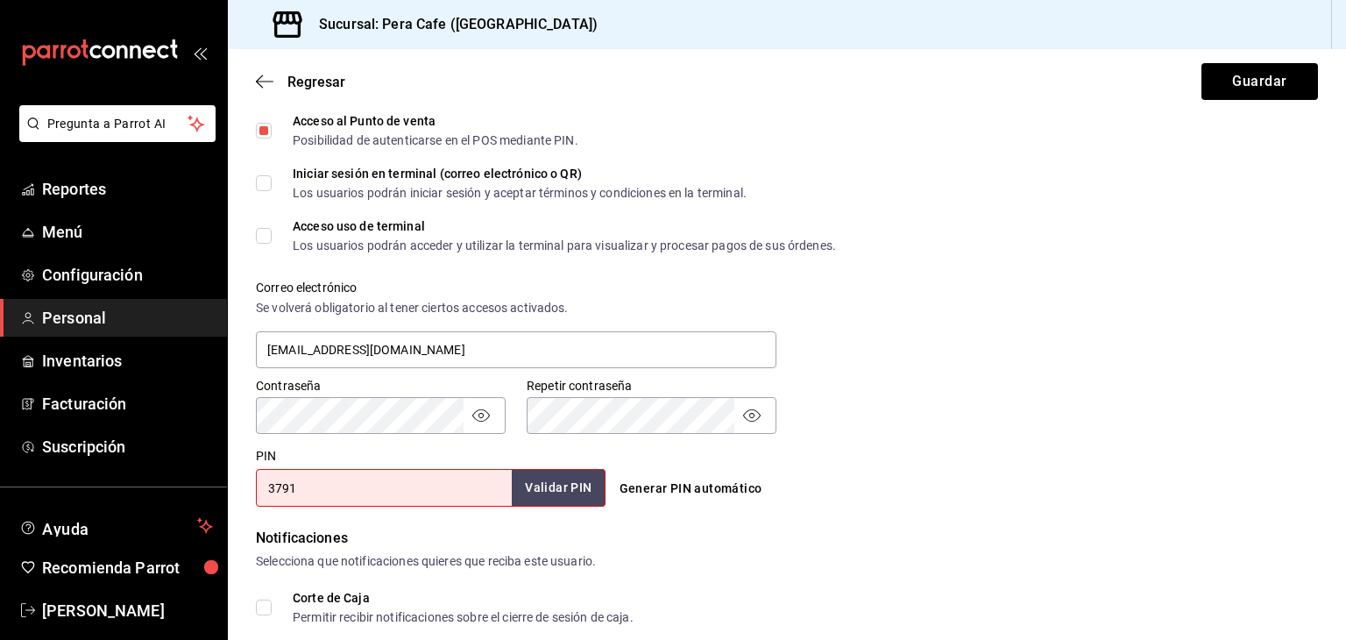
click at [564, 492] on button "Validar PIN" at bounding box center [558, 488] width 93 height 38
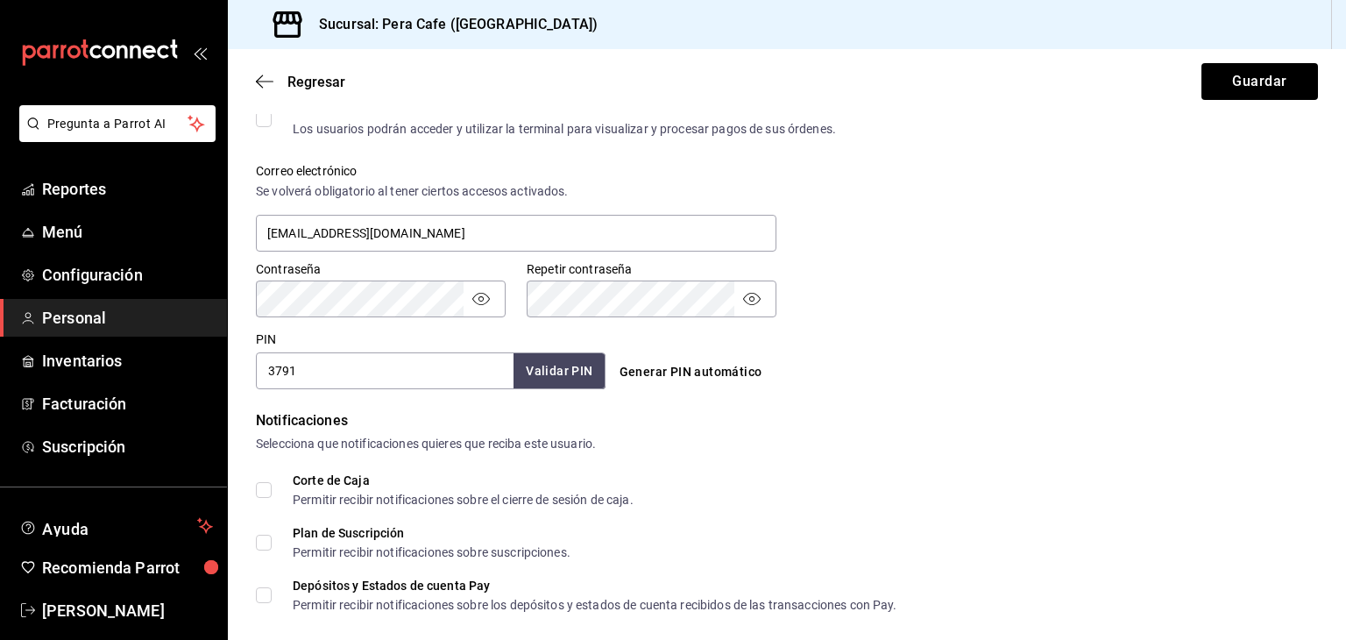
scroll to position [638, 0]
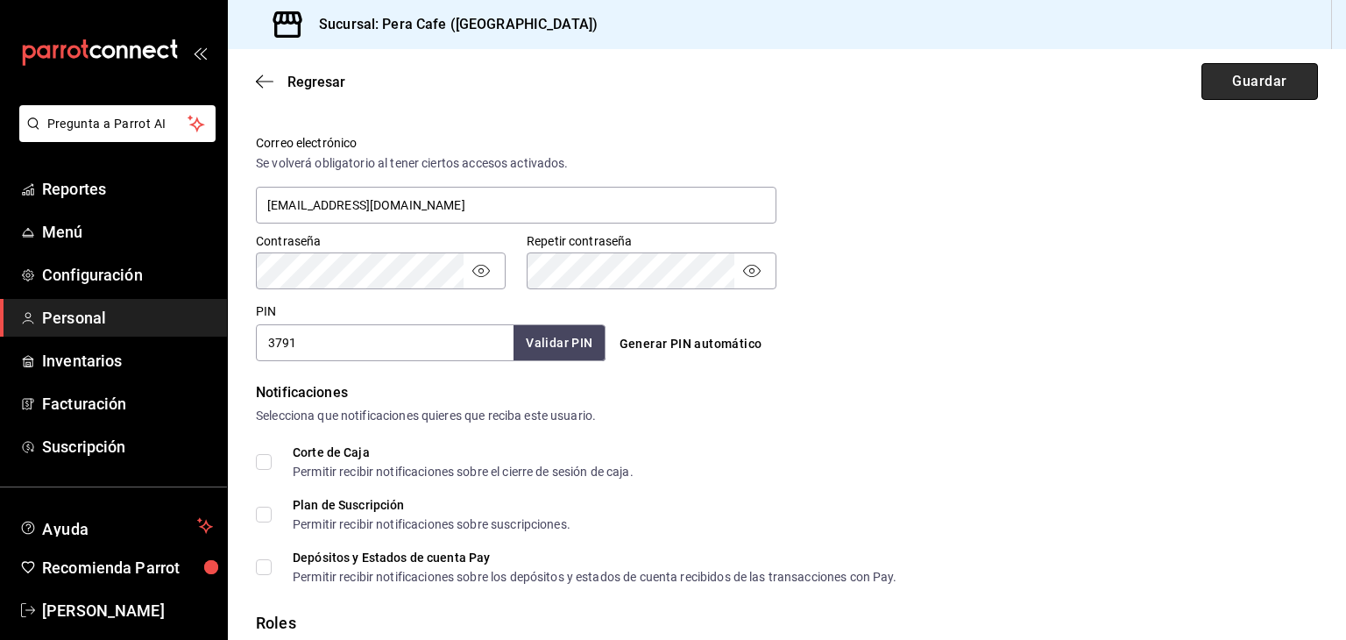
click at [1278, 81] on button "Guardar" at bounding box center [1259, 81] width 117 height 37
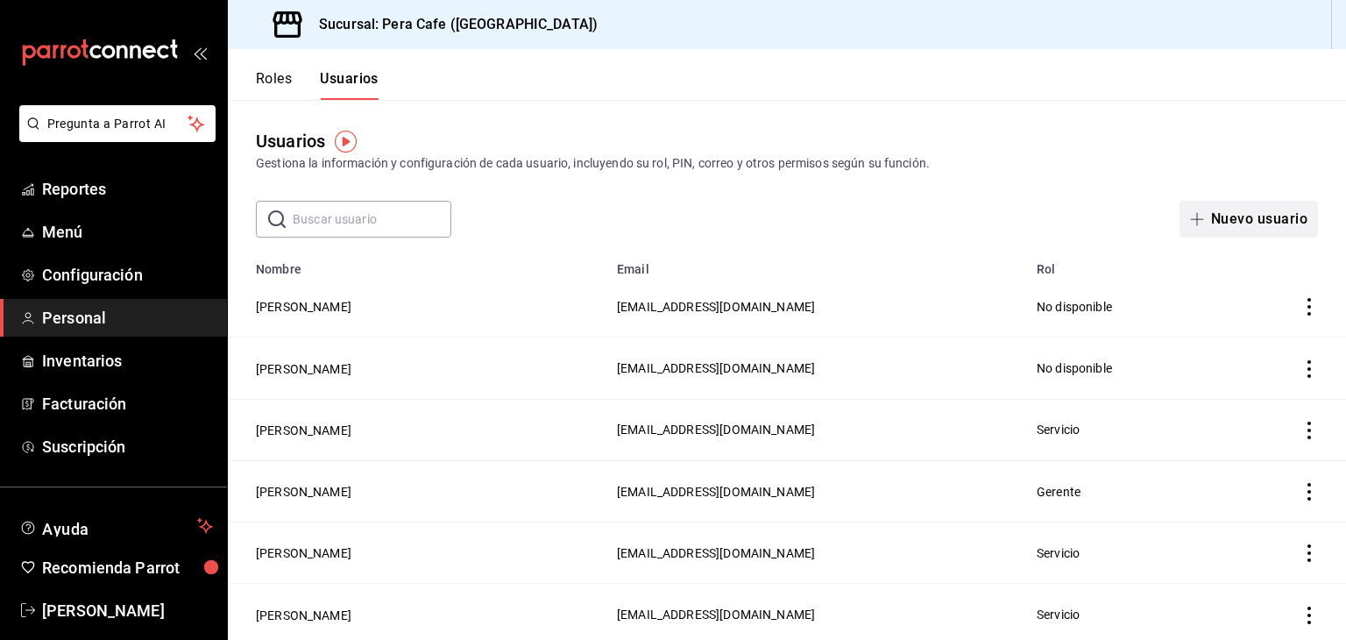
click at [1201, 221] on button "Nuevo usuario" at bounding box center [1248, 219] width 138 height 37
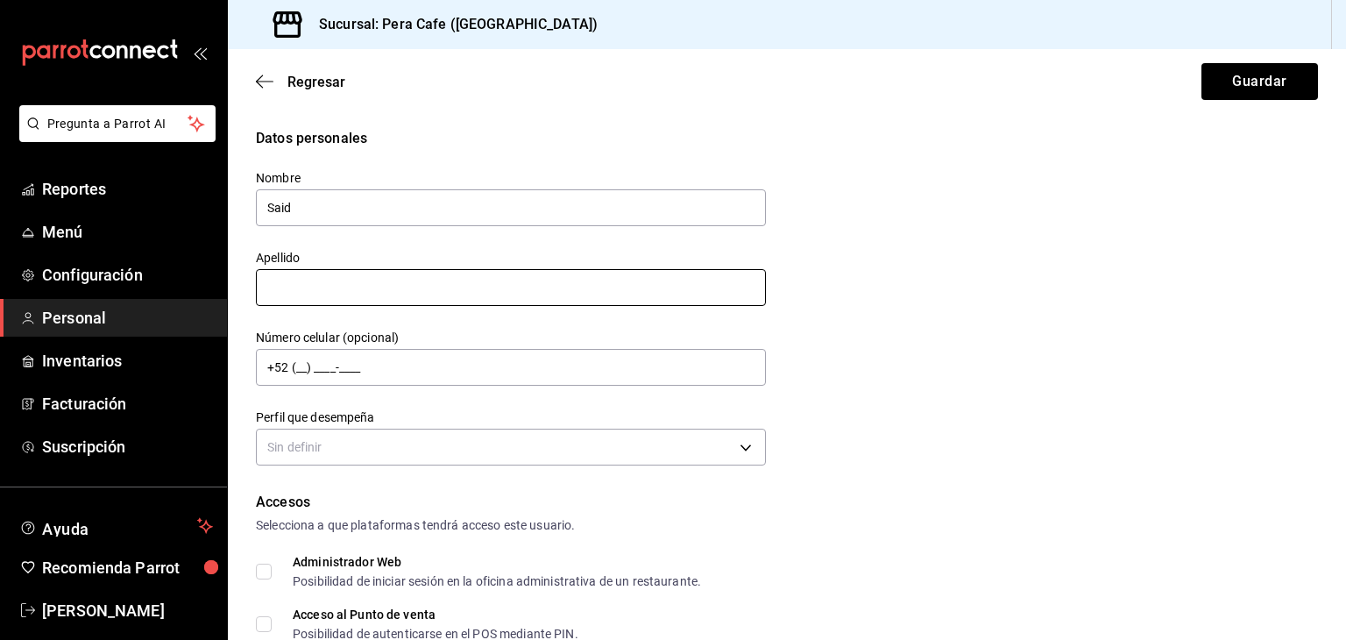
type input "Said"
click at [535, 280] on input "text" at bounding box center [511, 287] width 510 height 37
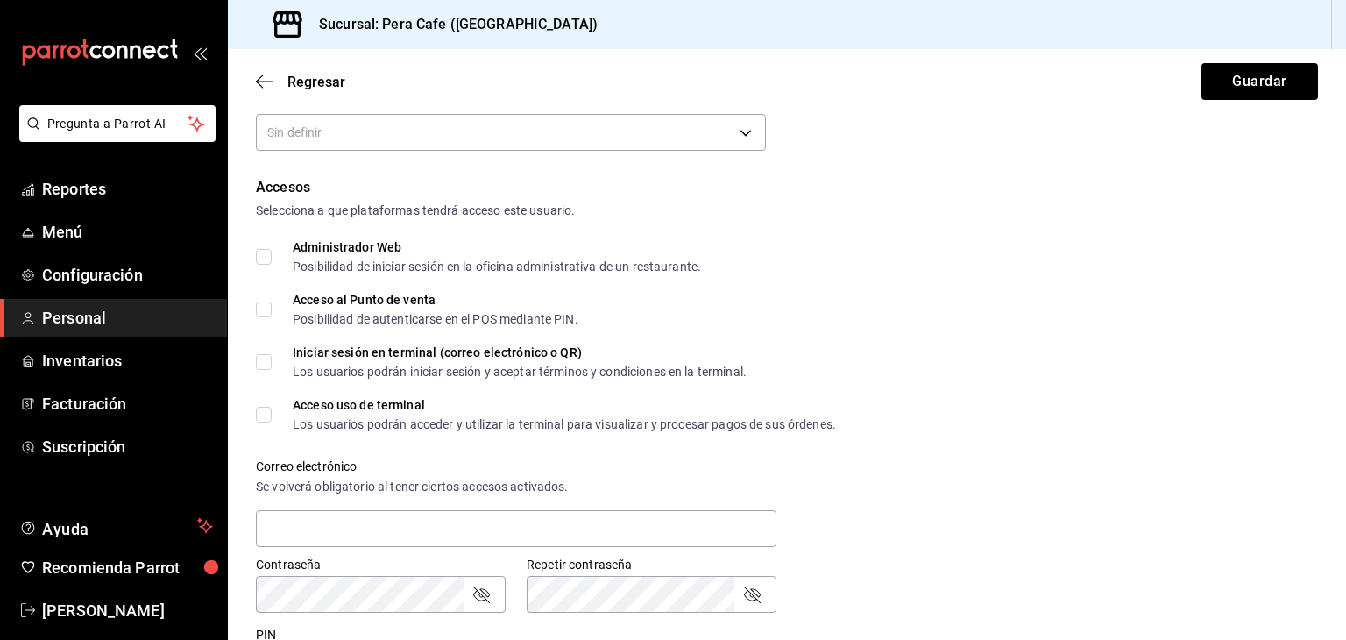
scroll to position [338, 0]
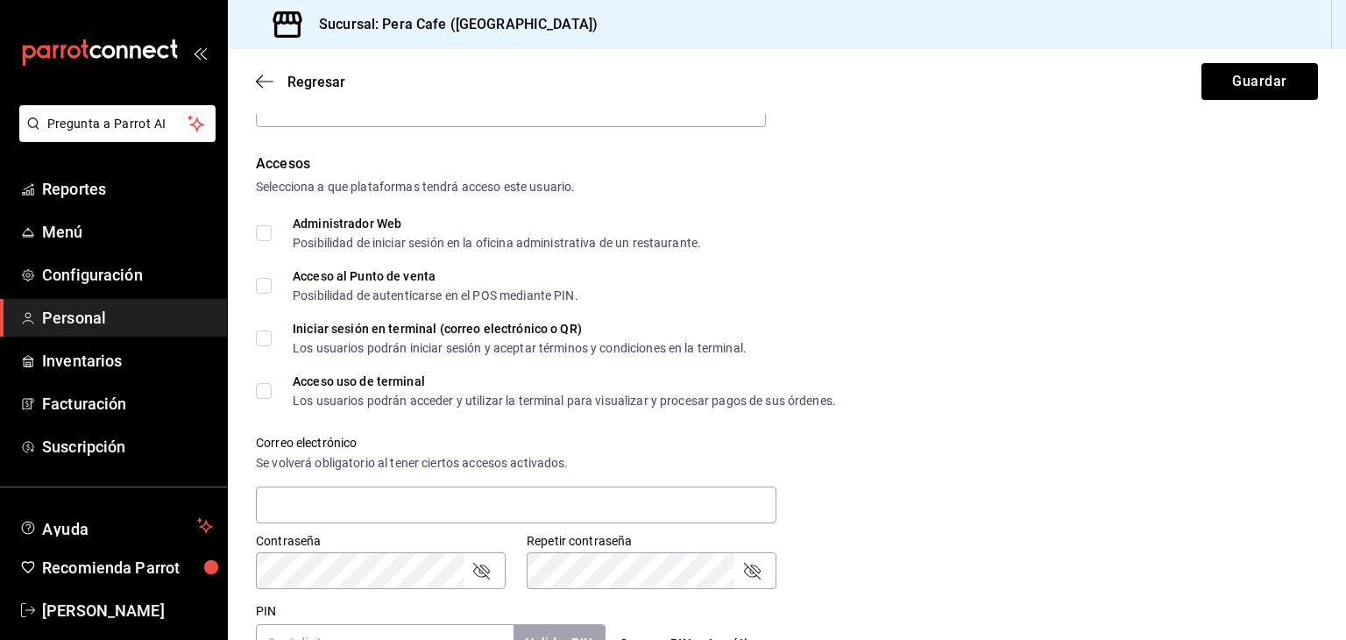
type input "Molina"
click at [265, 292] on input "Acceso al Punto de venta Posibilidad de autenticarse en el POS mediante PIN." at bounding box center [264, 286] width 16 height 16
checkbox input "true"
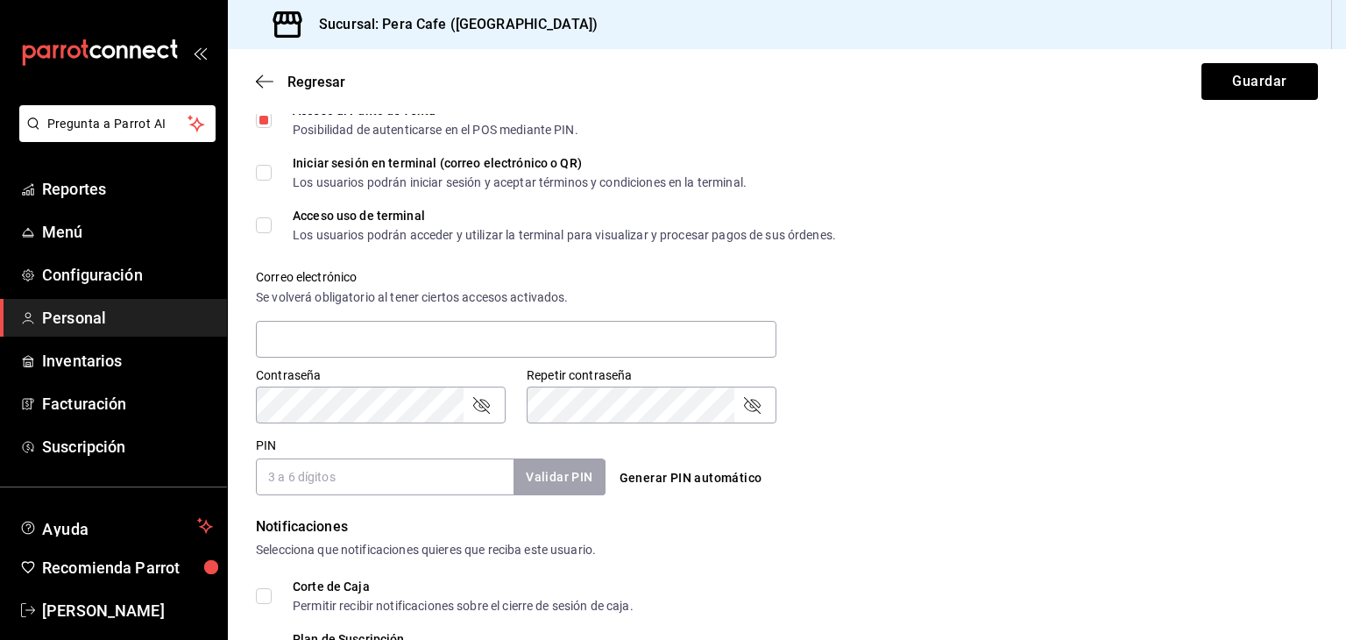
scroll to position [505, 0]
click at [479, 339] on input "text" at bounding box center [516, 338] width 520 height 37
paste input "saidrodriguez0170@gmail.com"
type input "saidrodriguez0170@gmail.com"
click at [421, 473] on input "PIN" at bounding box center [385, 475] width 258 height 37
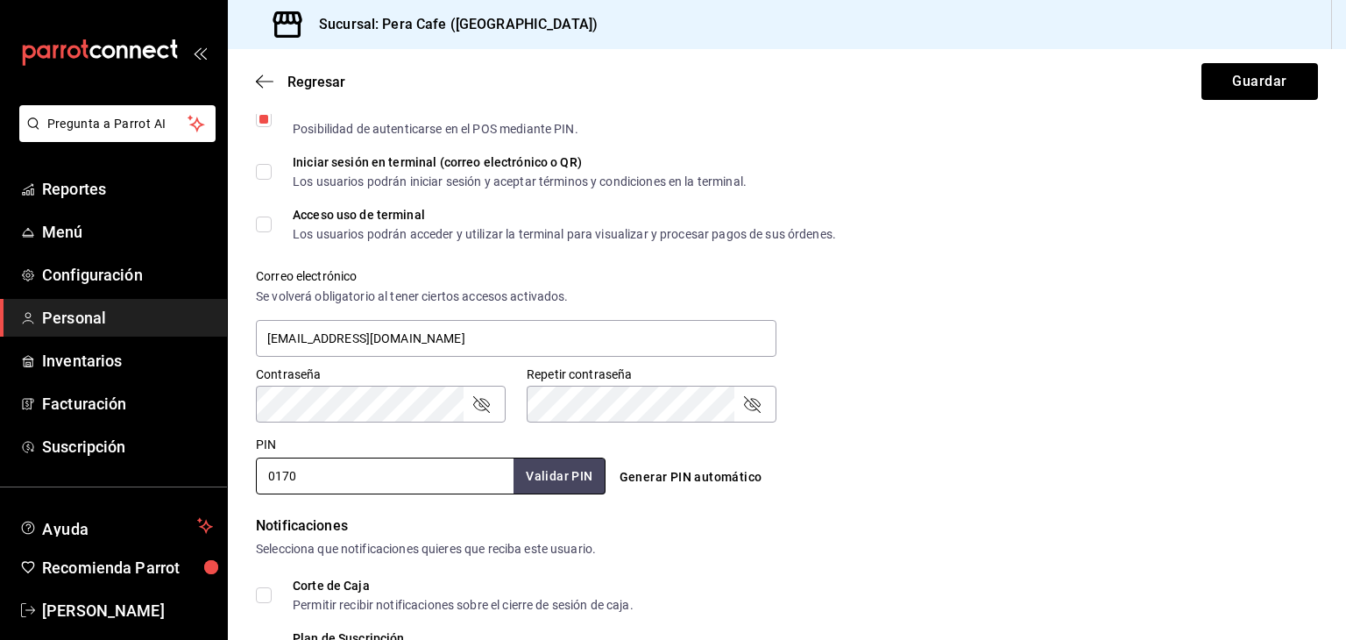
type input "0170"
click at [548, 476] on button "Validar PIN" at bounding box center [558, 476] width 93 height 38
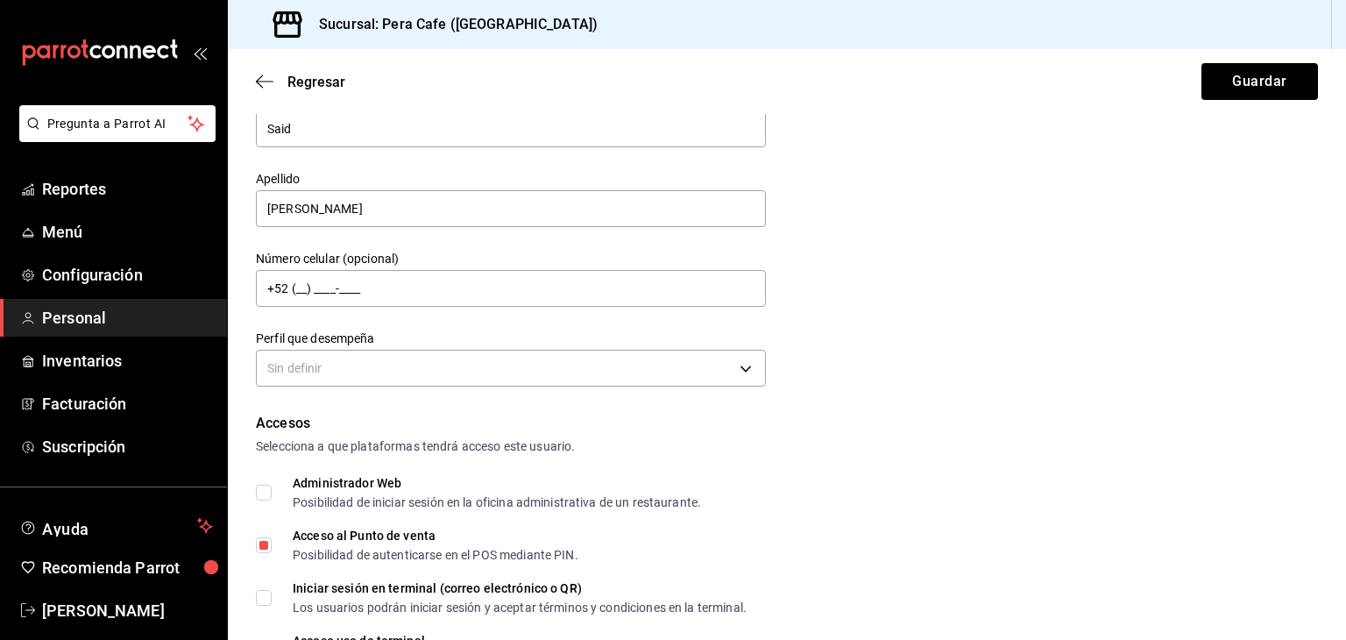
scroll to position [0, 0]
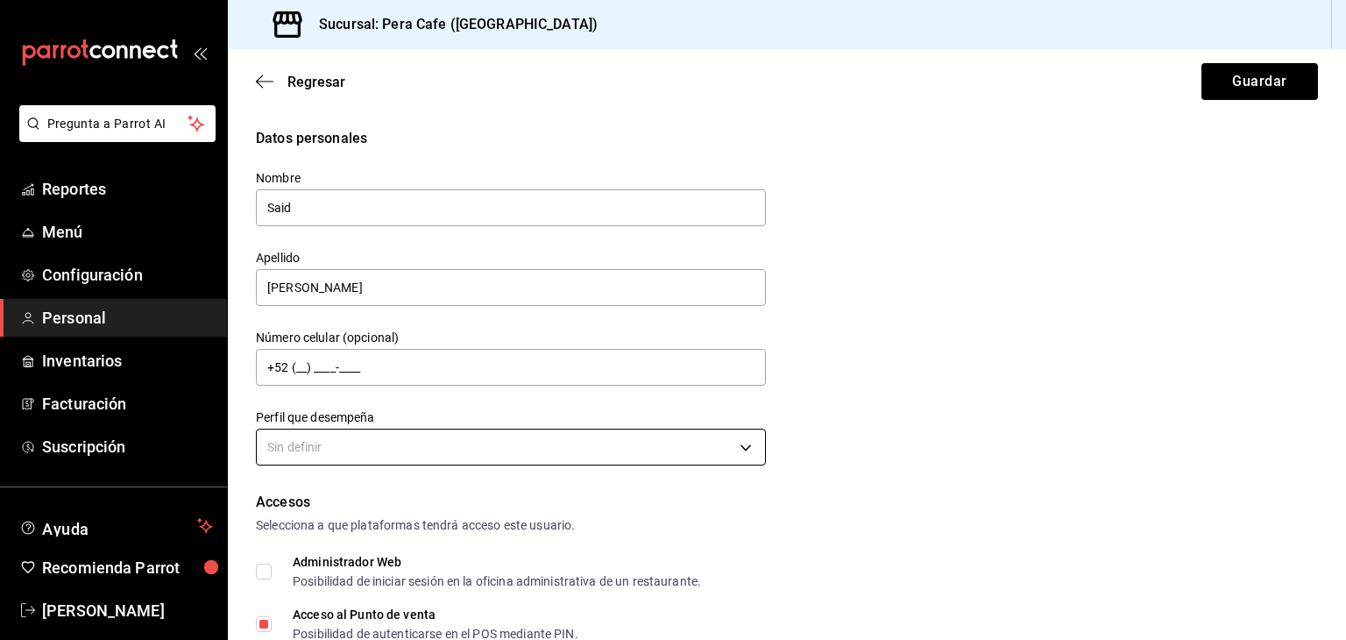
click at [655, 457] on body "Pregunta a Parrot AI Reportes Menú Configuración Personal Inventarios Facturaci…" at bounding box center [673, 320] width 1346 height 640
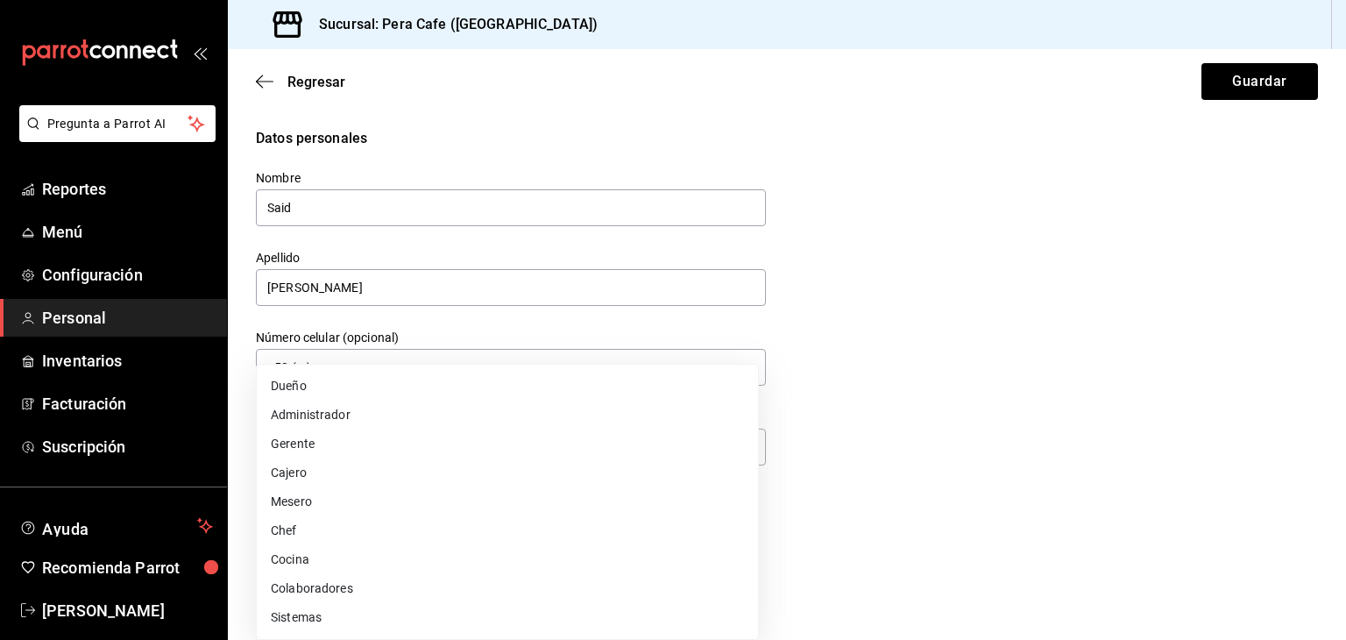
click at [622, 561] on li "Cocina" at bounding box center [507, 559] width 501 height 29
type input "KITCHEN"
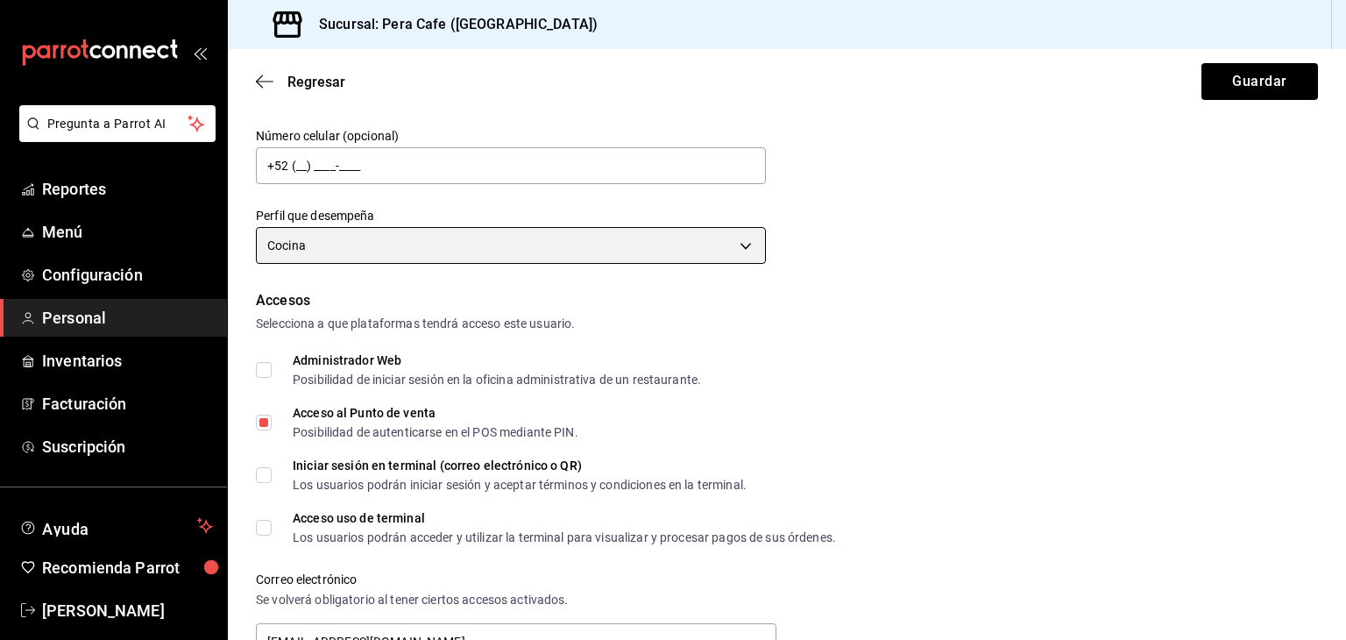
scroll to position [200, 0]
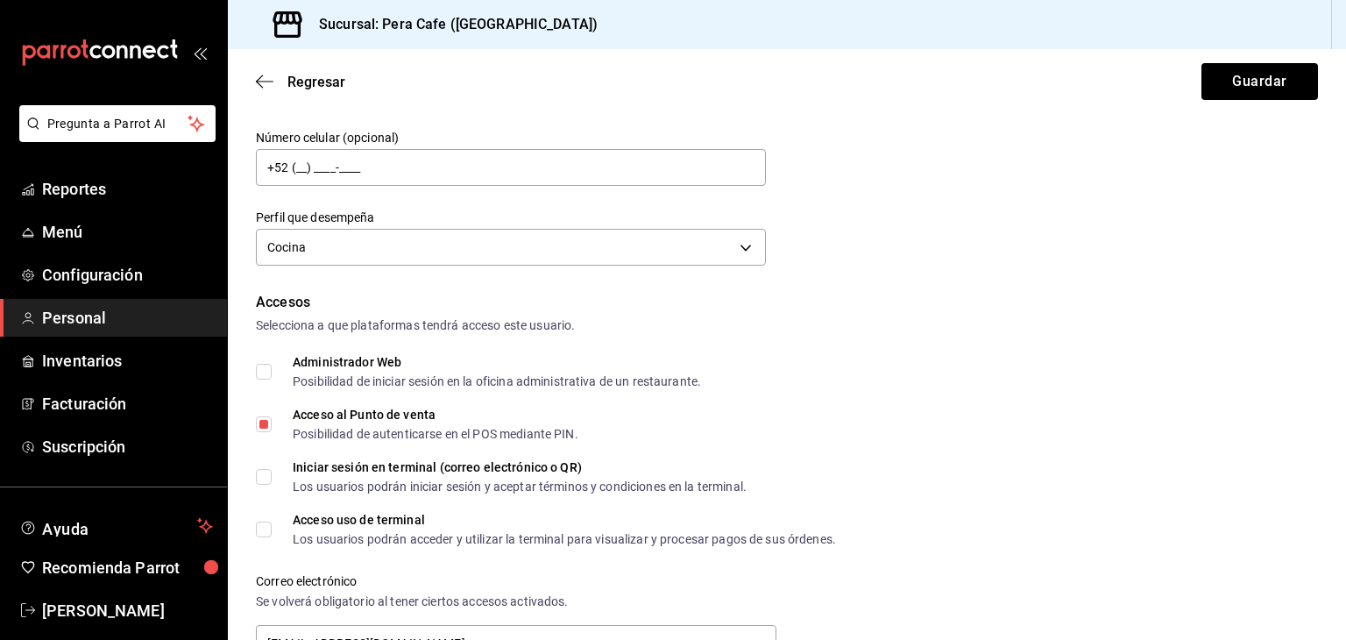
click at [271, 533] on input "Acceso uso de terminal Los usuarios podrán acceder y utilizar la terminal para …" at bounding box center [264, 529] width 16 height 16
checkbox input "true"
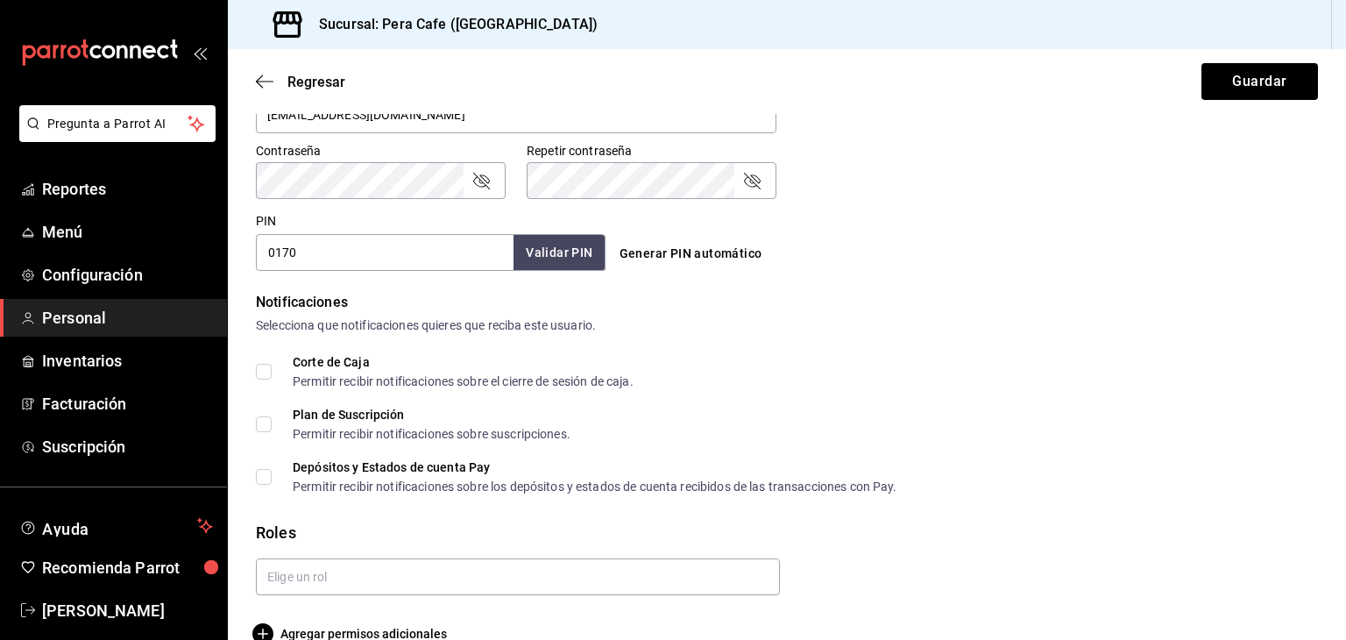
scroll to position [761, 0]
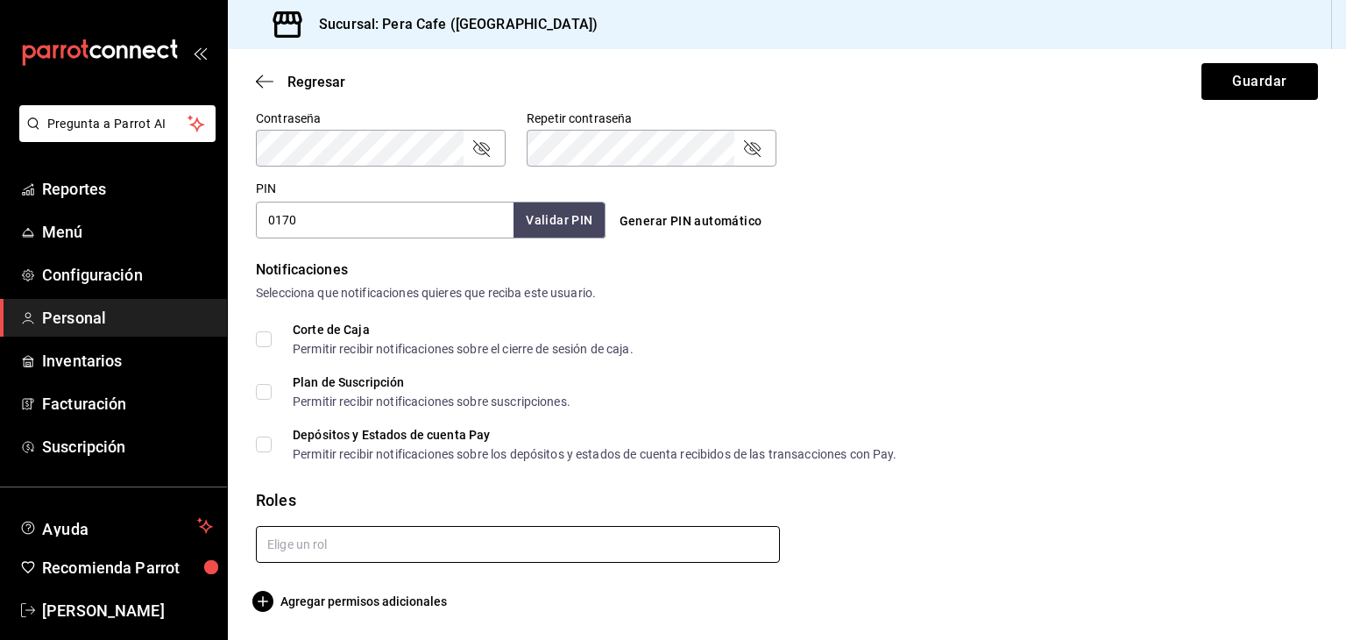
click at [551, 549] on input "text" at bounding box center [518, 544] width 524 height 37
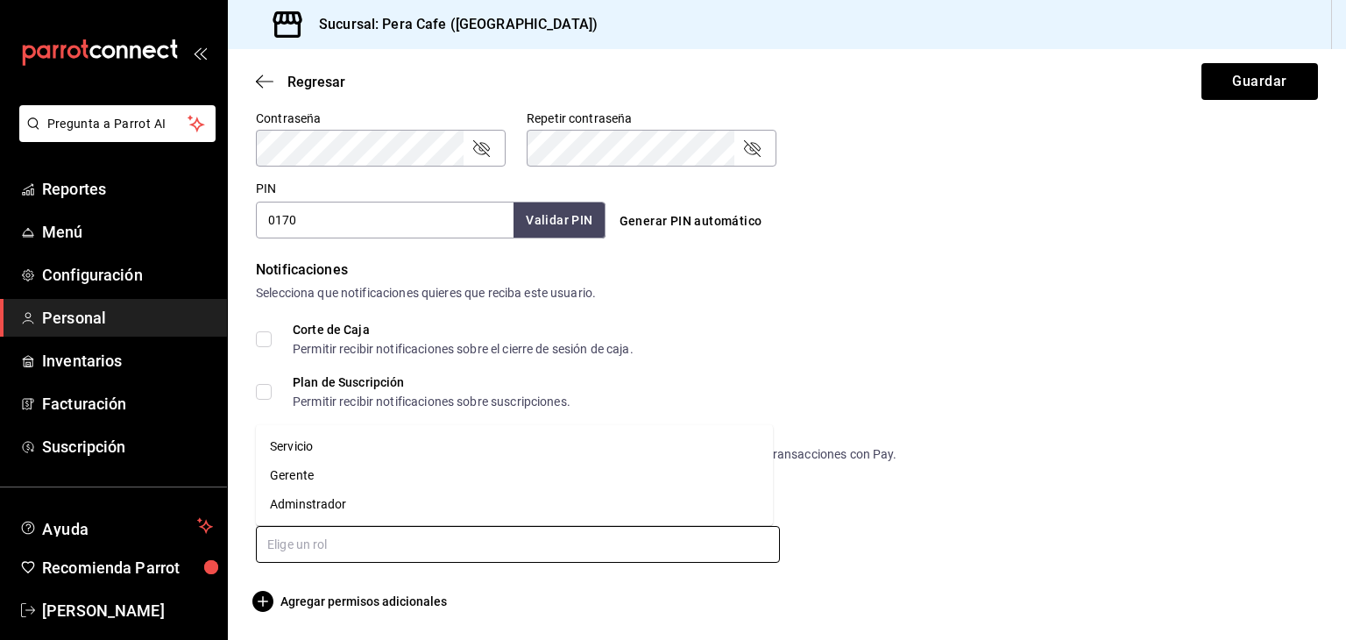
click at [407, 442] on li "Servicio" at bounding box center [514, 446] width 517 height 29
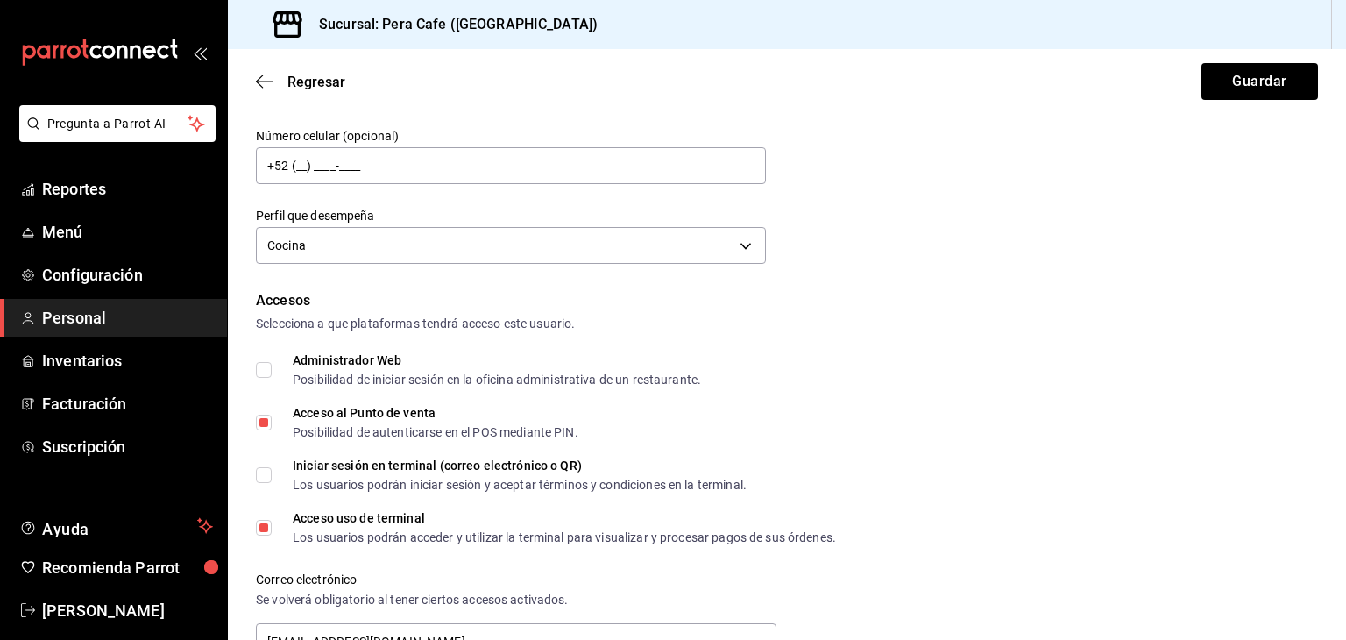
scroll to position [196, 0]
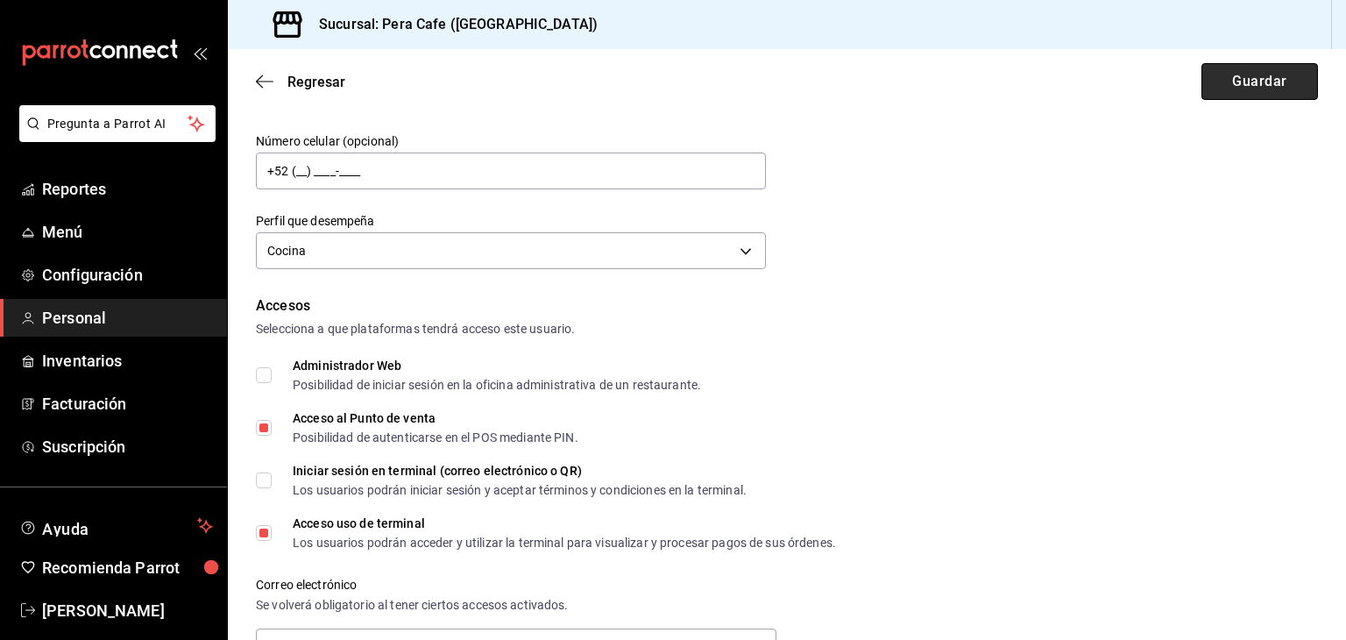
click at [1201, 88] on button "Guardar" at bounding box center [1259, 81] width 117 height 37
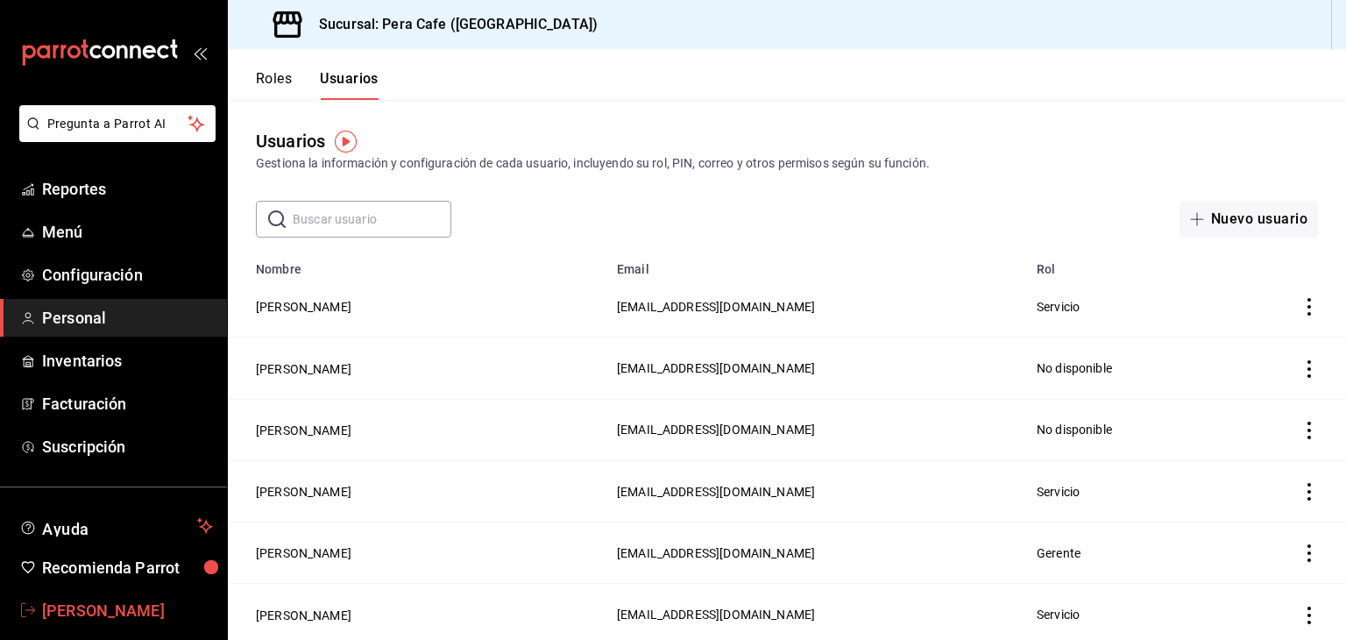
click at [101, 610] on span "[PERSON_NAME]" at bounding box center [127, 610] width 171 height 24
